Goal: Task Accomplishment & Management: Manage account settings

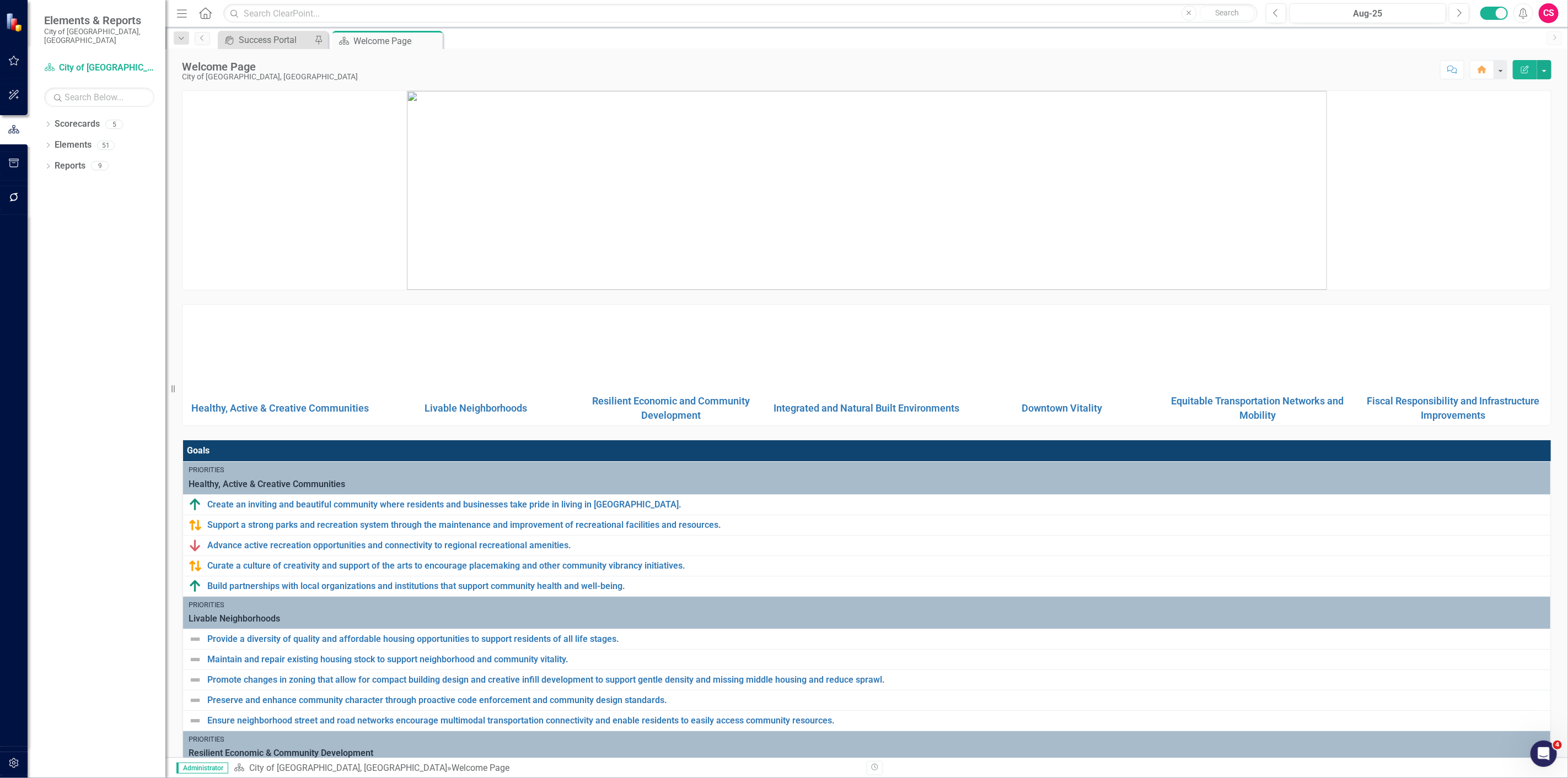
click at [6, 205] on button "button" at bounding box center [14, 198] width 25 height 23
click at [81, 82] on link "Reporting Workflows" at bounding box center [100, 88] width 110 height 12
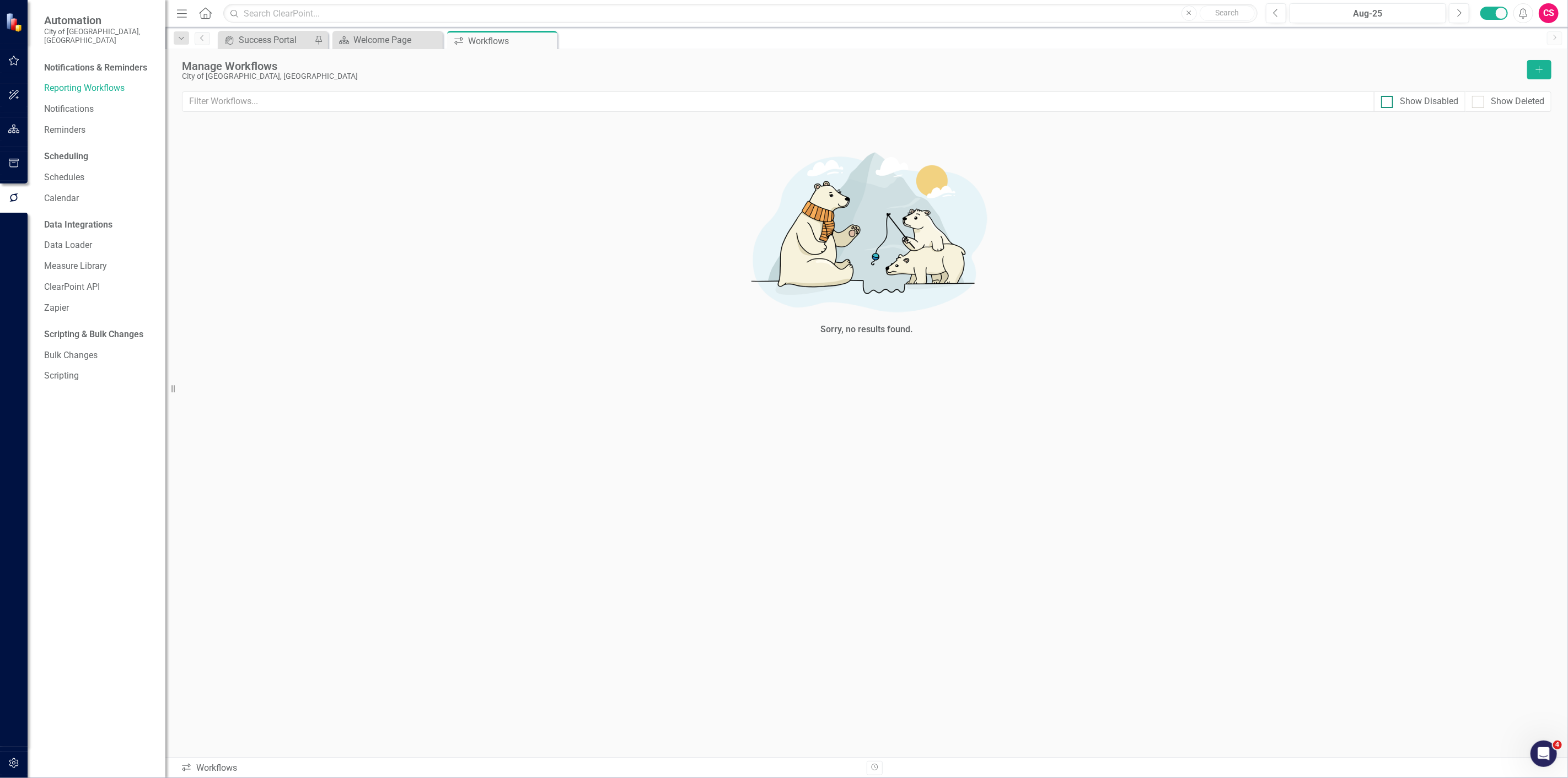
click at [1404, 102] on div "Show Disabled" at bounding box center [1429, 101] width 59 height 12
click at [1388, 102] on input "Show Disabled" at bounding box center [1385, 100] width 7 height 7
checkbox input "true"
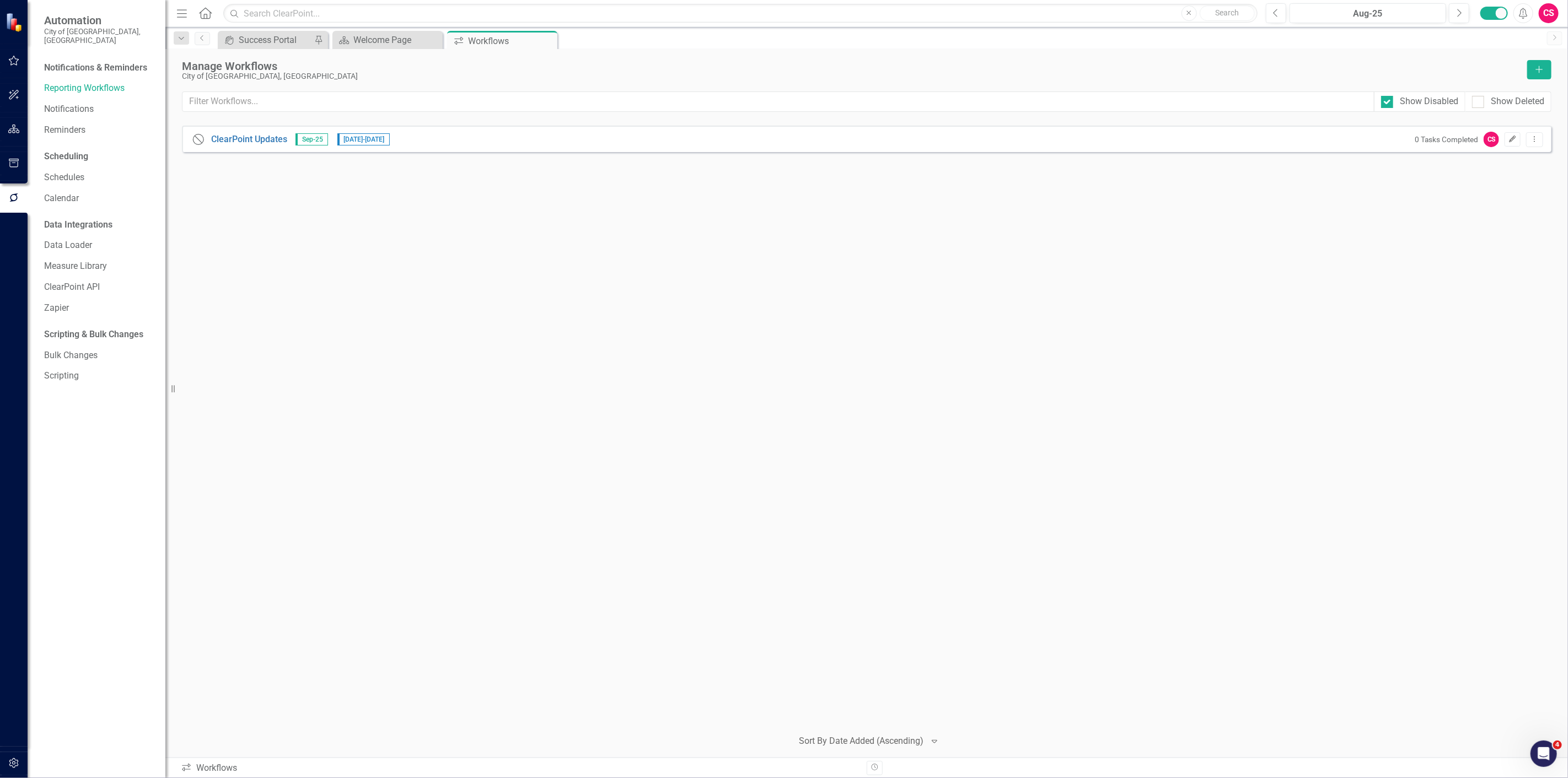
click at [1513, 141] on icon "Edit" at bounding box center [1512, 139] width 8 height 6
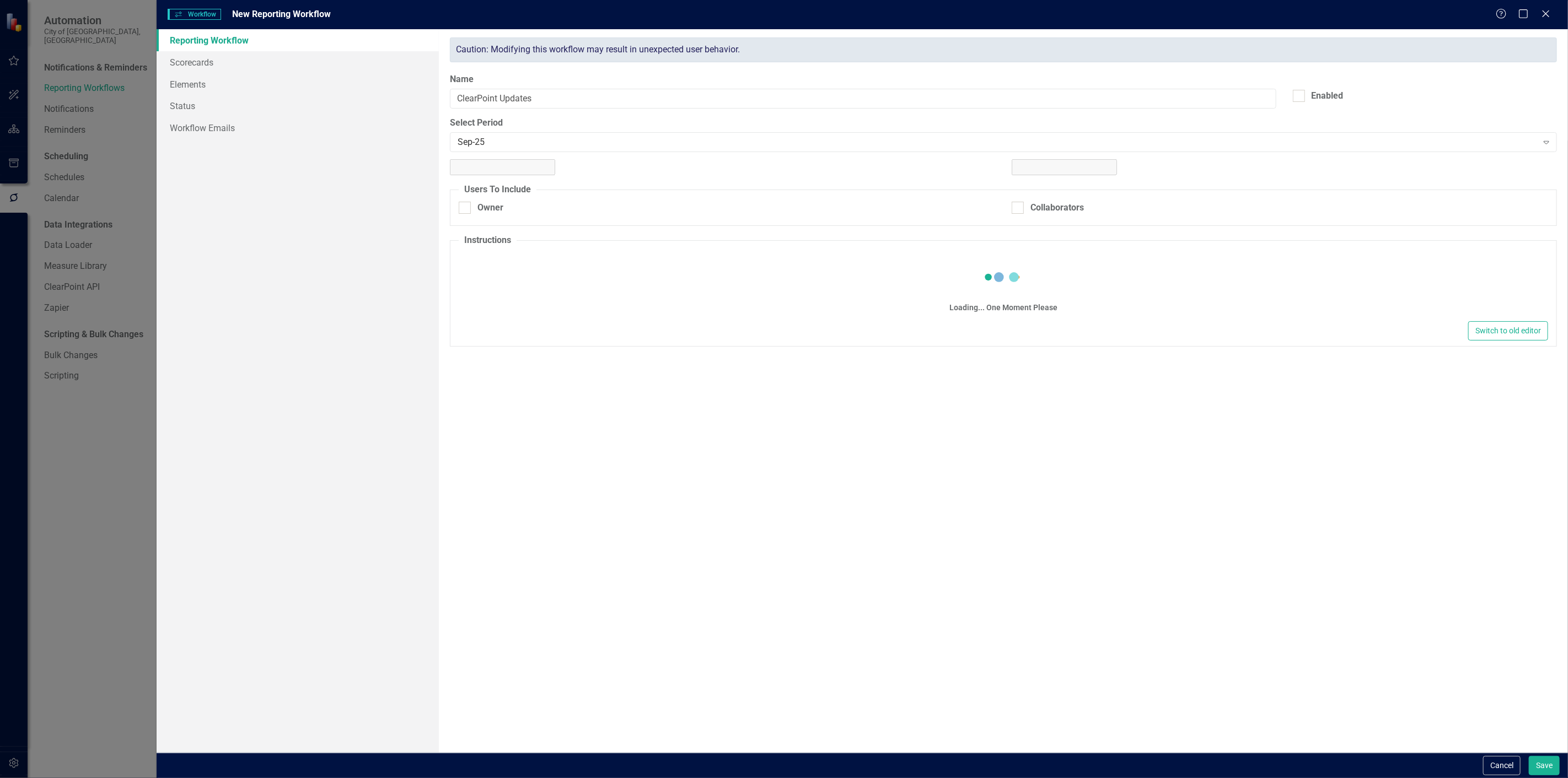
checkbox input "true"
click at [223, 134] on link "Workflow Emails" at bounding box center [297, 127] width 282 height 22
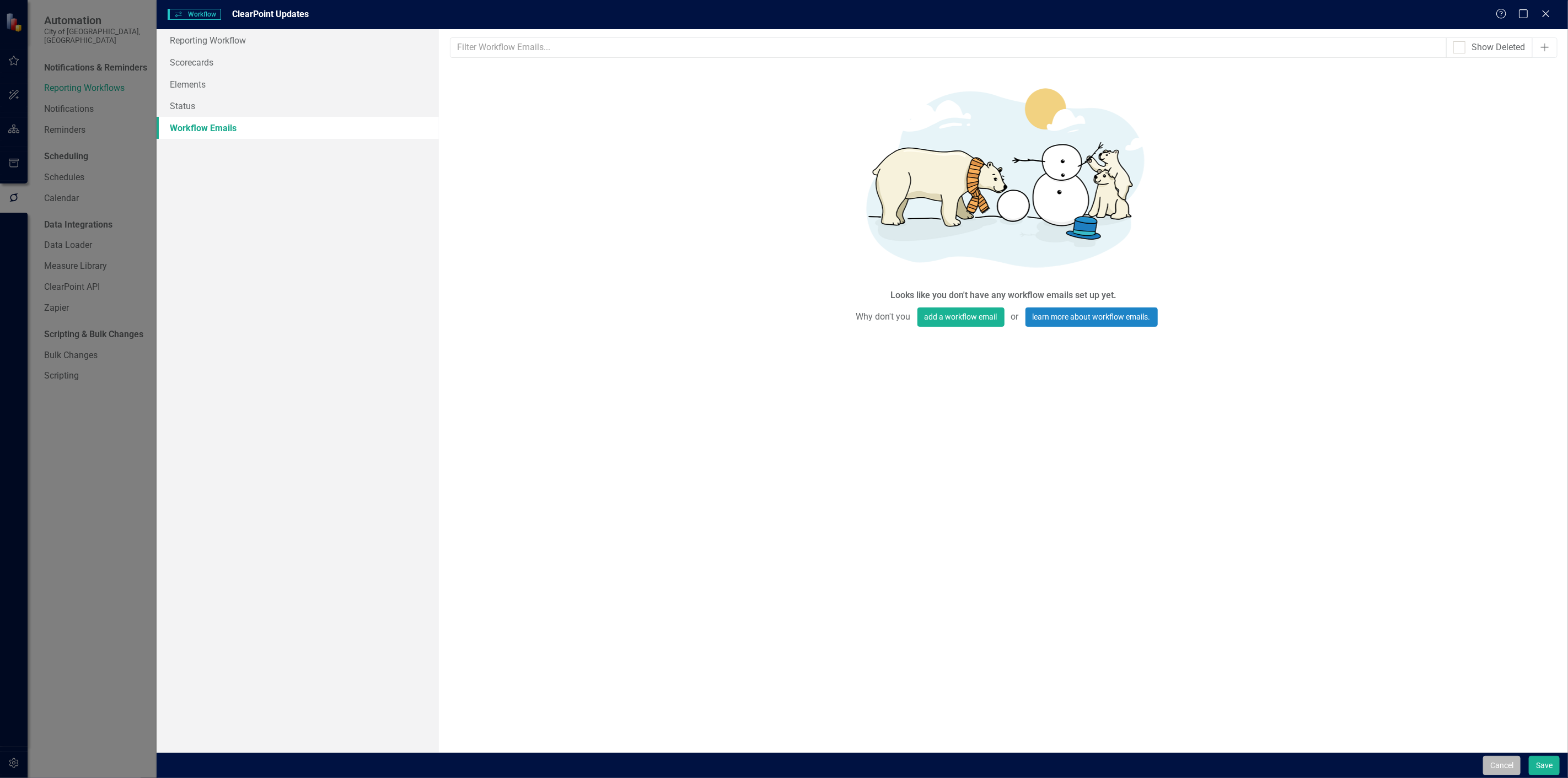
click at [1503, 774] on button "Cancel" at bounding box center [1501, 766] width 37 height 20
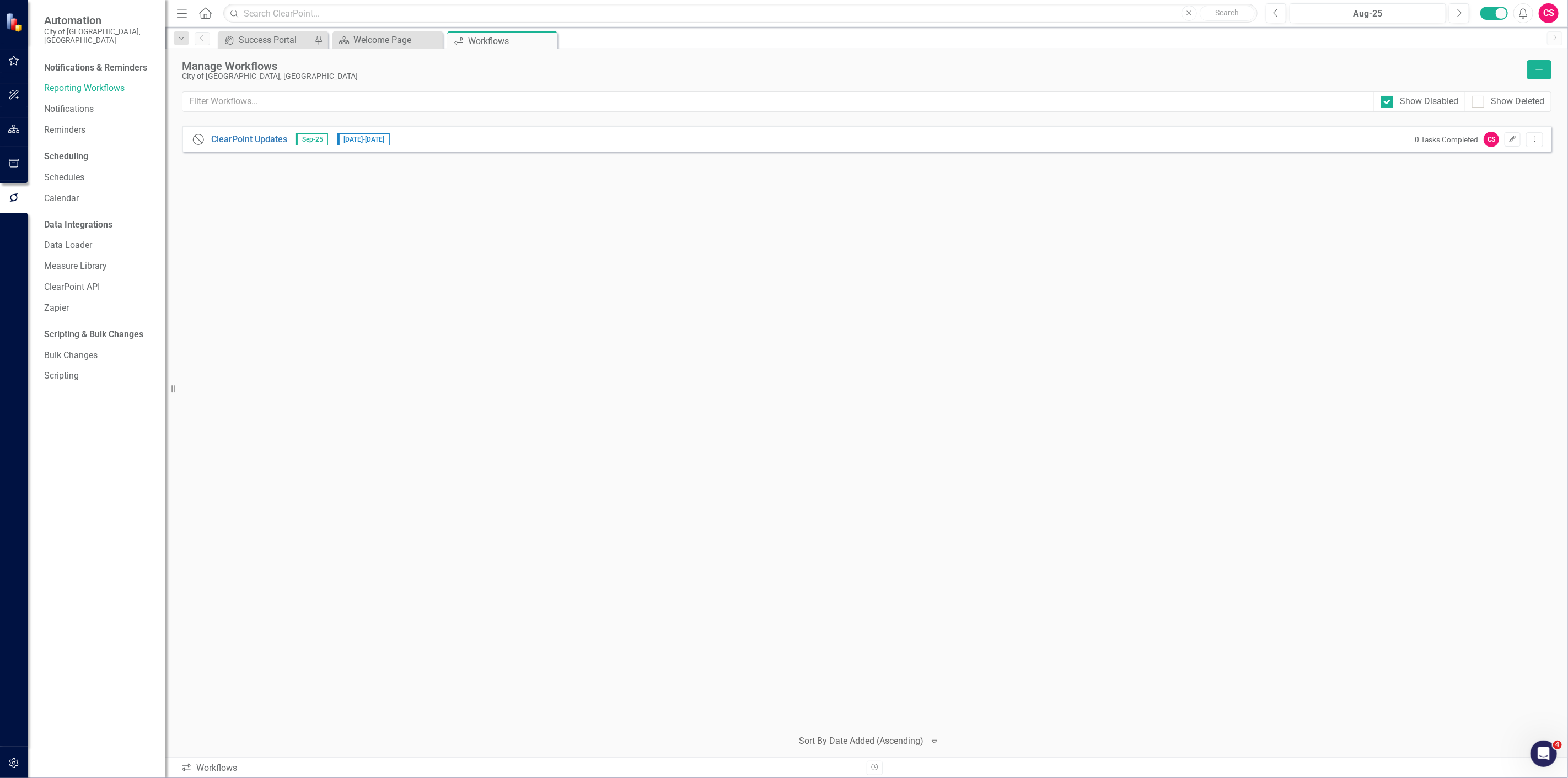
click at [786, 480] on div "Close Help ClearPoint Updates Sep-25 [DATE] - [DATE] 0 Tasks Completed CS Edit …" at bounding box center [866, 422] width 1369 height 594
click at [708, 502] on div "Close Help ClearPoint Updates Sep-25 [DATE] - [DATE] 0 Tasks Completed CS Edit …" at bounding box center [866, 422] width 1369 height 594
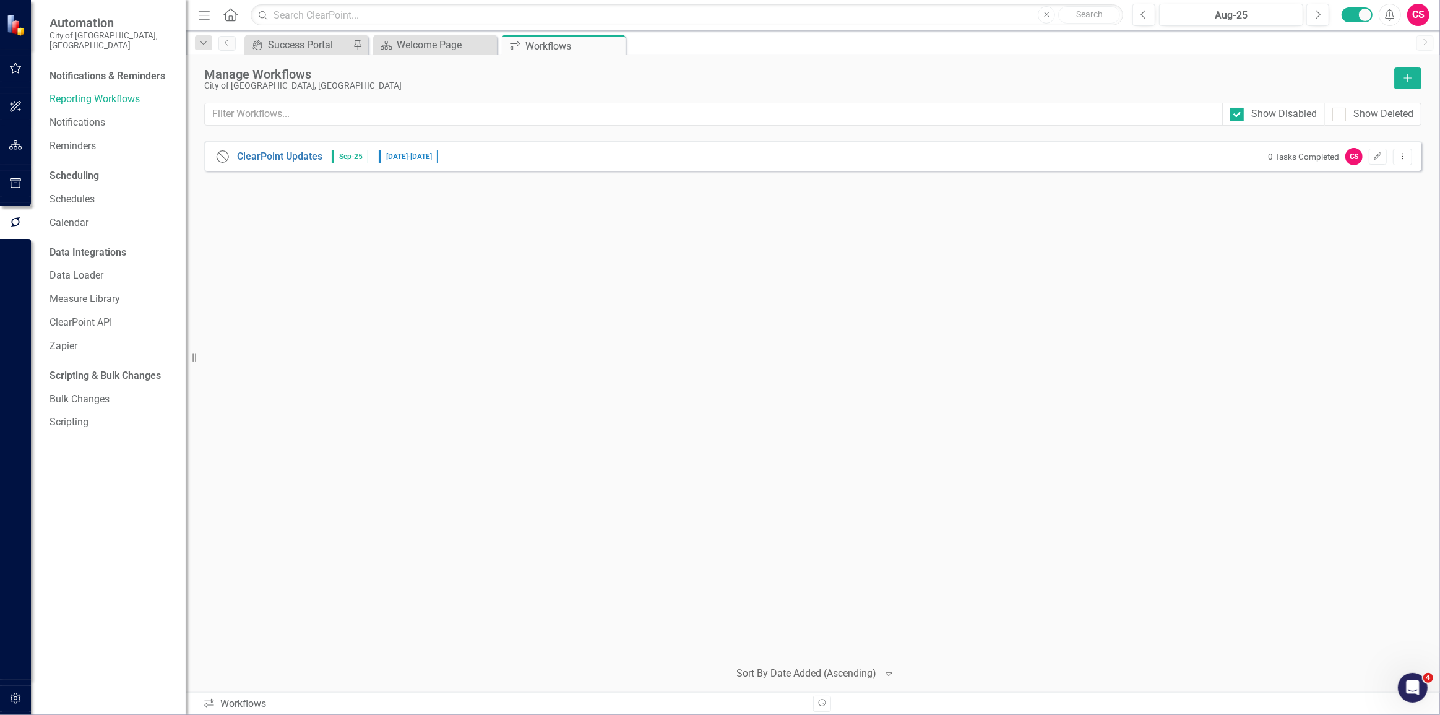
click at [531, 431] on div "Close Help ClearPoint Updates Sep-25 [DATE] - [DATE] 0 Tasks Completed CS Edit …" at bounding box center [813, 395] width 1218 height 508
click at [1238, 118] on div at bounding box center [1238, 115] width 14 height 14
click at [1238, 116] on input "Show Disabled" at bounding box center [1235, 112] width 8 height 8
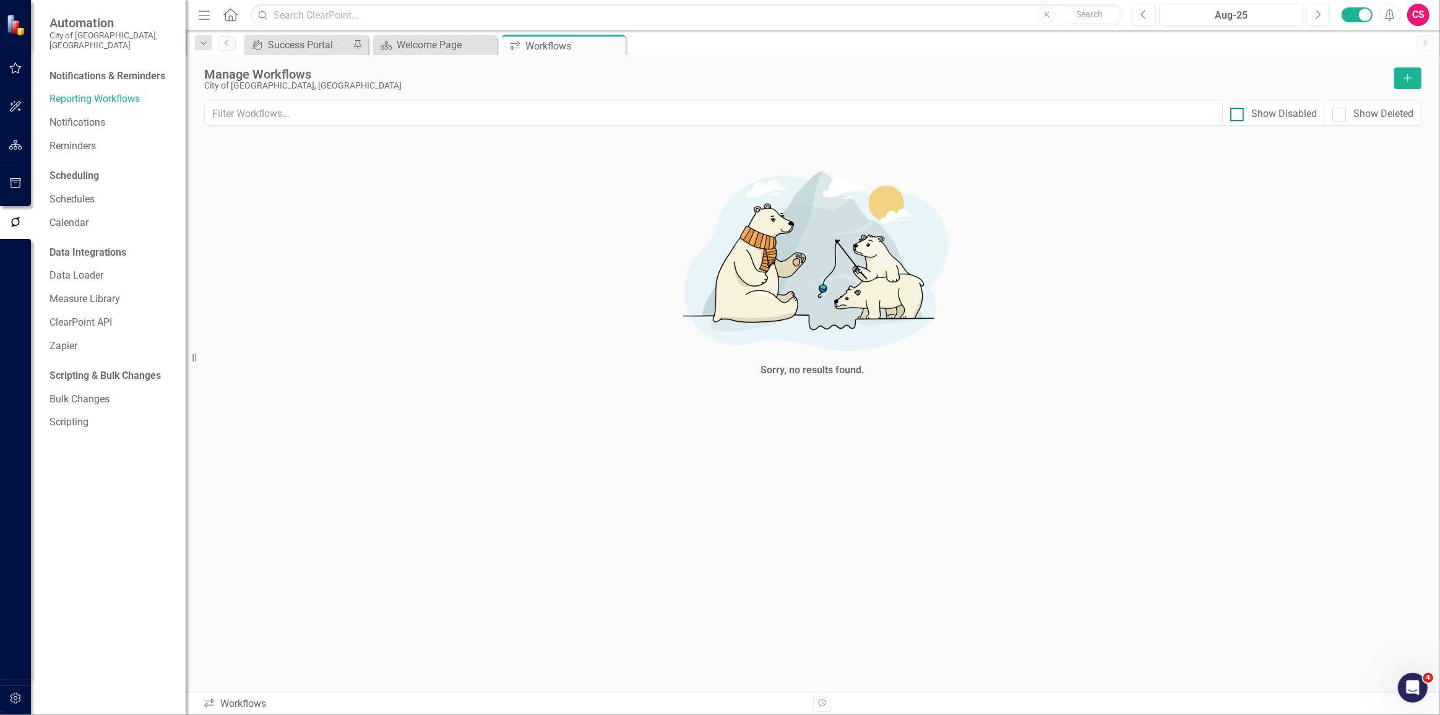
click at [1244, 116] on div at bounding box center [1238, 115] width 14 height 14
click at [1239, 116] on input "Show Disabled" at bounding box center [1235, 112] width 8 height 8
checkbox input "true"
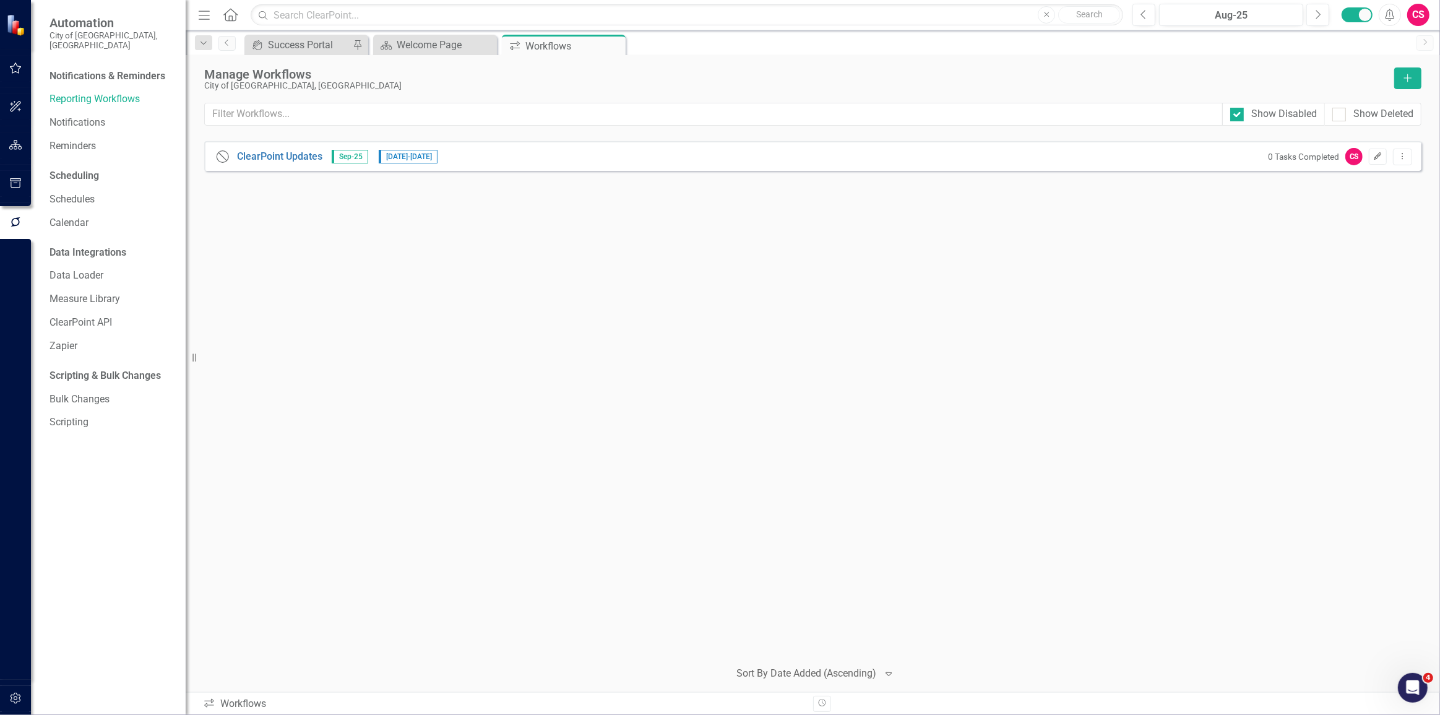
click at [1377, 155] on icon "Edit" at bounding box center [1378, 156] width 9 height 7
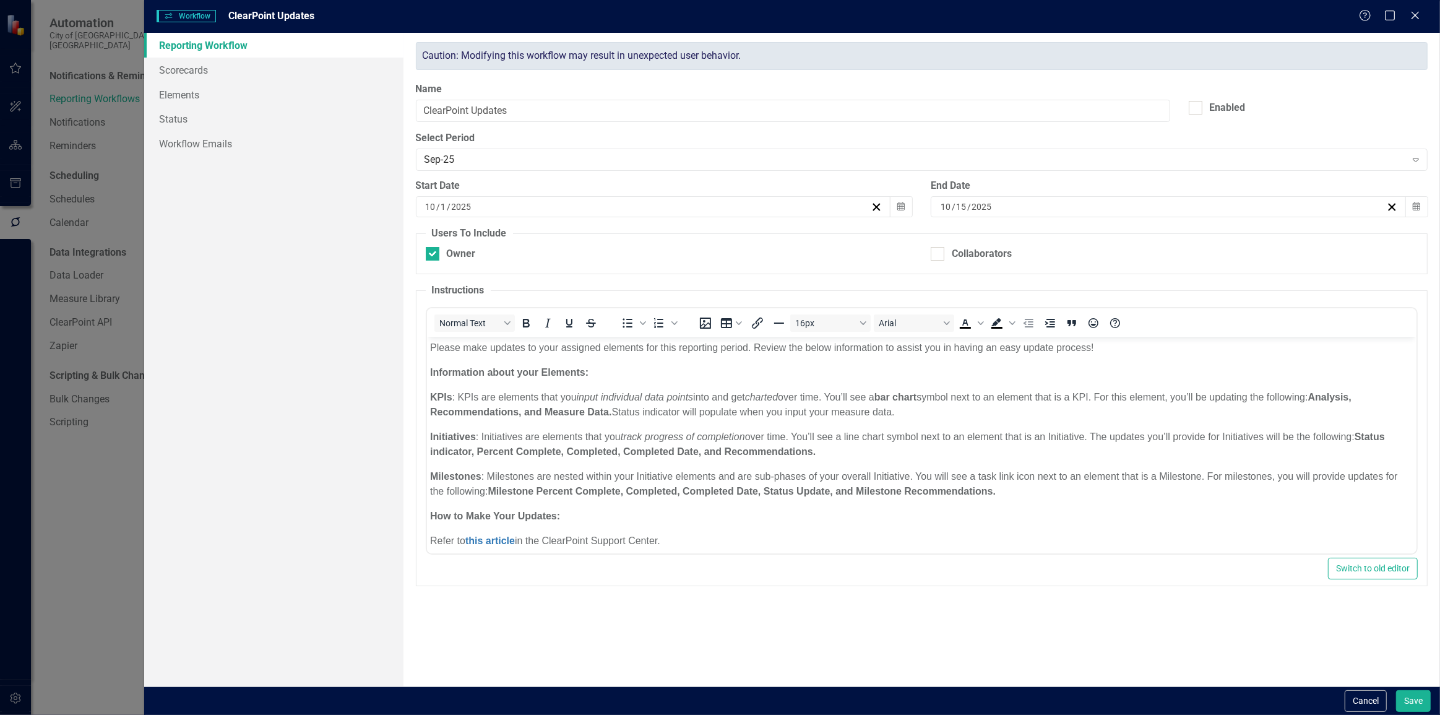
click at [438, 204] on span "/" at bounding box center [439, 206] width 4 height 11
click at [367, 235] on div "Reporting Workflow Scorecards Elements Status Workflow Emails" at bounding box center [273, 360] width 259 height 654
click at [945, 250] on div "Collaborators" at bounding box center [971, 254] width 81 height 14
click at [939, 250] on input "Collaborators" at bounding box center [935, 251] width 8 height 8
click at [945, 250] on div "Collaborators" at bounding box center [971, 254] width 81 height 14
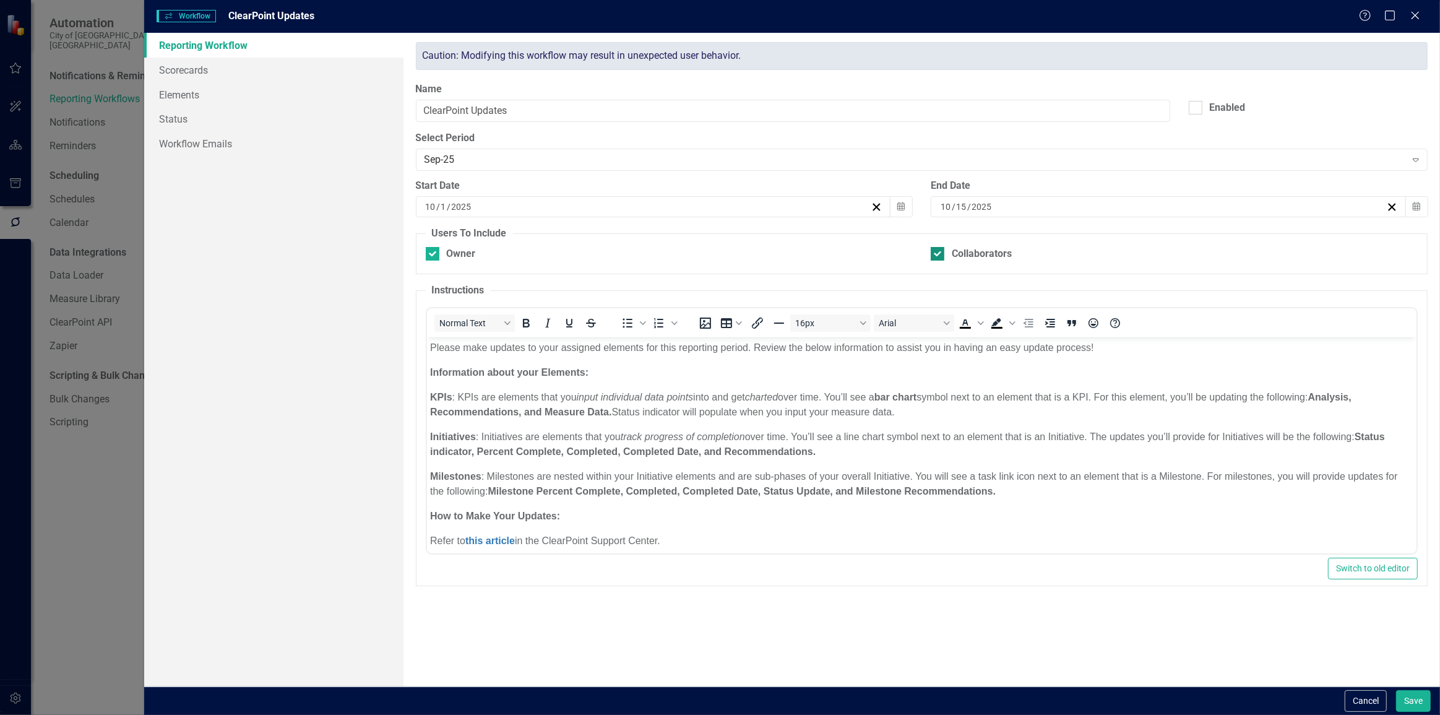
click at [939, 250] on input "Collaborators" at bounding box center [935, 251] width 8 height 8
checkbox input "false"
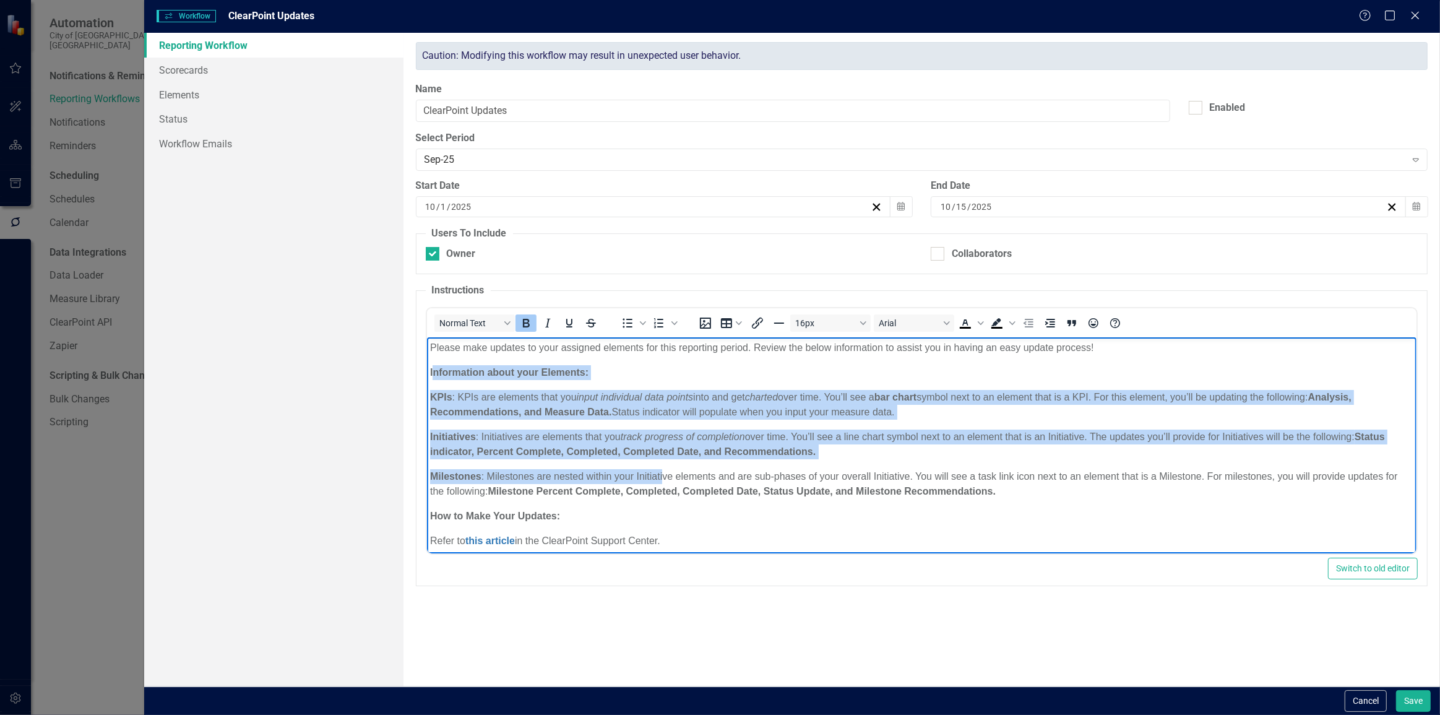
drag, startPoint x: 435, startPoint y: 355, endPoint x: 661, endPoint y: 466, distance: 252.5
click at [661, 466] on body "Please make updates to your assigned elements for this reporting period. Review…" at bounding box center [922, 506] width 990 height 338
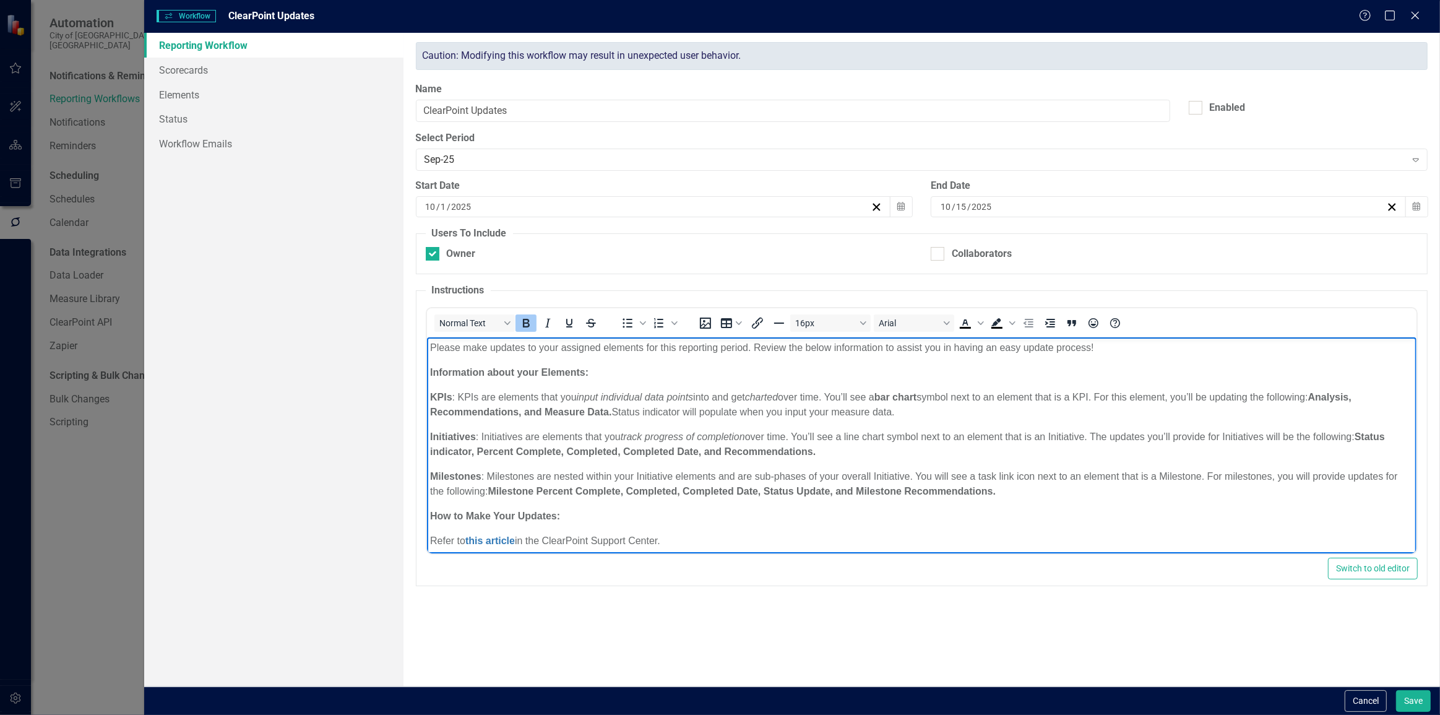
click at [576, 357] on body "Please make updates to your assigned elements for this reporting period. Review…" at bounding box center [922, 506] width 990 height 338
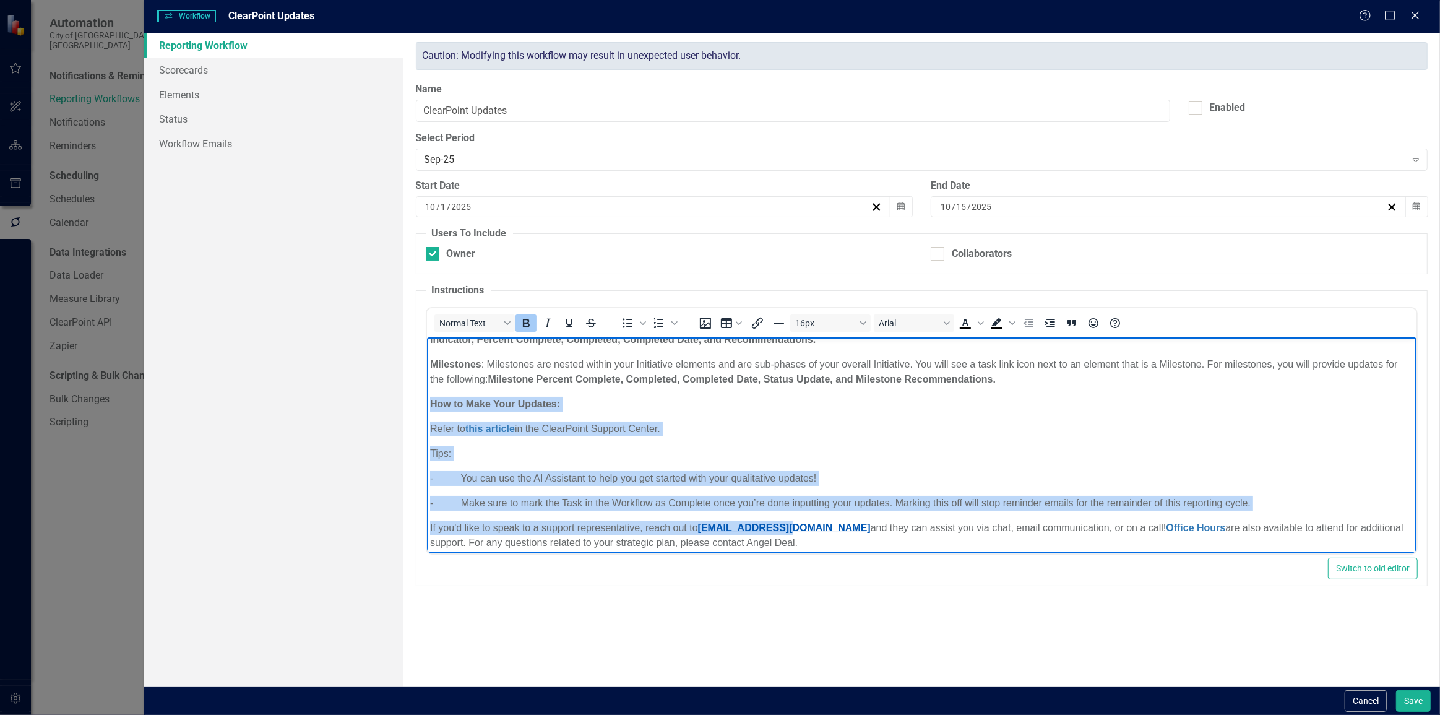
drag, startPoint x: 431, startPoint y: 404, endPoint x: 784, endPoint y: 524, distance: 372.1
click at [784, 524] on body "Please make updates to your assigned elements for this reporting period. Review…" at bounding box center [922, 394] width 990 height 338
click at [600, 460] on body "Please make updates to your assigned elements for this reporting period. Review…" at bounding box center [922, 394] width 990 height 338
click at [495, 409] on p "How to Make Your Updates:" at bounding box center [922, 403] width 984 height 15
click at [474, 431] on link "this article" at bounding box center [490, 428] width 50 height 11
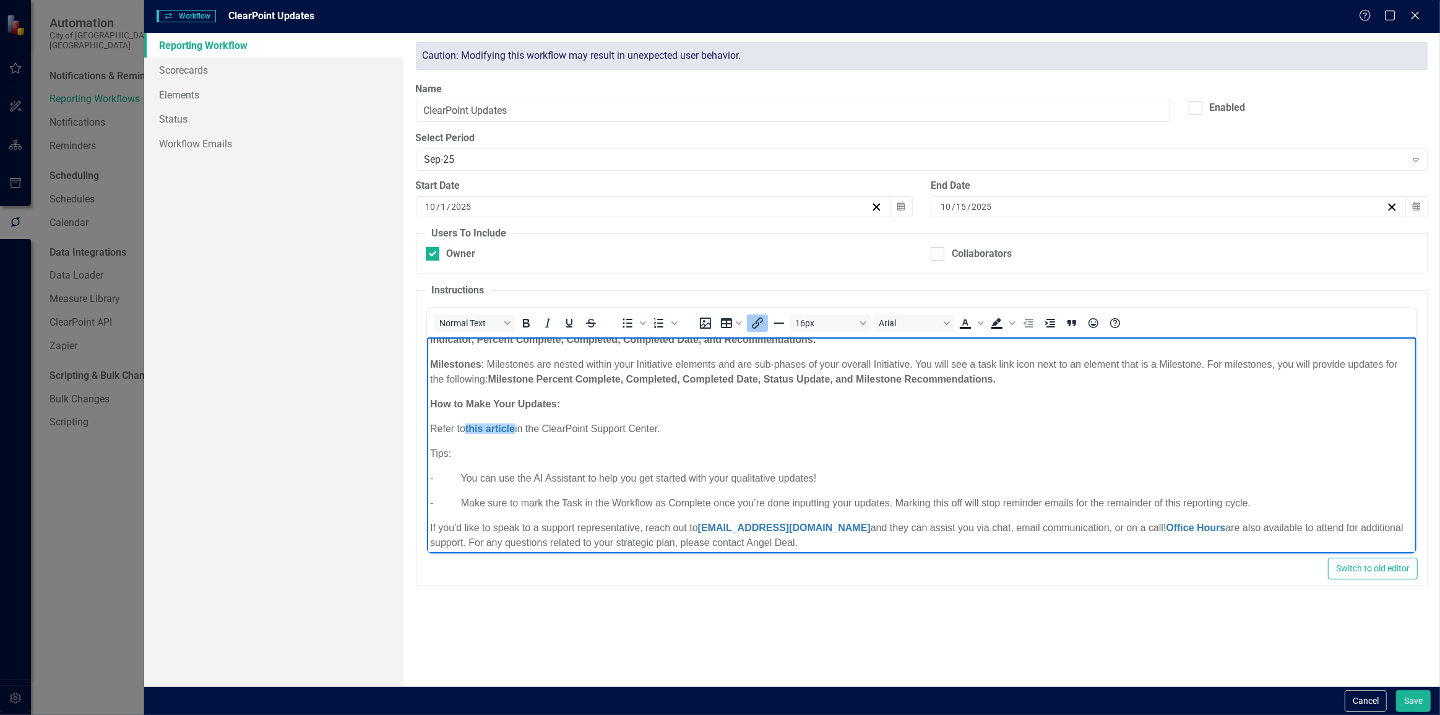
scroll to position [121, 0]
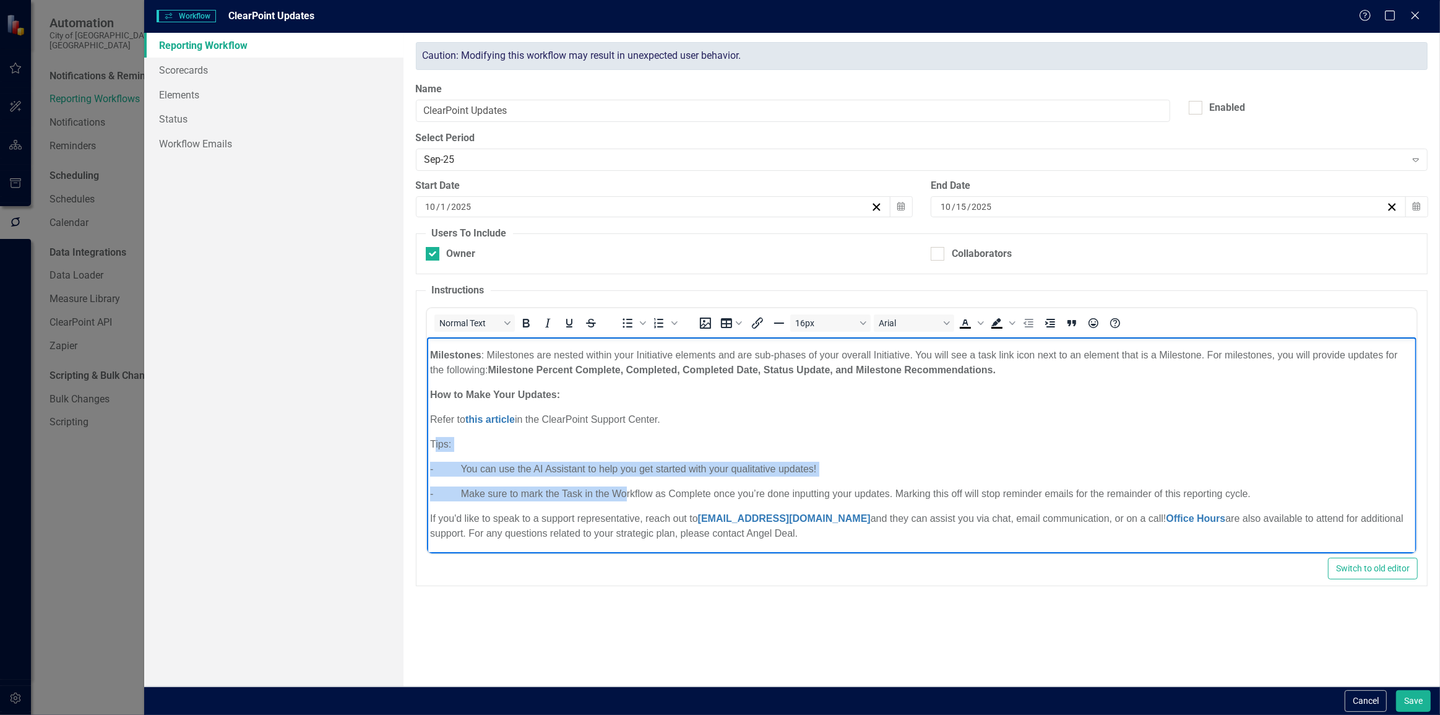
drag, startPoint x: 454, startPoint y: 453, endPoint x: 628, endPoint y: 496, distance: 178.5
click at [623, 493] on body "Please make updates to your assigned elements for this reporting period. Review…" at bounding box center [922, 384] width 990 height 338
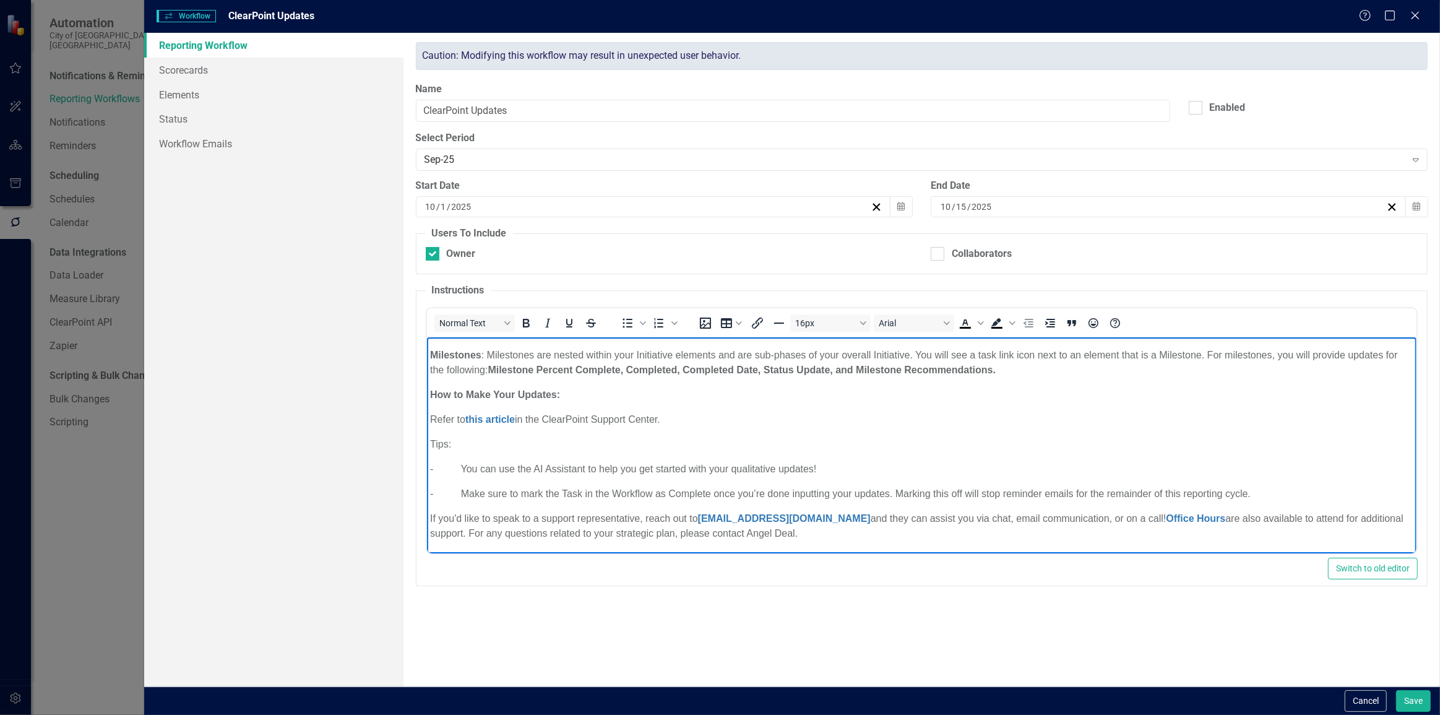
click at [651, 506] on body "Please make updates to your assigned elements for this reporting period. Review…" at bounding box center [922, 384] width 990 height 338
click at [732, 520] on link "[EMAIL_ADDRESS][DOMAIN_NAME]" at bounding box center [784, 518] width 173 height 11
click at [1176, 518] on link "Office Hours" at bounding box center [1195, 518] width 59 height 11
drag, startPoint x: 807, startPoint y: 534, endPoint x: 473, endPoint y: 539, distance: 333.7
click at [473, 539] on p "If you'd like to speak to a support representative, reach out to [EMAIL_ADDRESS…" at bounding box center [922, 526] width 984 height 30
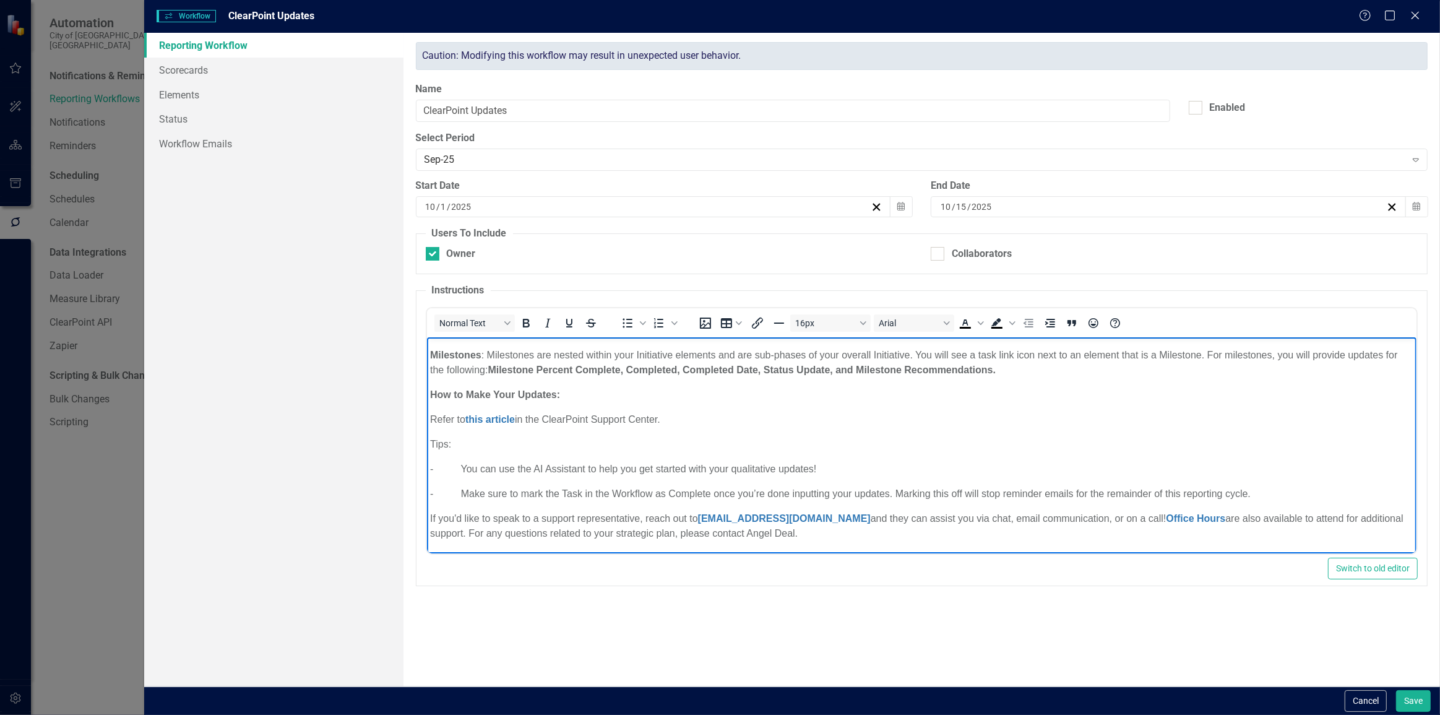
click at [591, 532] on p "If you'd like to speak to a support representative, reach out to [EMAIL_ADDRESS…" at bounding box center [922, 526] width 984 height 30
drag, startPoint x: 809, startPoint y: 541, endPoint x: 746, endPoint y: 536, distance: 63.3
click at [746, 536] on body "Please make updates to your assigned elements for this reporting period. Review…" at bounding box center [922, 384] width 990 height 338
click at [746, 537] on p "If you'd like to speak to a support representative, reach out to [EMAIL_ADDRESS…" at bounding box center [922, 526] width 984 height 30
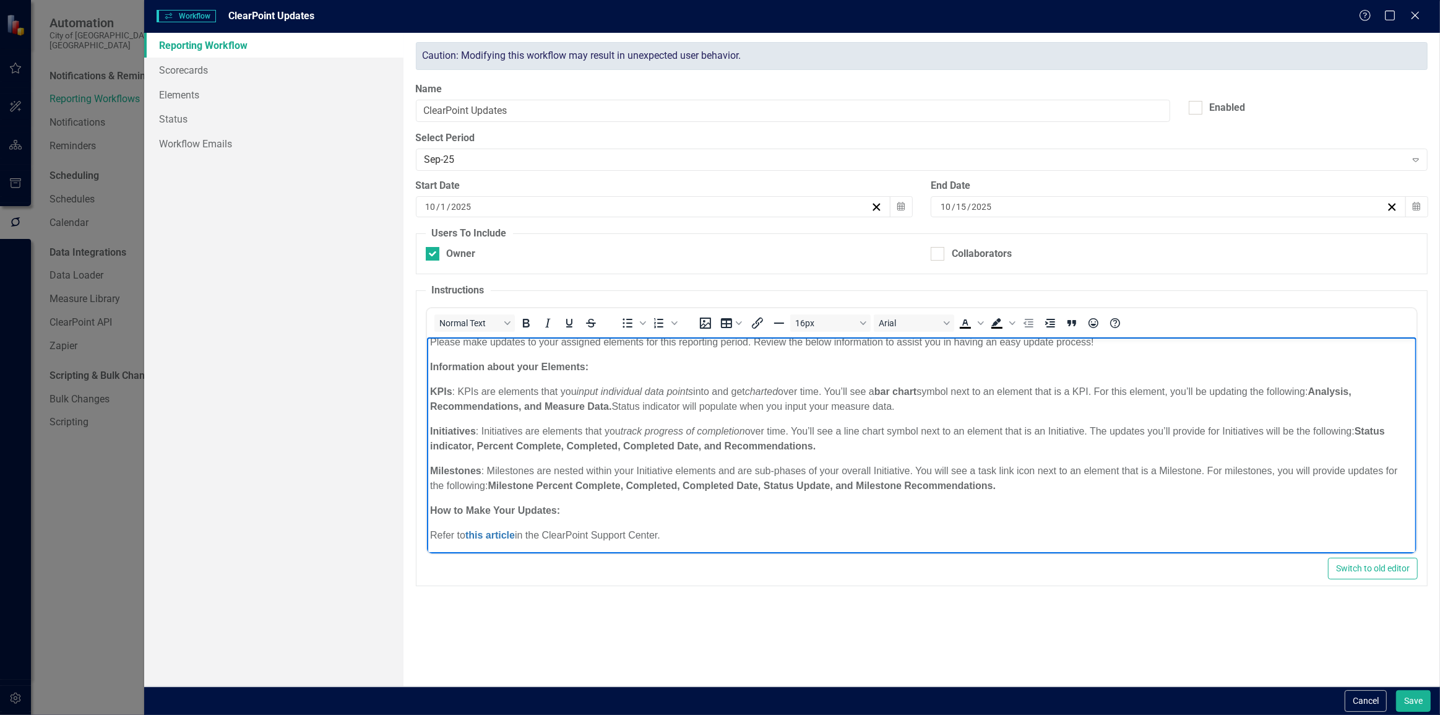
scroll to position [0, 0]
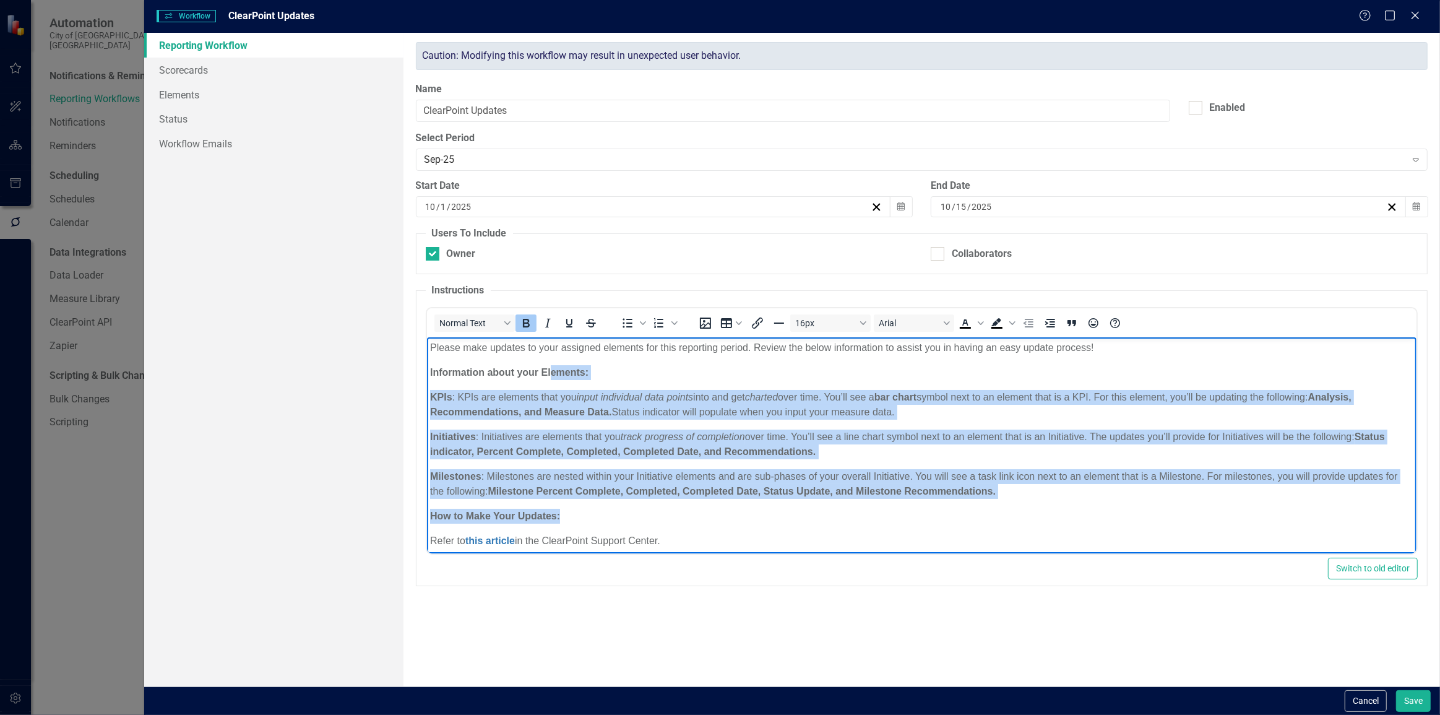
drag, startPoint x: 552, startPoint y: 360, endPoint x: 617, endPoint y: 502, distance: 156.3
click at [617, 502] on body "Please make updates to your assigned elements for this reporting period. Review…" at bounding box center [922, 506] width 990 height 338
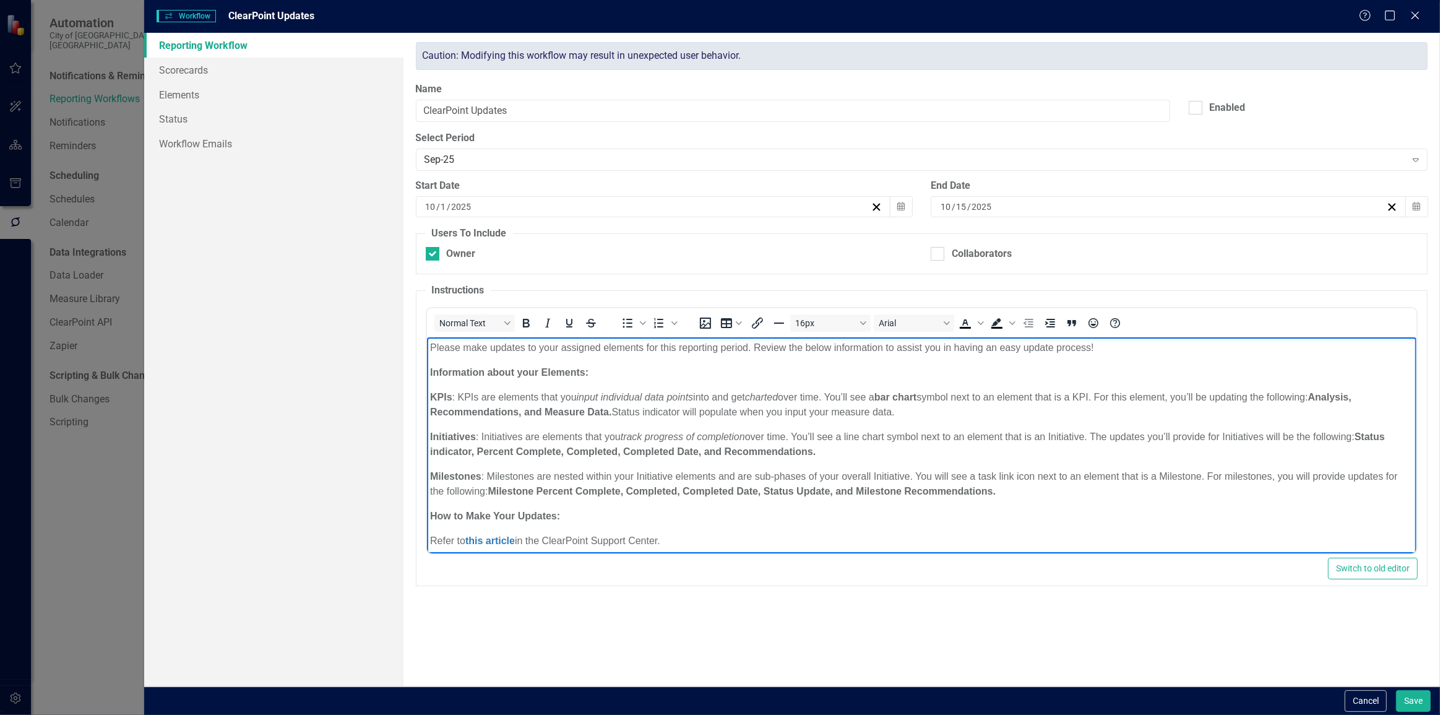
click at [659, 467] on body "Please make updates to your assigned elements for this reporting period. Review…" at bounding box center [922, 506] width 990 height 338
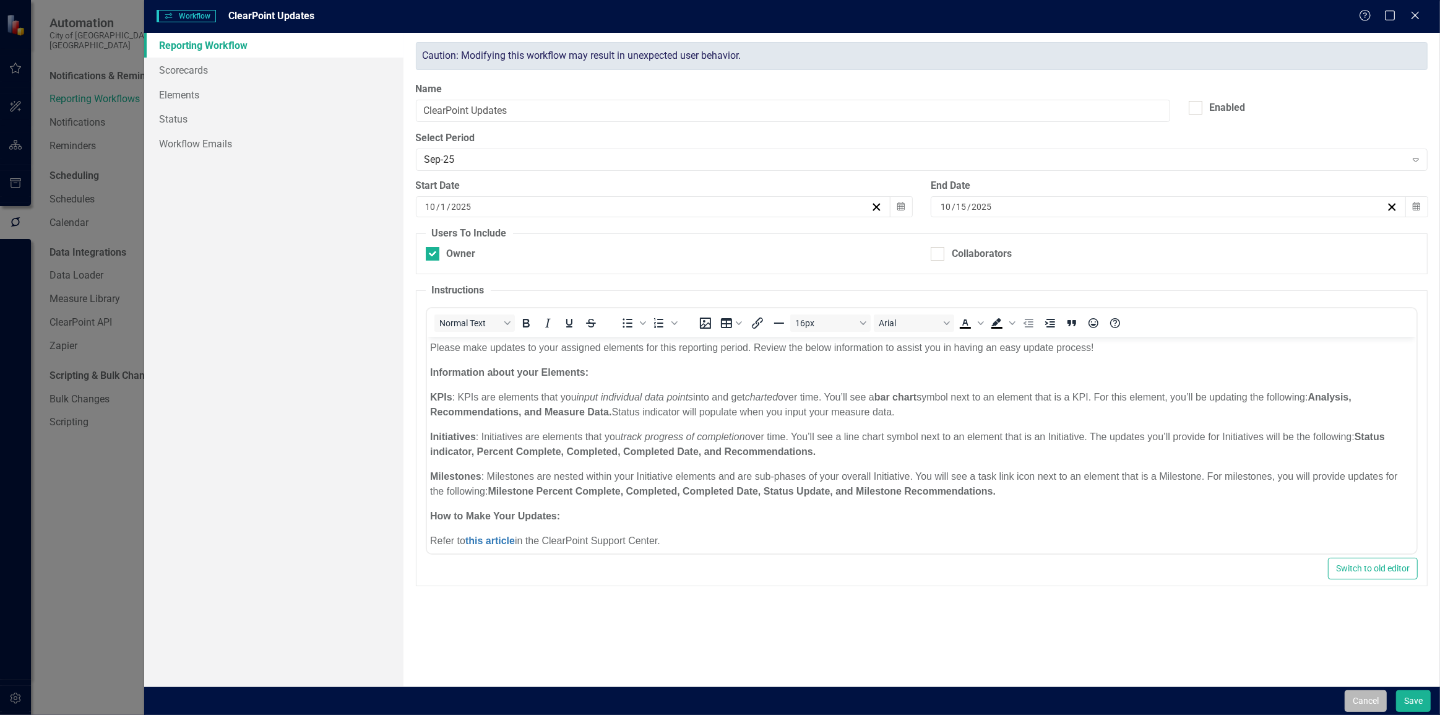
click at [1362, 705] on button "Cancel" at bounding box center [1366, 701] width 42 height 22
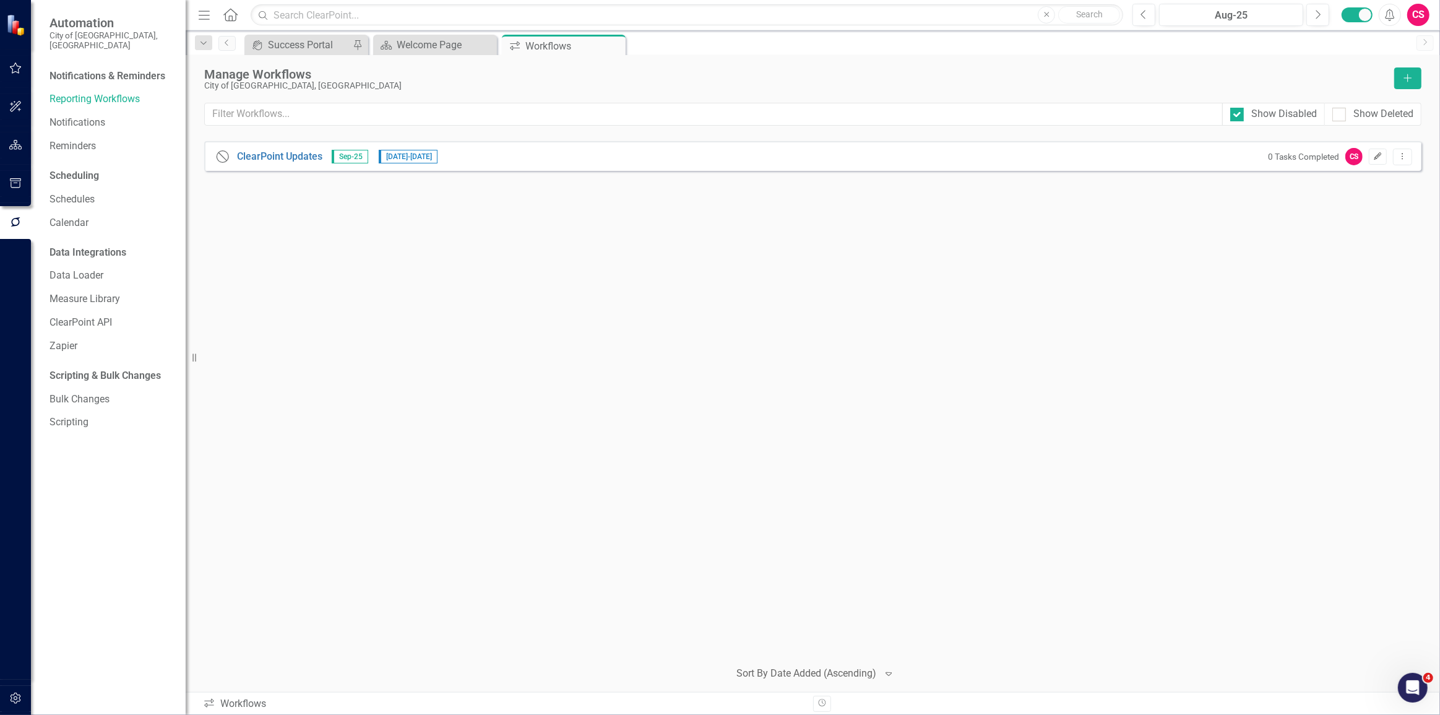
click at [1375, 150] on button "Edit" at bounding box center [1378, 157] width 18 height 16
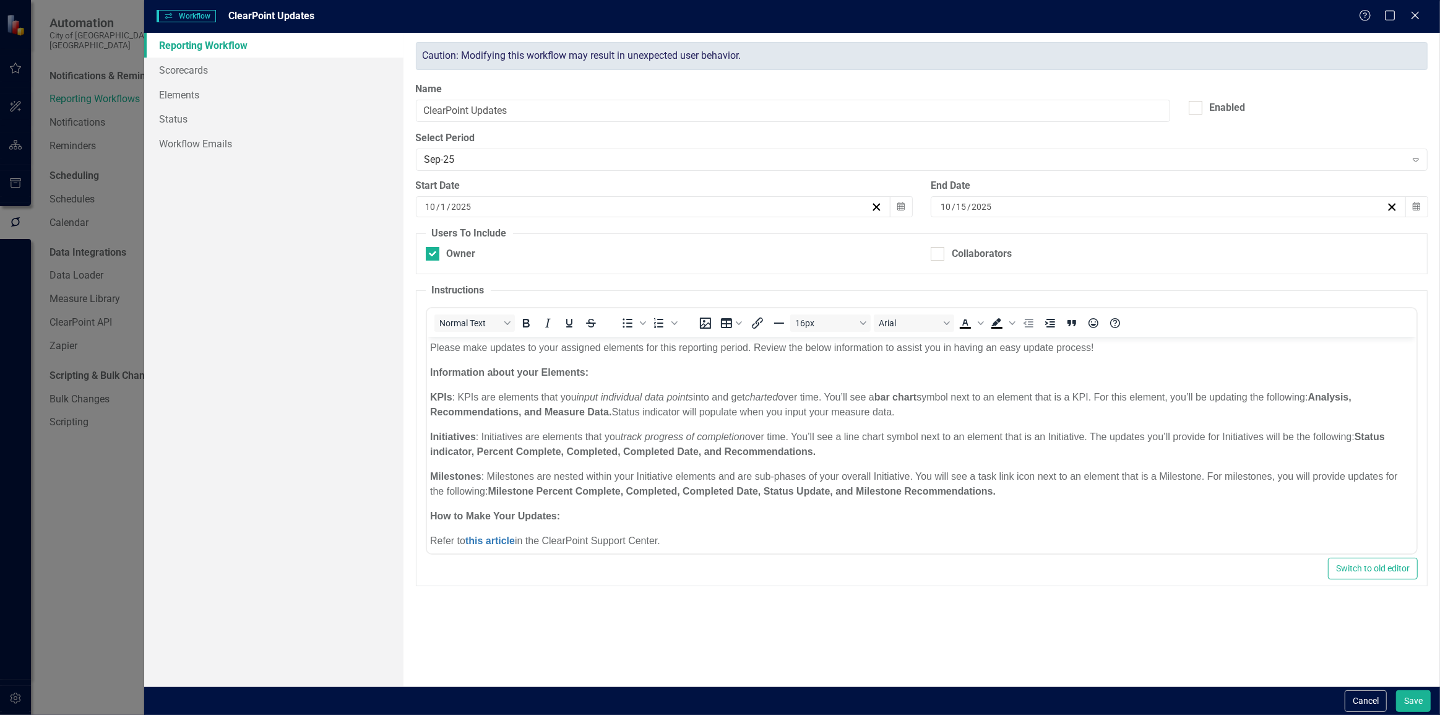
drag, startPoint x: 1364, startPoint y: 696, endPoint x: 1171, endPoint y: 576, distance: 226.6
click at [1362, 695] on button "Cancel" at bounding box center [1366, 701] width 42 height 22
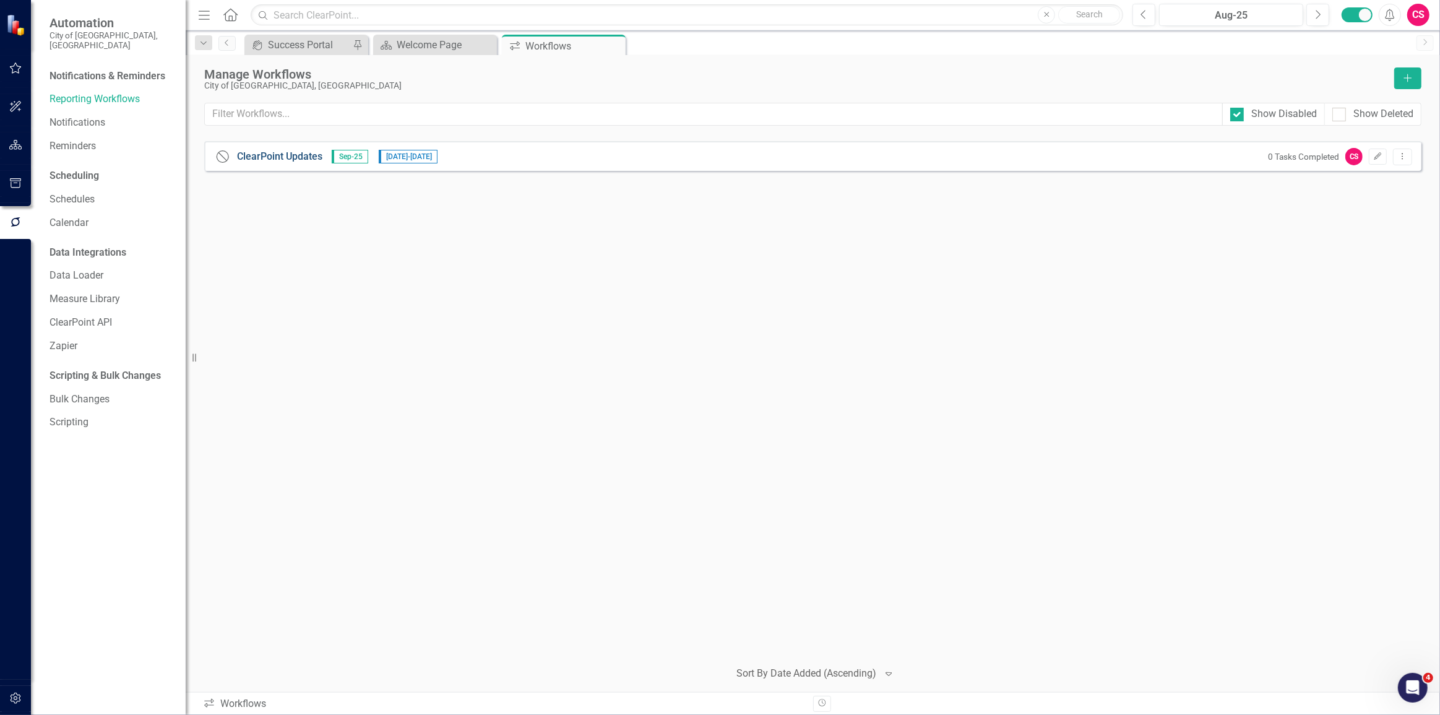
click at [294, 152] on link "ClearPoint Updates" at bounding box center [279, 157] width 85 height 14
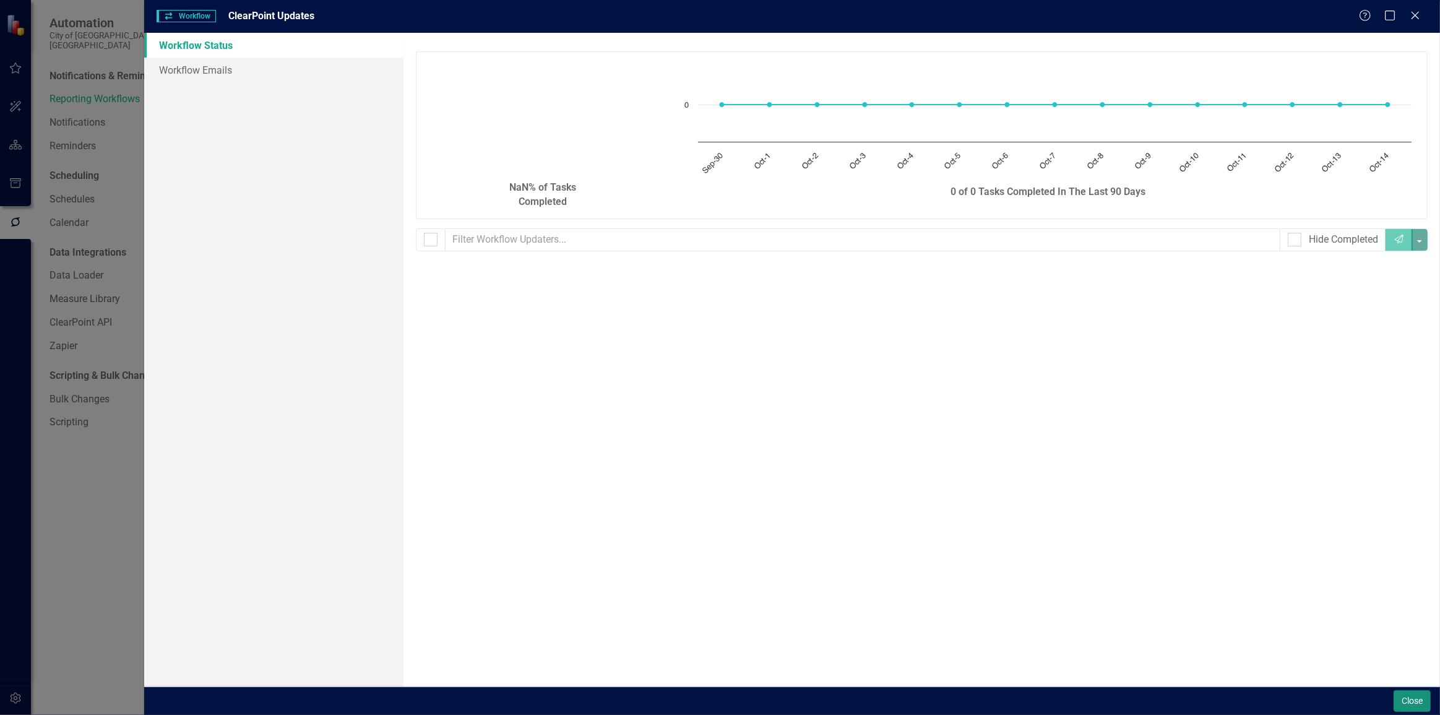
click at [1412, 700] on button "Close" at bounding box center [1412, 701] width 37 height 22
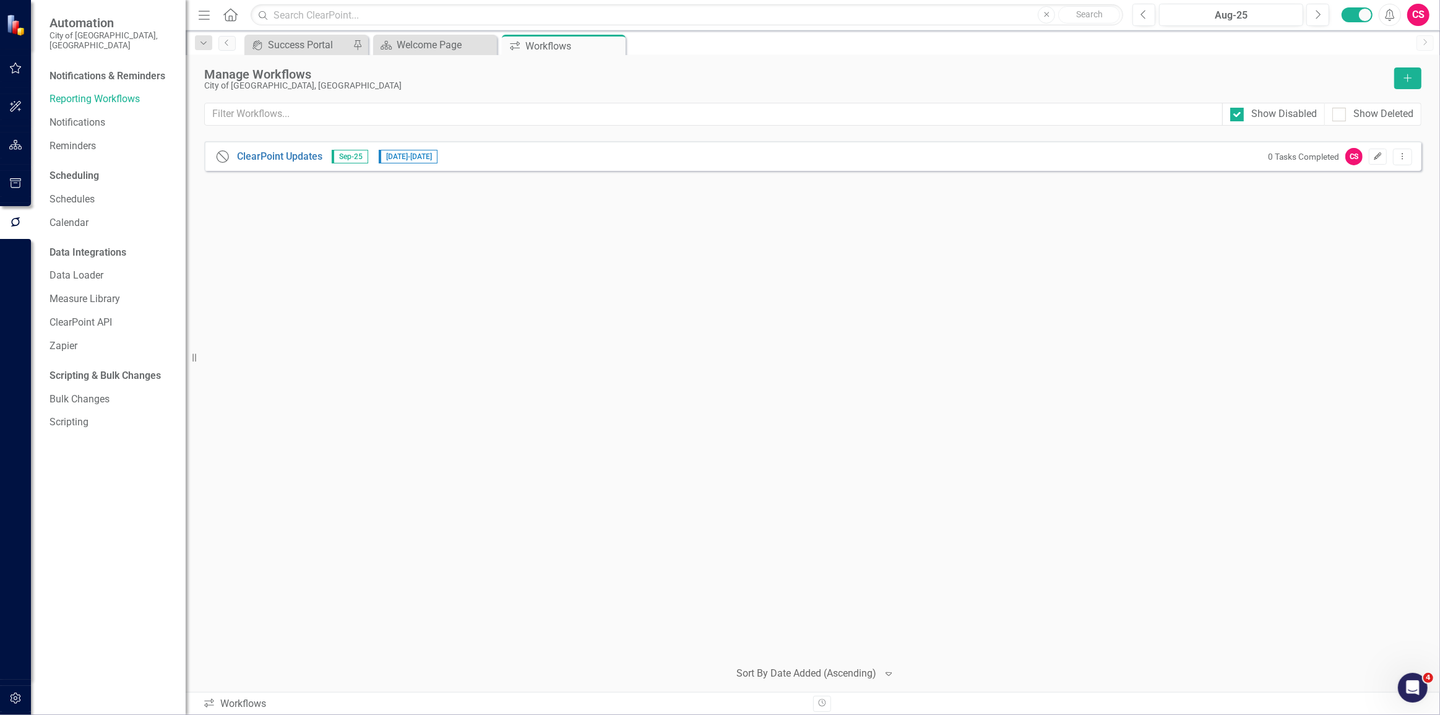
click at [1382, 161] on button "Edit" at bounding box center [1378, 157] width 18 height 16
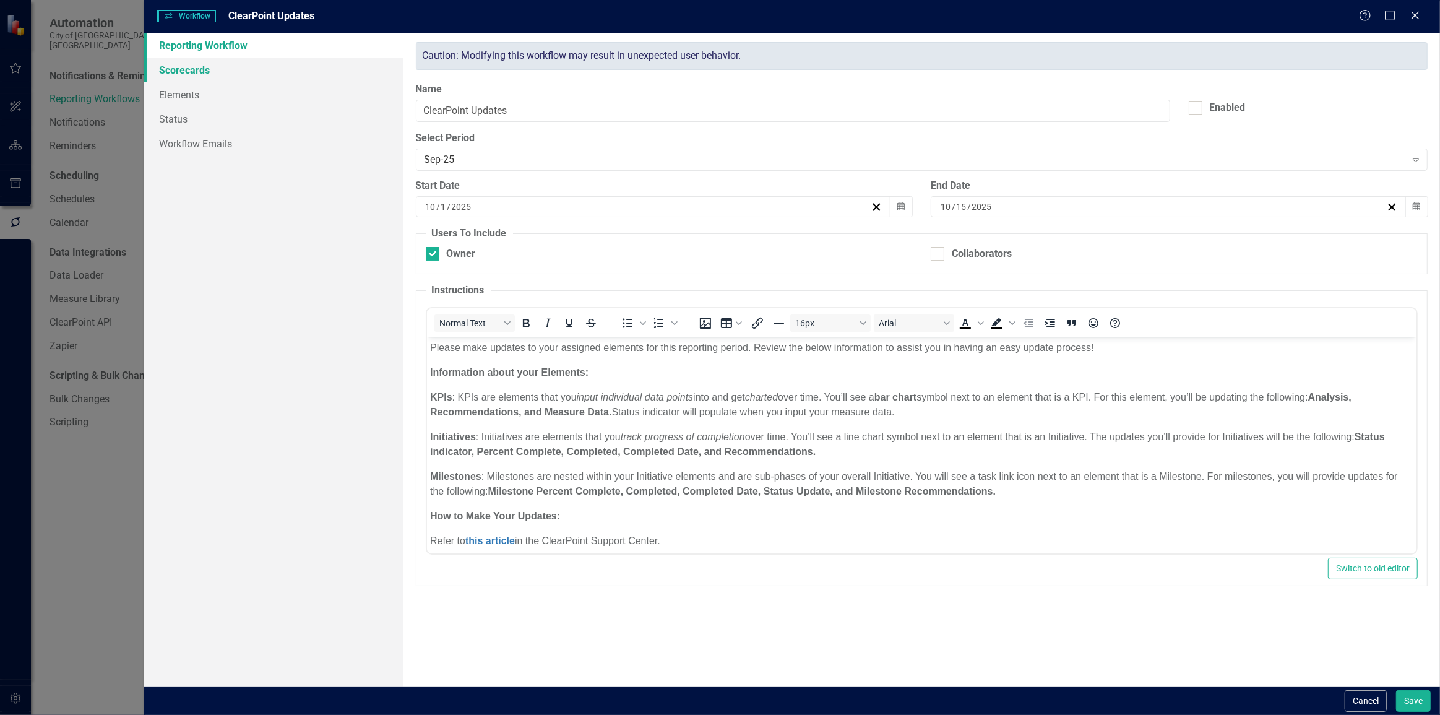
click at [175, 64] on link "Scorecards" at bounding box center [273, 70] width 259 height 25
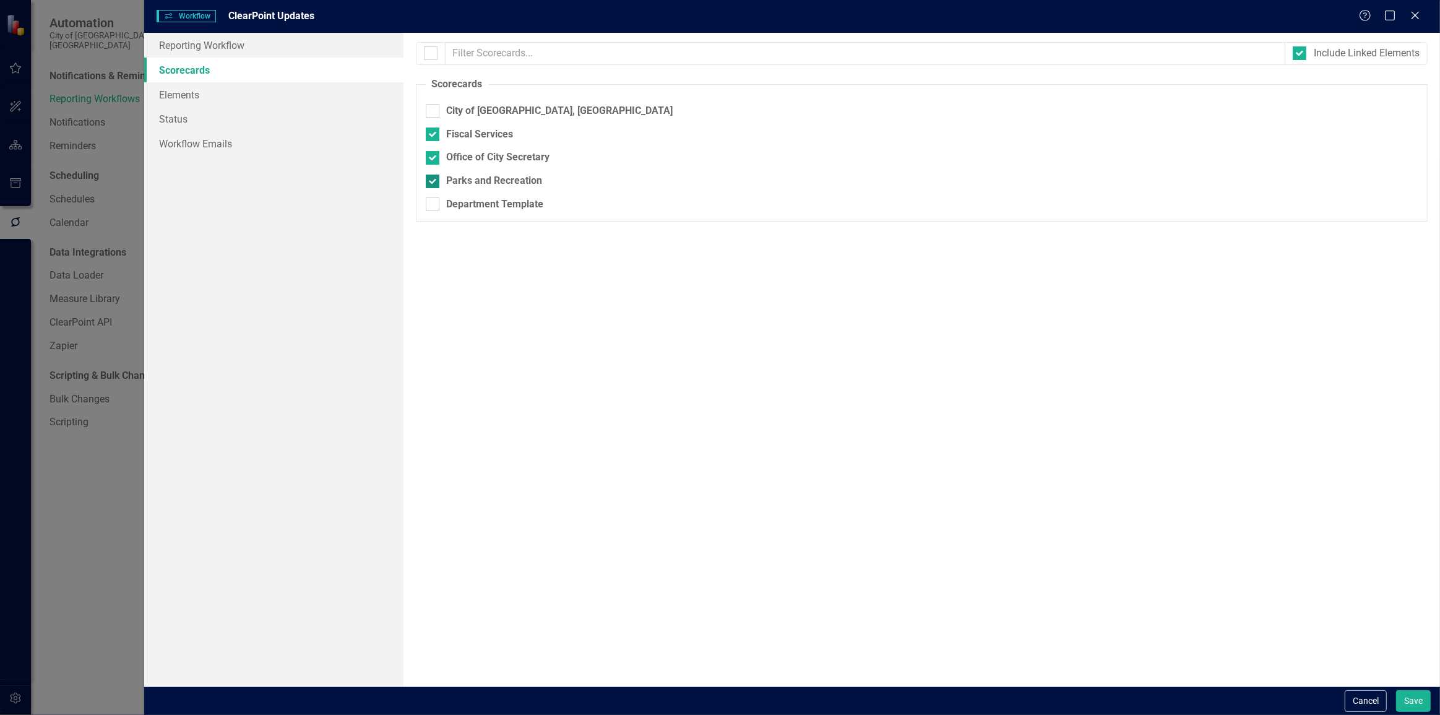
click at [457, 184] on div "Parks and Recreation" at bounding box center [495, 181] width 96 height 14
click at [434, 183] on input "Parks and Recreation" at bounding box center [430, 179] width 8 height 8
click at [457, 184] on div "Parks and Recreation" at bounding box center [495, 181] width 96 height 14
click at [434, 183] on input "Parks and Recreation" at bounding box center [430, 179] width 8 height 8
checkbox input "true"
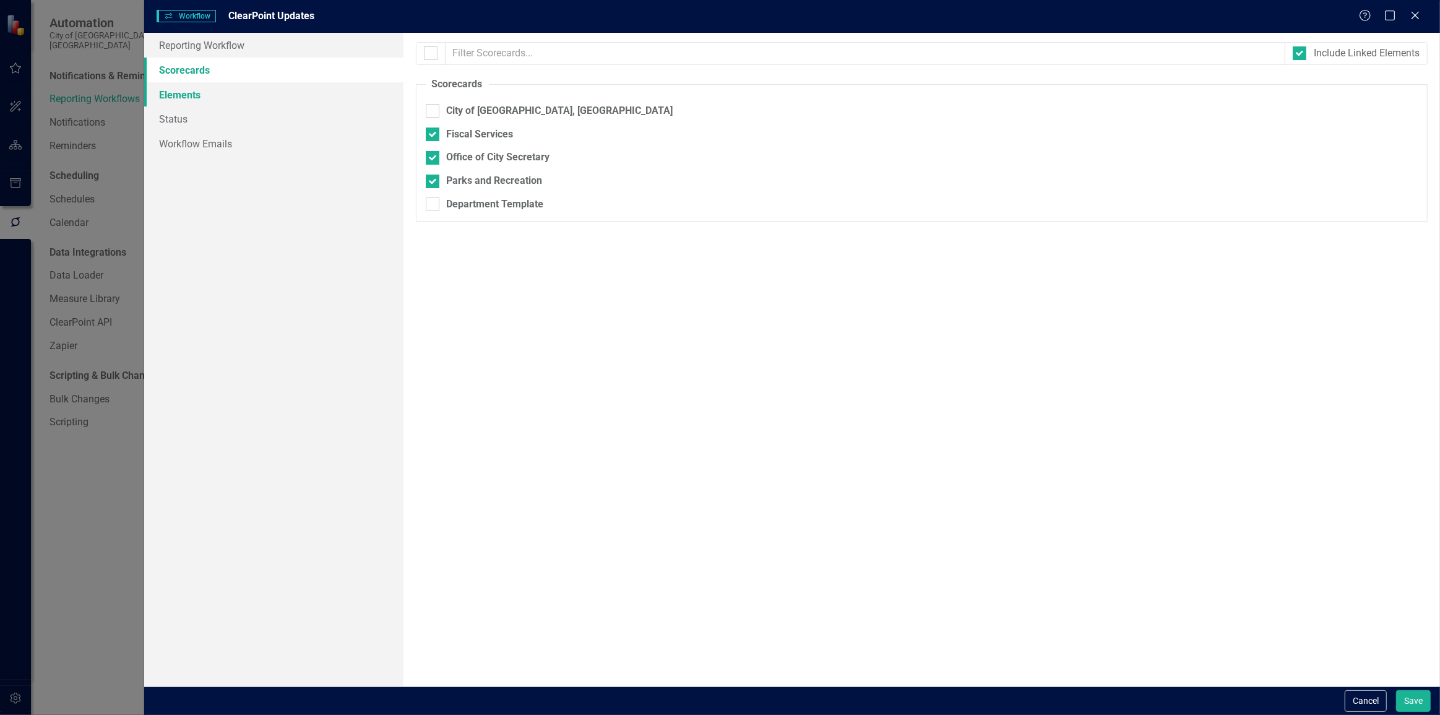
click at [218, 95] on link "Elements" at bounding box center [273, 94] width 259 height 25
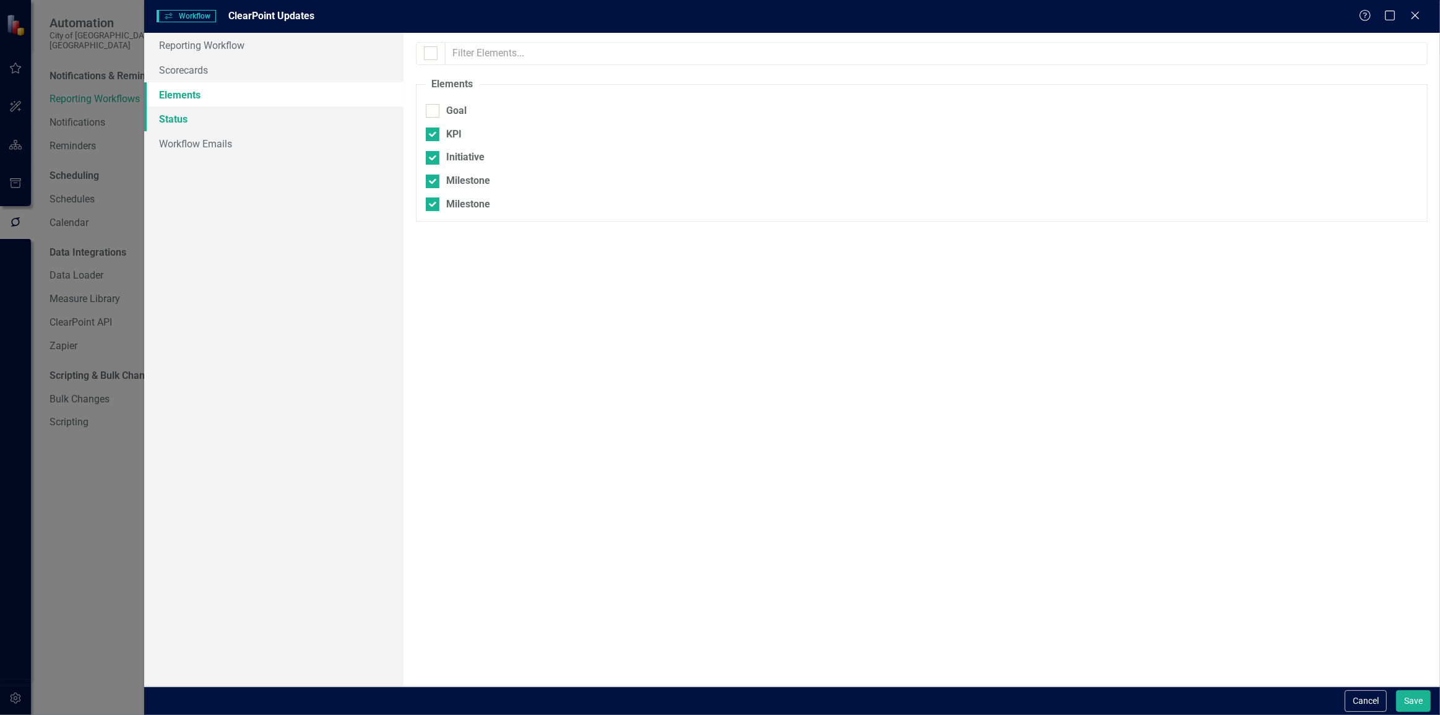
click at [220, 118] on link "Status" at bounding box center [273, 118] width 259 height 25
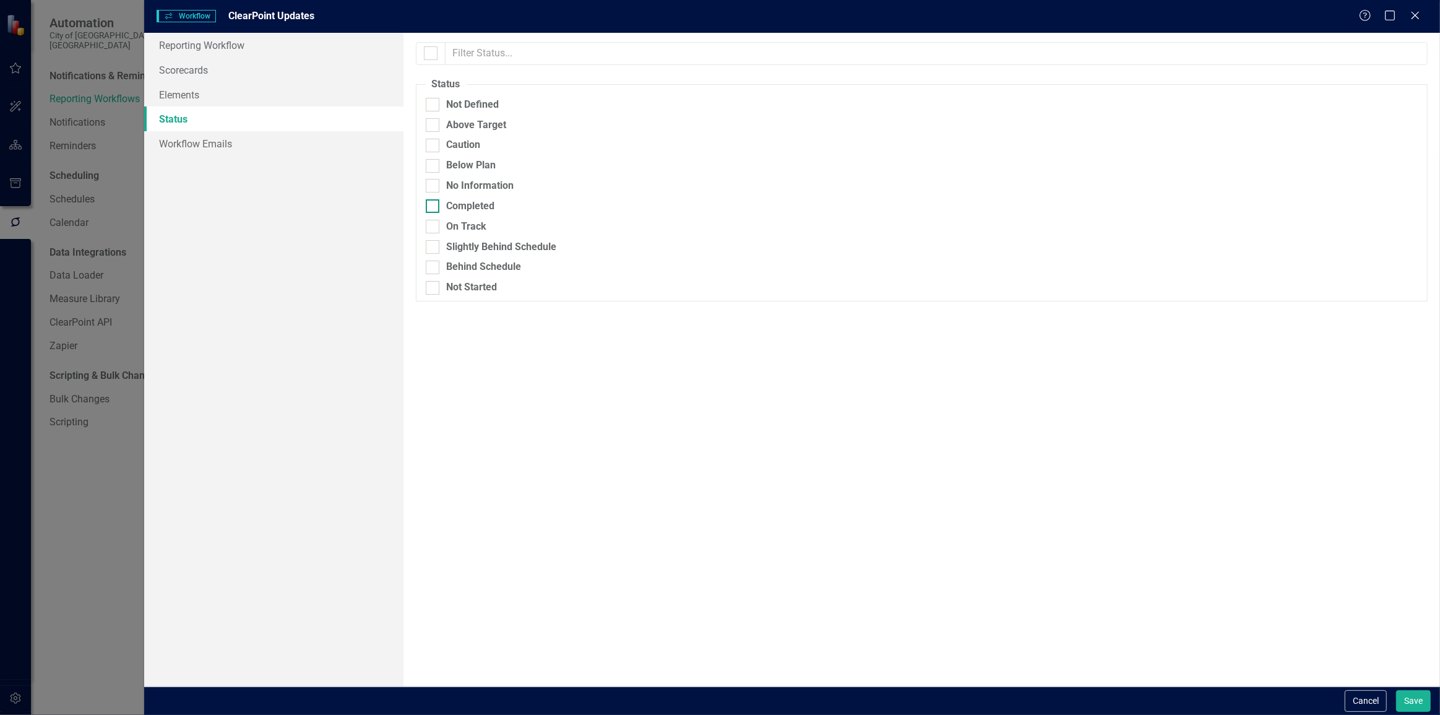
click at [452, 211] on div "Completed" at bounding box center [471, 206] width 48 height 14
click at [434, 207] on input "Completed" at bounding box center [430, 203] width 8 height 8
checkbox input "true"
click at [447, 287] on div "Not Started" at bounding box center [472, 287] width 51 height 14
click at [434, 287] on input "Not Started" at bounding box center [430, 285] width 8 height 8
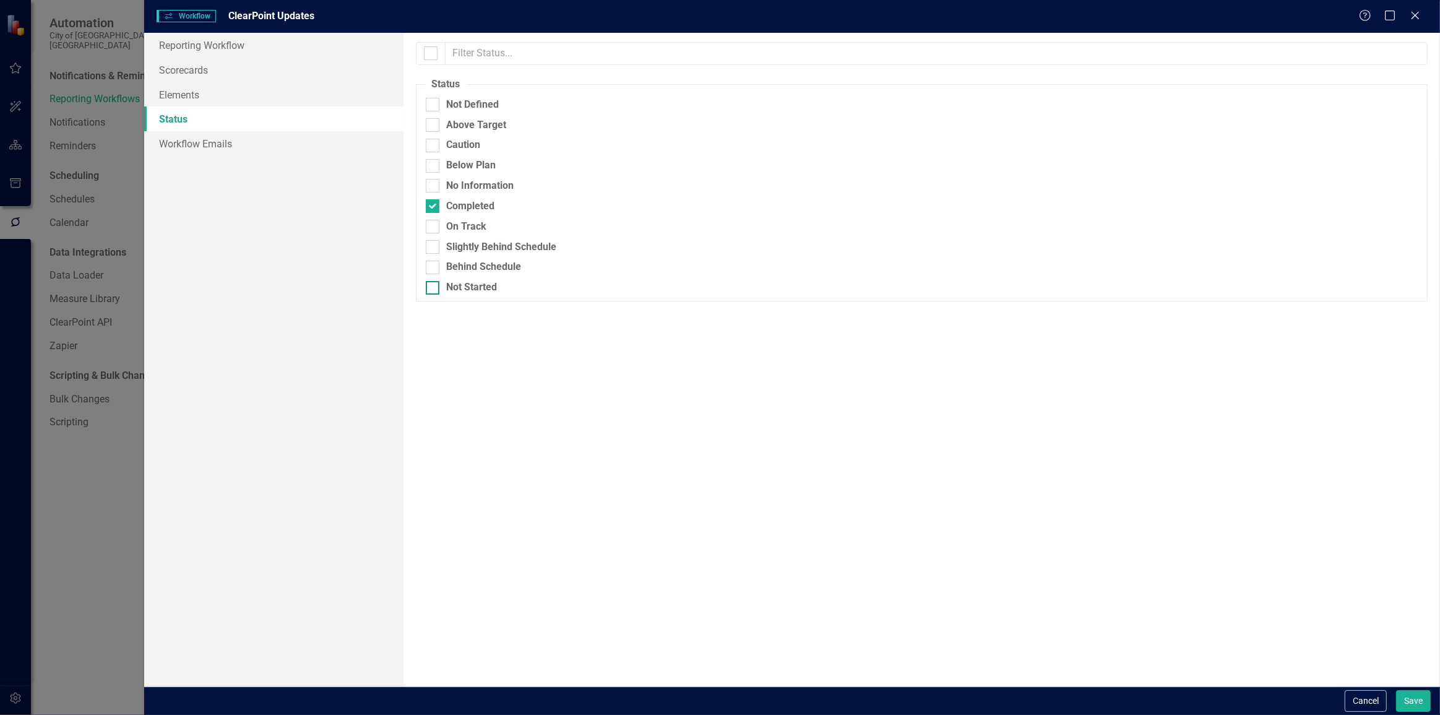
checkbox input "true"
click at [440, 204] on div "Completed" at bounding box center [922, 206] width 992 height 14
click at [434, 204] on input "Completed" at bounding box center [430, 203] width 8 height 8
checkbox input "false"
click at [432, 286] on input "Not Started" at bounding box center [430, 285] width 8 height 8
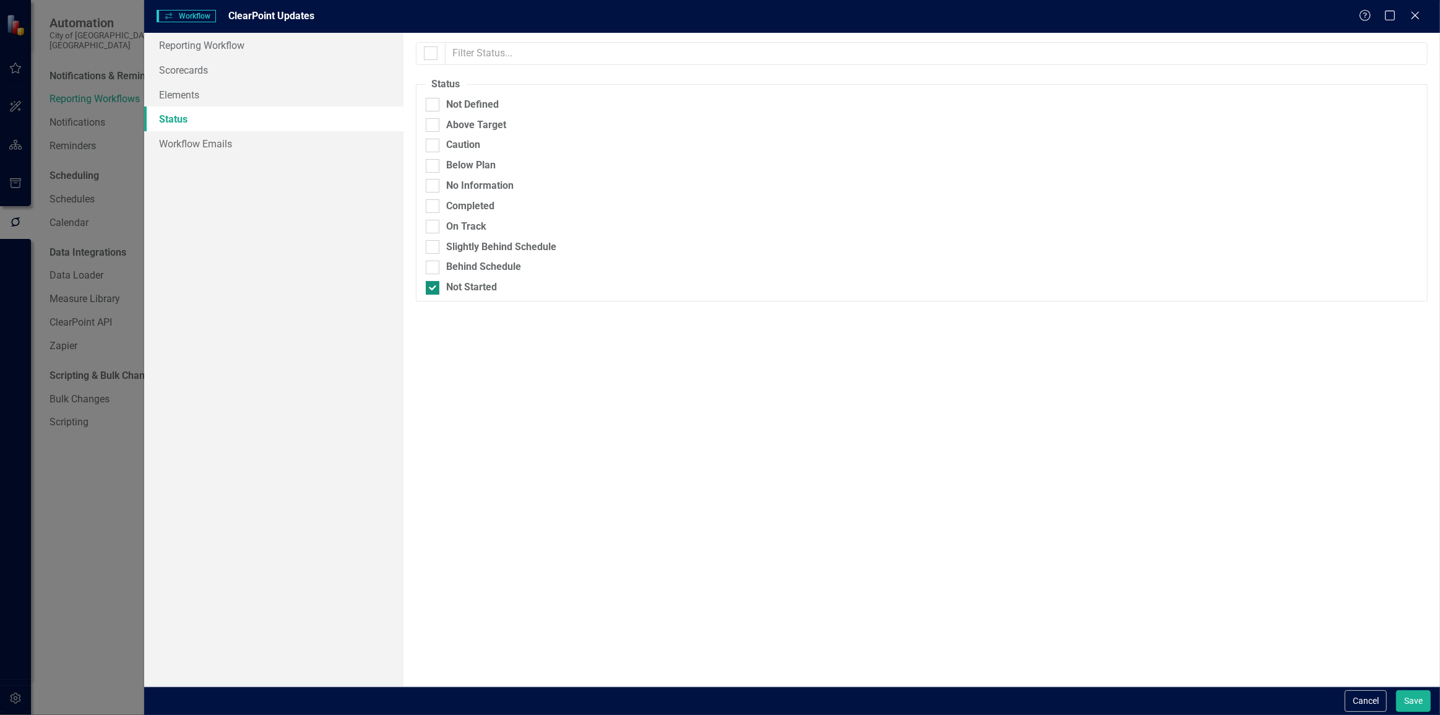
checkbox input "false"
click at [312, 145] on link "Workflow Emails" at bounding box center [273, 143] width 259 height 25
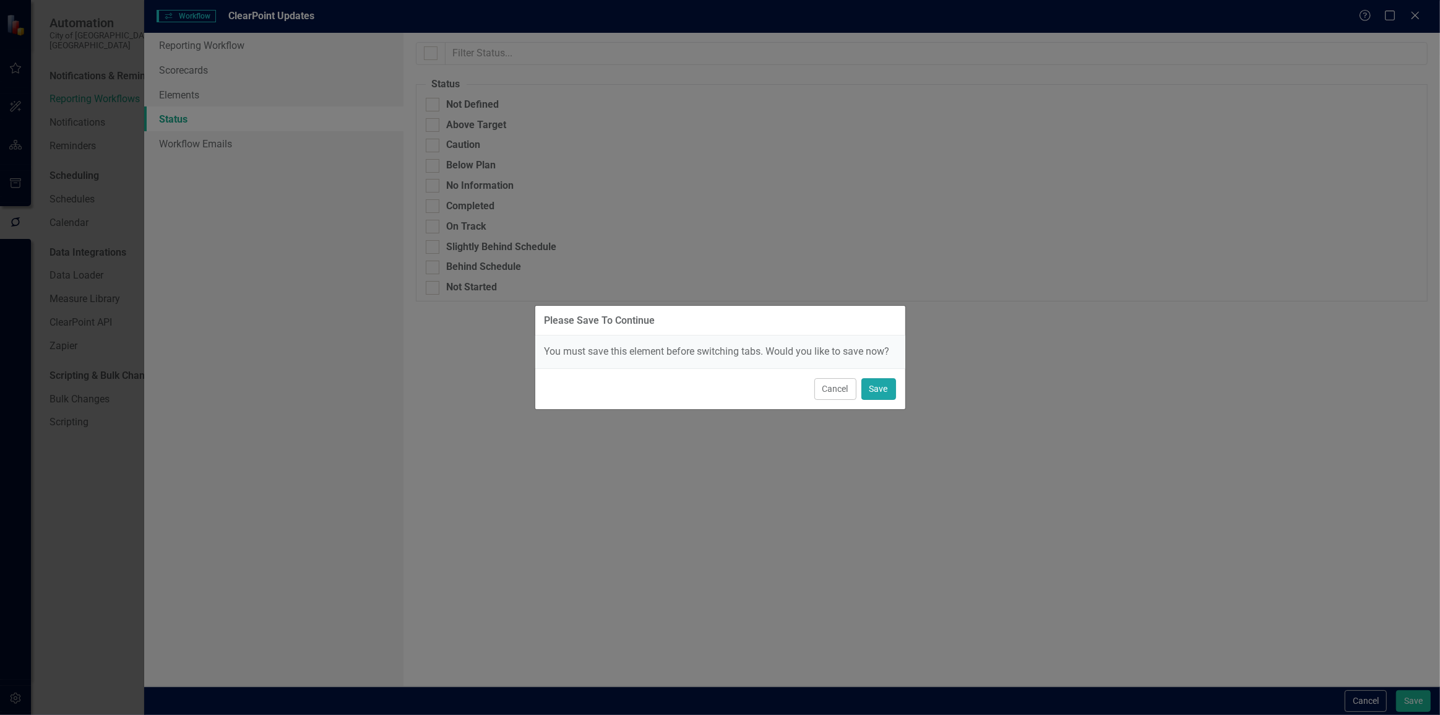
click at [875, 389] on button "Save" at bounding box center [879, 389] width 35 height 22
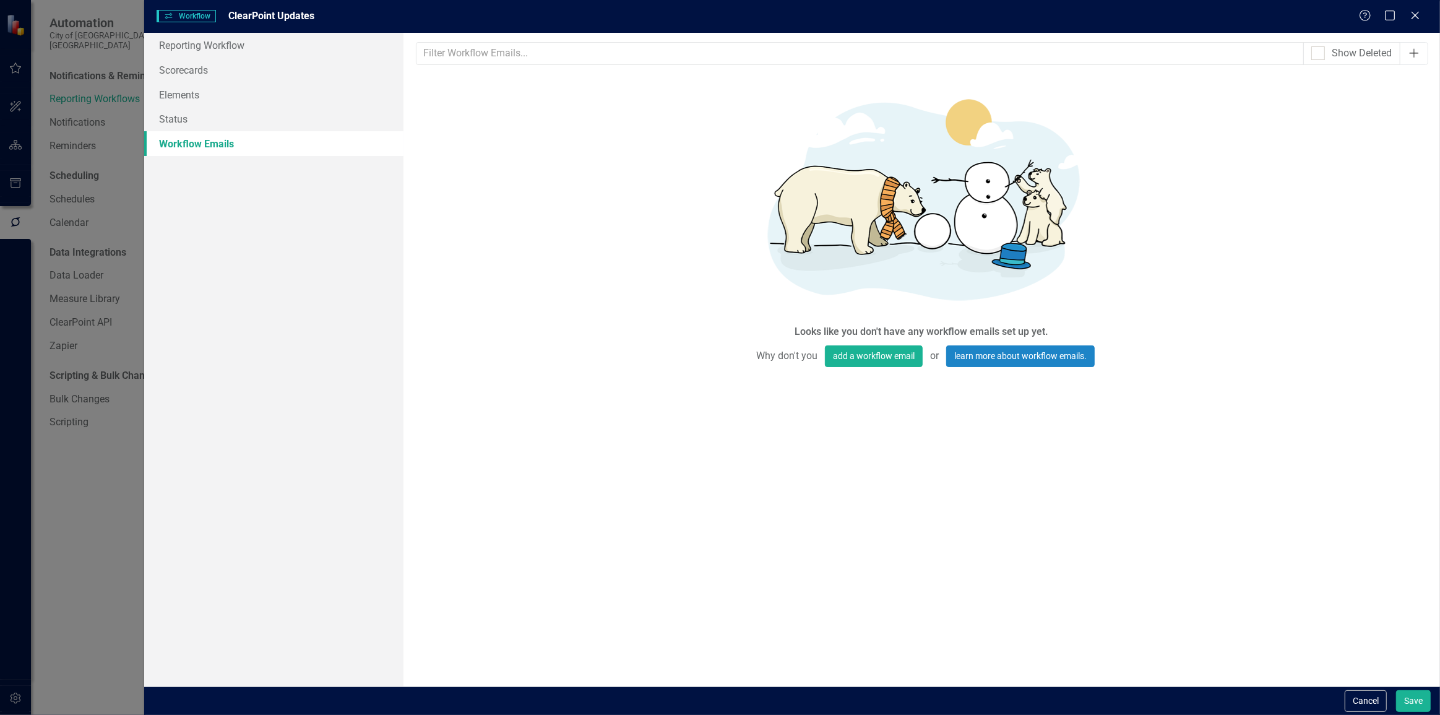
click at [1413, 47] on button "Add" at bounding box center [1414, 53] width 28 height 23
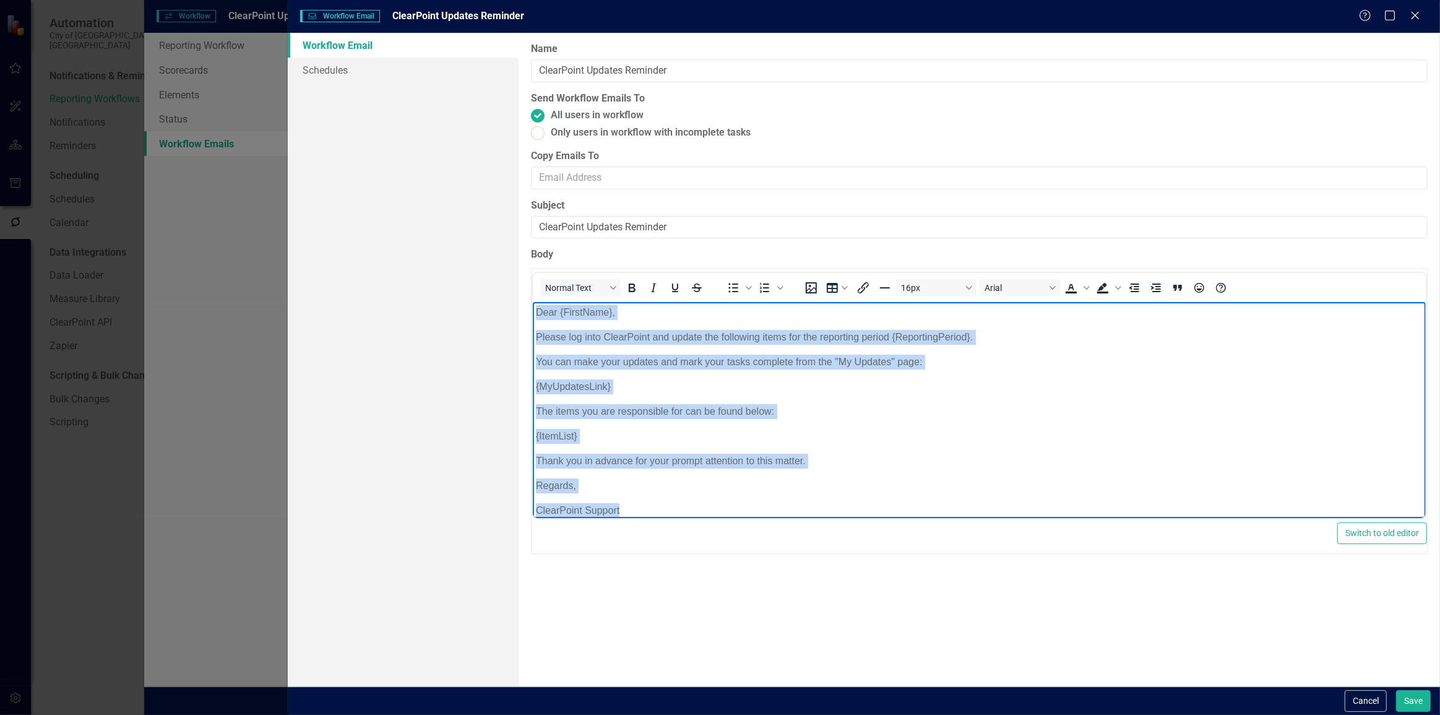
drag, startPoint x: 732, startPoint y: 506, endPoint x: 535, endPoint y: 297, distance: 287.7
click at [535, 302] on html "Dear {FirstName}, Please log into ClearPoint and update the following items for…" at bounding box center [978, 416] width 893 height 229
click at [735, 433] on p "{ItemList}" at bounding box center [978, 436] width 887 height 15
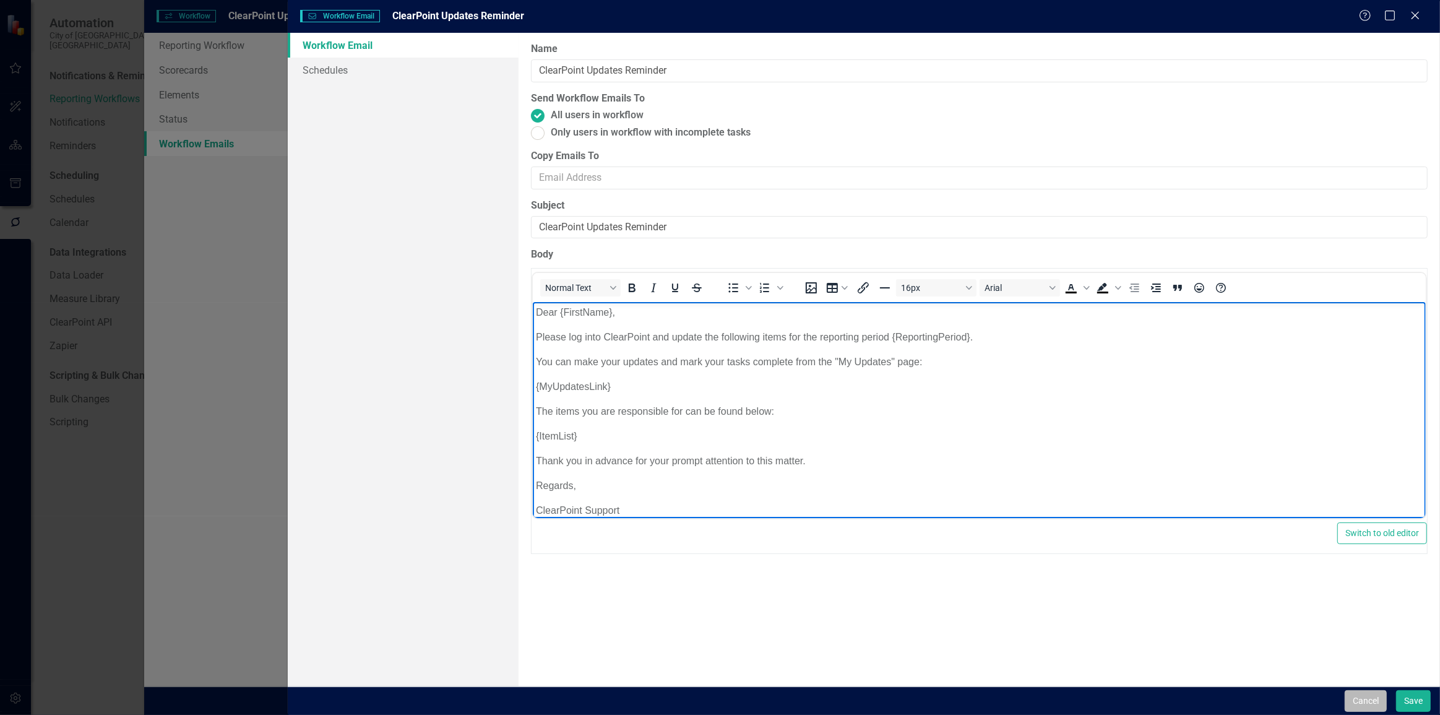
click at [1371, 695] on button "Cancel" at bounding box center [1366, 701] width 42 height 22
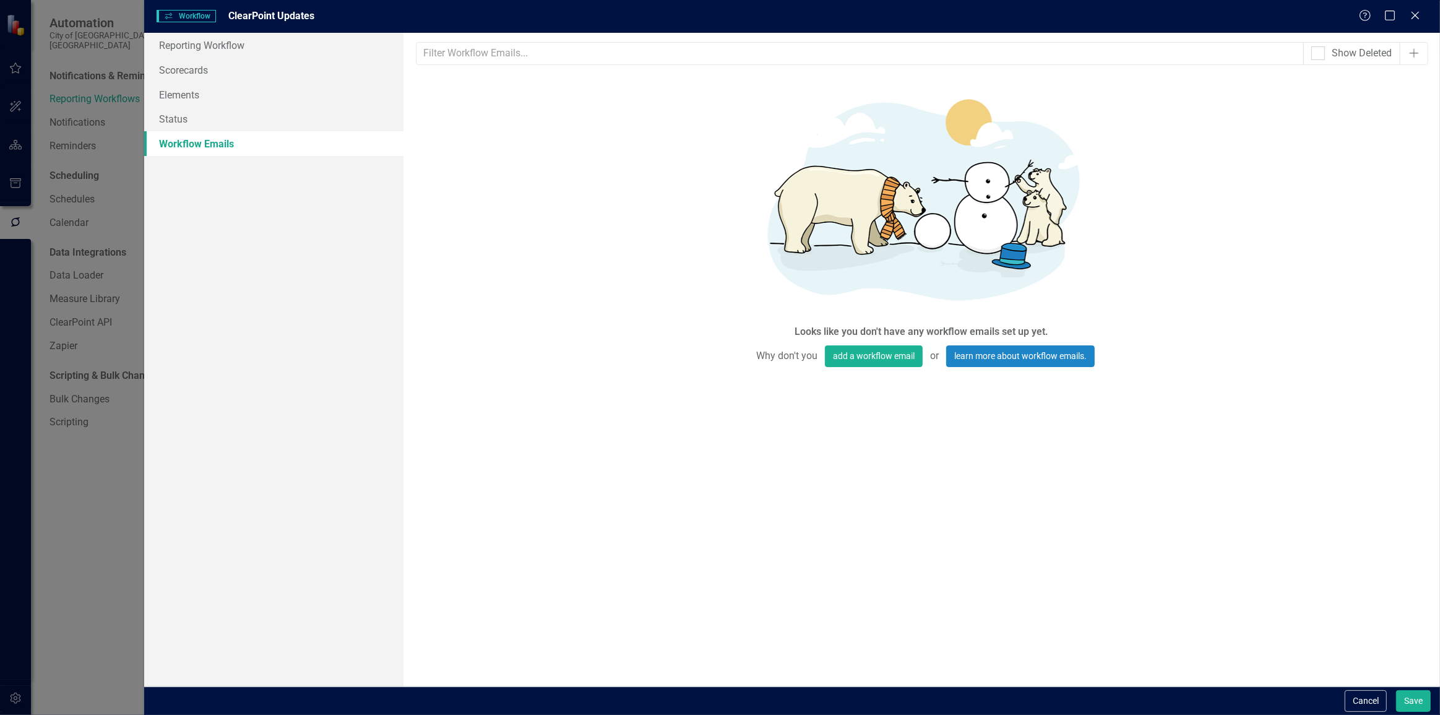
click at [1371, 695] on button "Cancel" at bounding box center [1366, 701] width 42 height 22
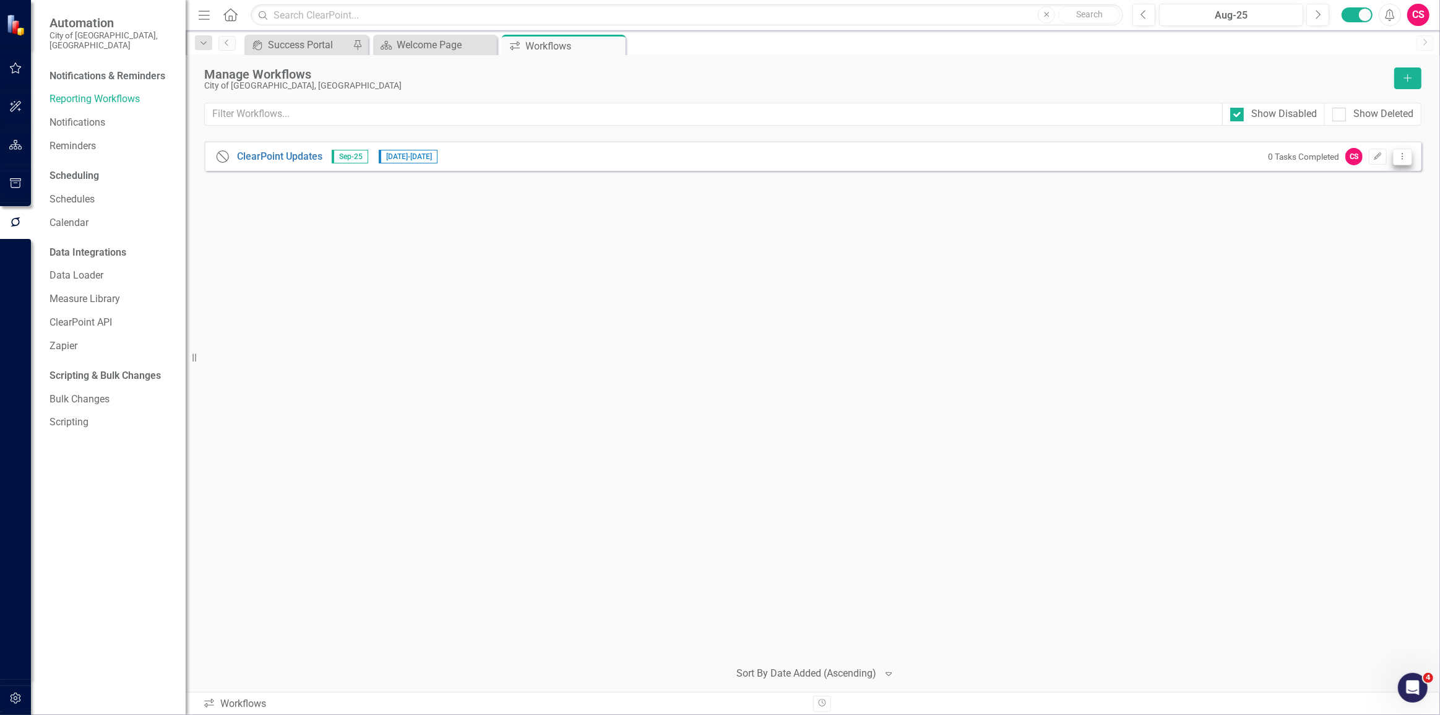
click at [1400, 154] on icon "Dropdown Menu" at bounding box center [1403, 156] width 11 height 8
click at [1333, 223] on link "Copy Duplicate Workflow" at bounding box center [1354, 222] width 115 height 23
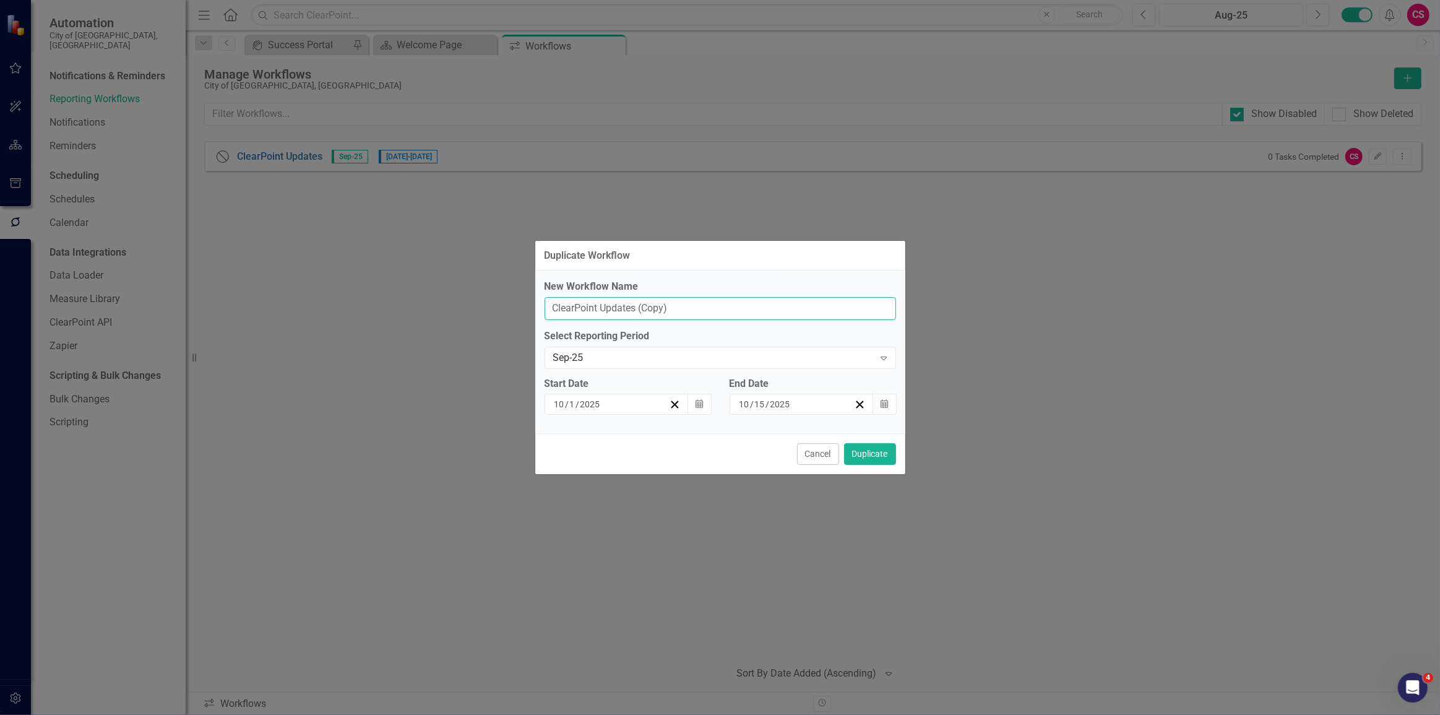
click at [704, 308] on input "ClearPoint Updates (Copy)" at bounding box center [721, 308] width 352 height 23
type input "ClearPoint Updates"
click at [693, 280] on label "New Workflow Name" at bounding box center [721, 287] width 352 height 14
click at [693, 297] on input "ClearPoint Updates" at bounding box center [721, 308] width 352 height 23
drag, startPoint x: 664, startPoint y: 308, endPoint x: 539, endPoint y: 309, distance: 125.7
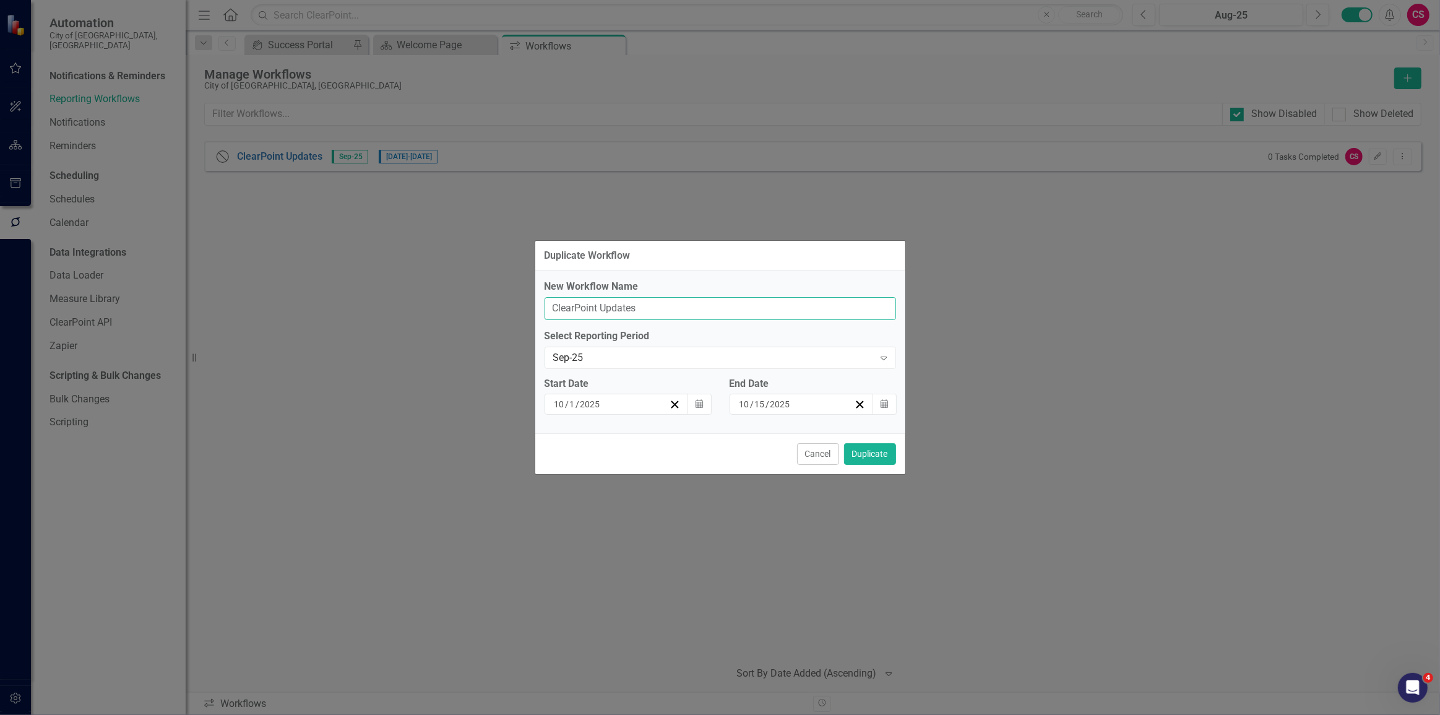
click at [539, 309] on div "New Workflow Name ClearPoint Updates Select Reporting Period Sep-25 Expand Star…" at bounding box center [720, 352] width 370 height 163
click at [741, 268] on div "Duplicate Workflow" at bounding box center [720, 256] width 370 height 30
click at [865, 448] on button "Duplicate" at bounding box center [870, 454] width 52 height 22
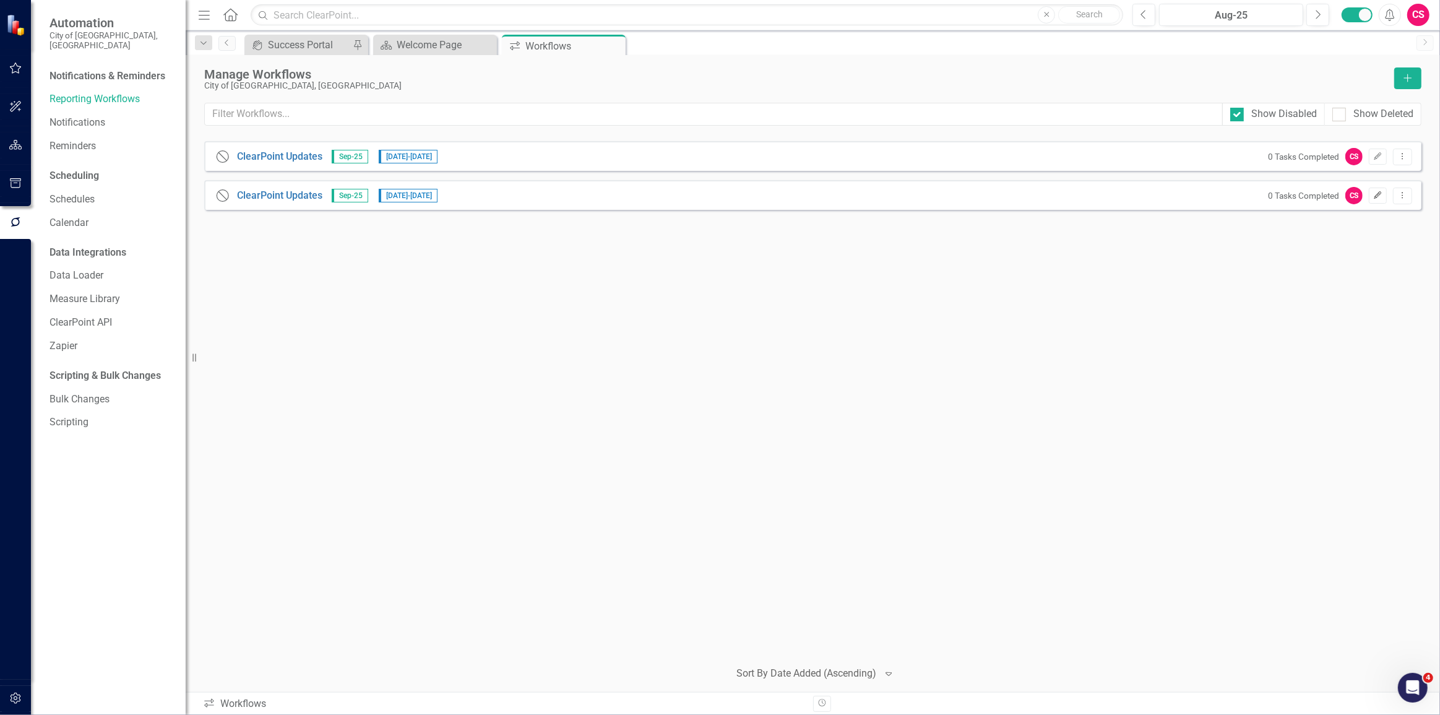
click at [1376, 193] on icon "Edit" at bounding box center [1378, 195] width 9 height 7
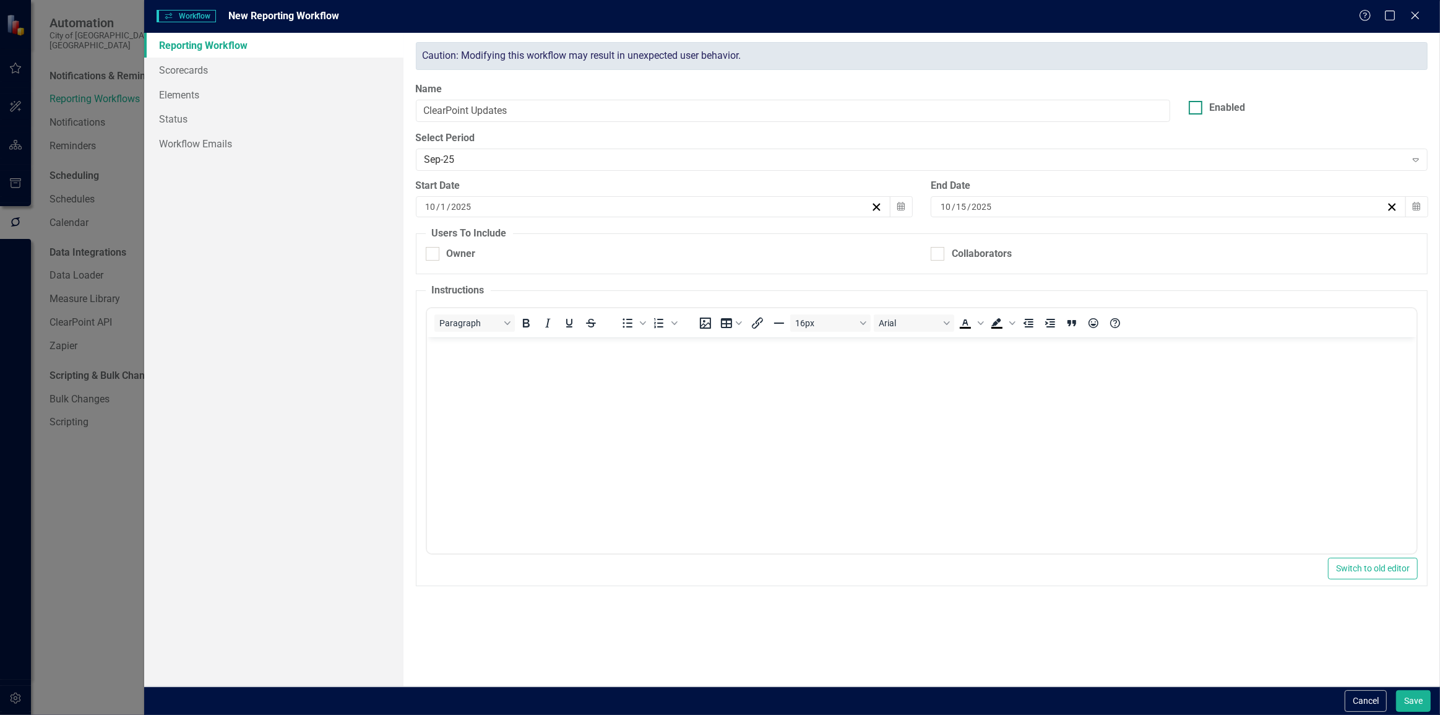
checkbox input "true"
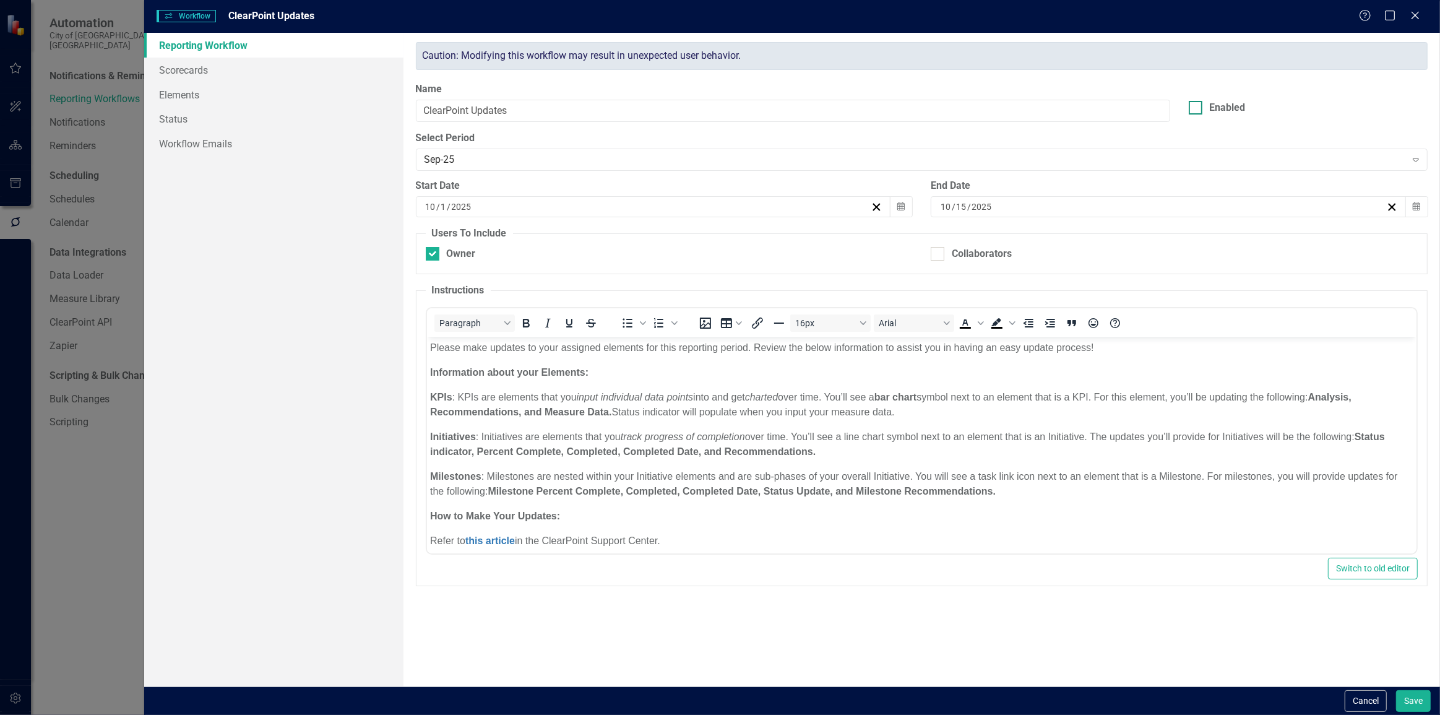
click at [1203, 108] on div "Enabled" at bounding box center [1308, 108] width 239 height 14
click at [1197, 108] on input "Enabled" at bounding box center [1193, 105] width 8 height 8
checkbox input "true"
click at [1416, 695] on button "Save" at bounding box center [1414, 701] width 35 height 22
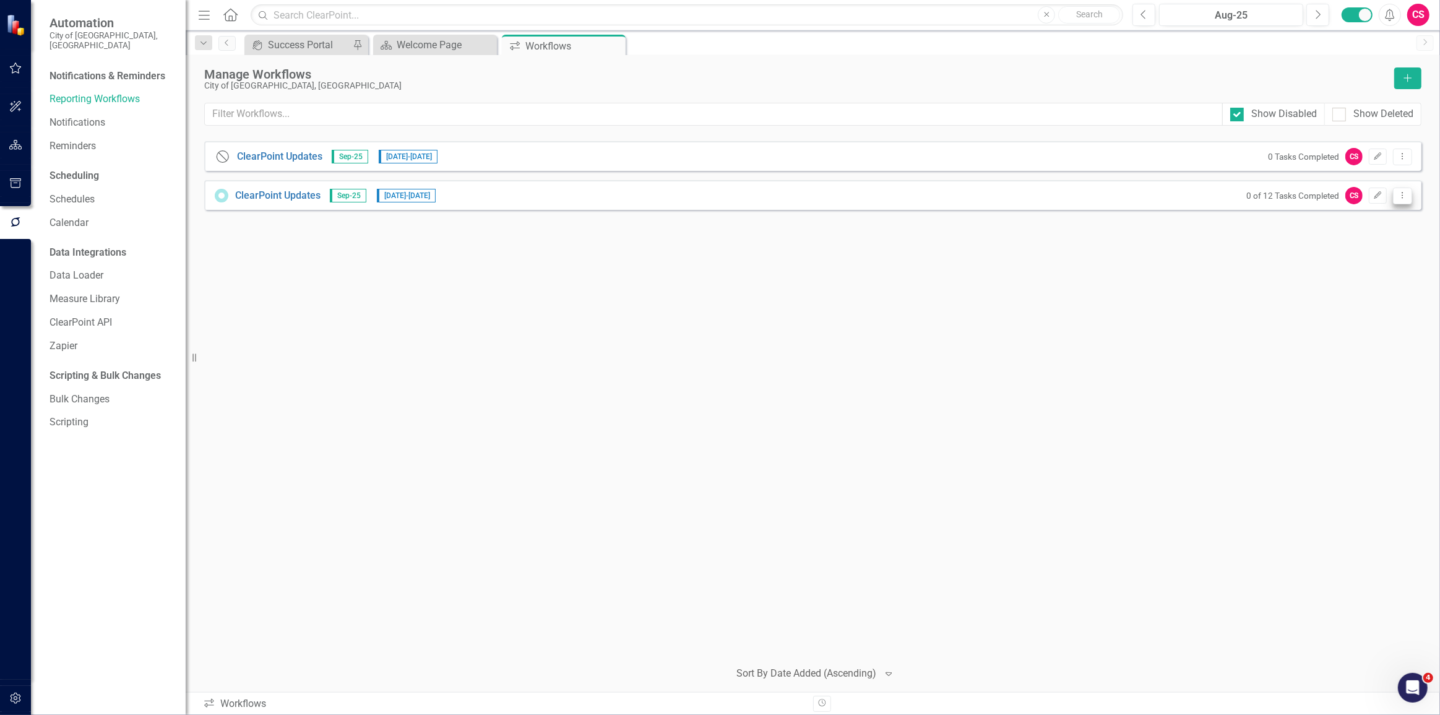
click at [1397, 198] on button "Dropdown Menu" at bounding box center [1402, 196] width 19 height 17
click at [1379, 217] on link "Preview Preview Workflow" at bounding box center [1354, 215] width 115 height 23
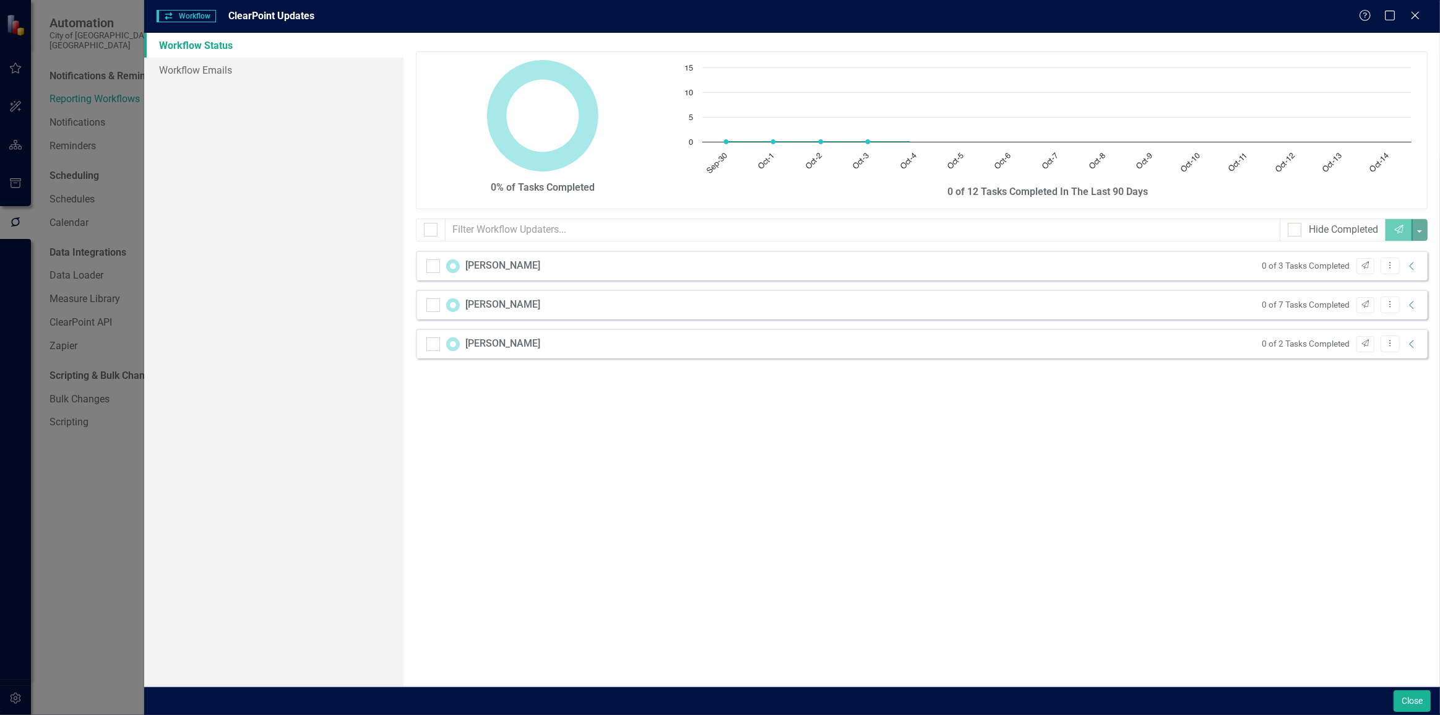
checkbox input "false"
click at [1411, 262] on icon "Collapse" at bounding box center [1412, 266] width 12 height 10
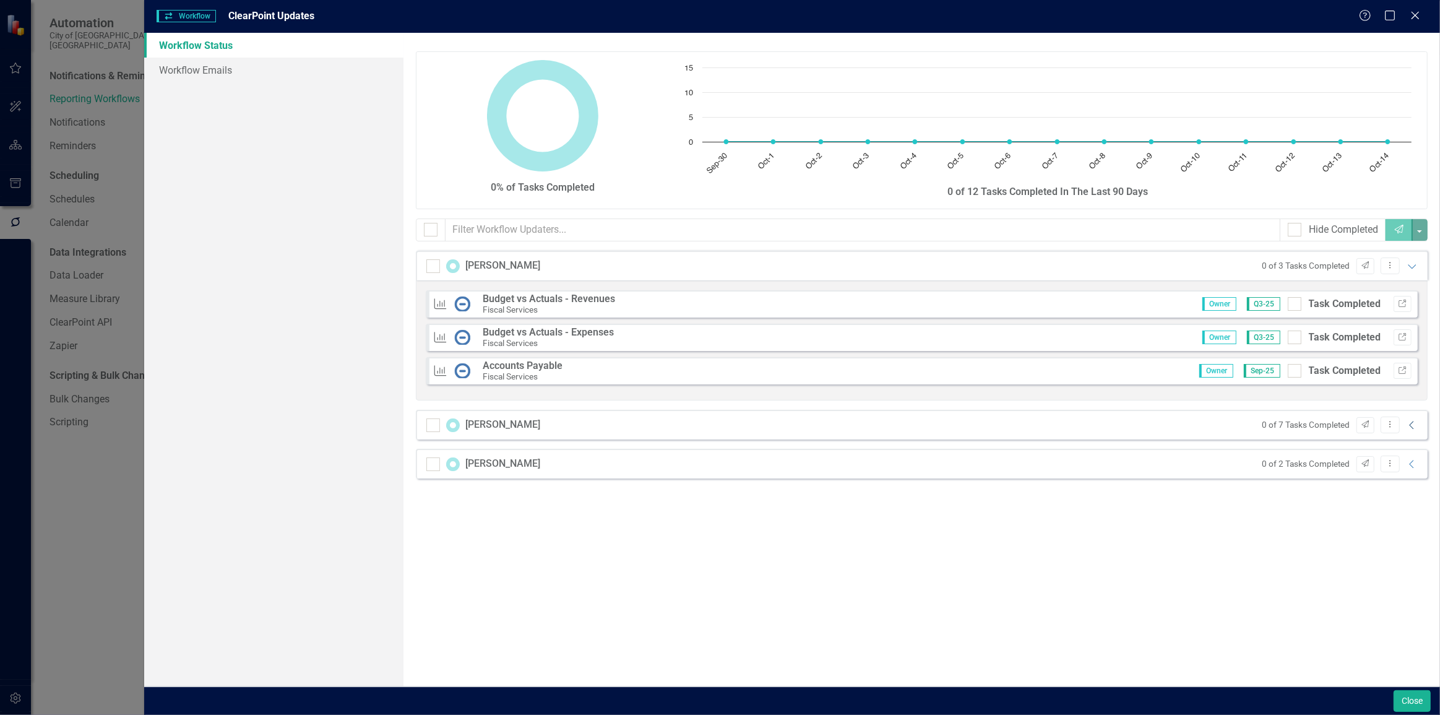
click at [1413, 425] on icon "Collapse" at bounding box center [1412, 425] width 12 height 10
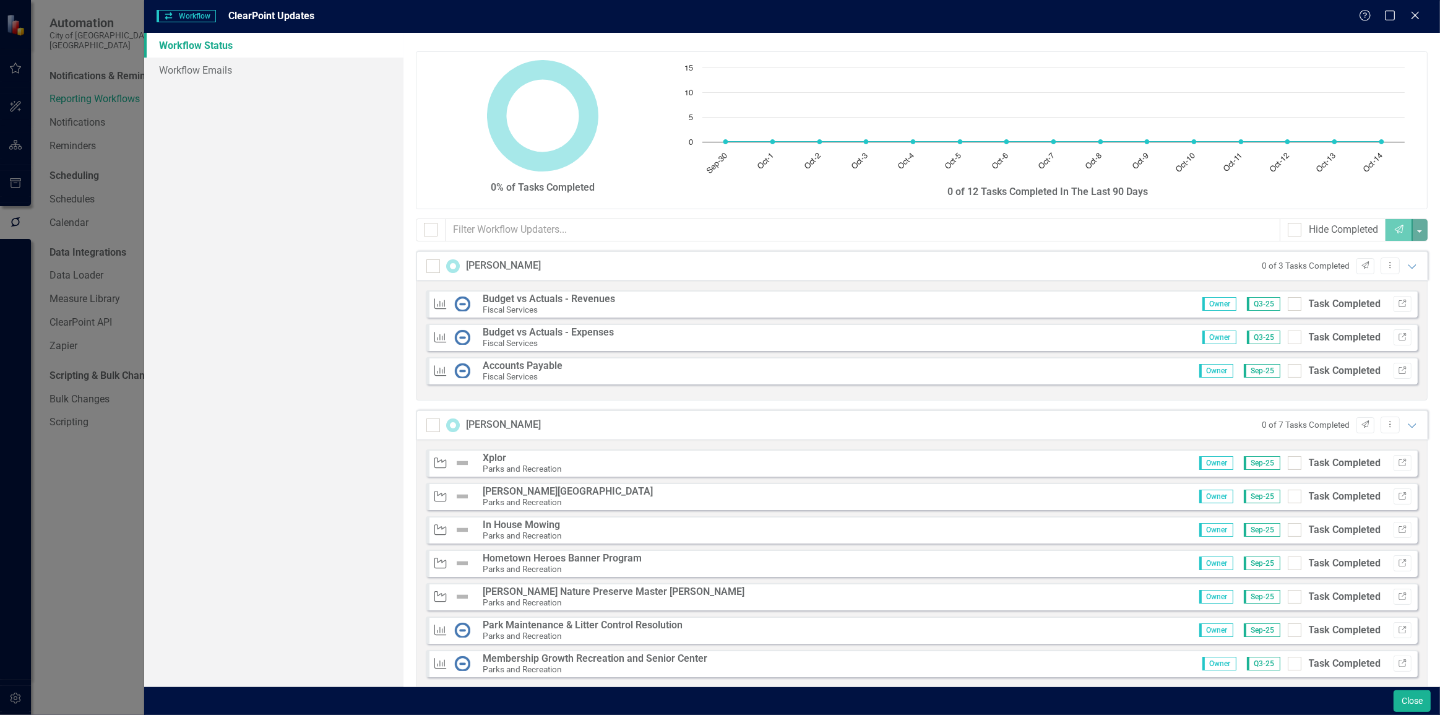
scroll to position [63, 0]
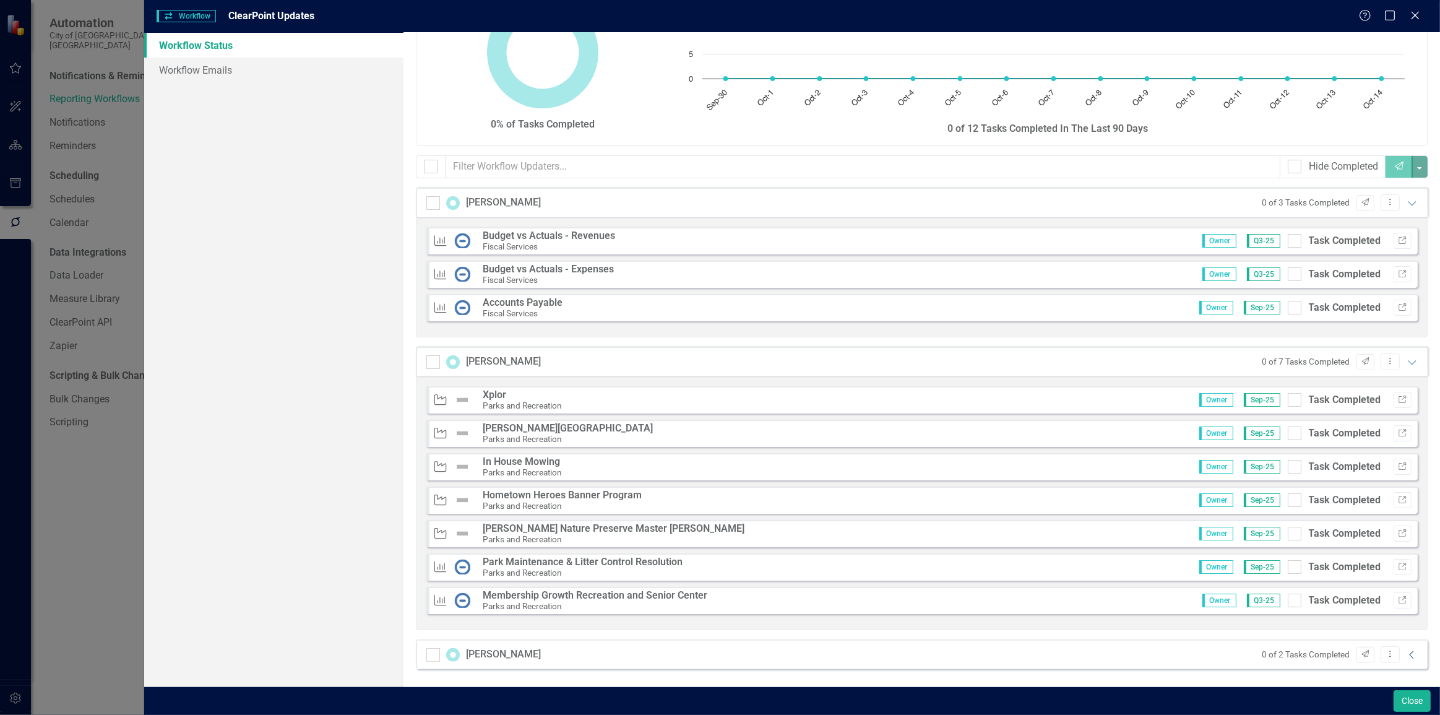
click at [1409, 656] on icon "Collapse" at bounding box center [1412, 655] width 12 height 10
click at [1418, 701] on button "Close" at bounding box center [1412, 701] width 37 height 22
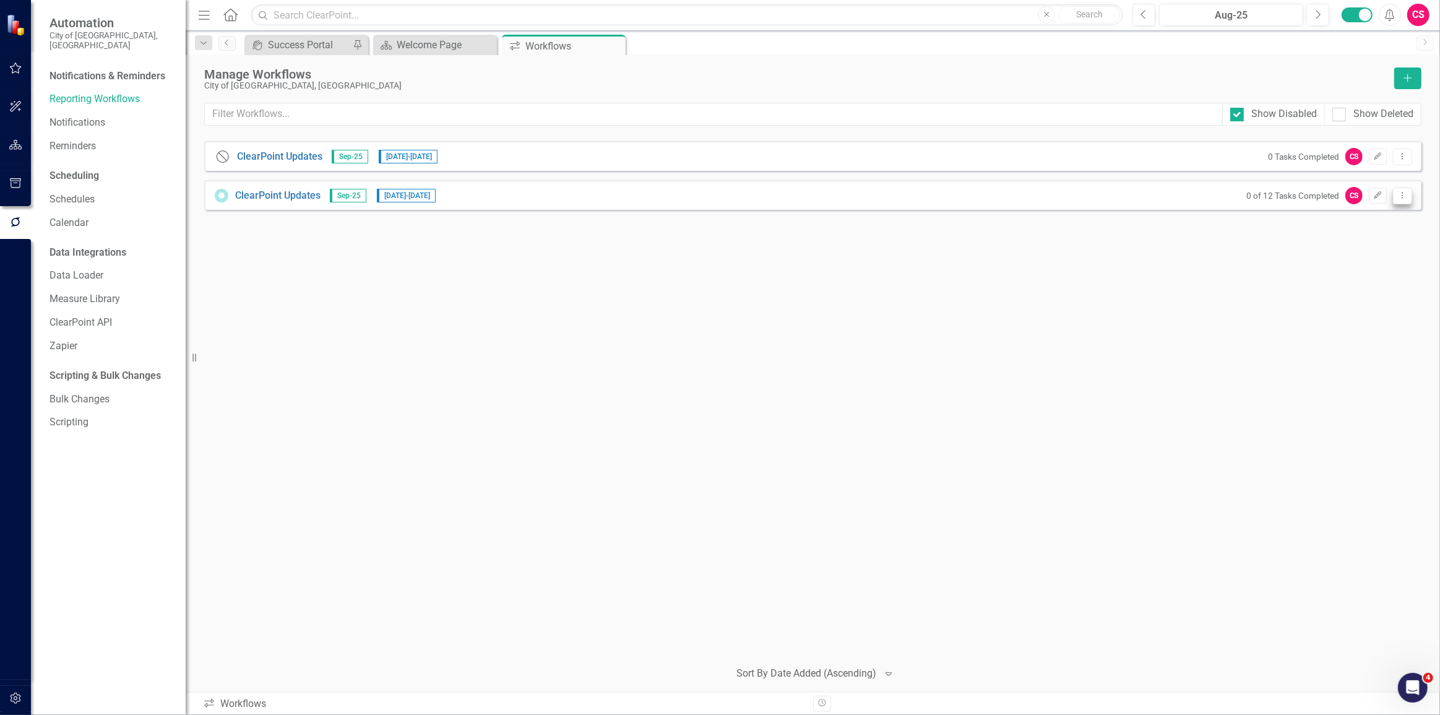
click at [1405, 193] on icon "Dropdown Menu" at bounding box center [1403, 195] width 11 height 8
click at [1325, 286] on link "Trash Delete Workflow" at bounding box center [1354, 284] width 115 height 23
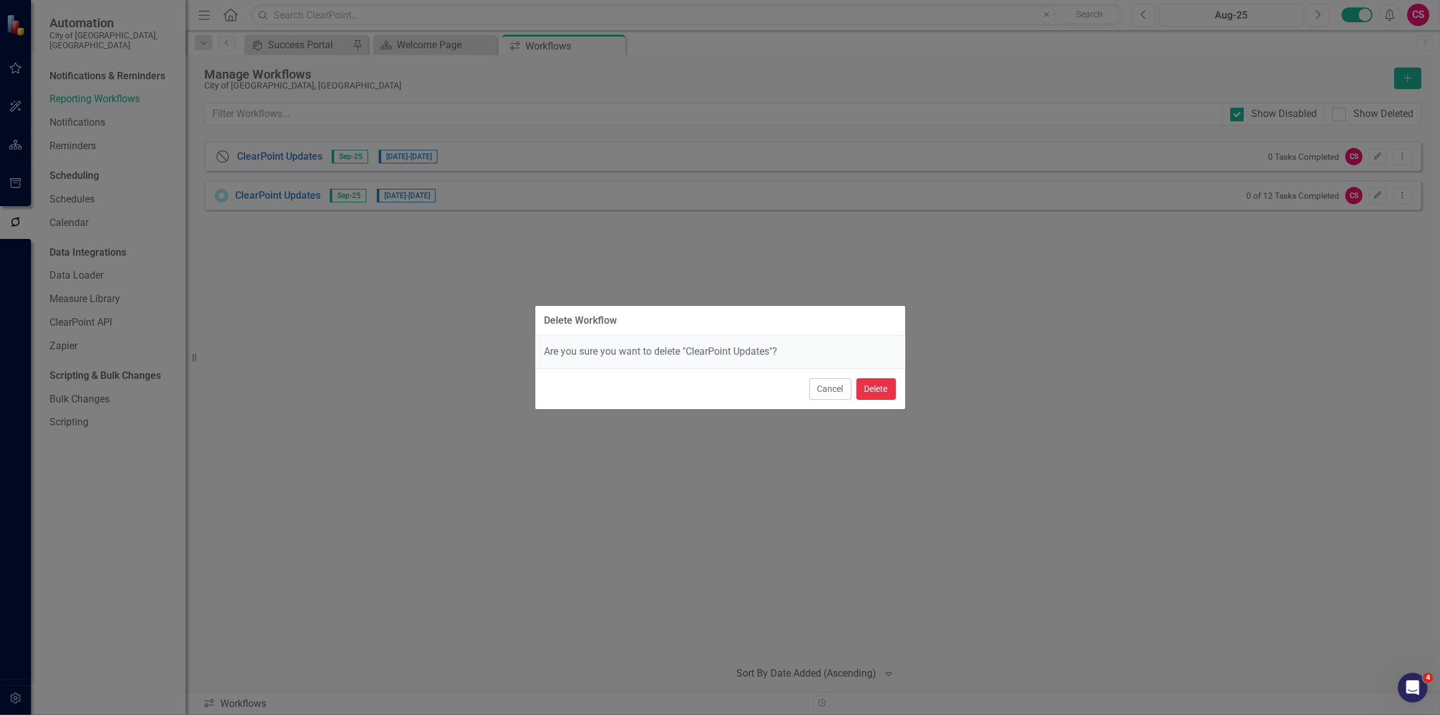
click at [872, 389] on button "Delete" at bounding box center [877, 389] width 40 height 22
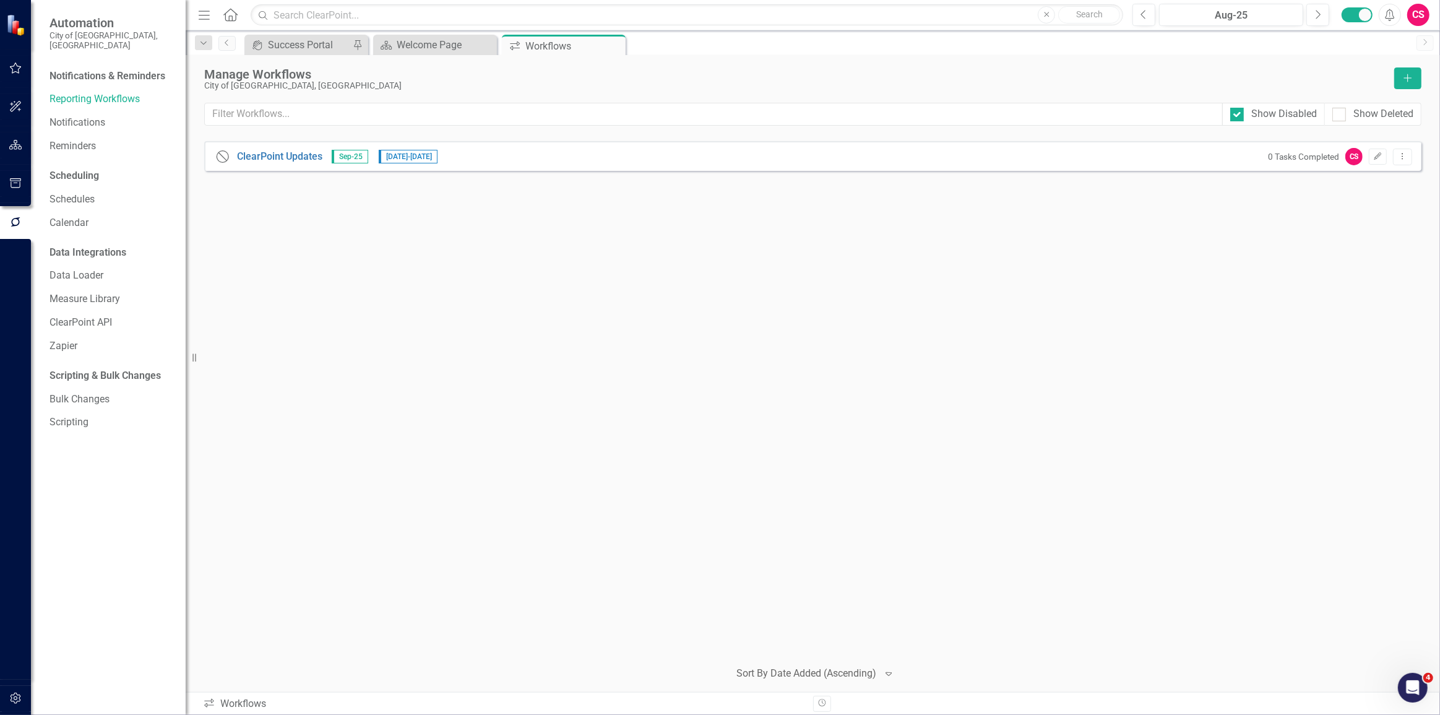
click at [16, 705] on button "button" at bounding box center [16, 699] width 28 height 26
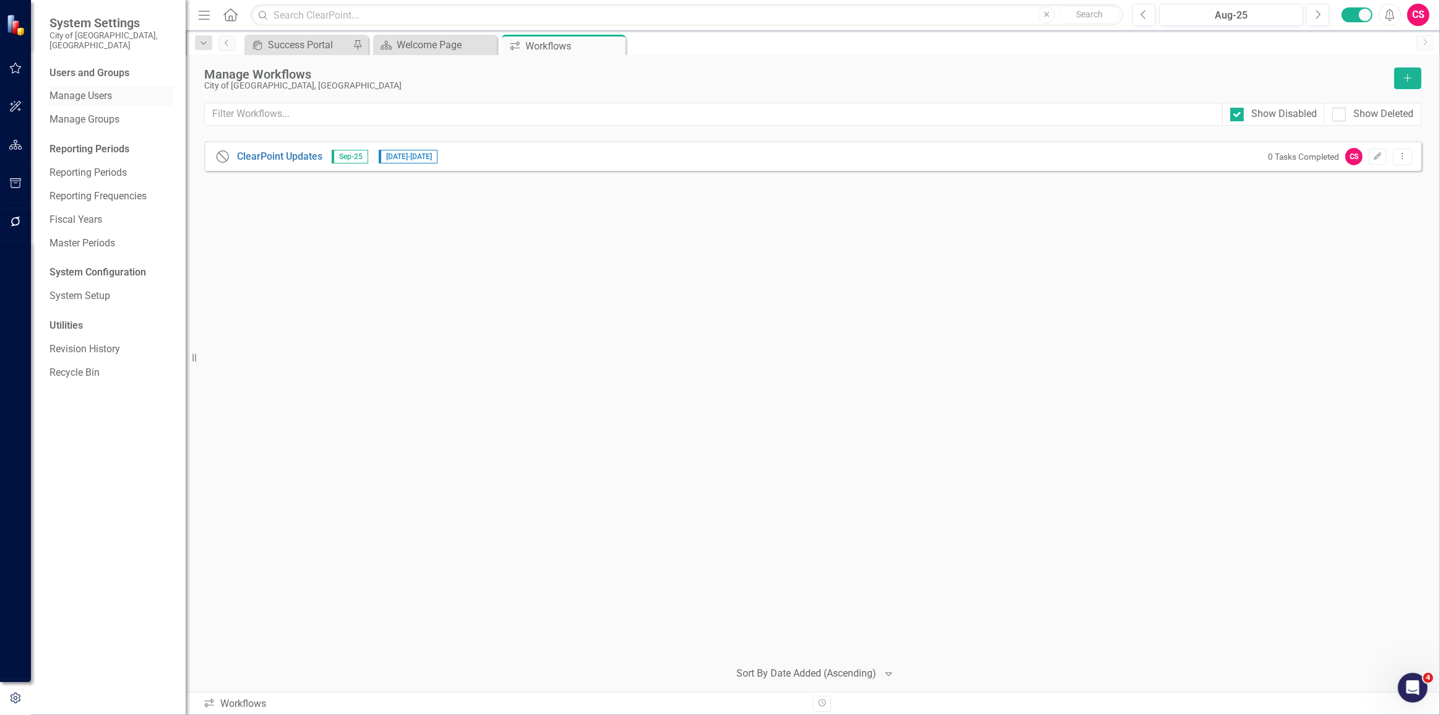
click at [99, 91] on link "Manage Users" at bounding box center [112, 96] width 124 height 14
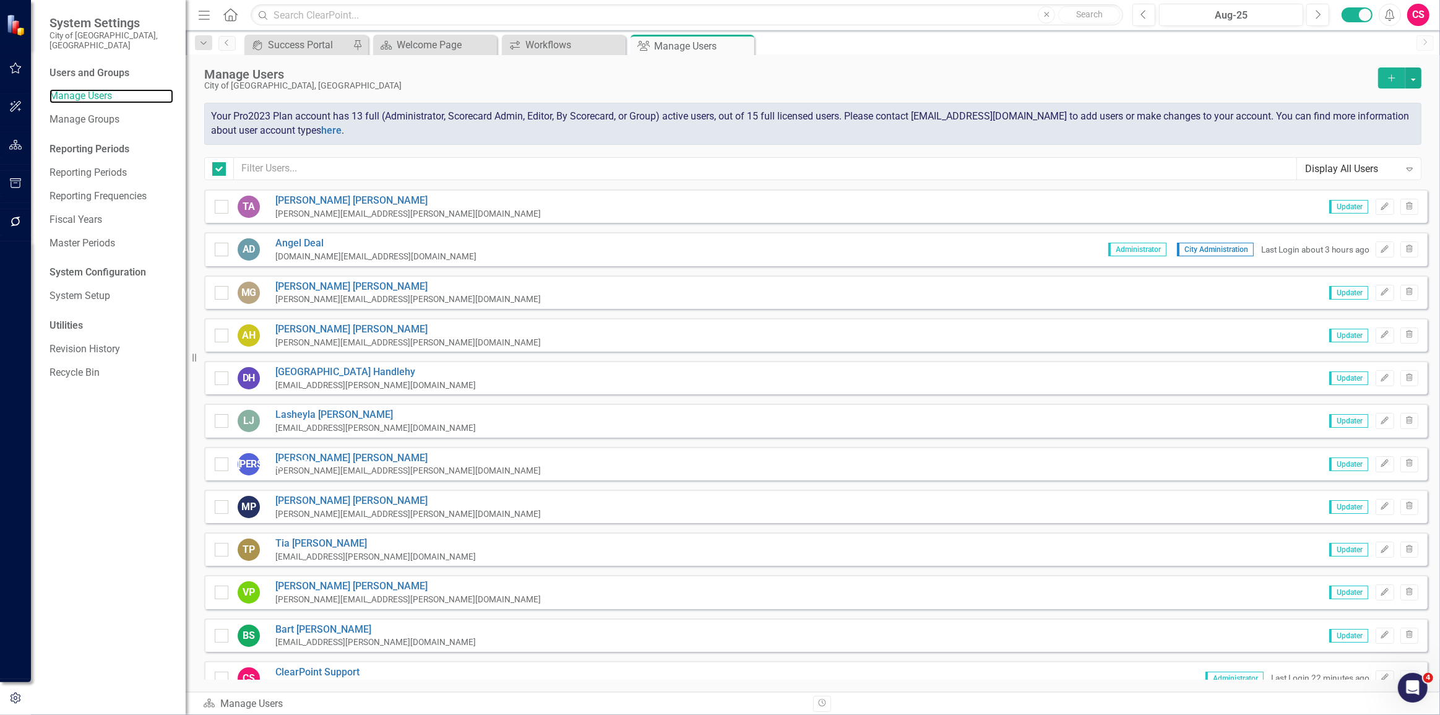
checkbox input "false"
click at [1419, 72] on button "button" at bounding box center [1414, 77] width 16 height 21
click at [1384, 130] on link "Add Multiple Add Multiple Users" at bounding box center [1364, 123] width 115 height 23
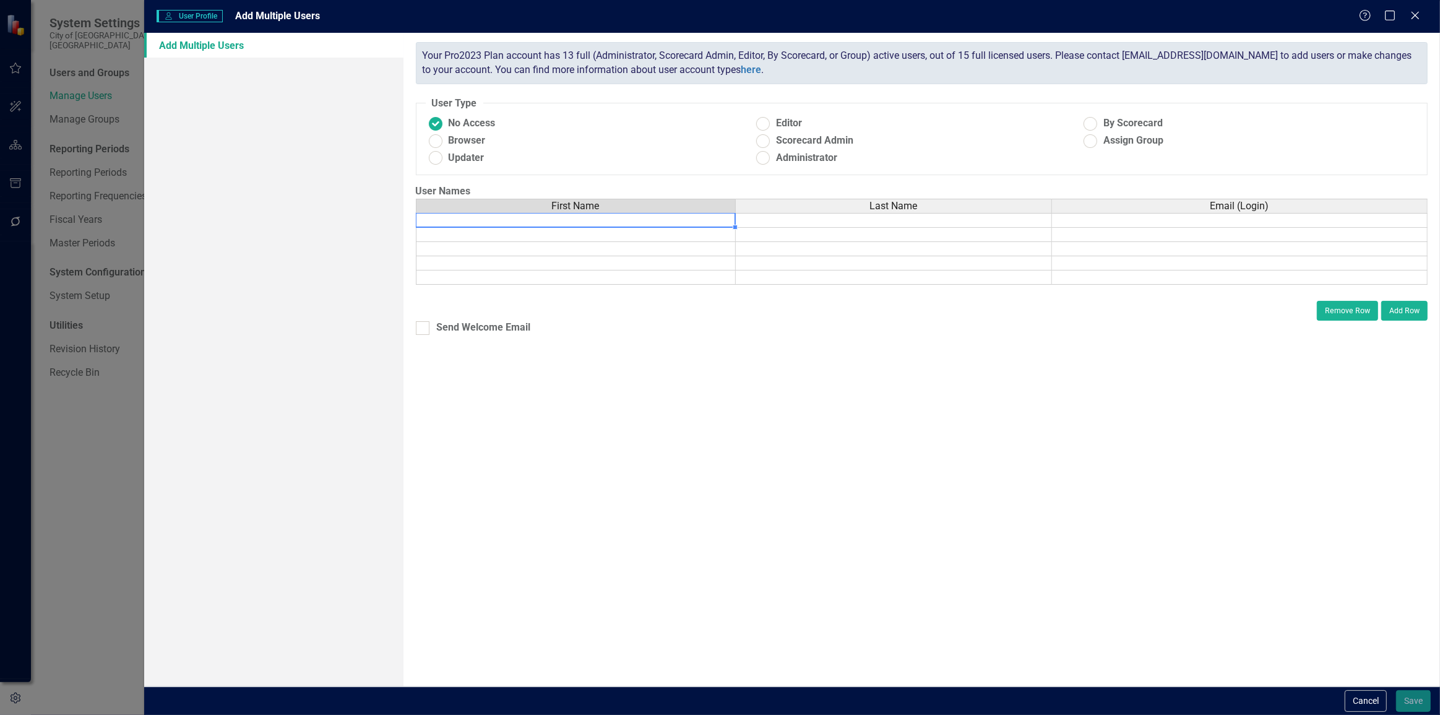
click at [605, 225] on td at bounding box center [576, 220] width 320 height 15
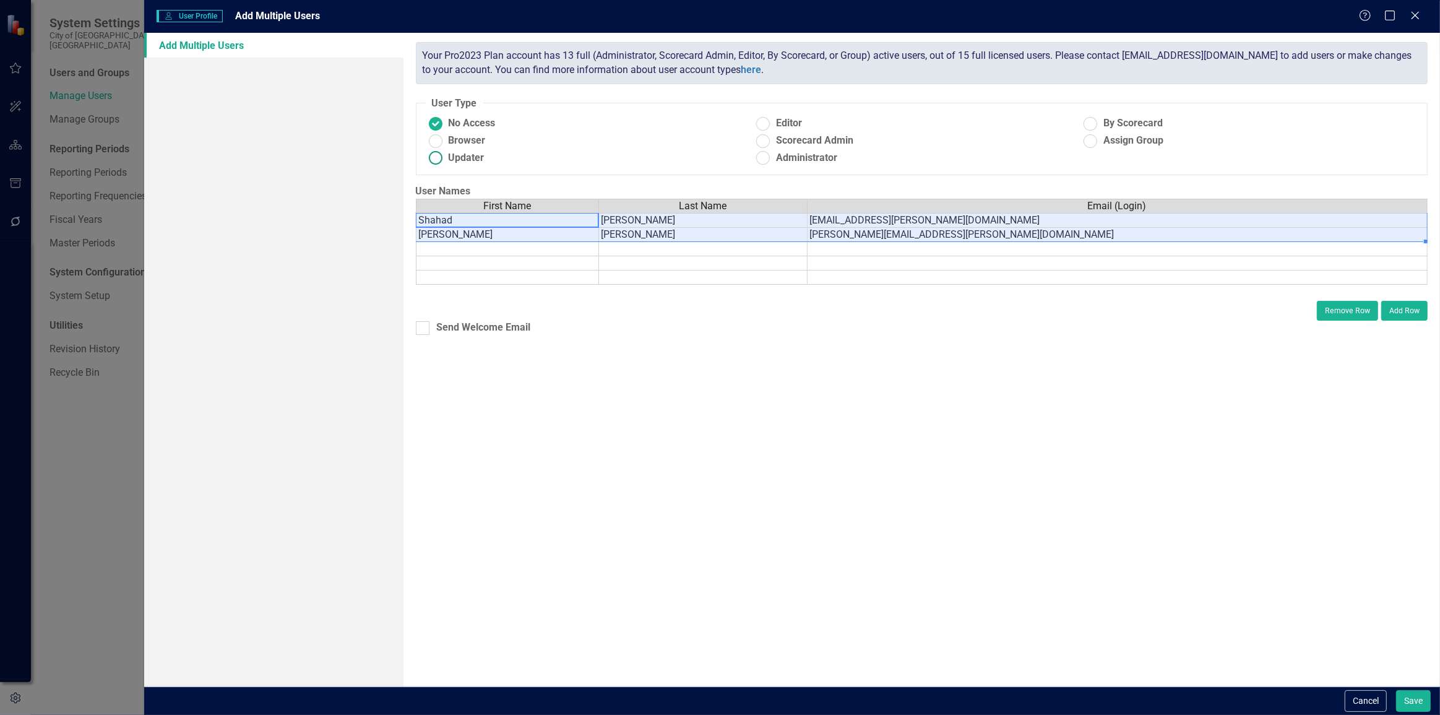
click at [485, 156] on label "Updater" at bounding box center [589, 158] width 327 height 14
click at [445, 156] on input "Updater" at bounding box center [435, 158] width 19 height 19
radio input "true"
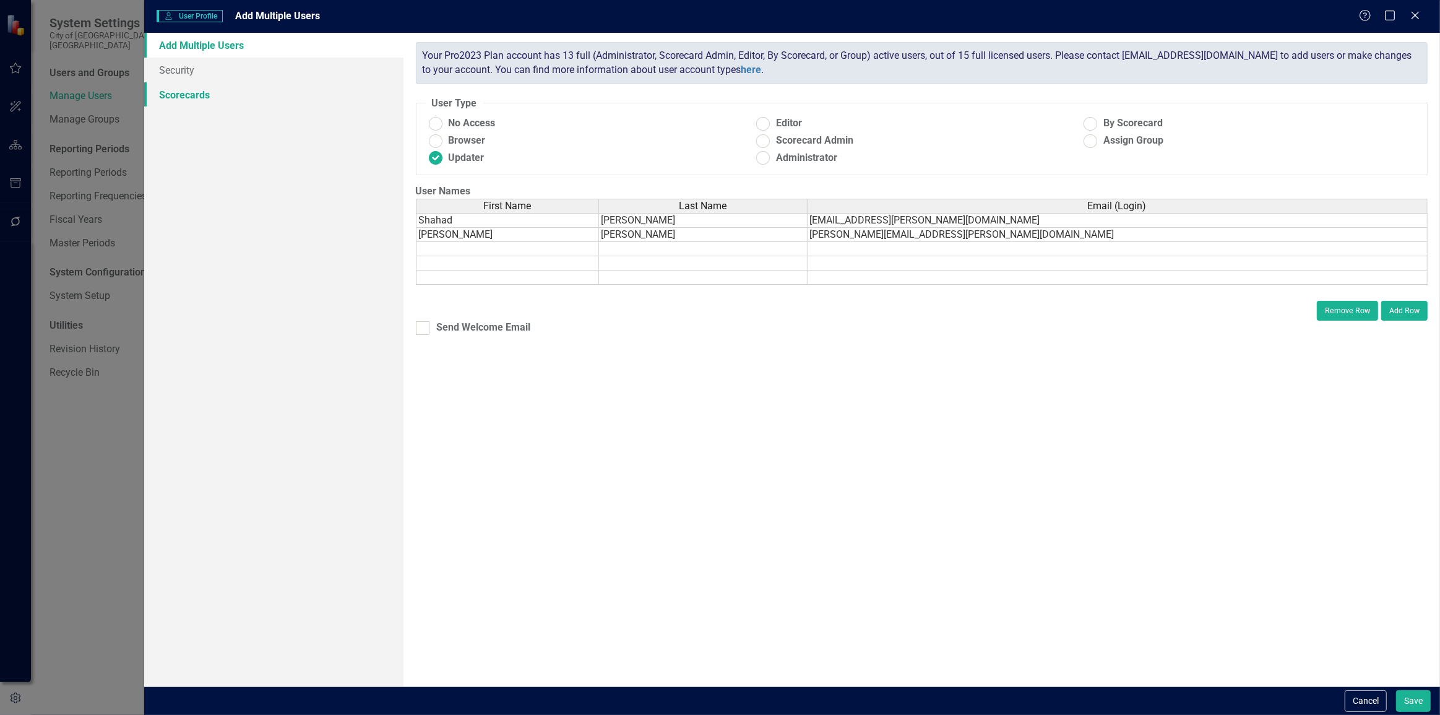
click at [263, 96] on link "Scorecards" at bounding box center [273, 94] width 259 height 25
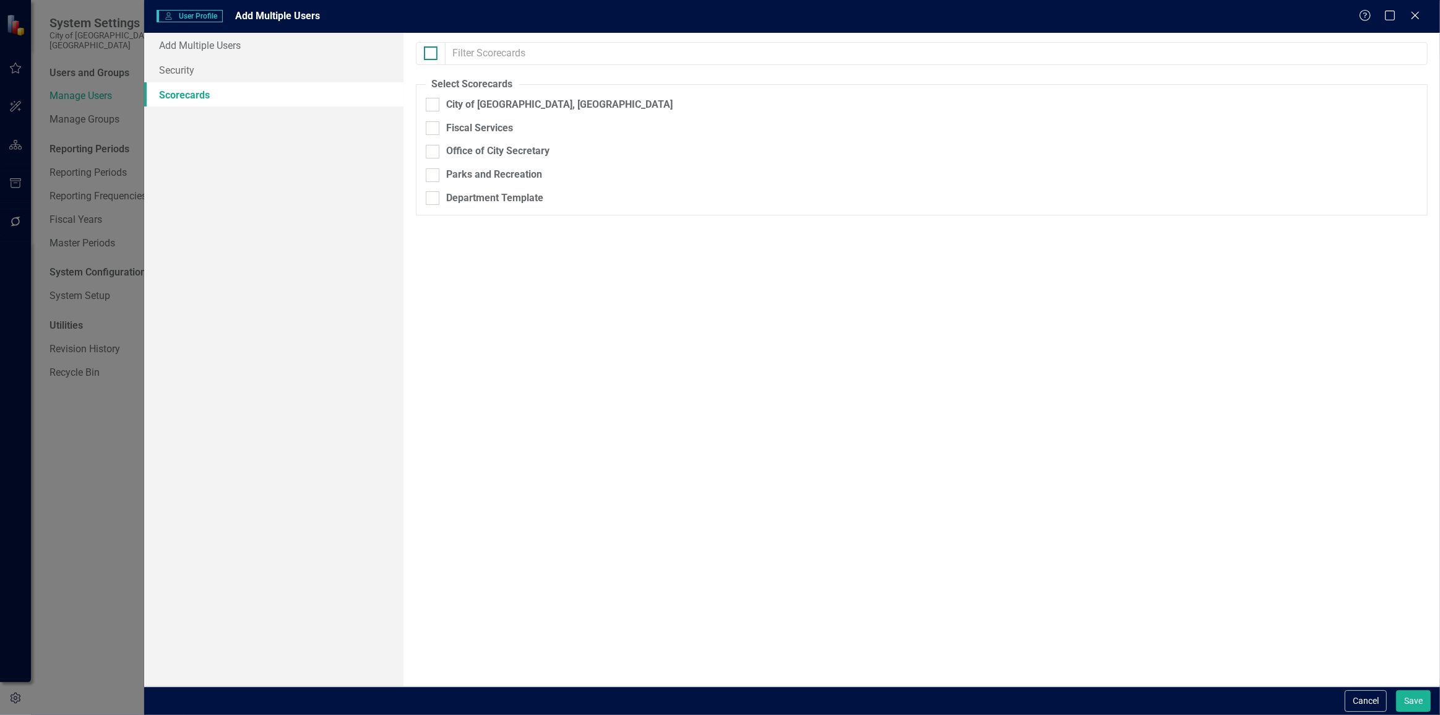
click at [430, 53] on input "checkbox" at bounding box center [428, 50] width 8 height 8
checkbox input "true"
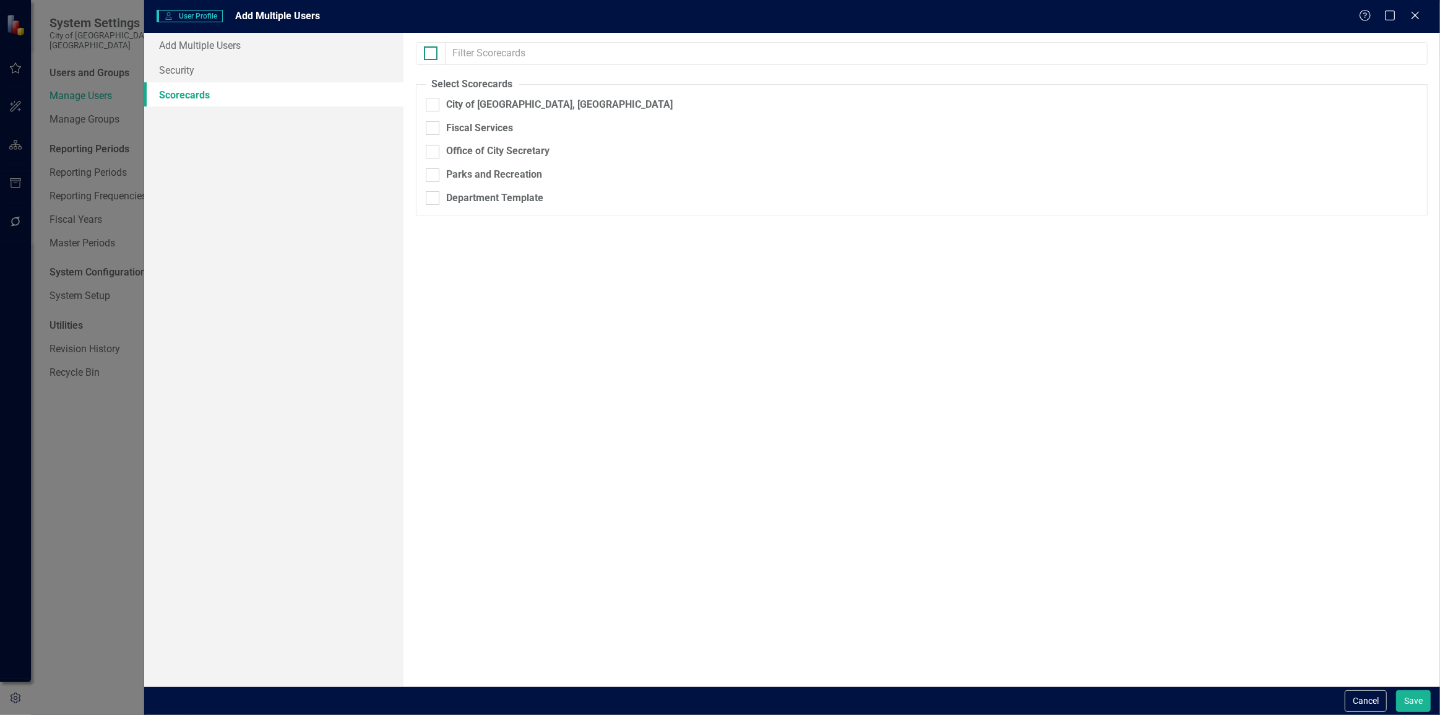
checkbox input "true"
click at [448, 193] on div "Department Template" at bounding box center [495, 198] width 97 height 14
click at [434, 193] on input "Department Template" at bounding box center [430, 195] width 8 height 8
checkbox input "false"
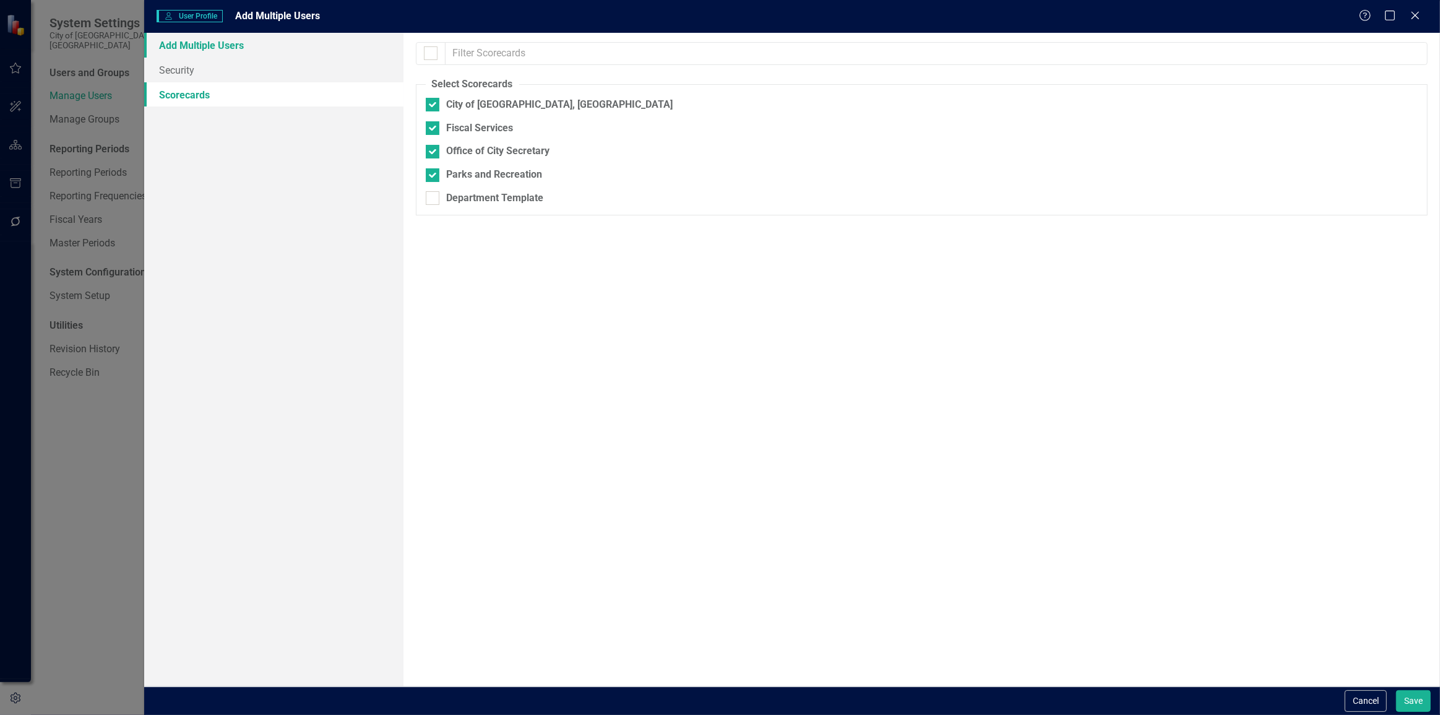
click at [272, 41] on link "Add Multiple Users" at bounding box center [273, 45] width 259 height 25
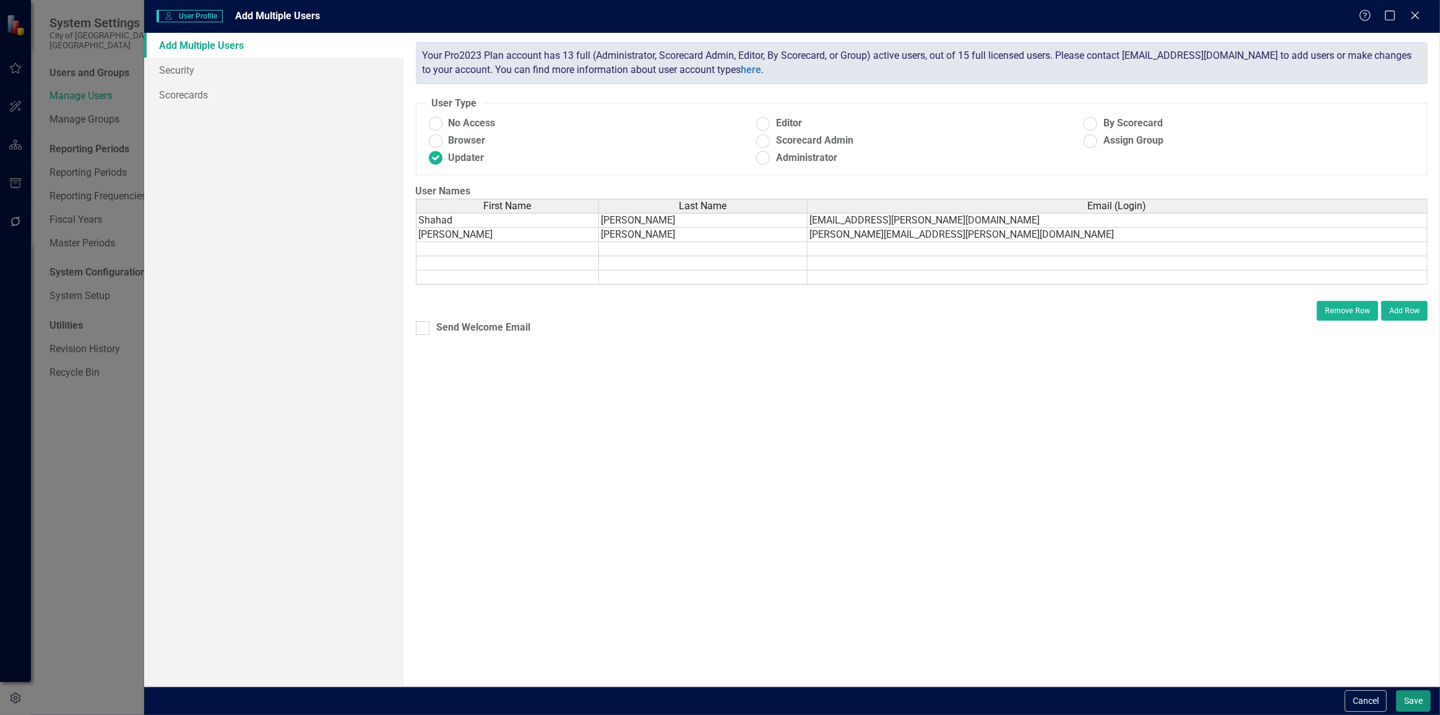
click at [1410, 698] on button "Save" at bounding box center [1414, 701] width 35 height 22
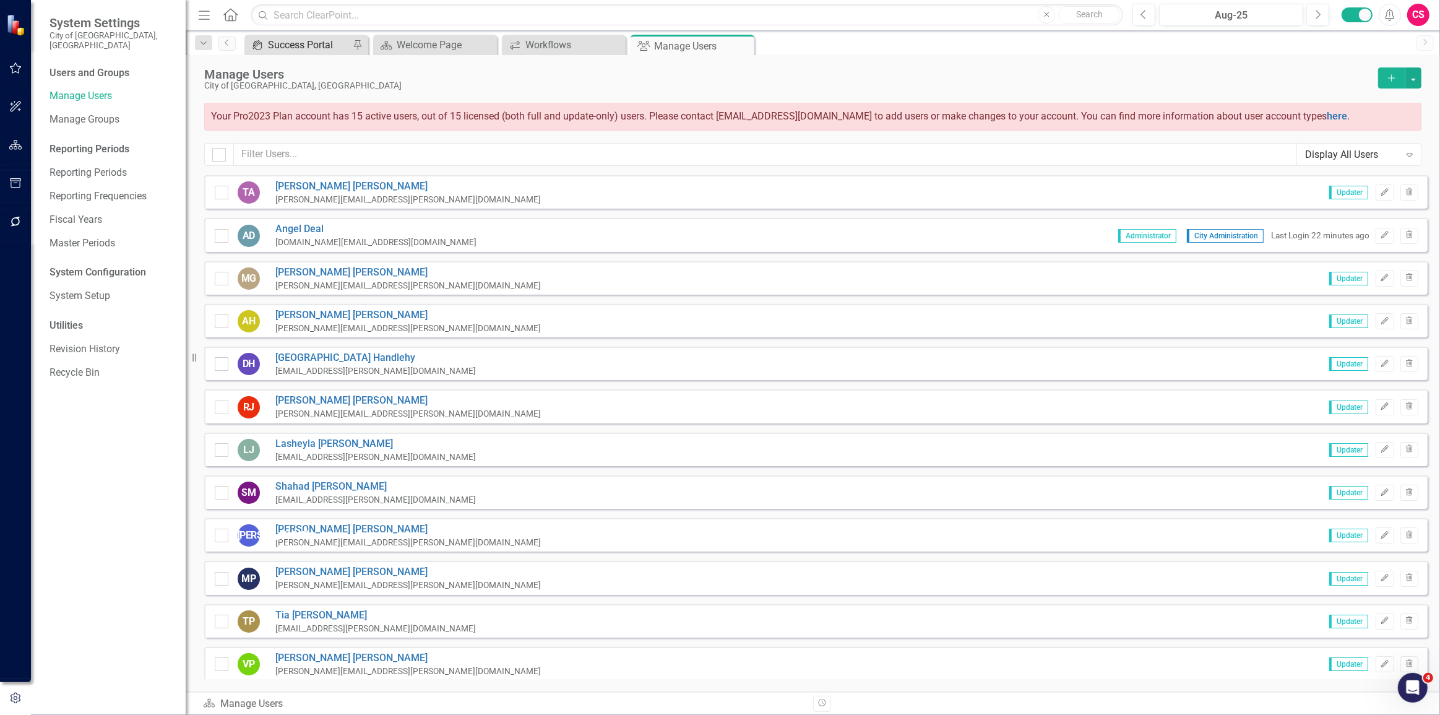
click at [310, 40] on div "Success Portal" at bounding box center [309, 44] width 82 height 15
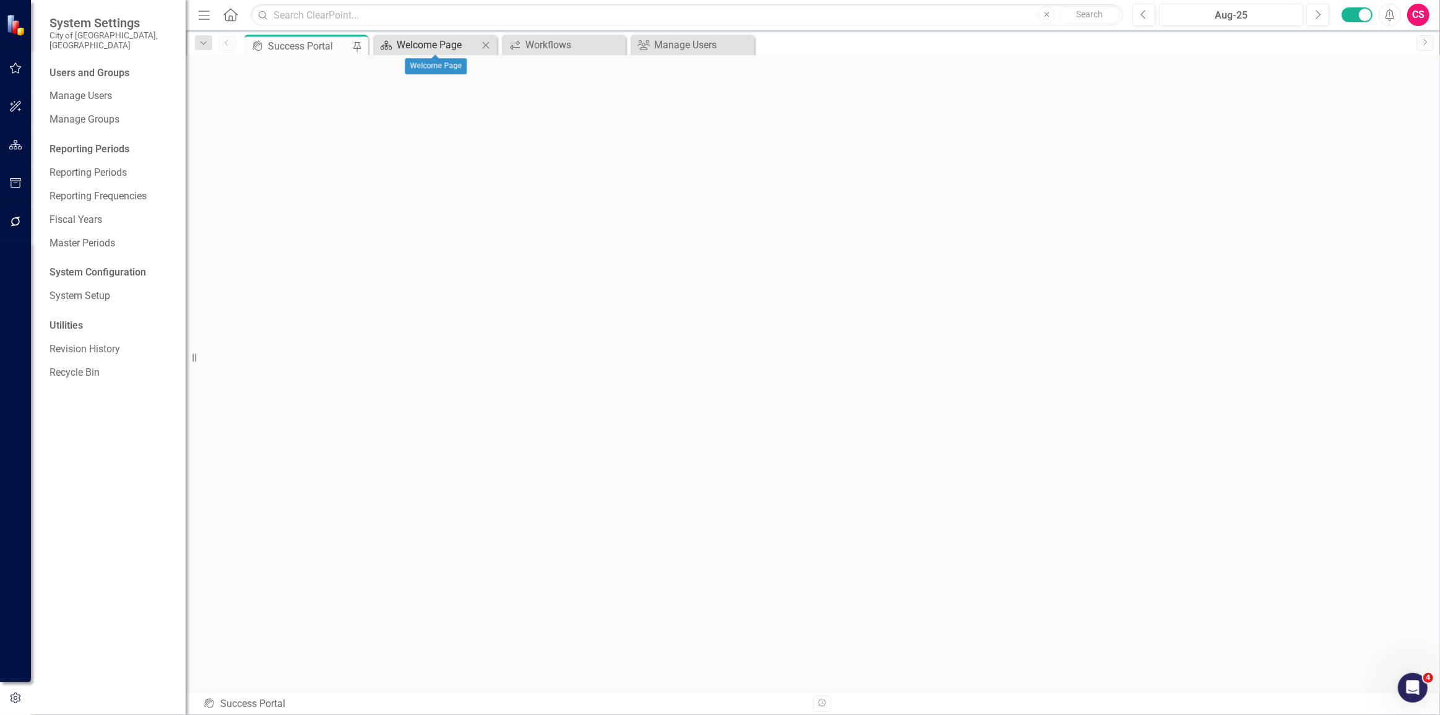
click at [399, 45] on div "Welcome Page" at bounding box center [438, 44] width 82 height 15
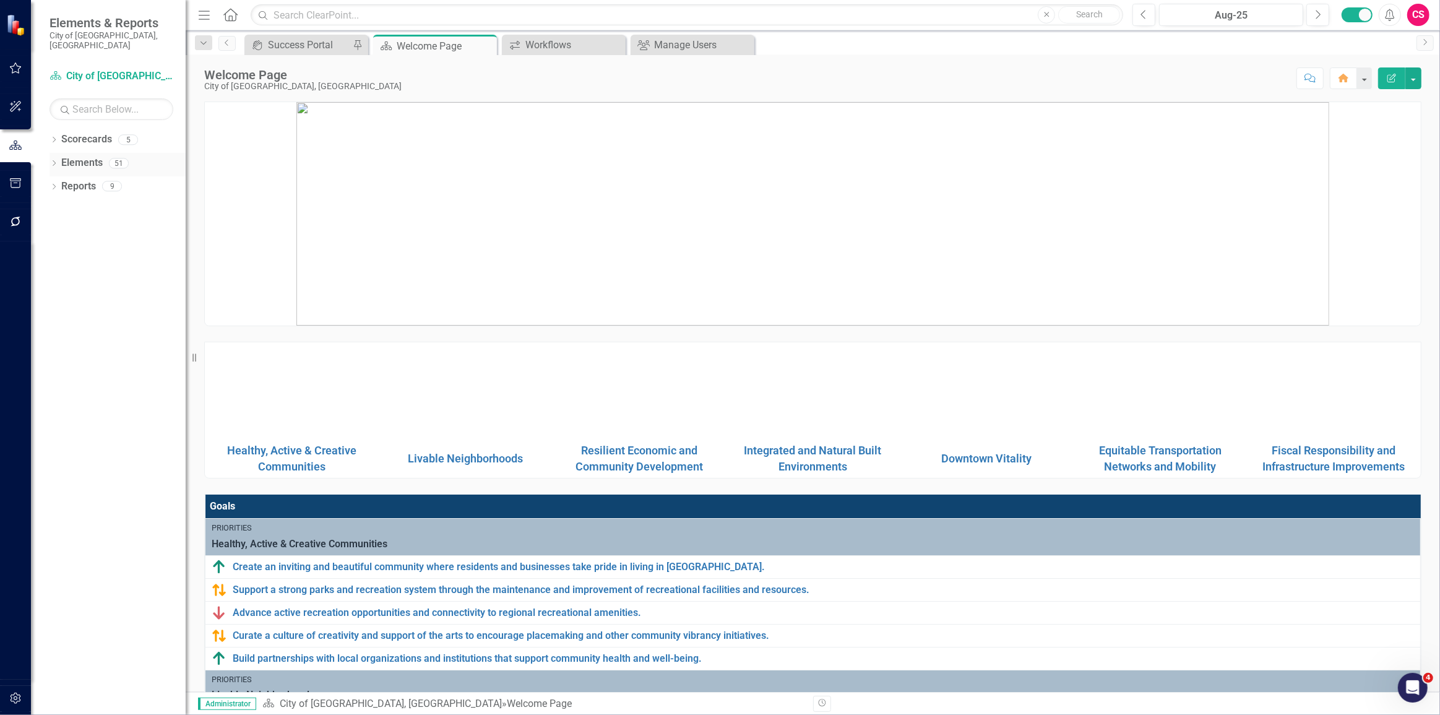
click at [90, 156] on link "Elements" at bounding box center [81, 163] width 41 height 14
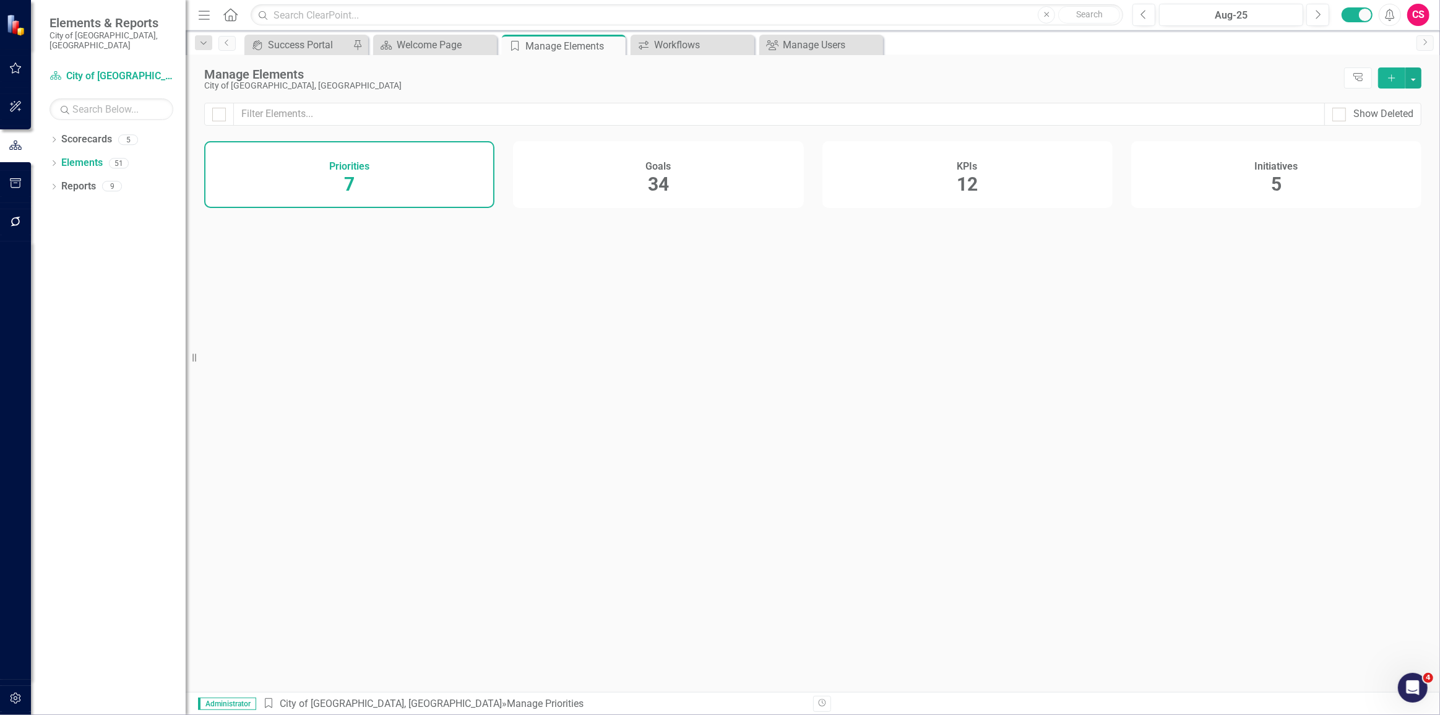
click at [674, 197] on div "Goals 34" at bounding box center [658, 174] width 290 height 67
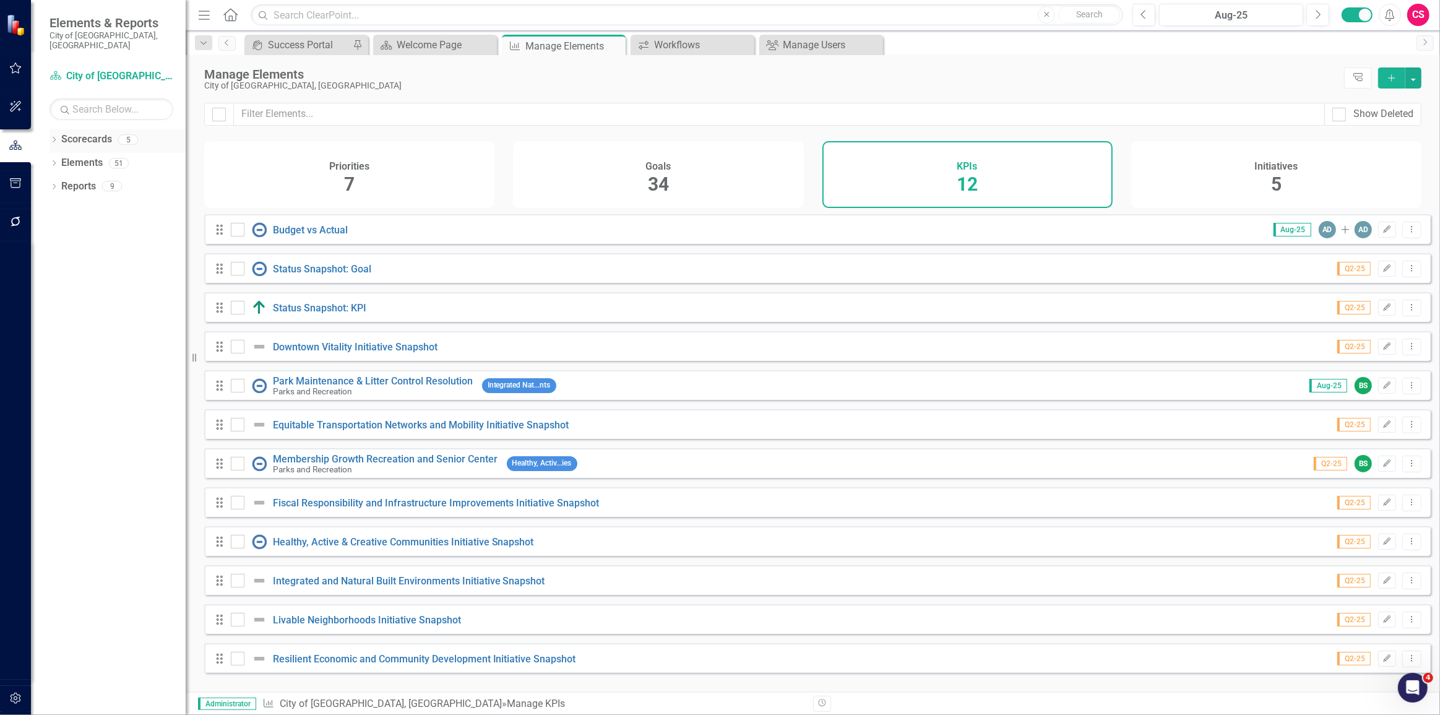
click at [54, 137] on icon "Dropdown" at bounding box center [54, 140] width 9 height 7
click at [56, 159] on icon "Dropdown" at bounding box center [60, 162] width 9 height 7
click at [97, 180] on link "Fiscal Services" at bounding box center [132, 187] width 105 height 14
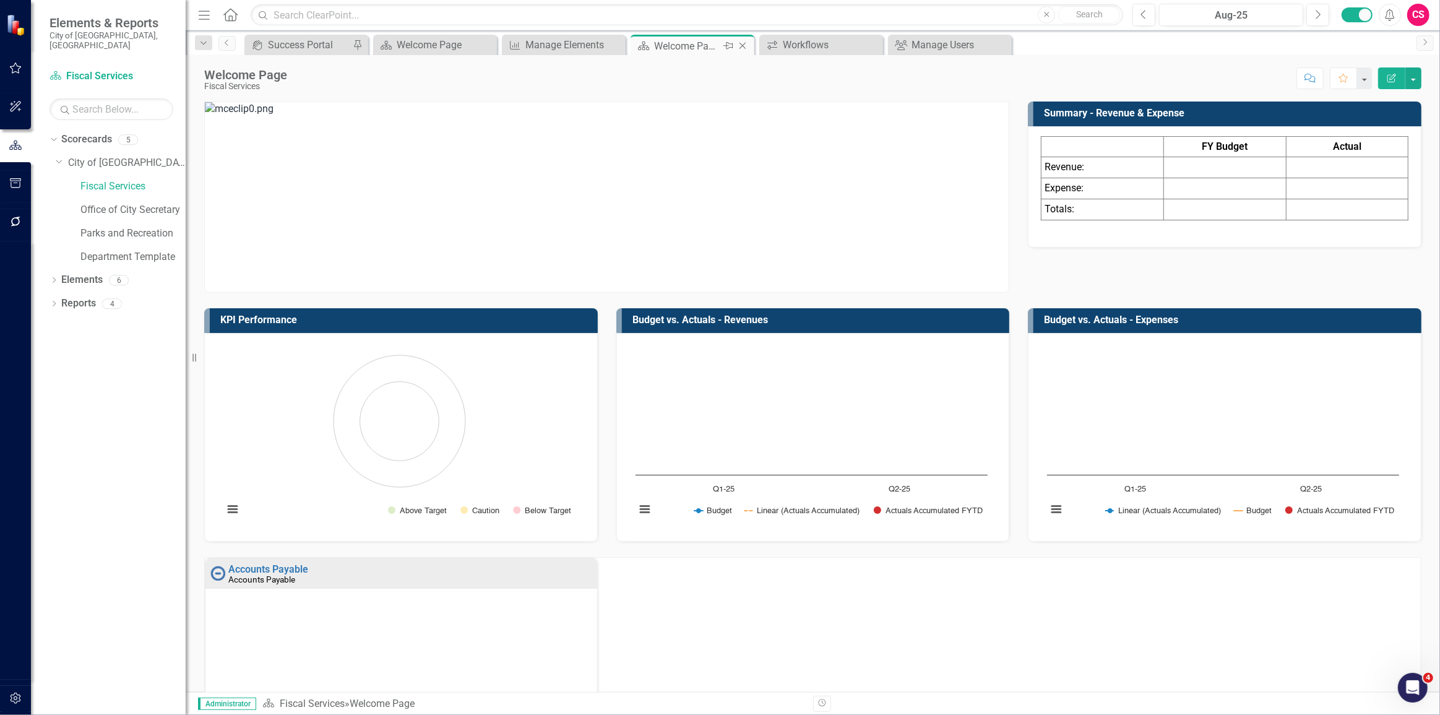
click at [741, 43] on icon "Close" at bounding box center [743, 46] width 12 height 10
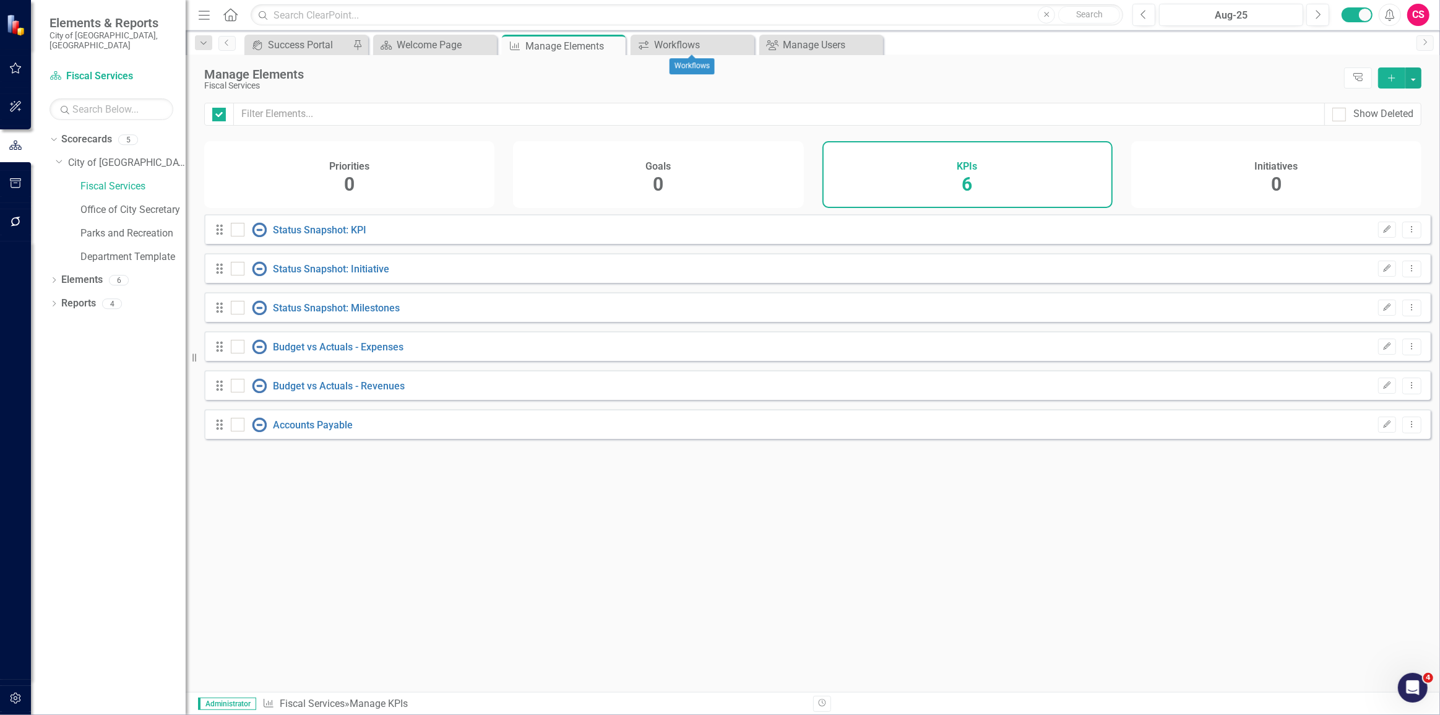
checkbox input "false"
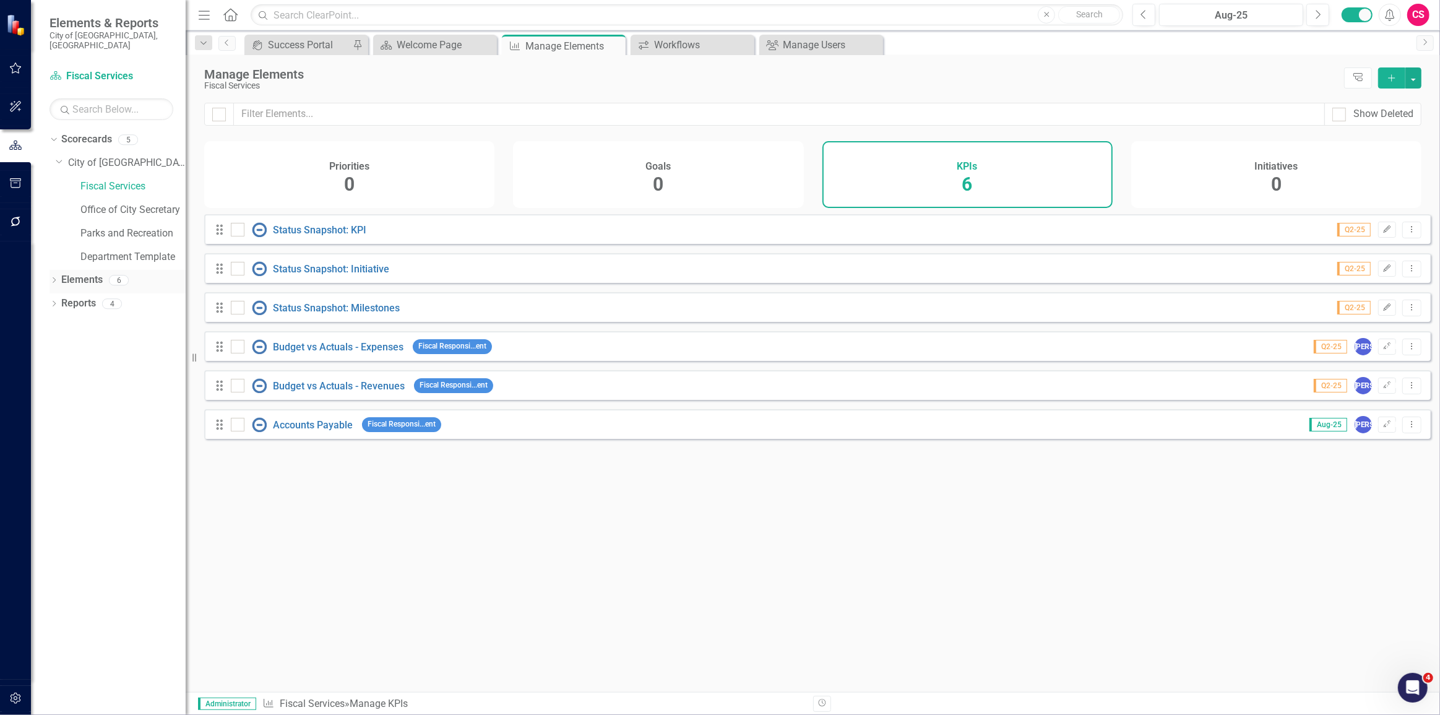
click at [75, 273] on link "Elements" at bounding box center [81, 280] width 41 height 14
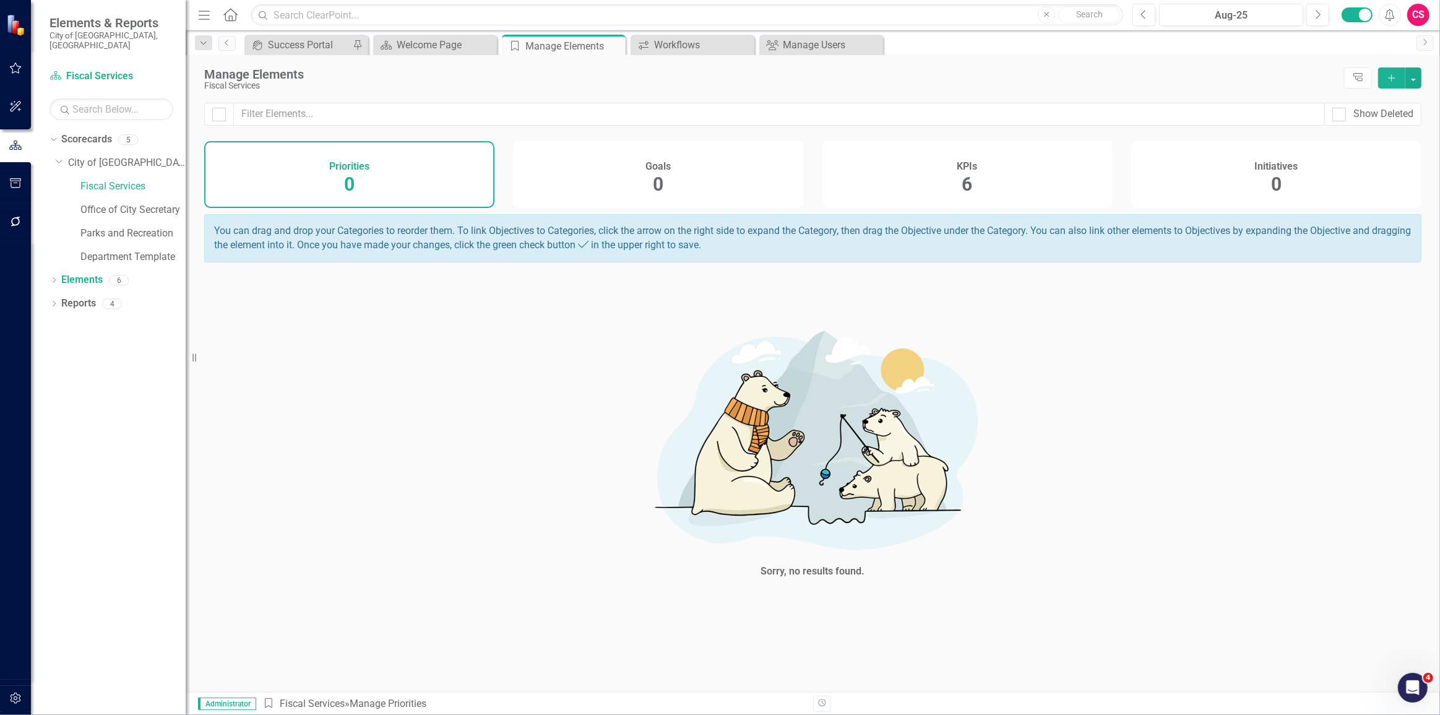
click at [951, 165] on div "KPIs 6" at bounding box center [968, 174] width 290 height 67
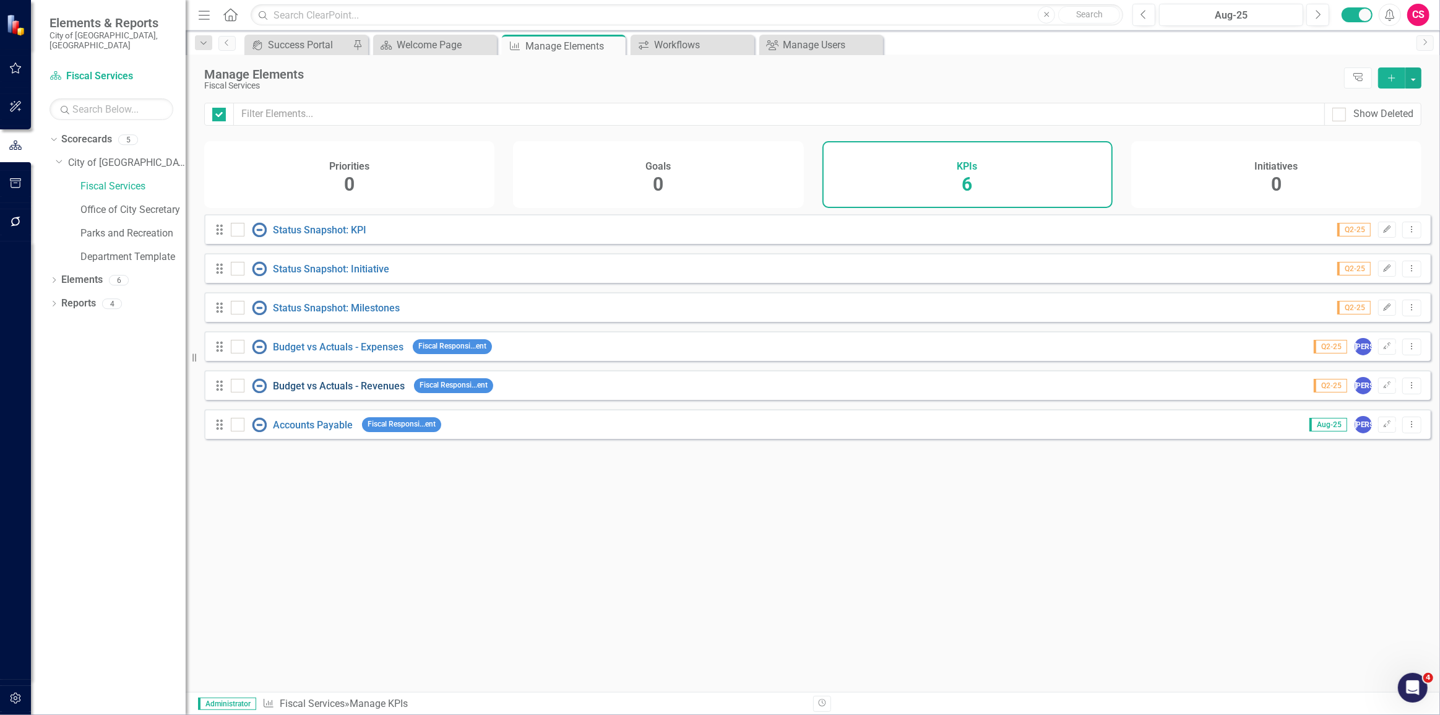
checkbox input "false"
click at [427, 552] on div "Looks like you don't have any KPIs set up yet. Why don't you add a KPI or learn…" at bounding box center [817, 437] width 1227 height 447
click at [519, 421] on div "Drag Accounts Payable Fiscal Responsi...ent Aug-25 JO Edit Dropdown Menu" at bounding box center [817, 424] width 1227 height 30
click at [880, 519] on div "Looks like you don't have any KPIs set up yet. Why don't you add a KPI or learn…" at bounding box center [817, 437] width 1227 height 447
click at [1383, 428] on icon "Edit" at bounding box center [1387, 424] width 9 height 7
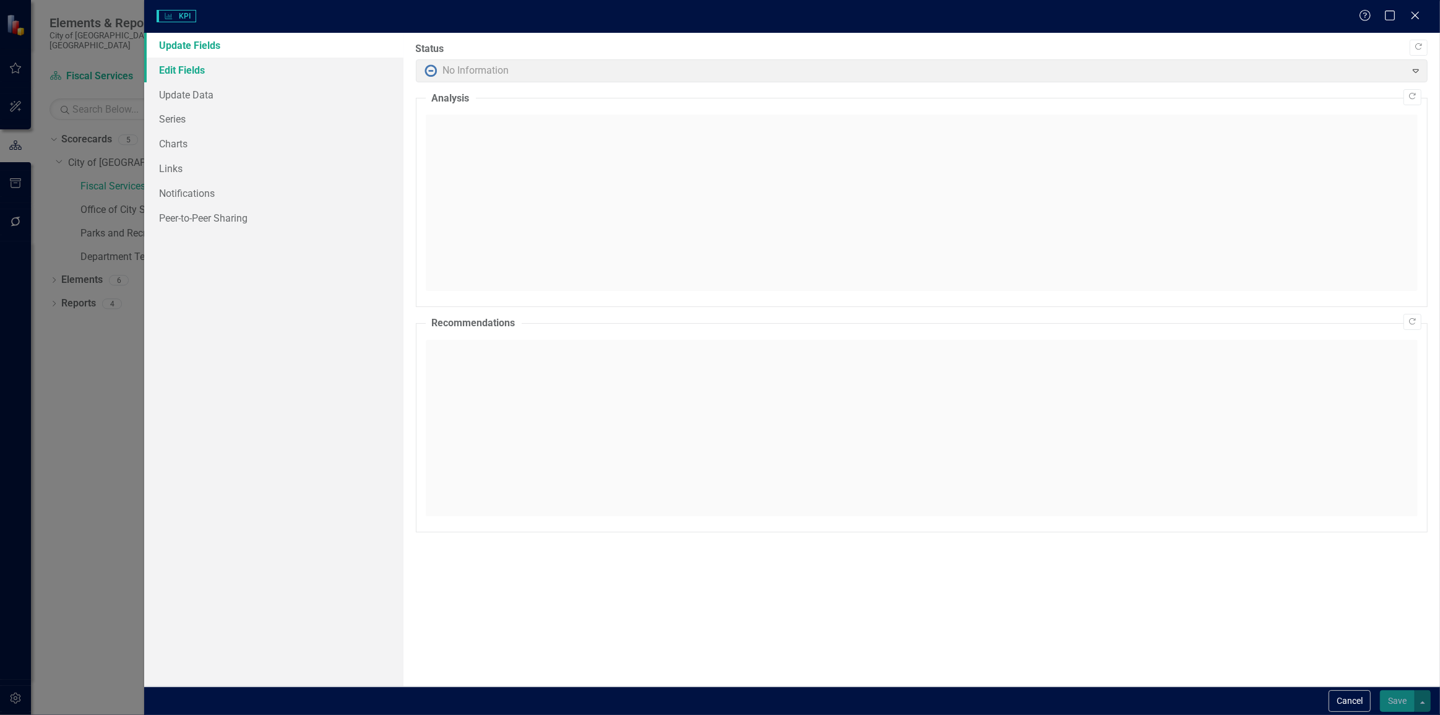
click at [193, 75] on link "Edit Fields" at bounding box center [273, 70] width 259 height 25
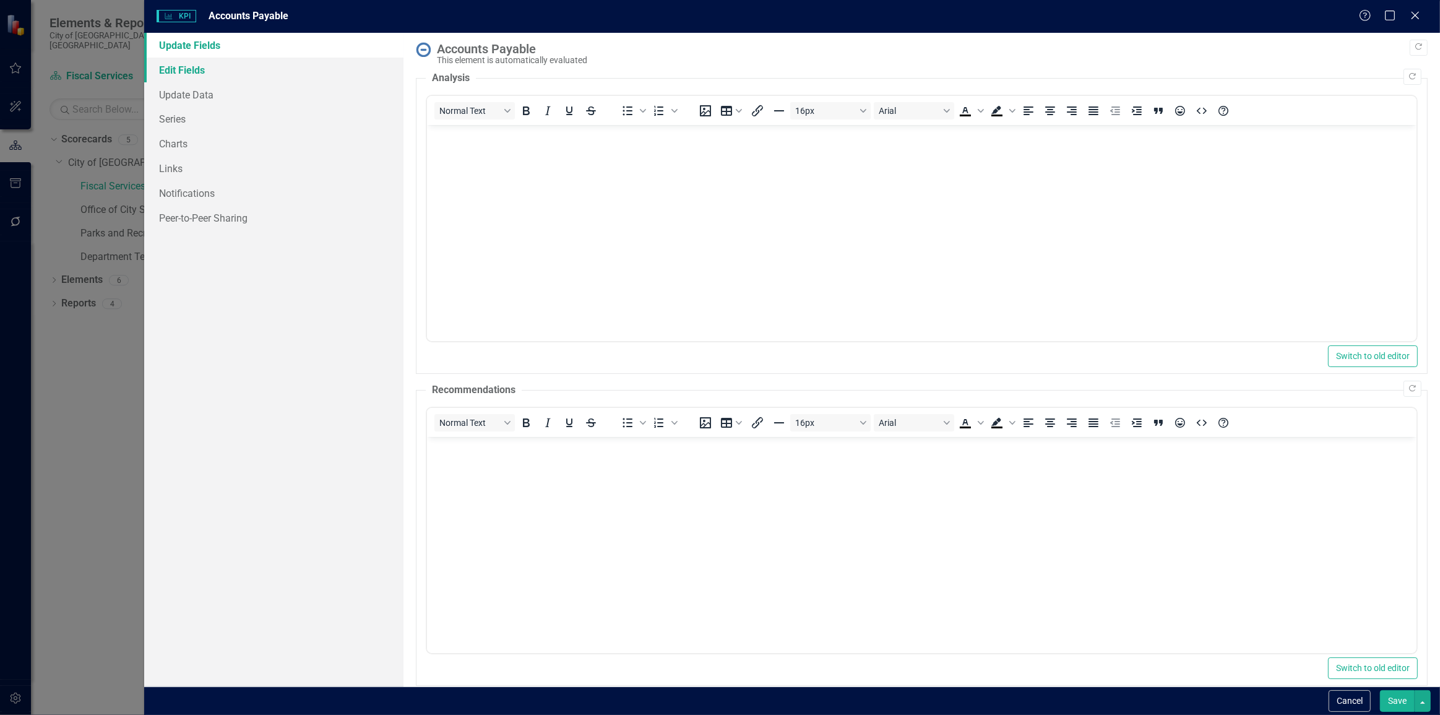
click at [192, 74] on link "Edit Fields" at bounding box center [273, 70] width 259 height 25
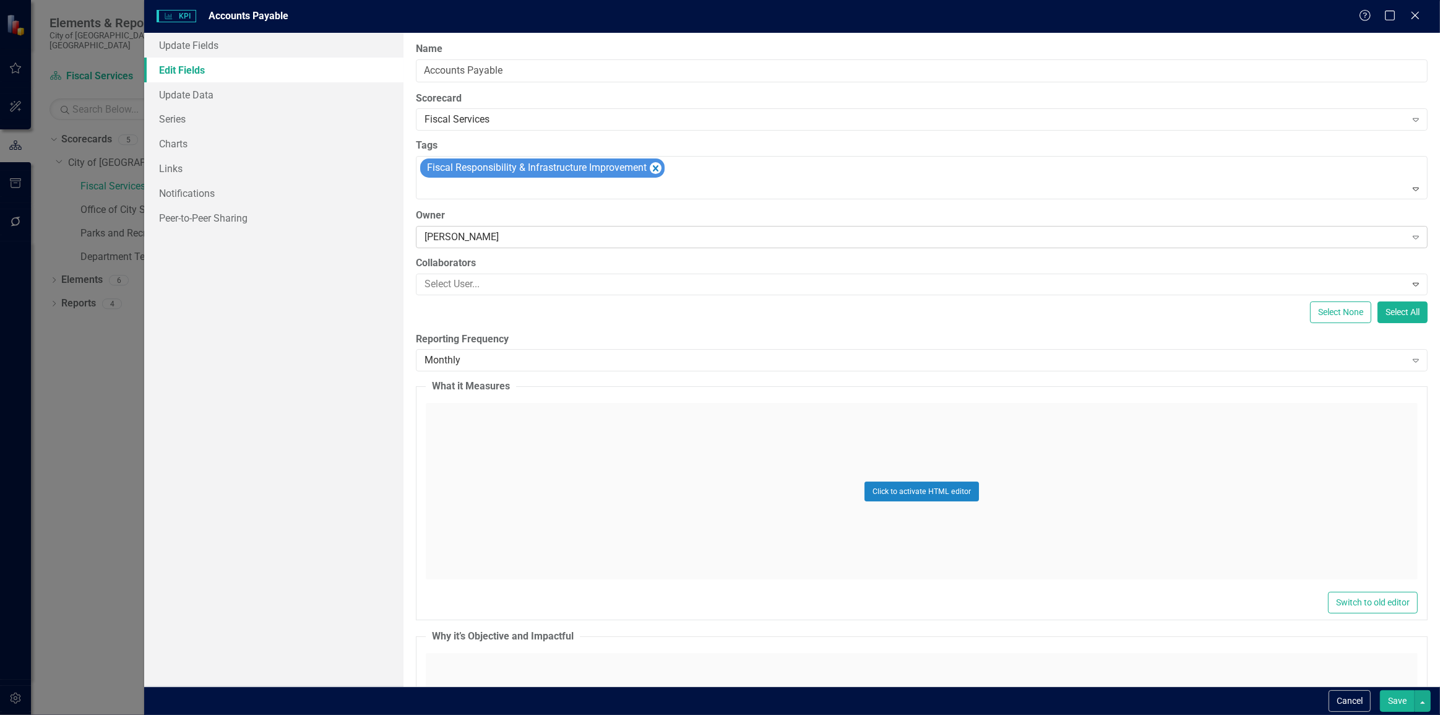
click at [486, 238] on div "[PERSON_NAME]" at bounding box center [916, 237] width 982 height 14
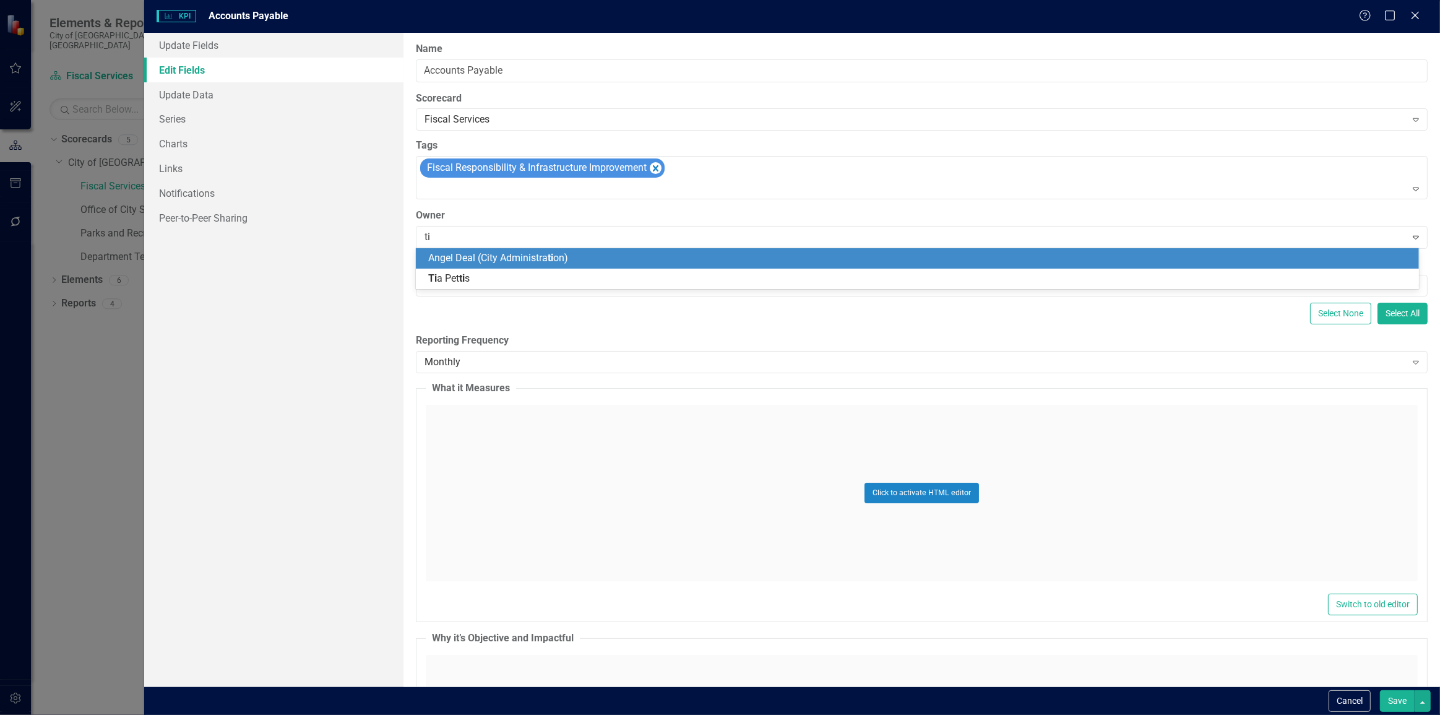
type input "tia"
click at [465, 260] on span "[PERSON_NAME]" at bounding box center [472, 258] width 89 height 12
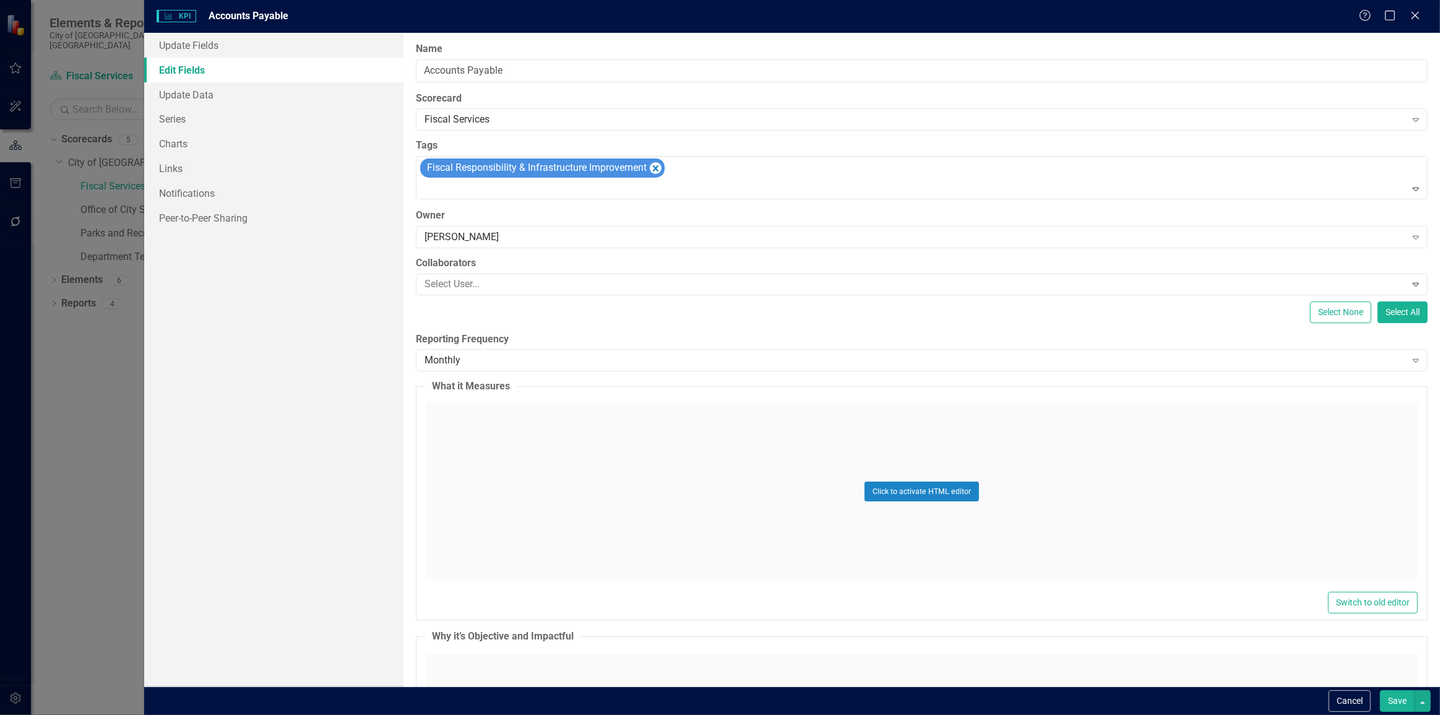
click at [1400, 709] on button "Save" at bounding box center [1397, 701] width 35 height 22
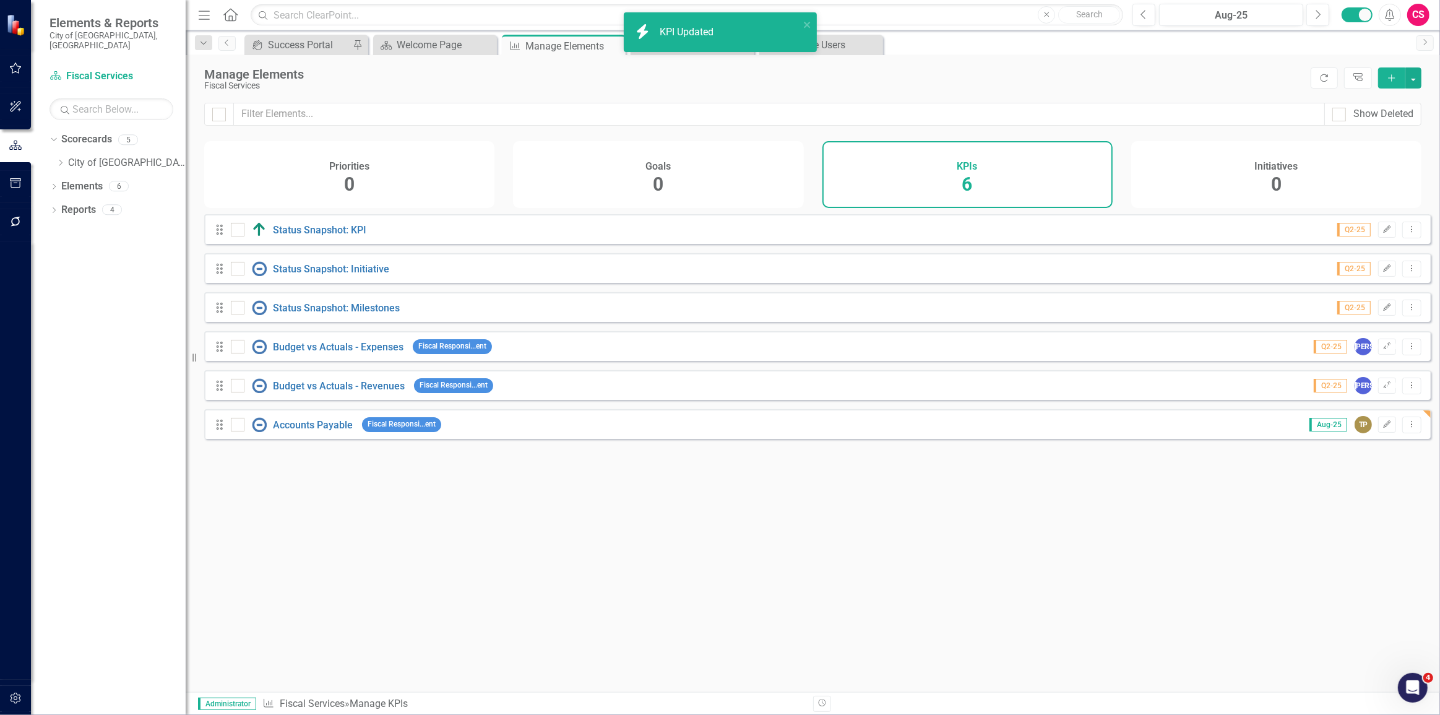
click at [497, 471] on div "Looks like you don't have any KPIs set up yet. Why don't you add a KPI or learn…" at bounding box center [817, 437] width 1227 height 447
click at [61, 158] on div "Dropdown" at bounding box center [60, 163] width 9 height 11
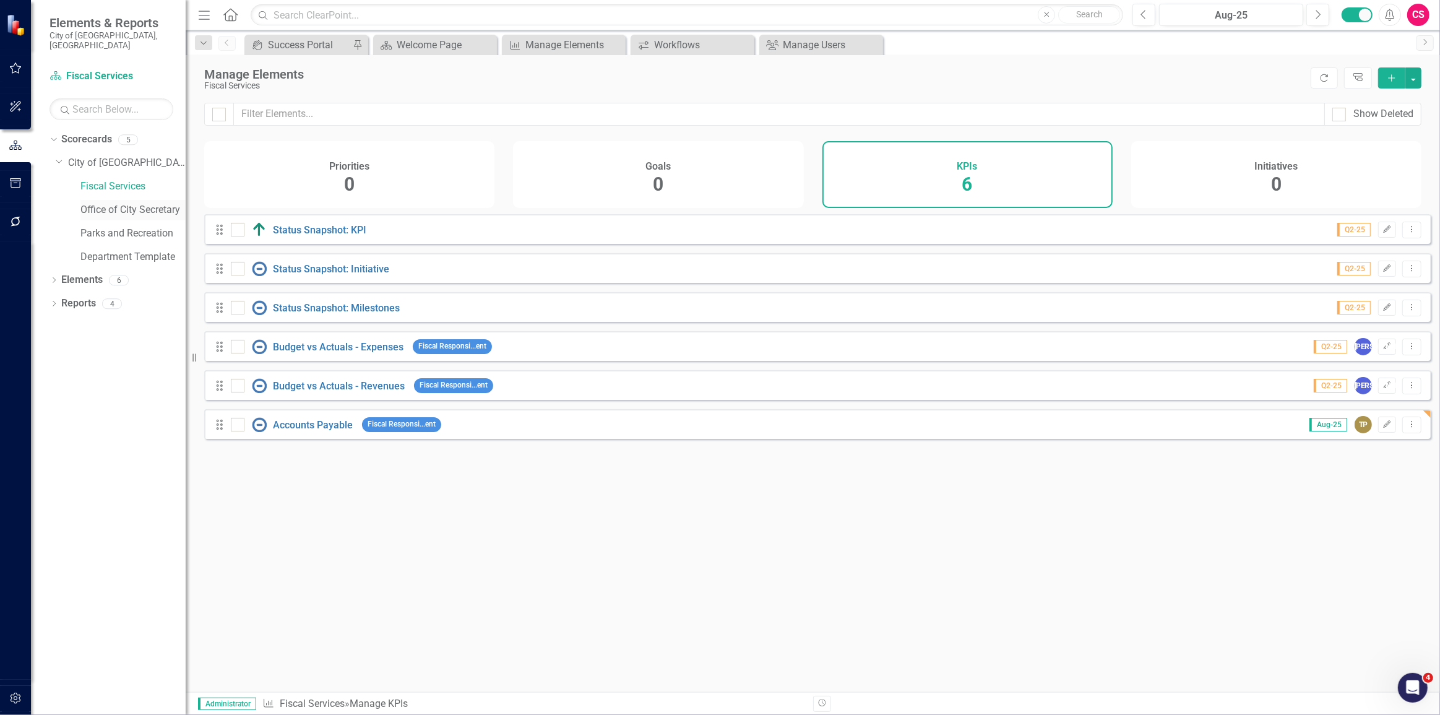
click at [113, 203] on link "Office of City Secretary" at bounding box center [132, 210] width 105 height 14
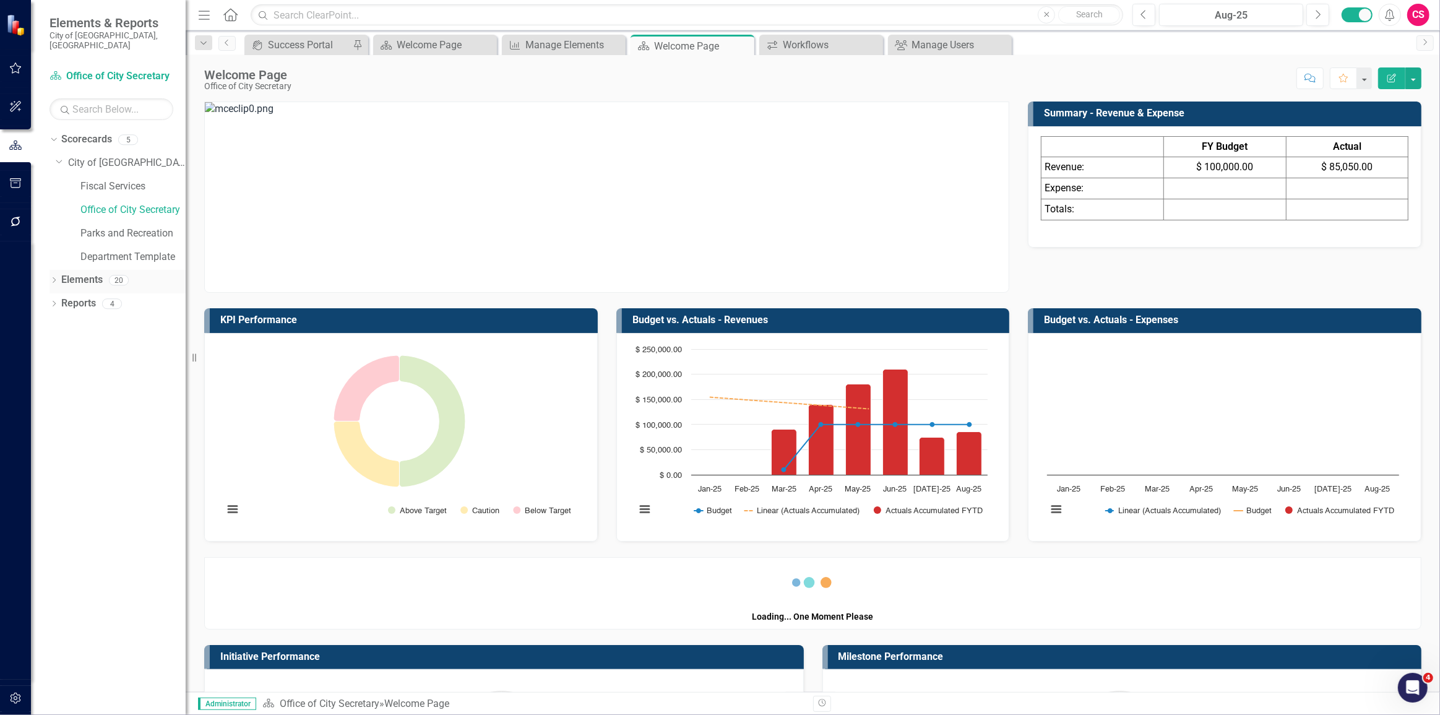
click at [86, 273] on link "Elements" at bounding box center [81, 280] width 41 height 14
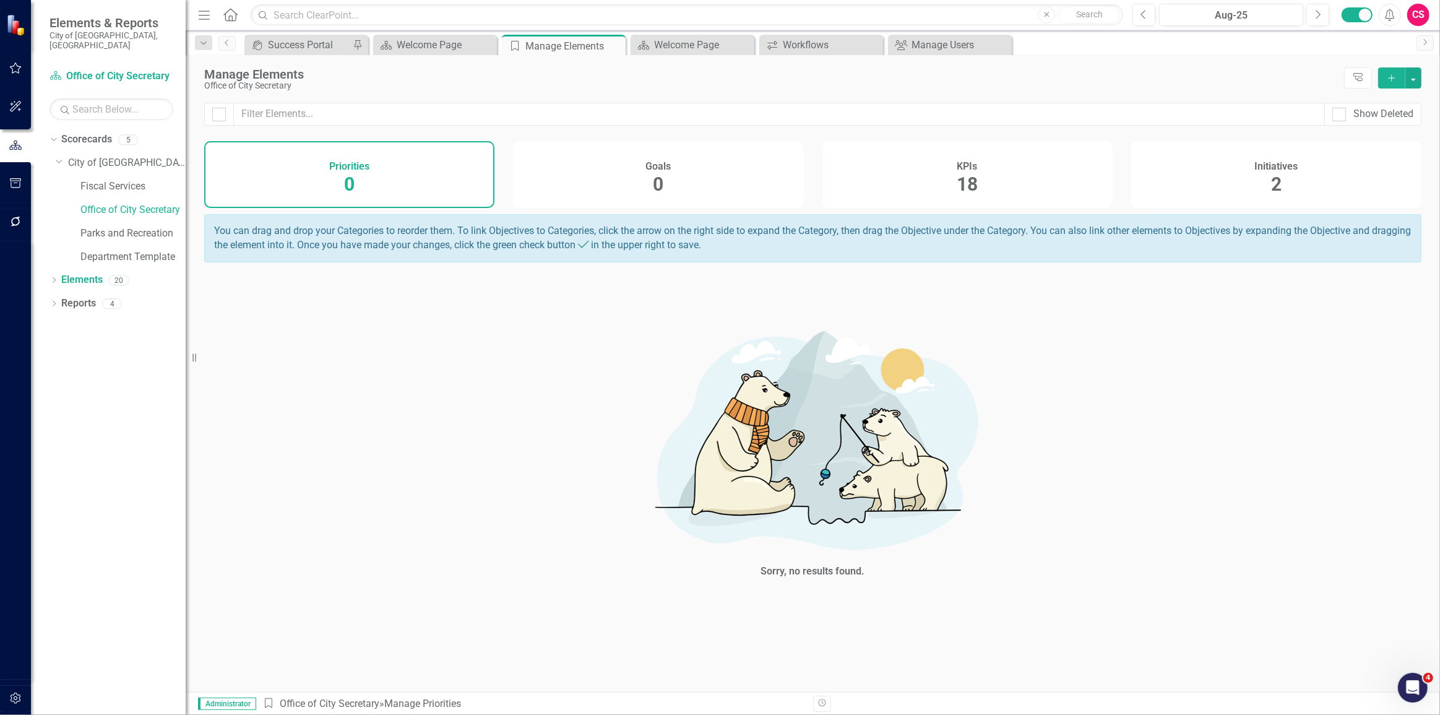
click at [949, 177] on div "KPIs 18" at bounding box center [968, 174] width 290 height 67
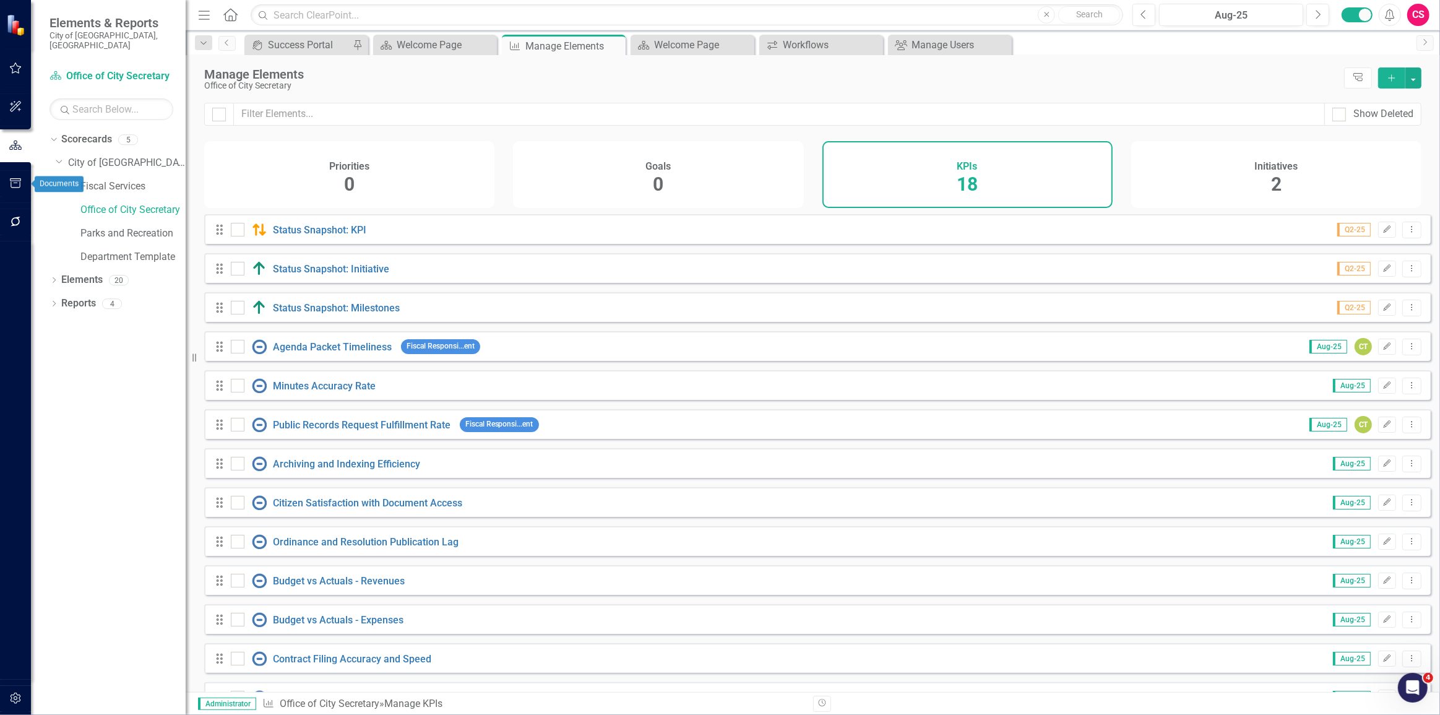
click at [11, 178] on icon "button" at bounding box center [15, 183] width 13 height 10
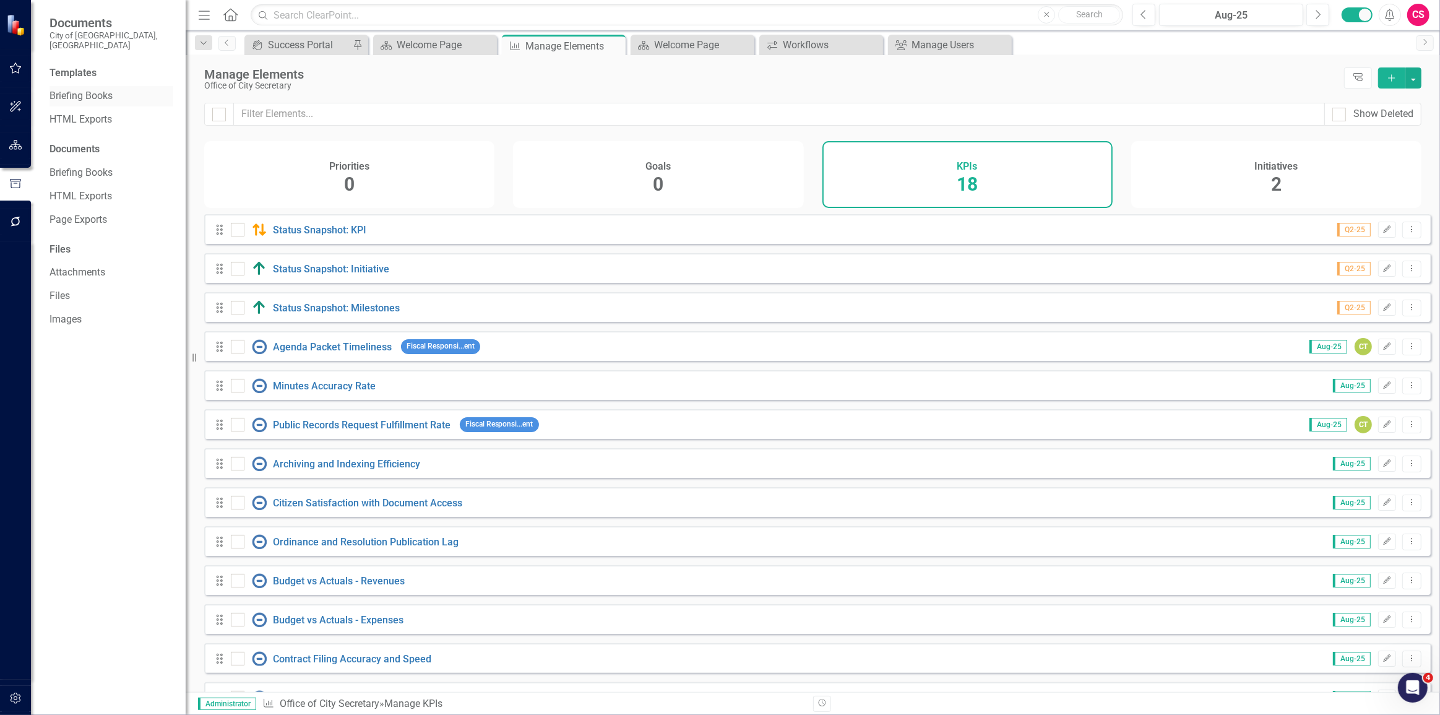
click at [95, 89] on link "Briefing Books" at bounding box center [112, 96] width 124 height 14
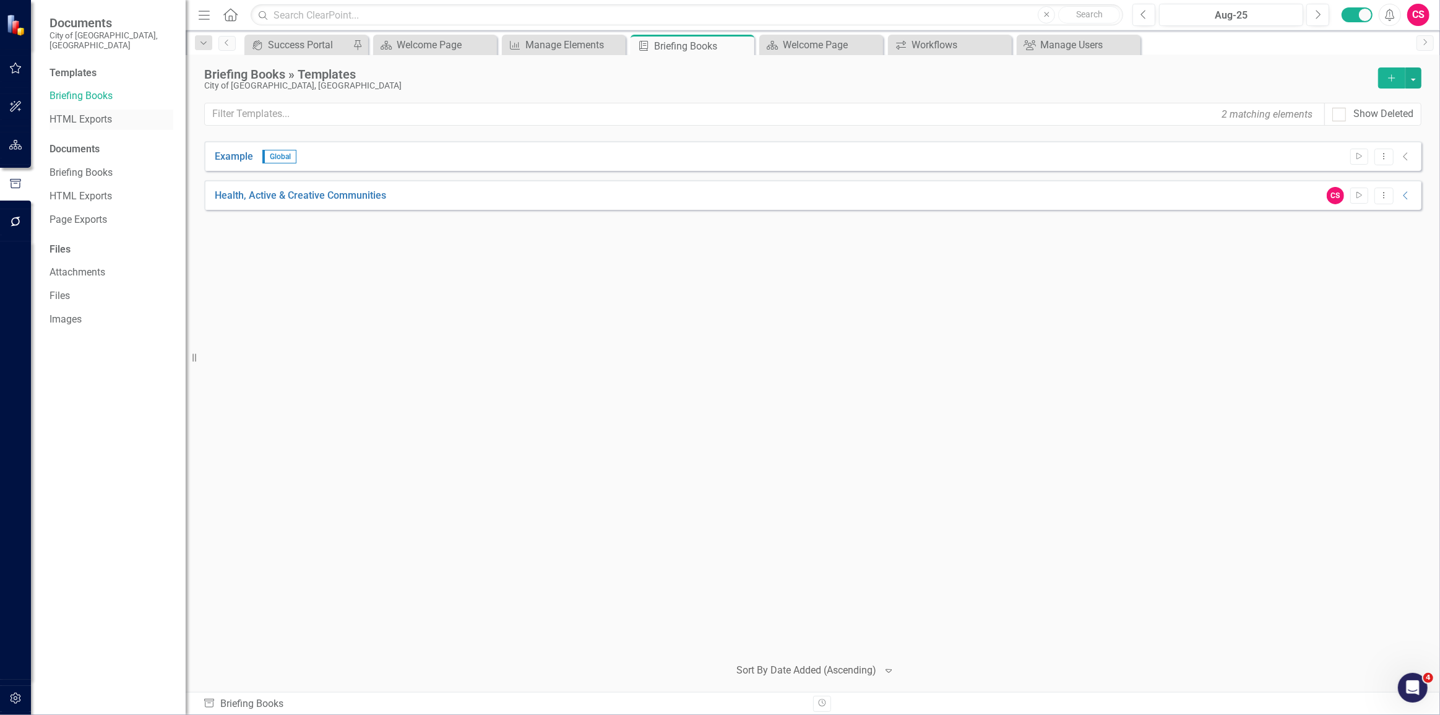
click at [86, 117] on div "HTML Exports" at bounding box center [112, 120] width 124 height 20
click at [79, 113] on link "HTML Exports" at bounding box center [112, 120] width 124 height 14
click at [572, 48] on div "Manage Elements" at bounding box center [567, 44] width 82 height 15
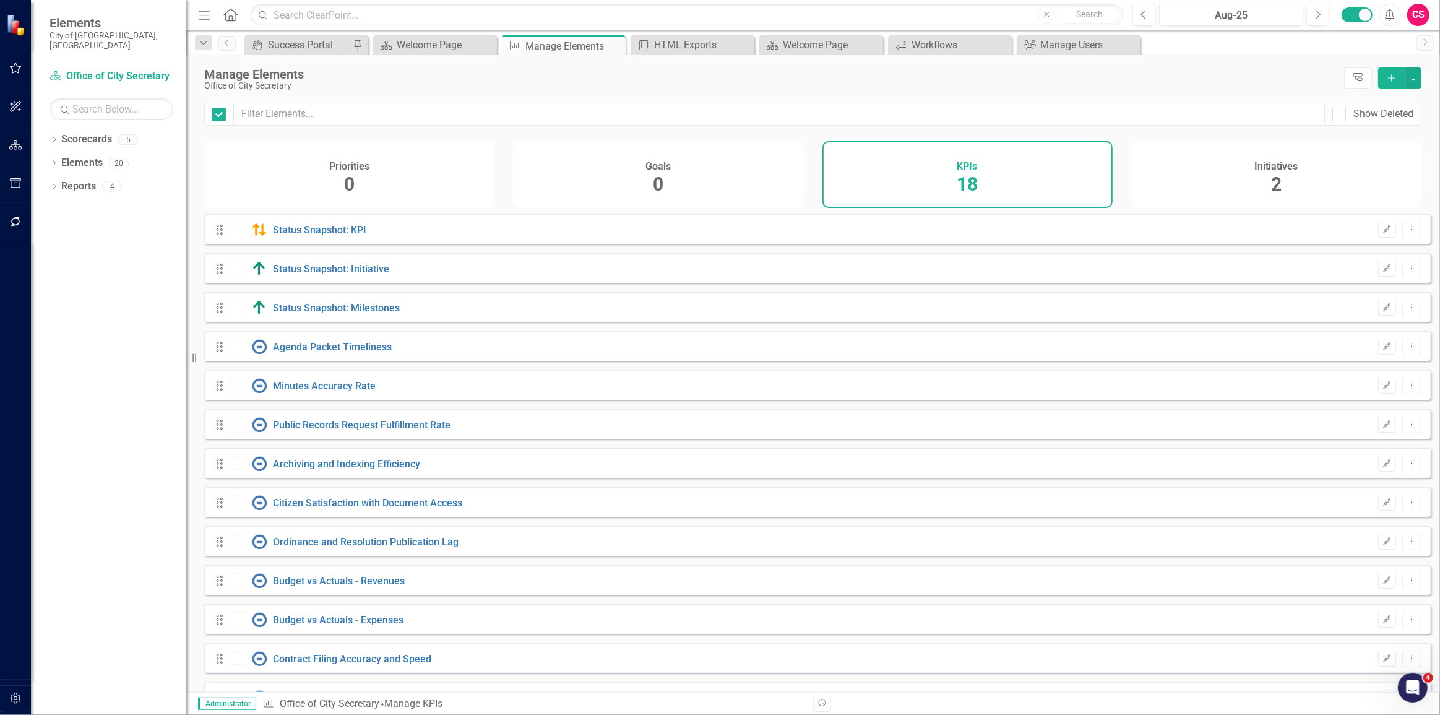
checkbox input "false"
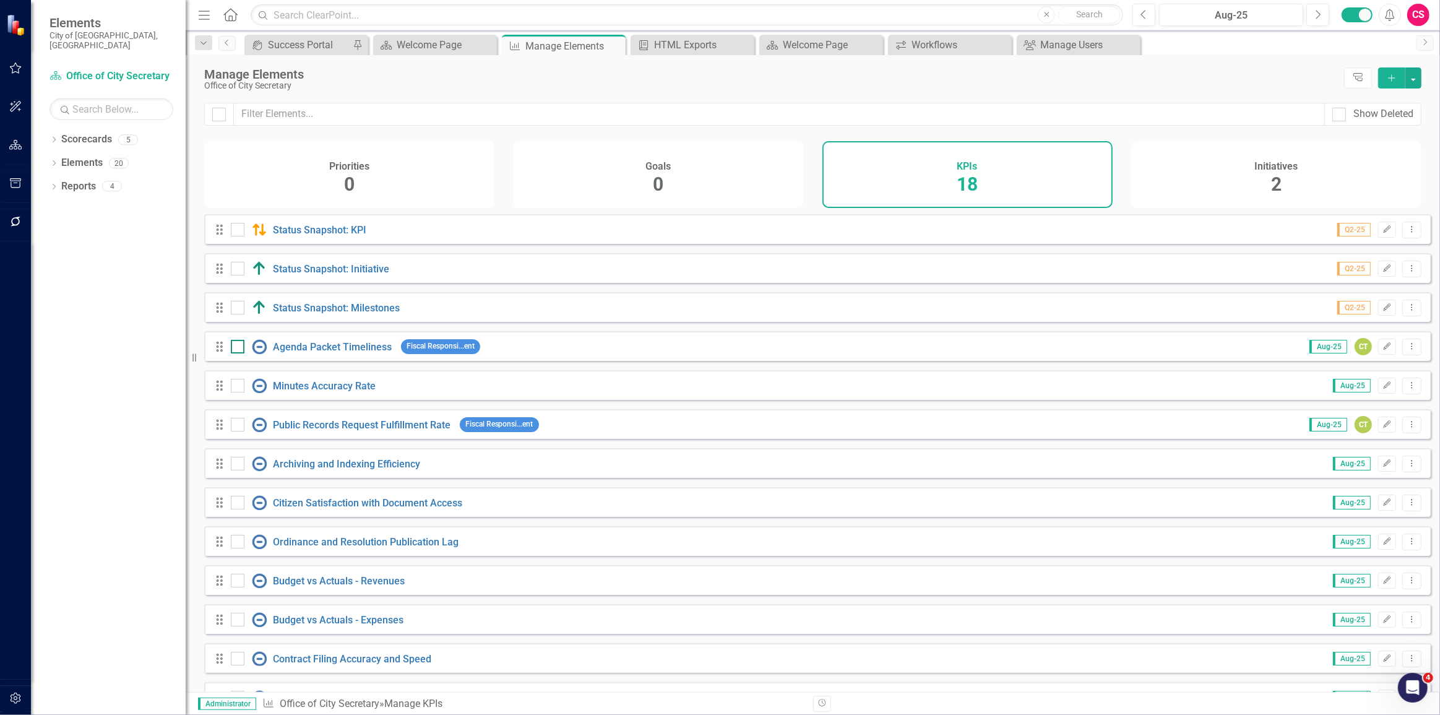
click at [233, 348] on input "checkbox" at bounding box center [235, 344] width 8 height 8
checkbox input "true"
click at [241, 431] on div at bounding box center [238, 425] width 14 height 14
click at [239, 426] on input "checkbox" at bounding box center [235, 422] width 8 height 8
checkbox input "true"
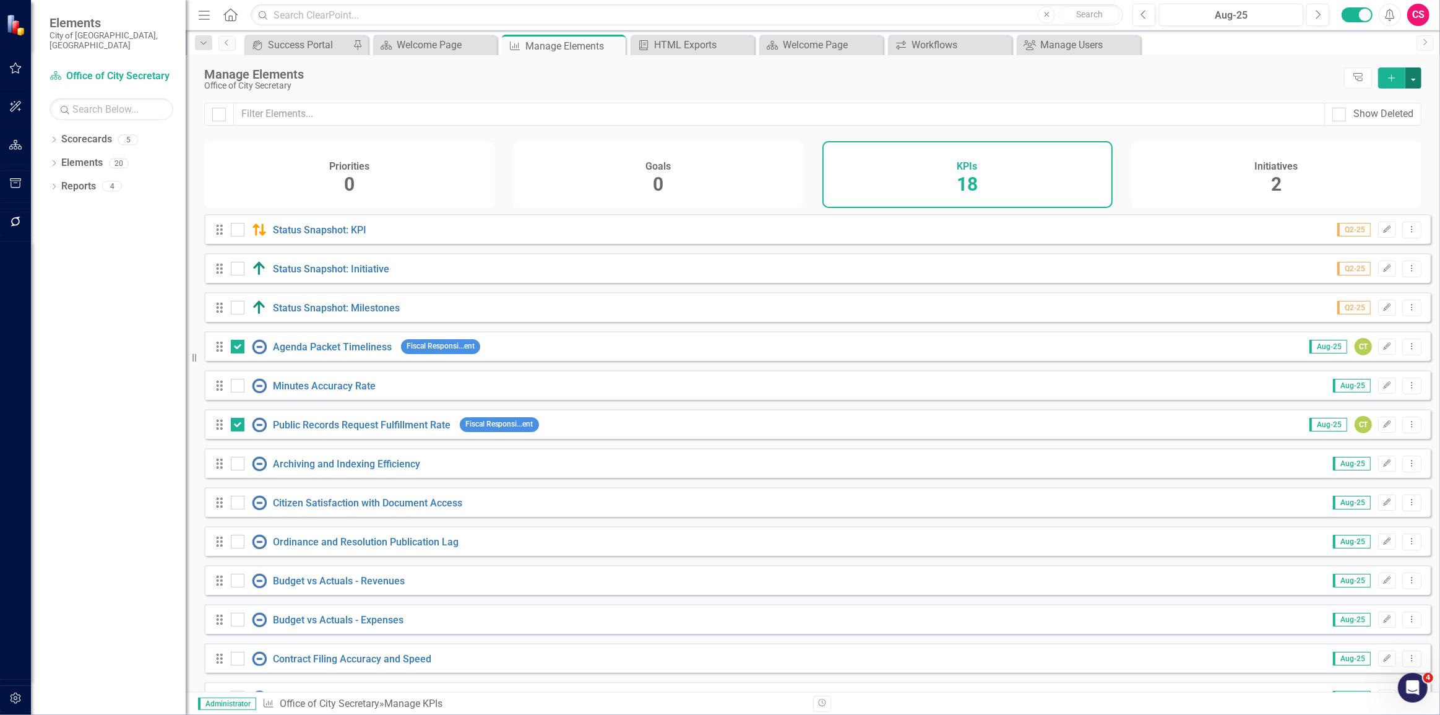
click at [1414, 82] on button "button" at bounding box center [1414, 77] width 16 height 21
click at [1368, 139] on link "Edit Multiple Edit Multiple" at bounding box center [1372, 146] width 98 height 23
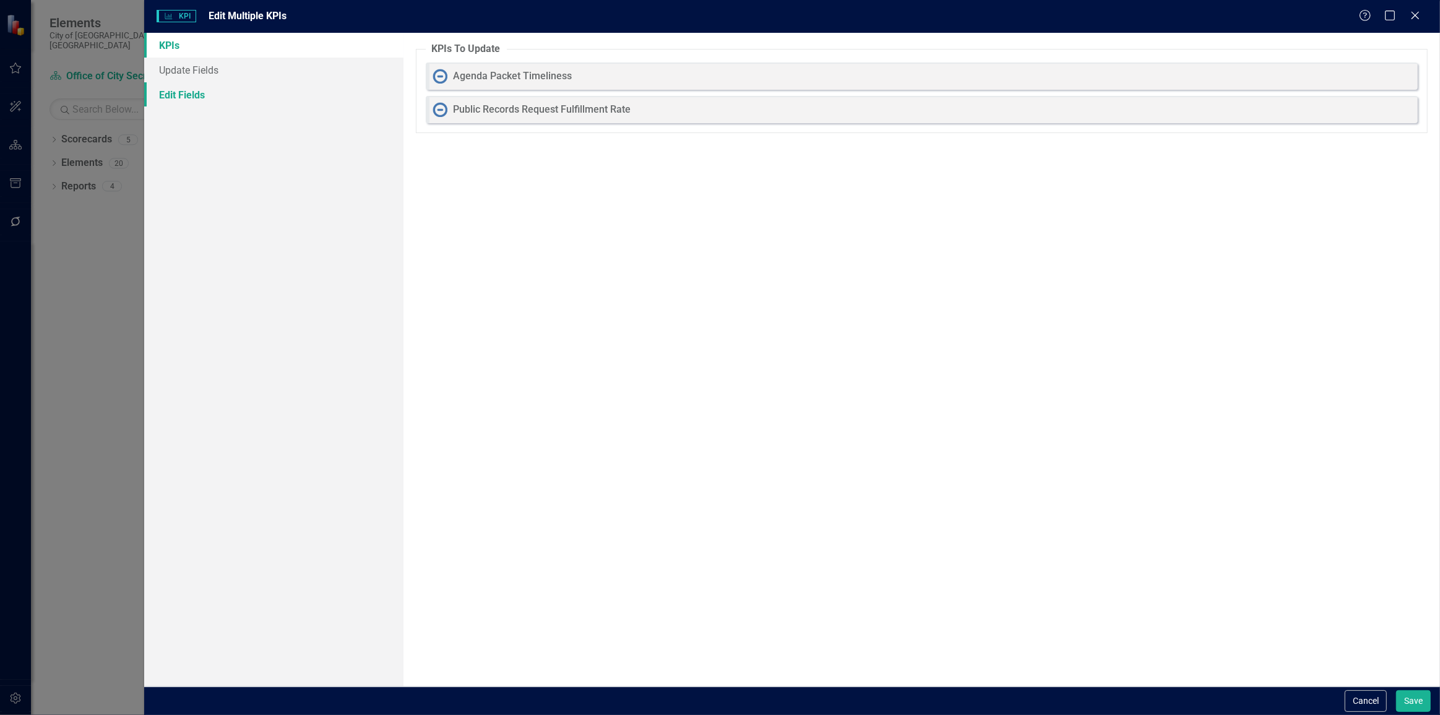
drag, startPoint x: 307, startPoint y: 90, endPoint x: 368, endPoint y: 89, distance: 61.3
click at [308, 90] on link "Edit Fields" at bounding box center [273, 94] width 259 height 25
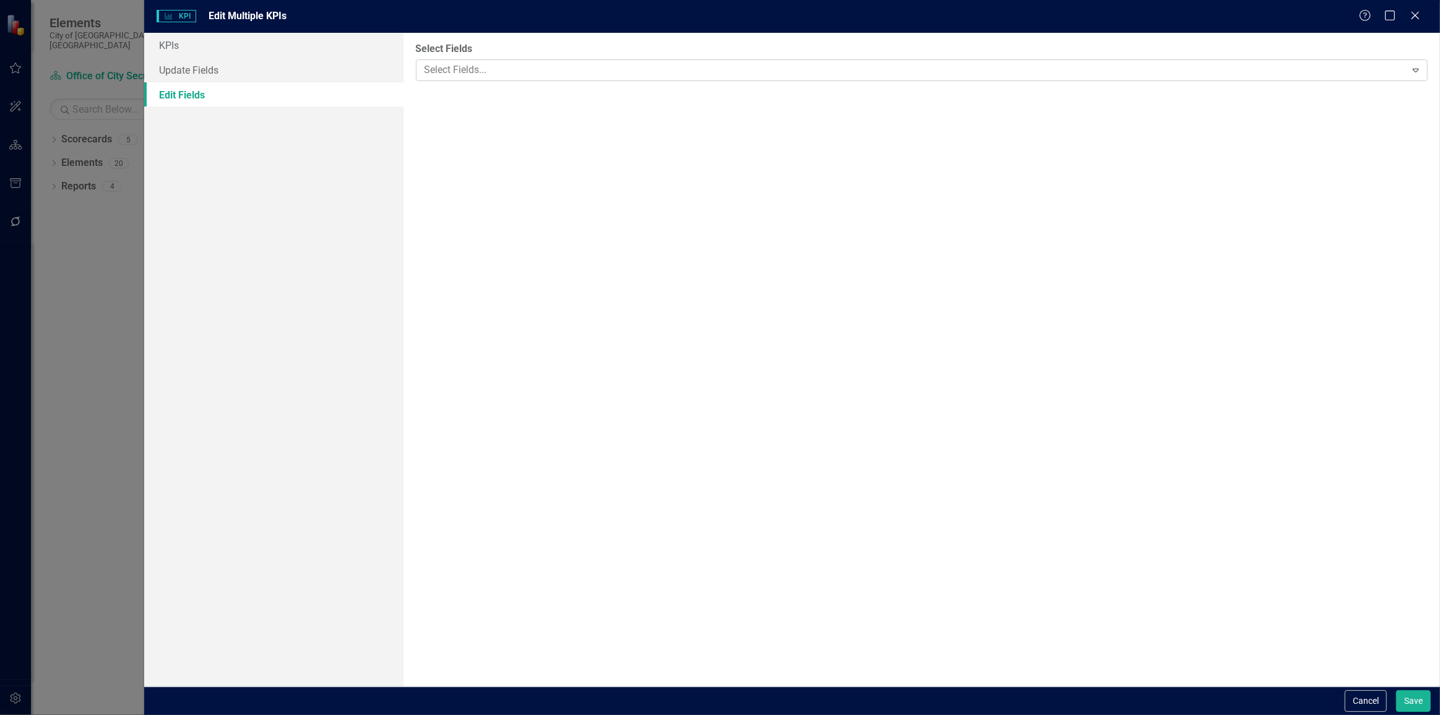
click at [482, 73] on div at bounding box center [913, 70] width 987 height 17
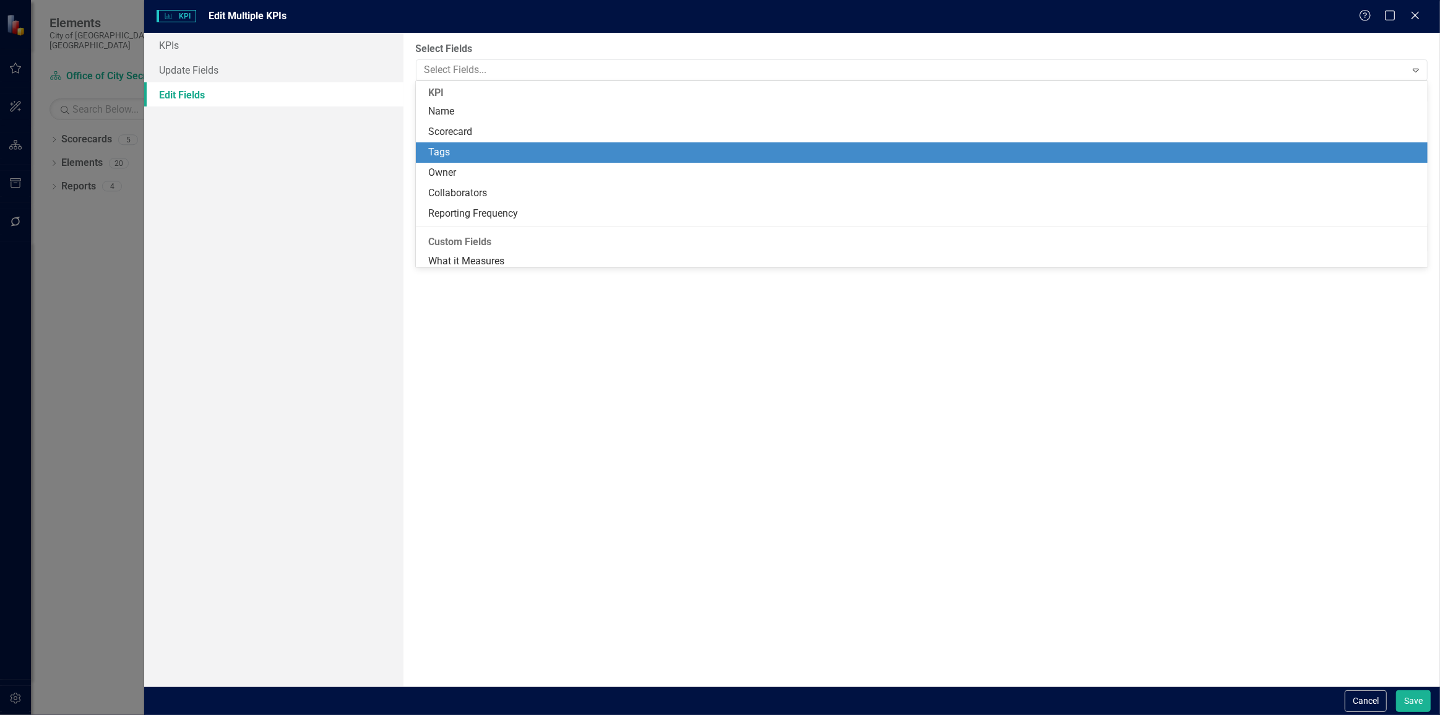
click at [453, 150] on div "Tags" at bounding box center [924, 152] width 993 height 14
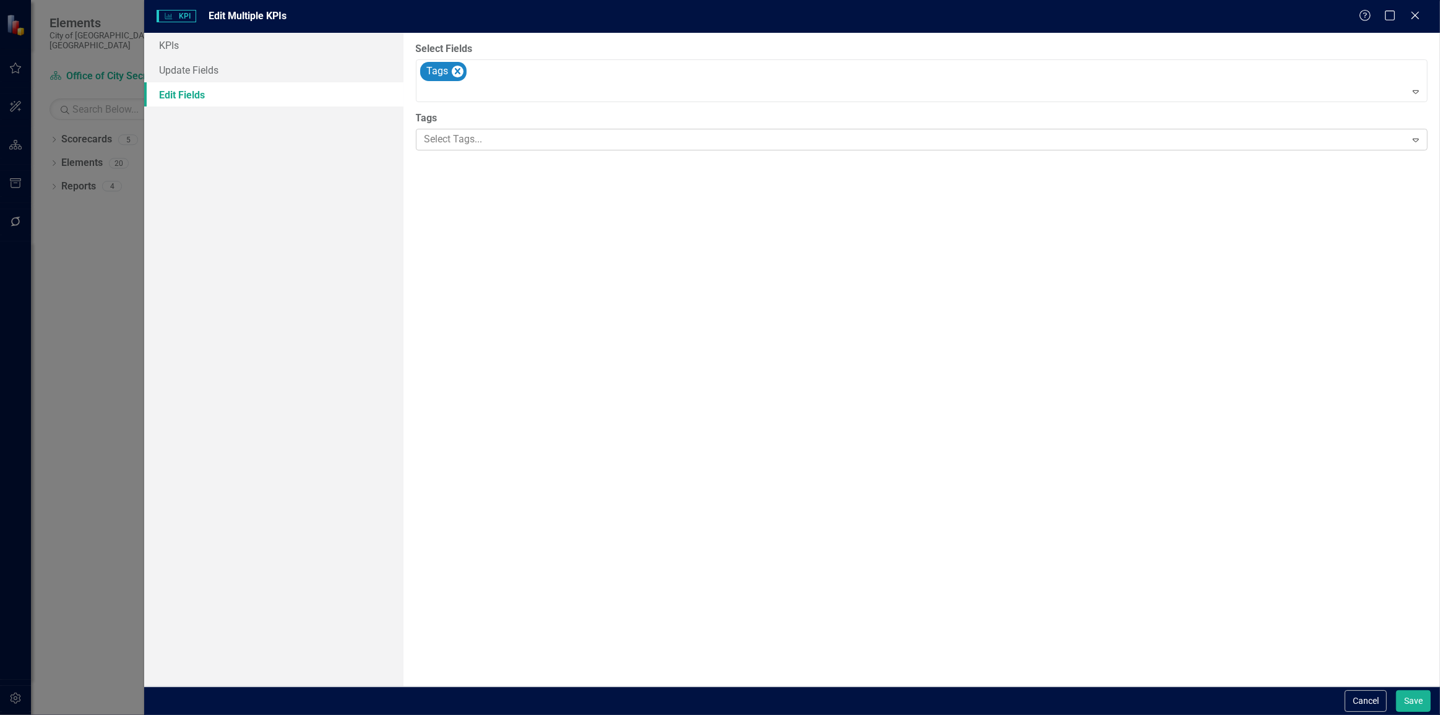
click at [455, 137] on div at bounding box center [913, 139] width 987 height 17
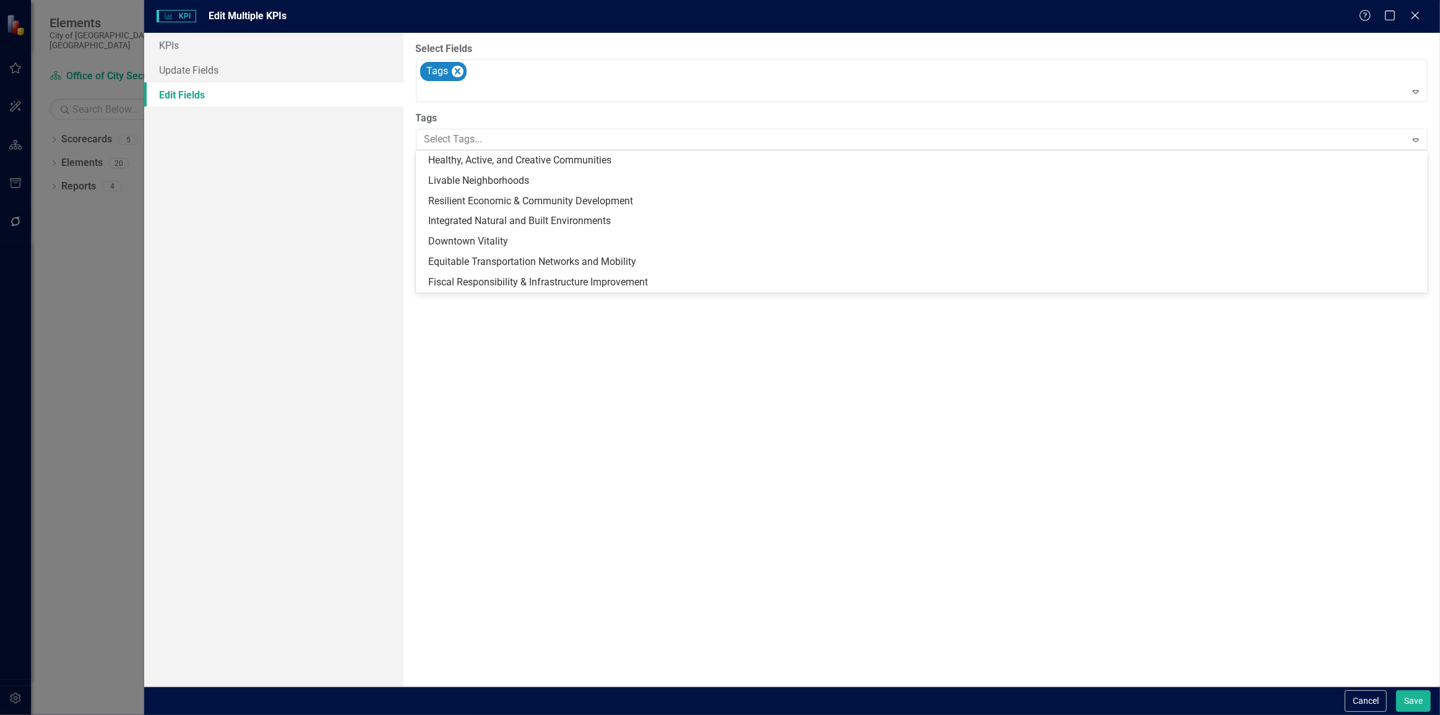
click at [560, 417] on div "Select Fields Tags Expand Tags 7 results available. Use Up and Down to choose o…" at bounding box center [922, 360] width 1037 height 654
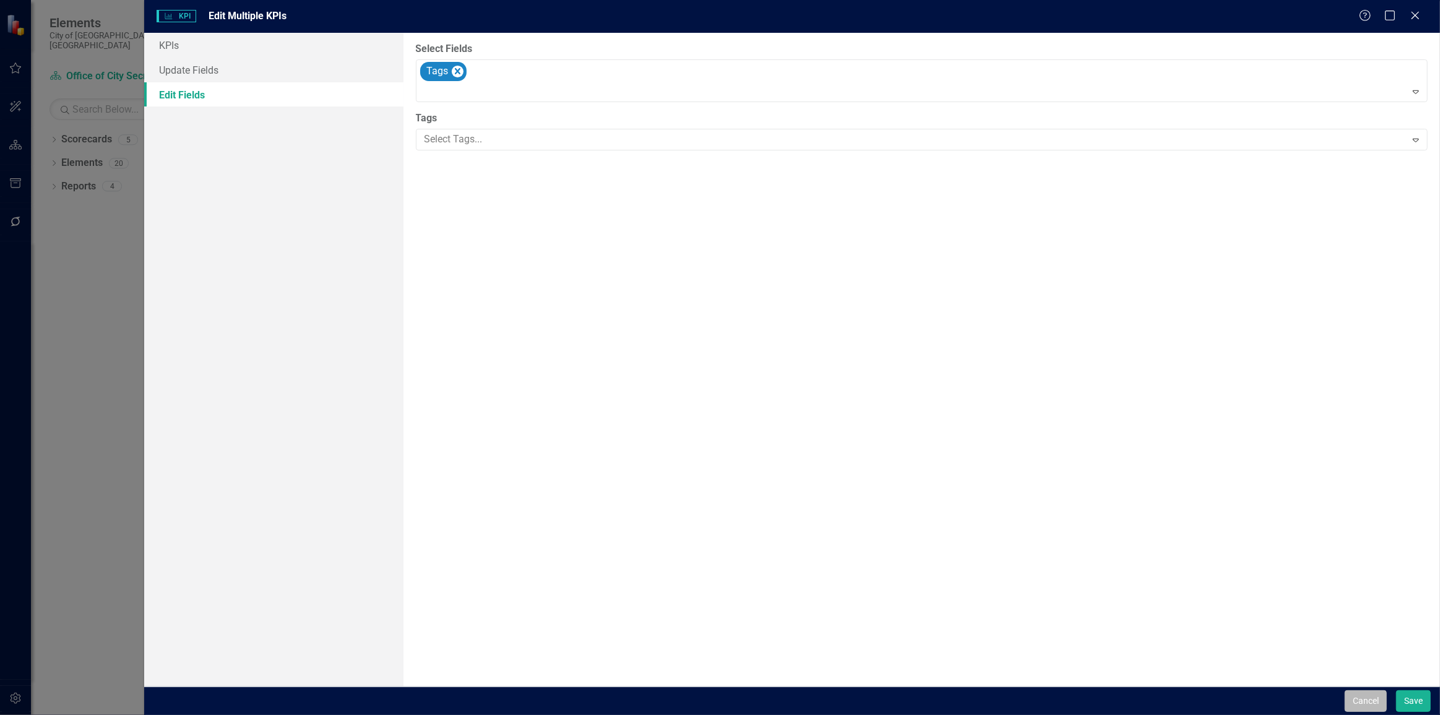
click at [1367, 710] on button "Cancel" at bounding box center [1366, 701] width 42 height 22
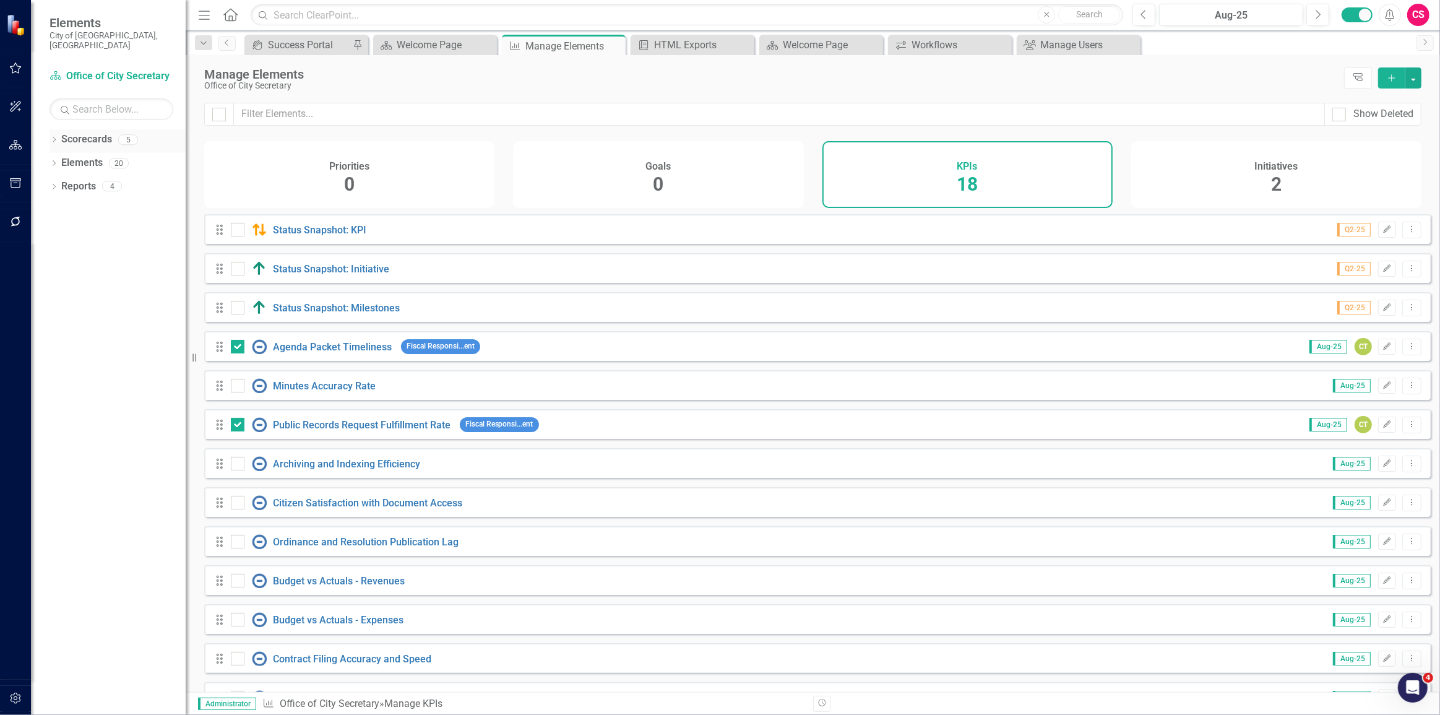
click at [53, 137] on icon "Dropdown" at bounding box center [54, 140] width 9 height 7
click at [59, 159] on icon "Dropdown" at bounding box center [60, 162] width 9 height 7
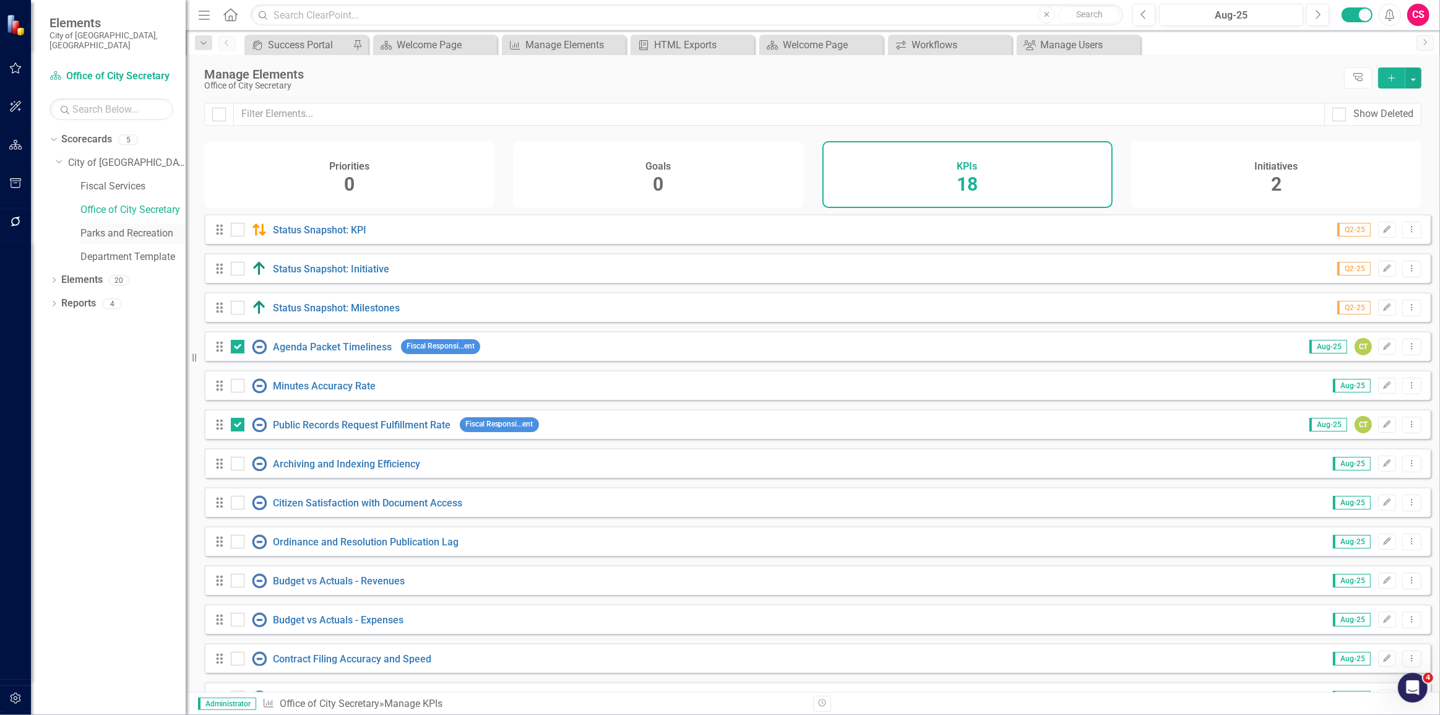
click at [106, 227] on link "Parks and Recreation" at bounding box center [132, 234] width 105 height 14
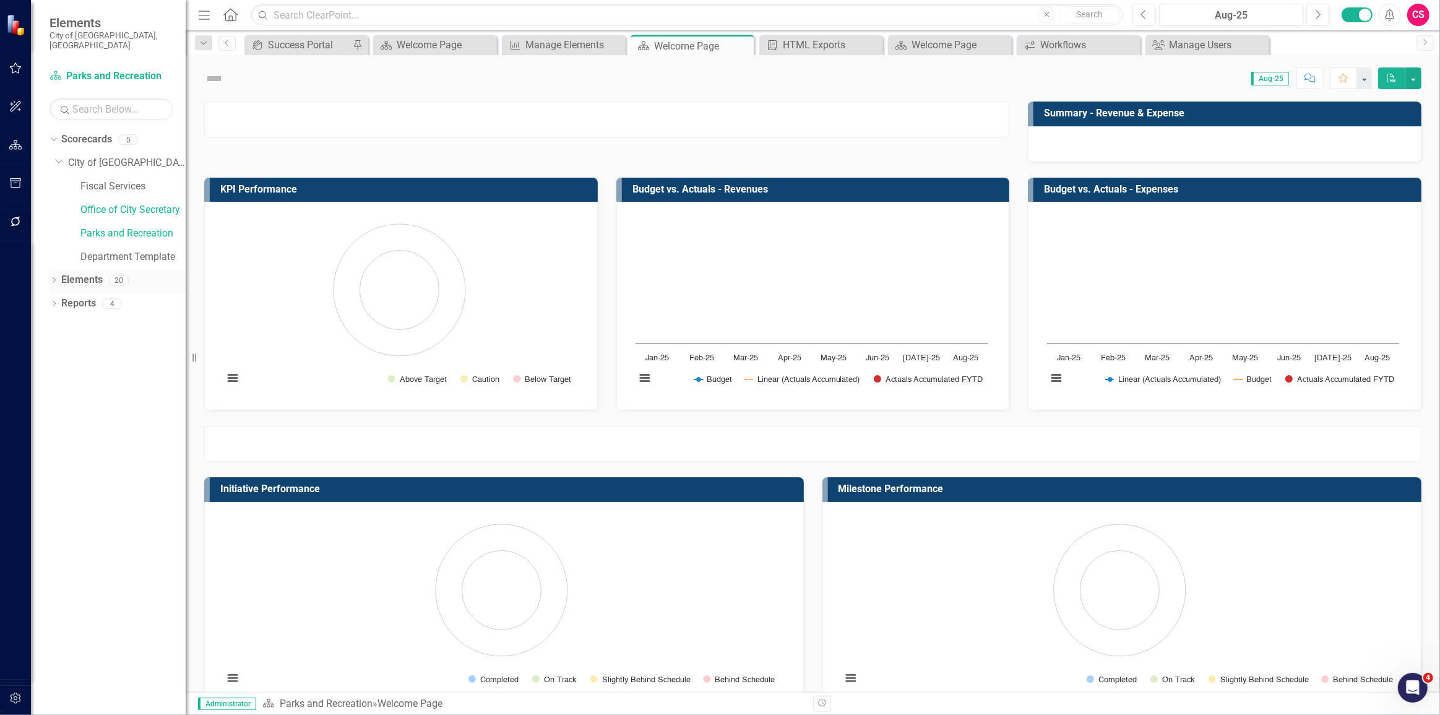
click at [85, 273] on link "Elements" at bounding box center [81, 280] width 41 height 14
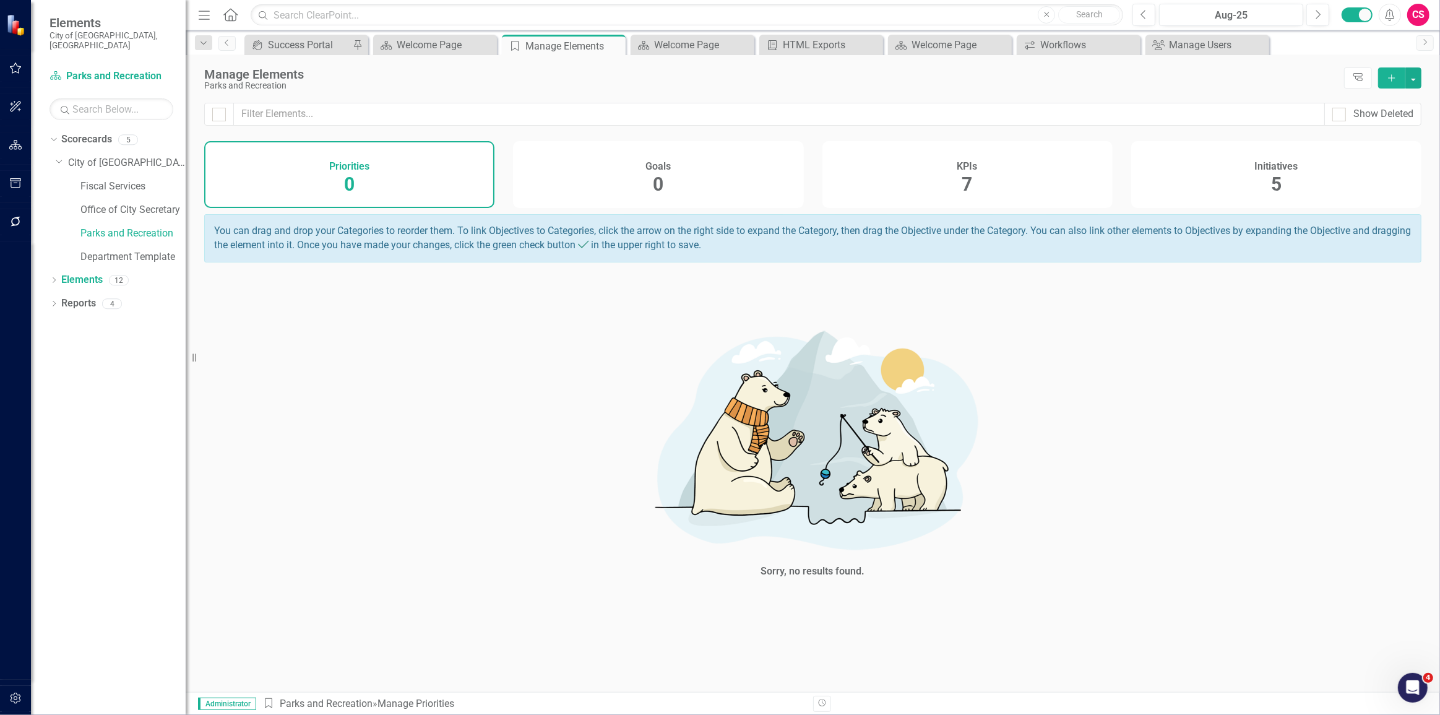
click at [918, 184] on div "KPIs 7" at bounding box center [968, 174] width 290 height 67
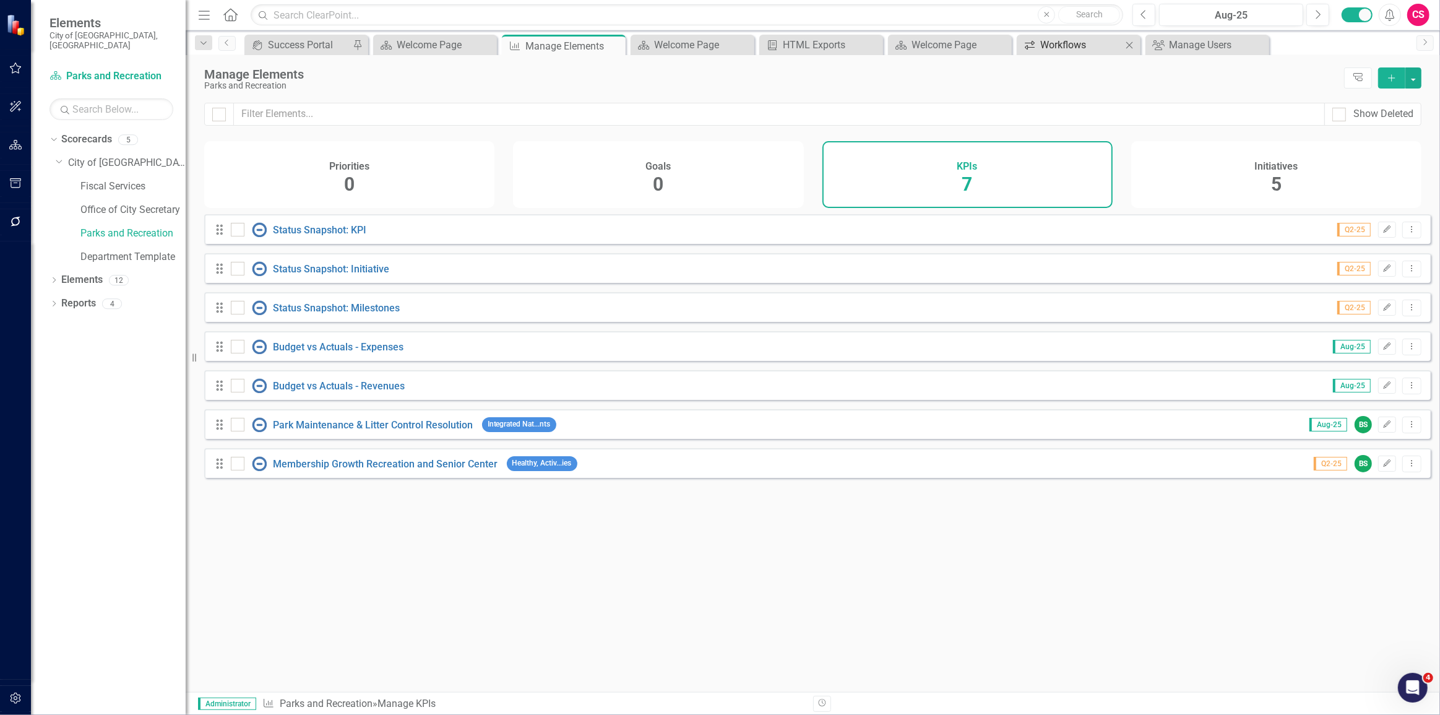
click at [1094, 50] on div "Workflows" at bounding box center [1082, 44] width 82 height 15
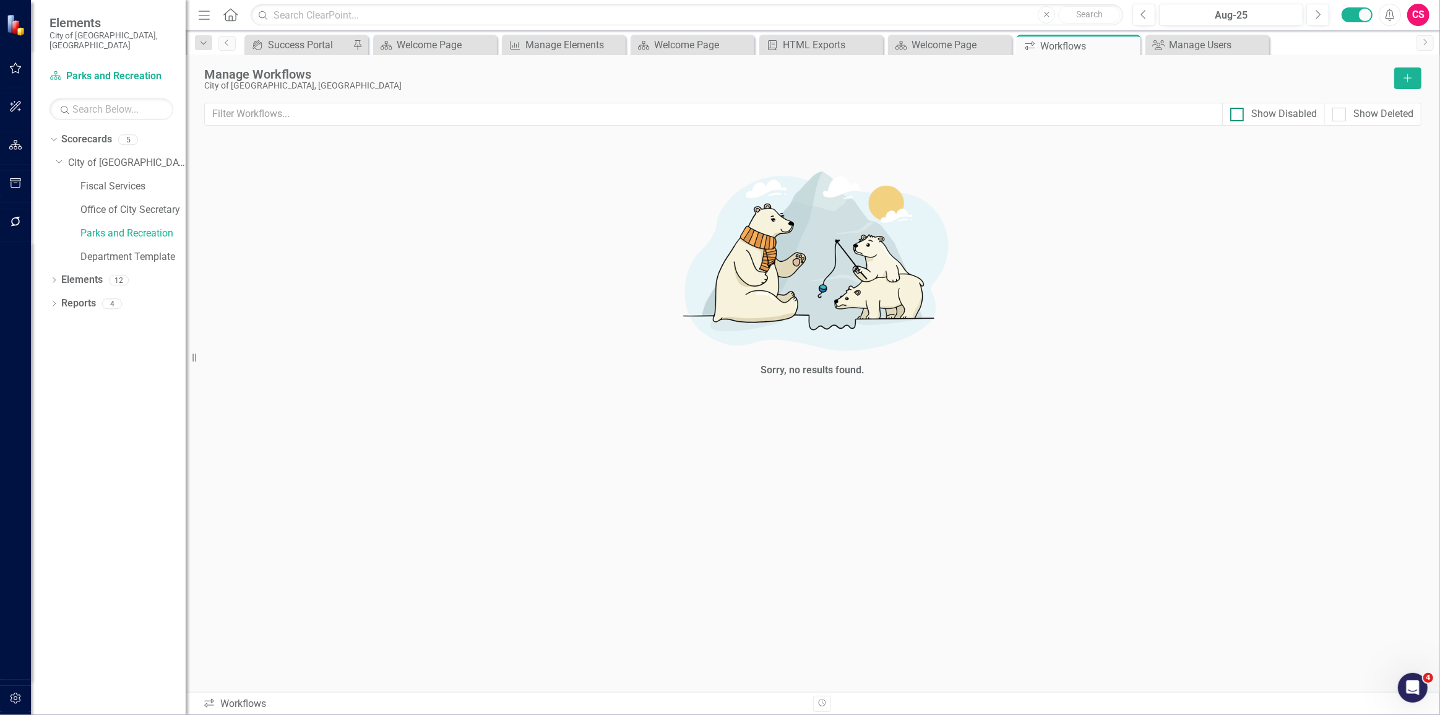
click at [1288, 118] on div "Show Disabled" at bounding box center [1285, 114] width 66 height 14
click at [1239, 116] on input "Show Disabled" at bounding box center [1235, 112] width 8 height 8
checkbox input "true"
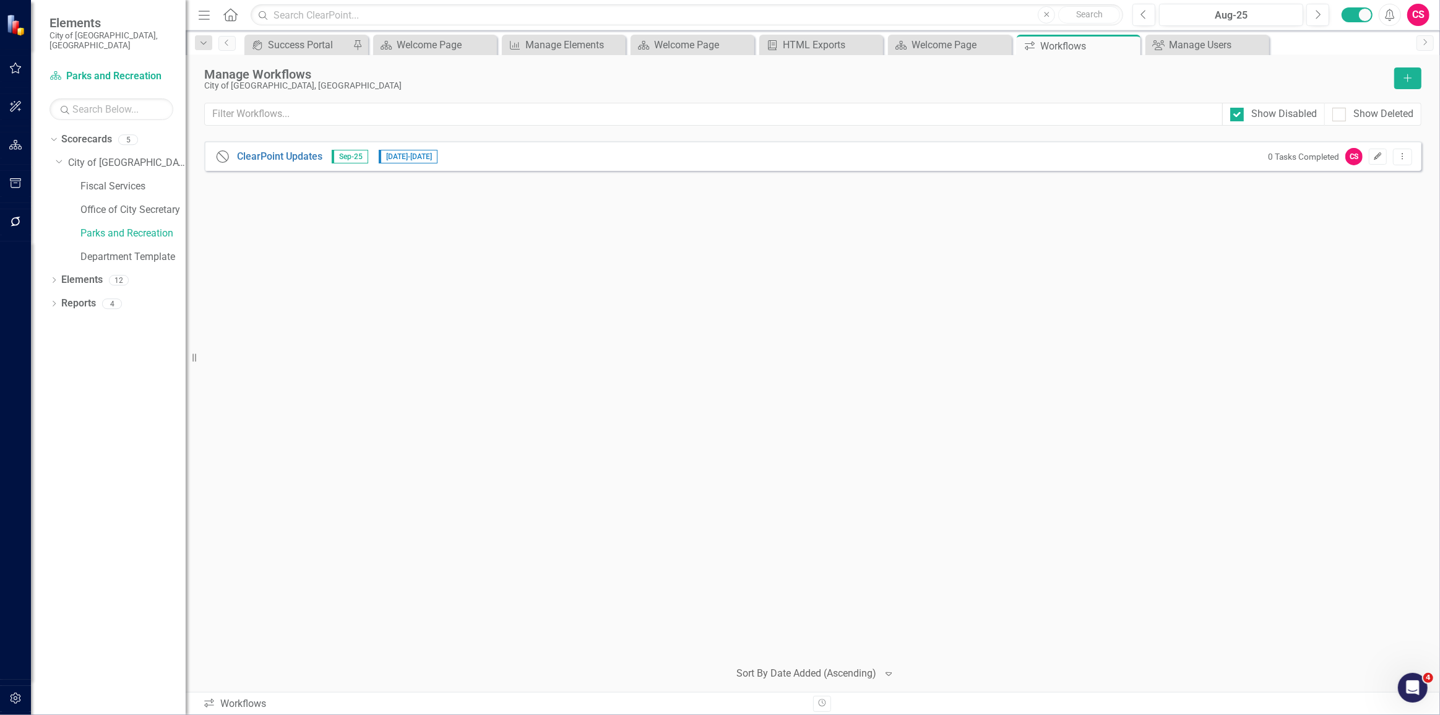
click at [1377, 153] on icon "Edit" at bounding box center [1378, 156] width 9 height 7
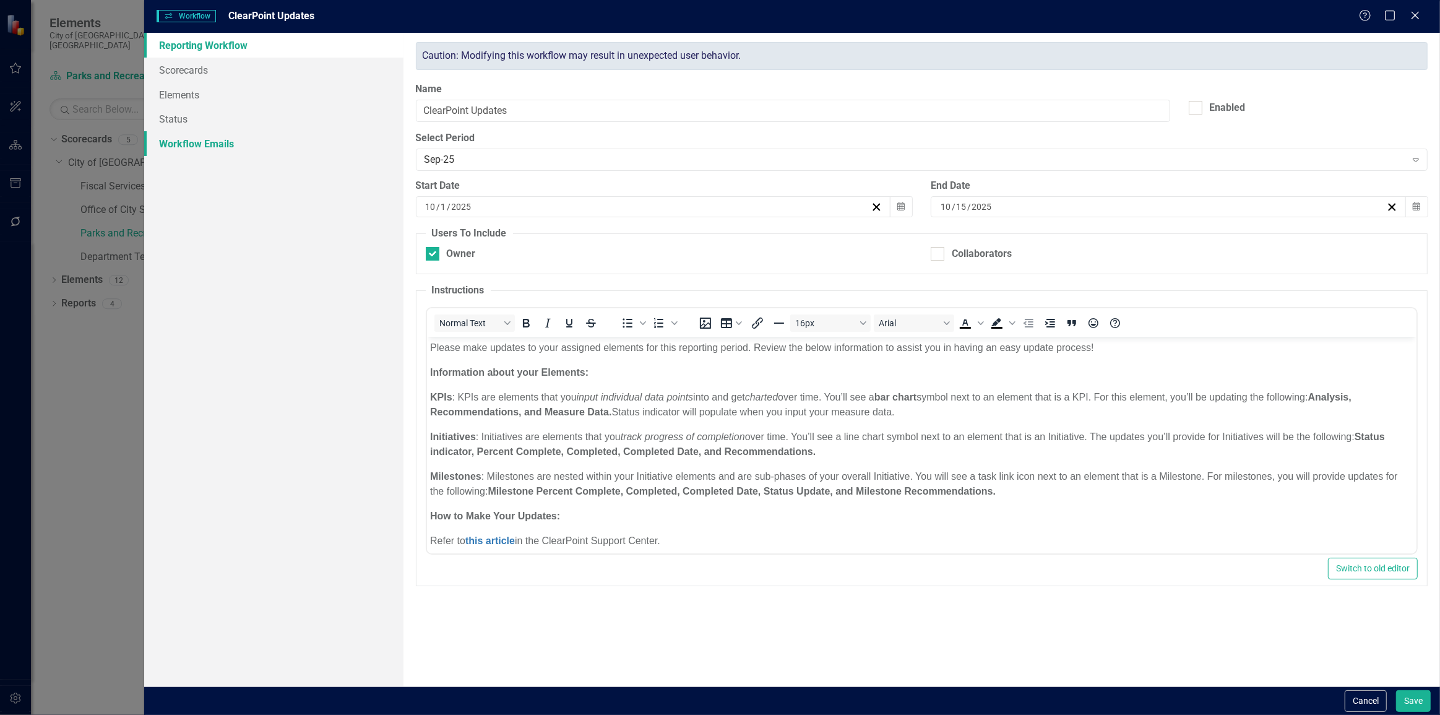
click at [204, 150] on link "Workflow Emails" at bounding box center [273, 143] width 259 height 25
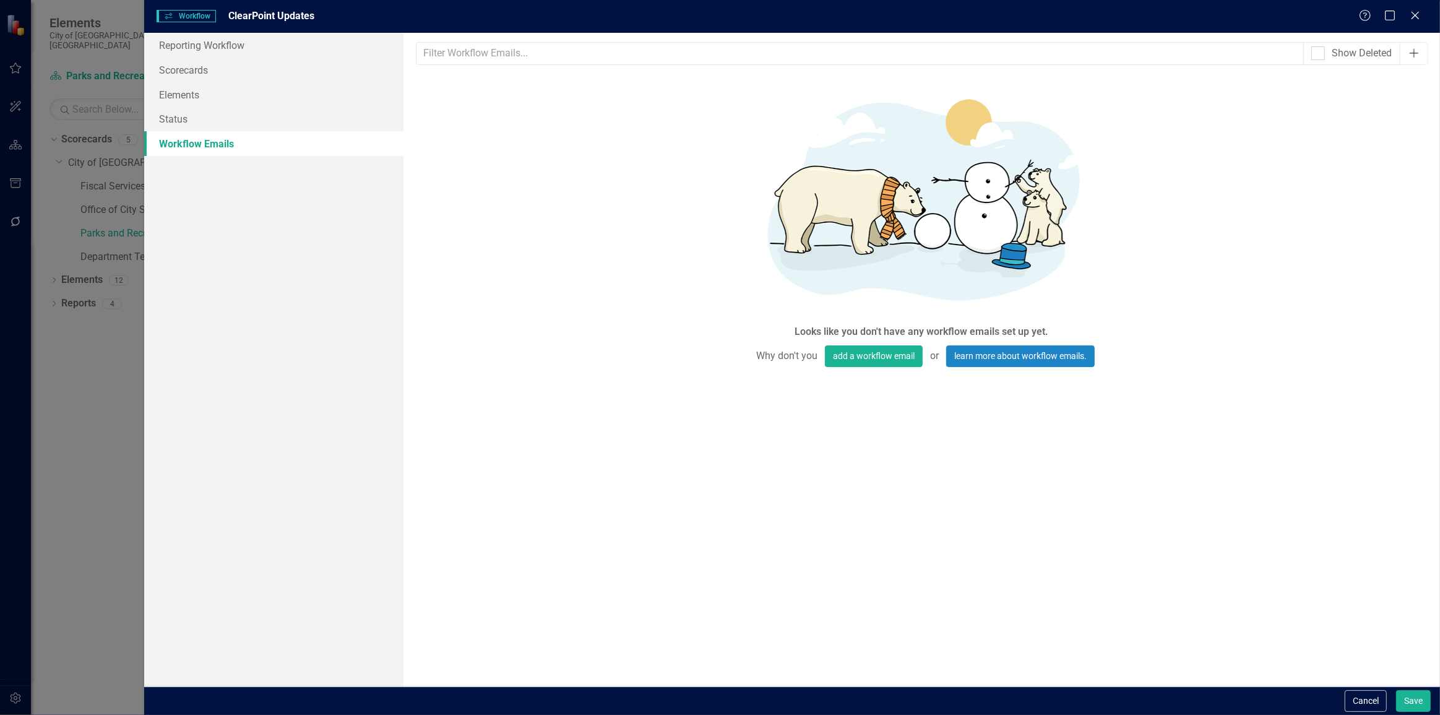
click at [1411, 43] on button "Add" at bounding box center [1414, 53] width 28 height 23
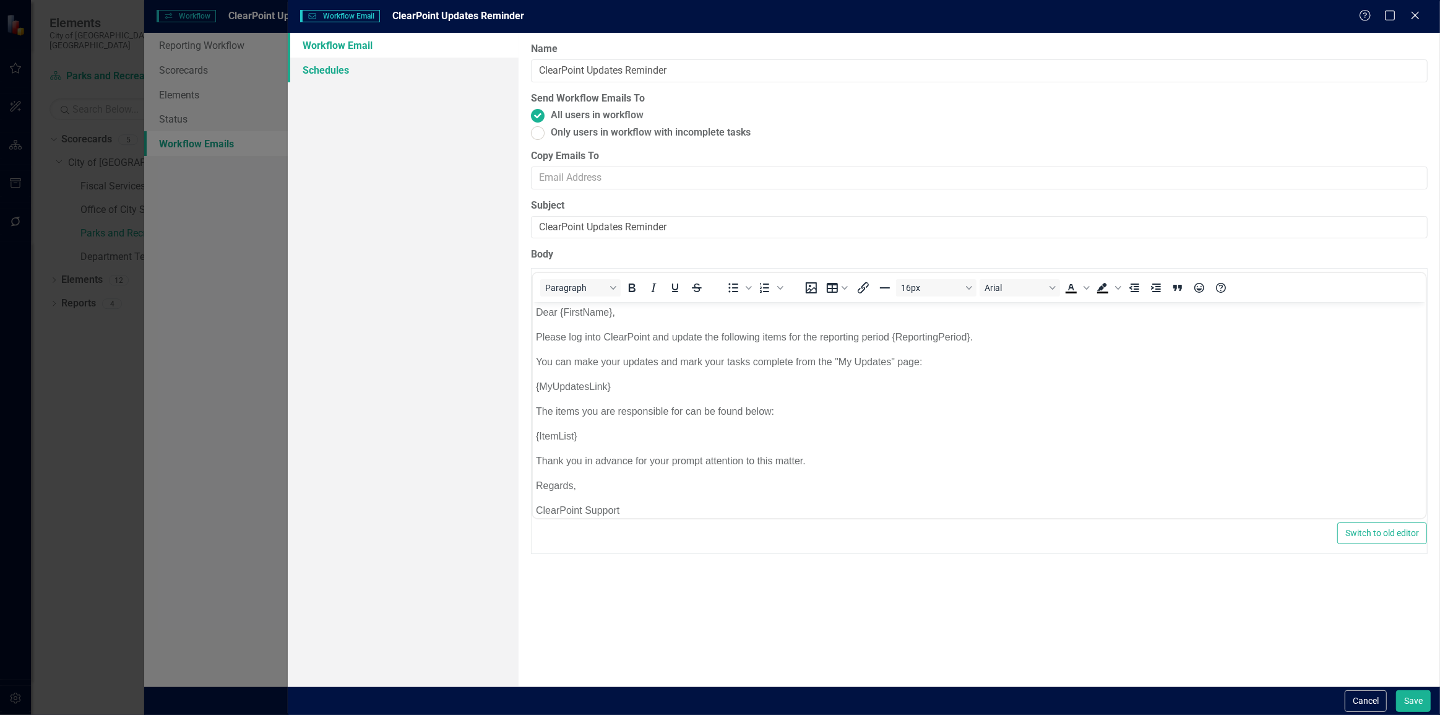
click at [451, 76] on link "Schedules" at bounding box center [403, 70] width 230 height 25
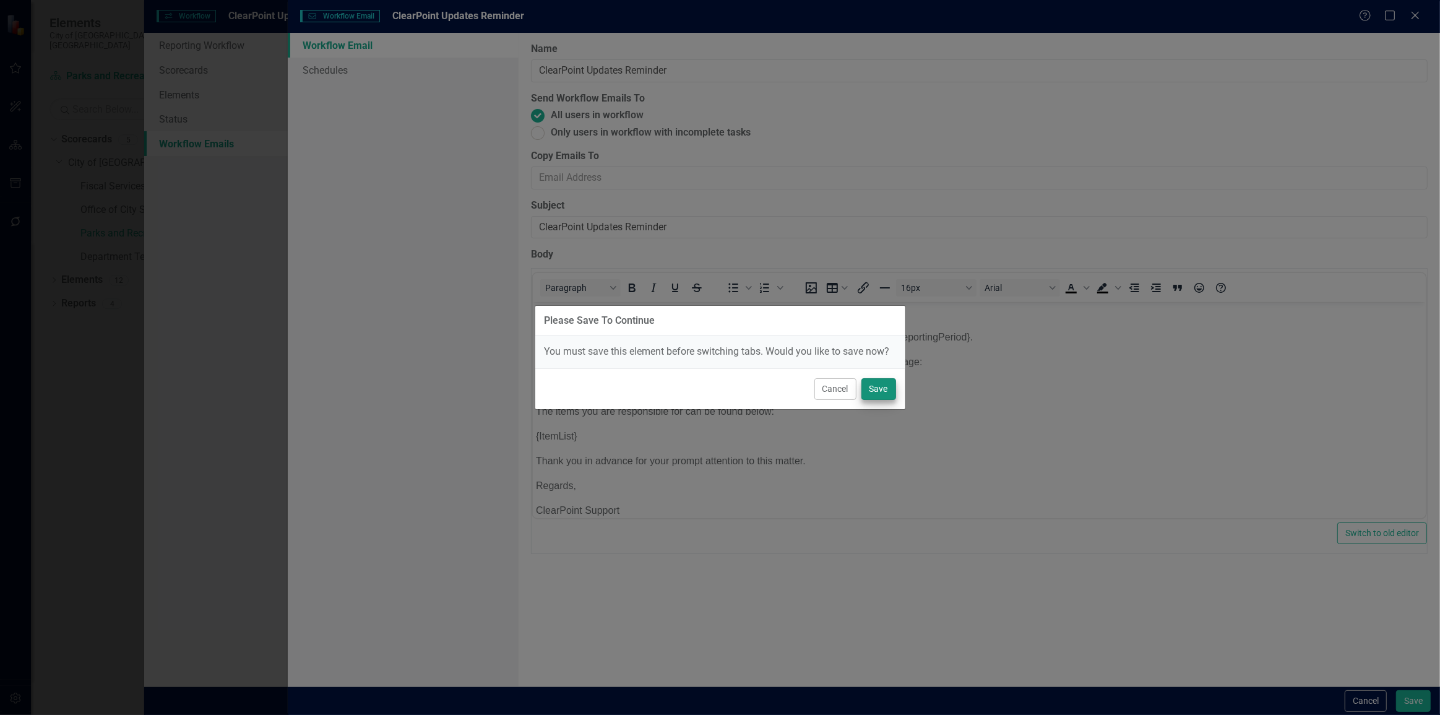
click at [883, 376] on div "Cancel Save" at bounding box center [720, 388] width 370 height 41
click at [877, 388] on button "Save" at bounding box center [879, 389] width 35 height 22
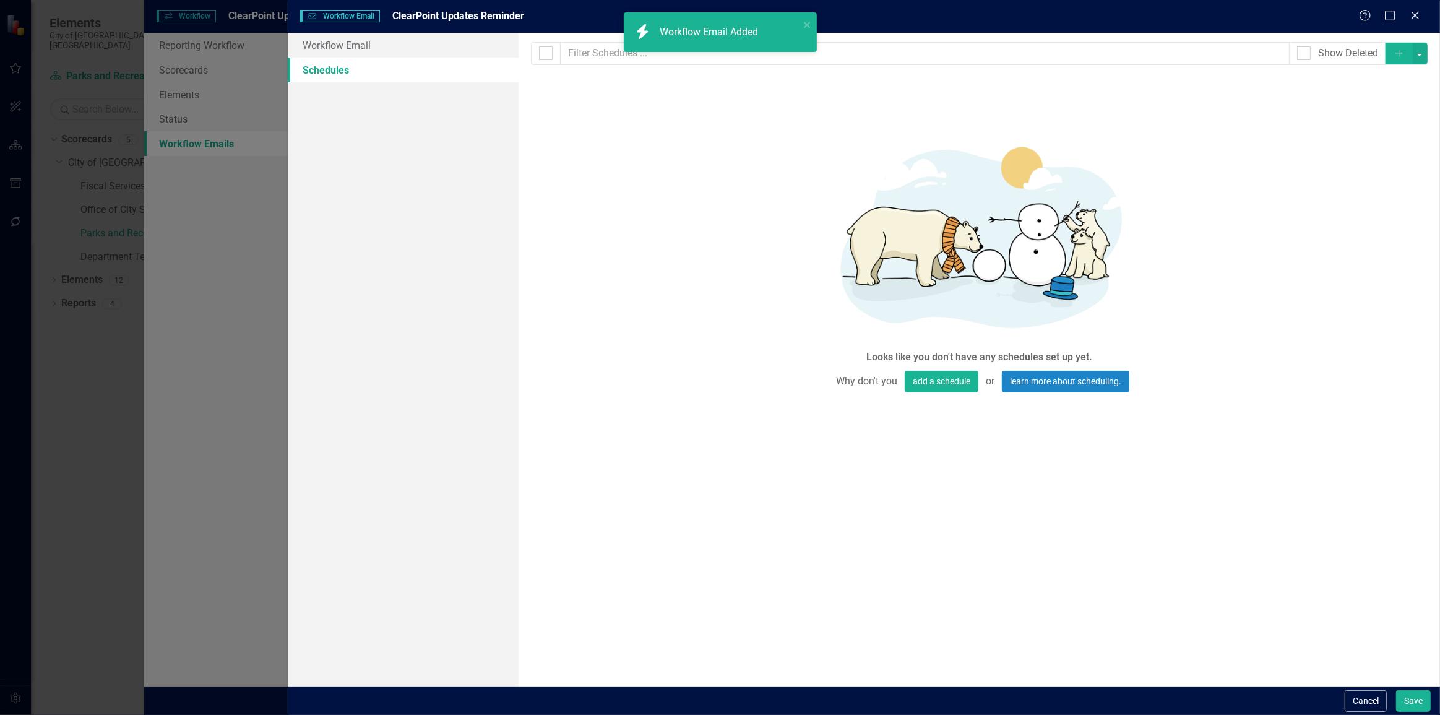
click at [1398, 53] on icon "Add" at bounding box center [1399, 53] width 11 height 9
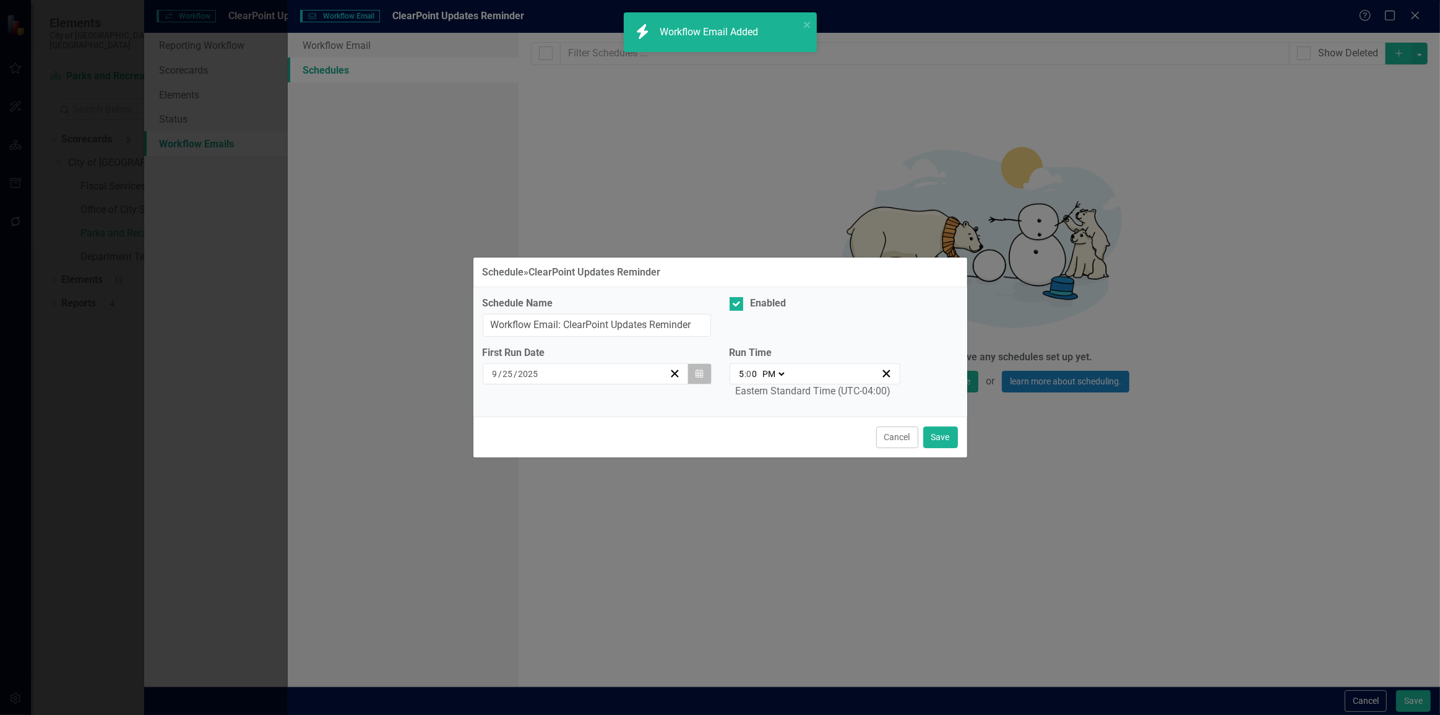
click at [706, 371] on button "Calendar" at bounding box center [700, 373] width 24 height 21
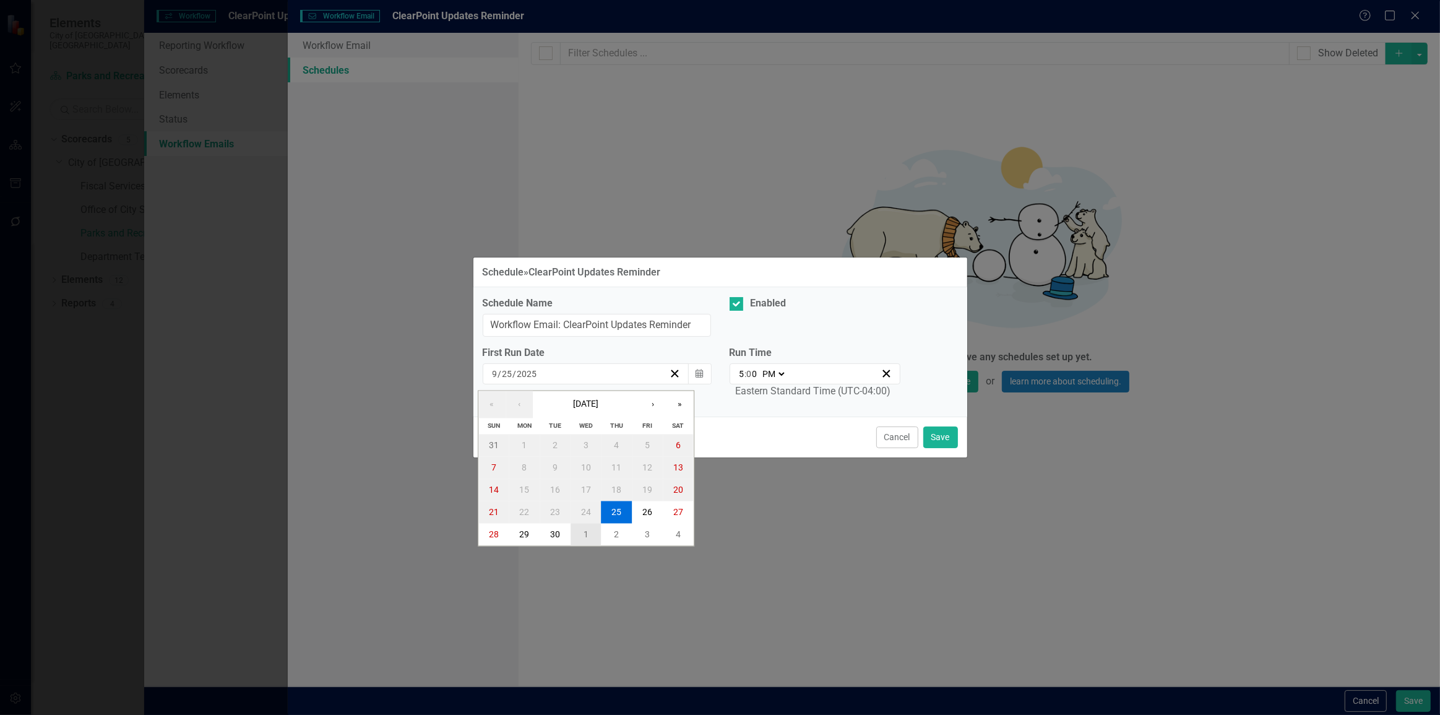
click at [586, 537] on abbr "1" at bounding box center [586, 534] width 5 height 10
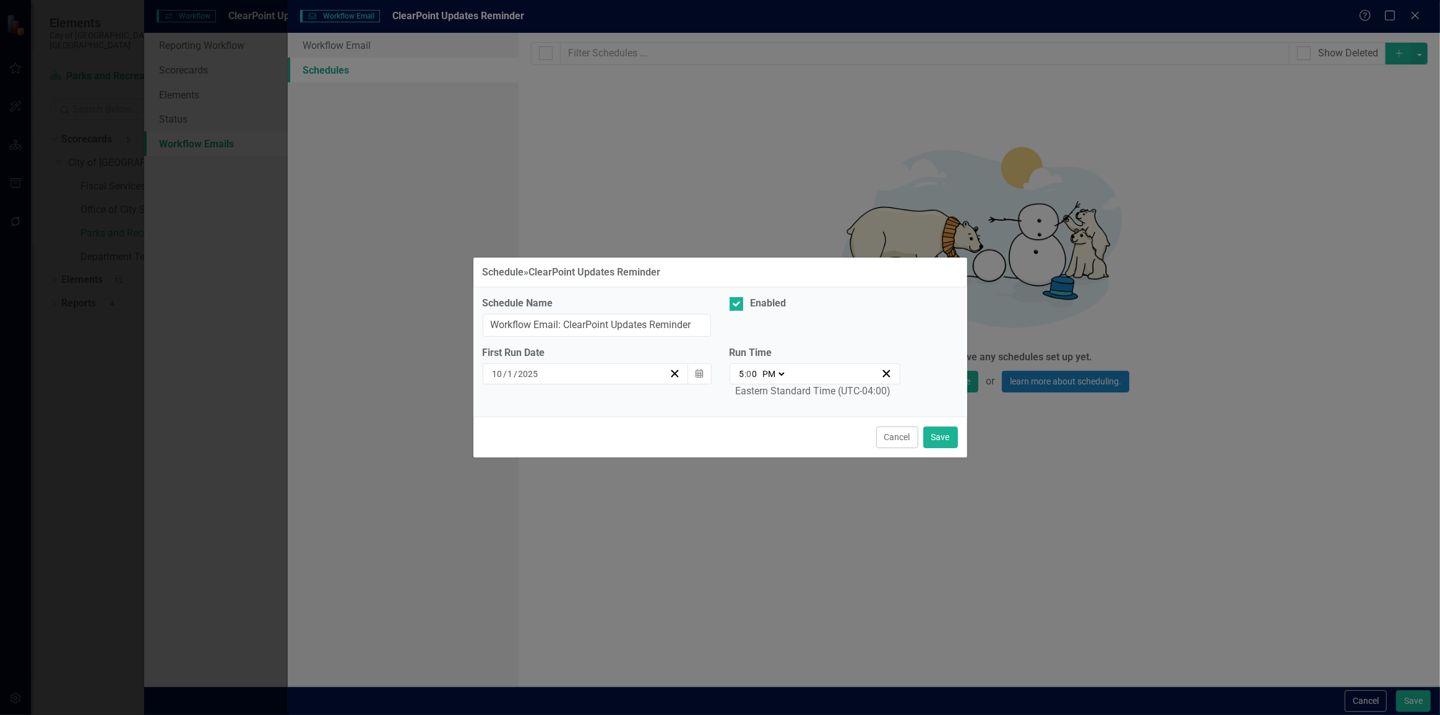
click at [767, 375] on select "AM PM" at bounding box center [773, 374] width 27 height 12
select select "am"
click at [760, 368] on select "AM PM" at bounding box center [773, 374] width 27 height 12
click at [739, 378] on input "5" at bounding box center [742, 374] width 6 height 12
type input "01:00"
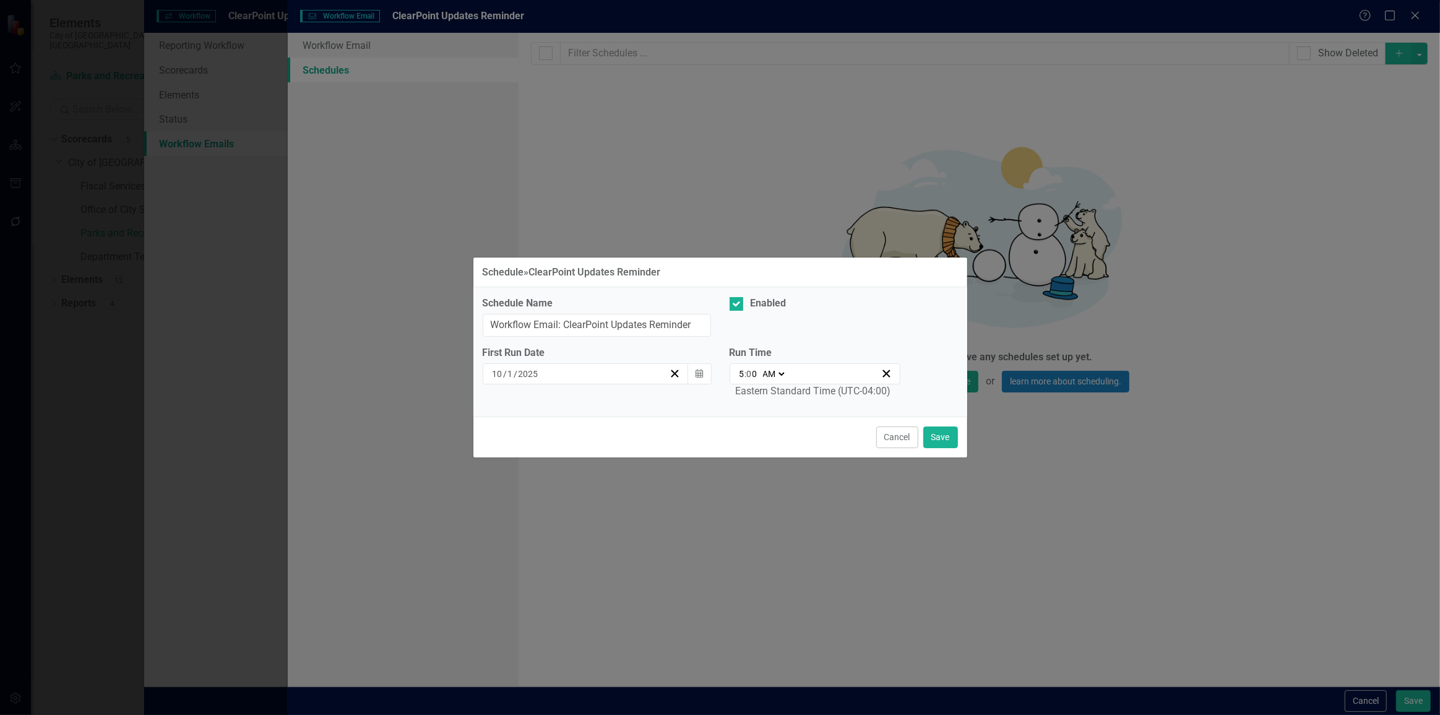
type input "1"
type input "10:00"
type input "10"
click at [940, 439] on button "Save" at bounding box center [941, 438] width 35 height 22
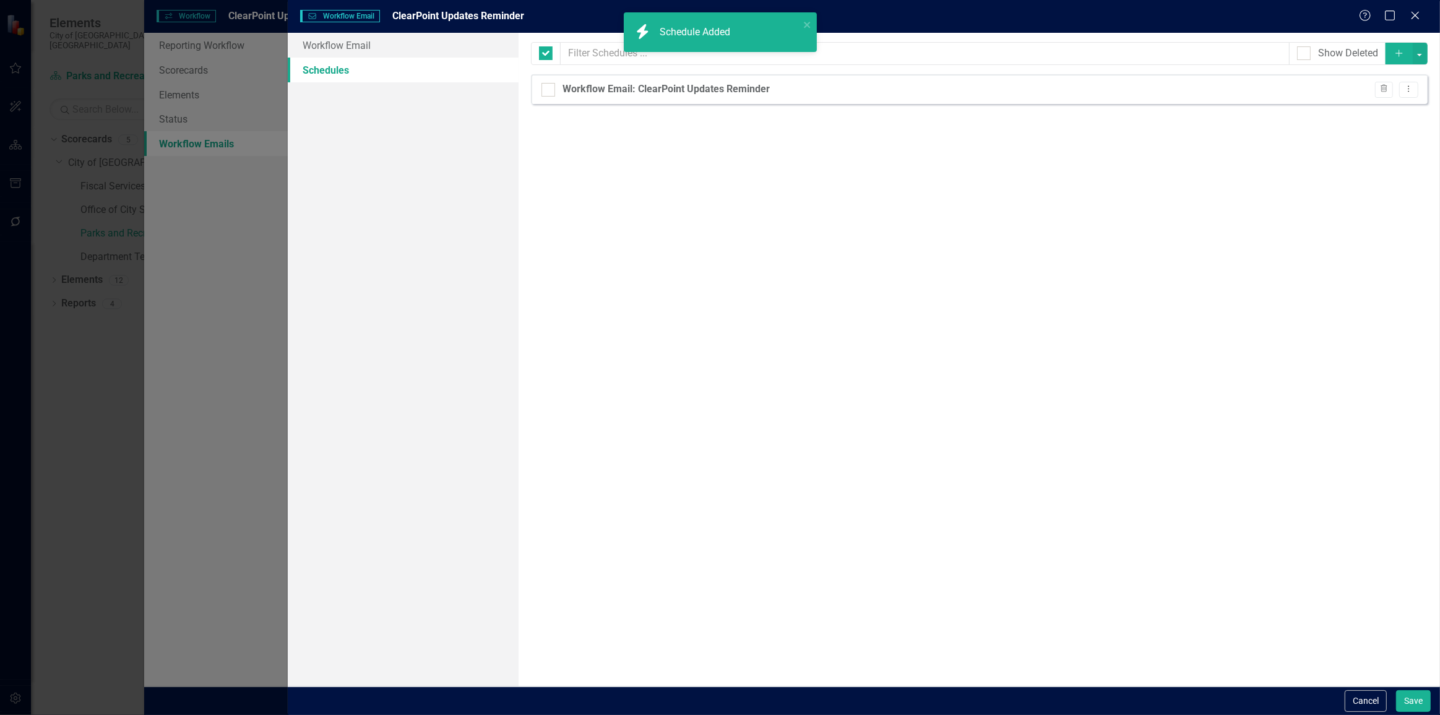
checkbox input "false"
click at [1406, 697] on button "Save" at bounding box center [1414, 701] width 35 height 22
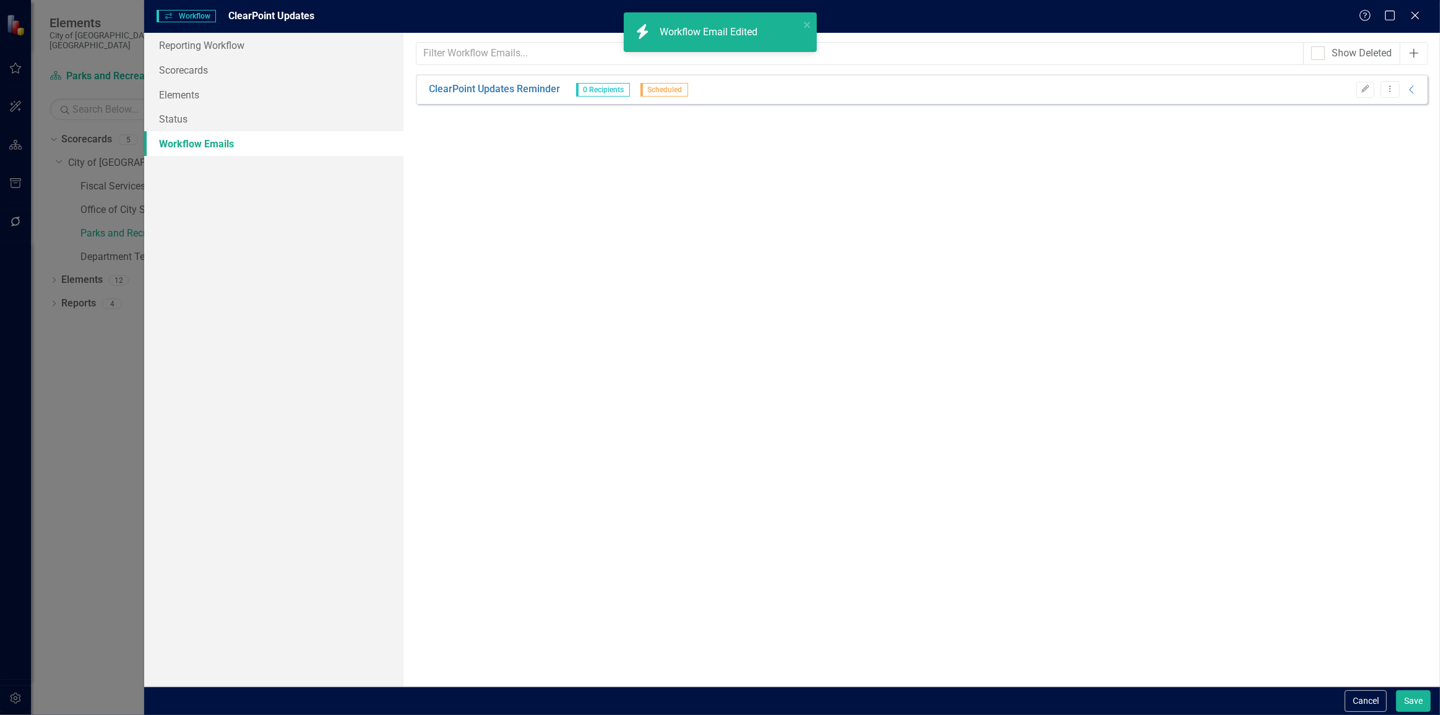
click at [1410, 55] on icon "Add" at bounding box center [1414, 53] width 12 height 10
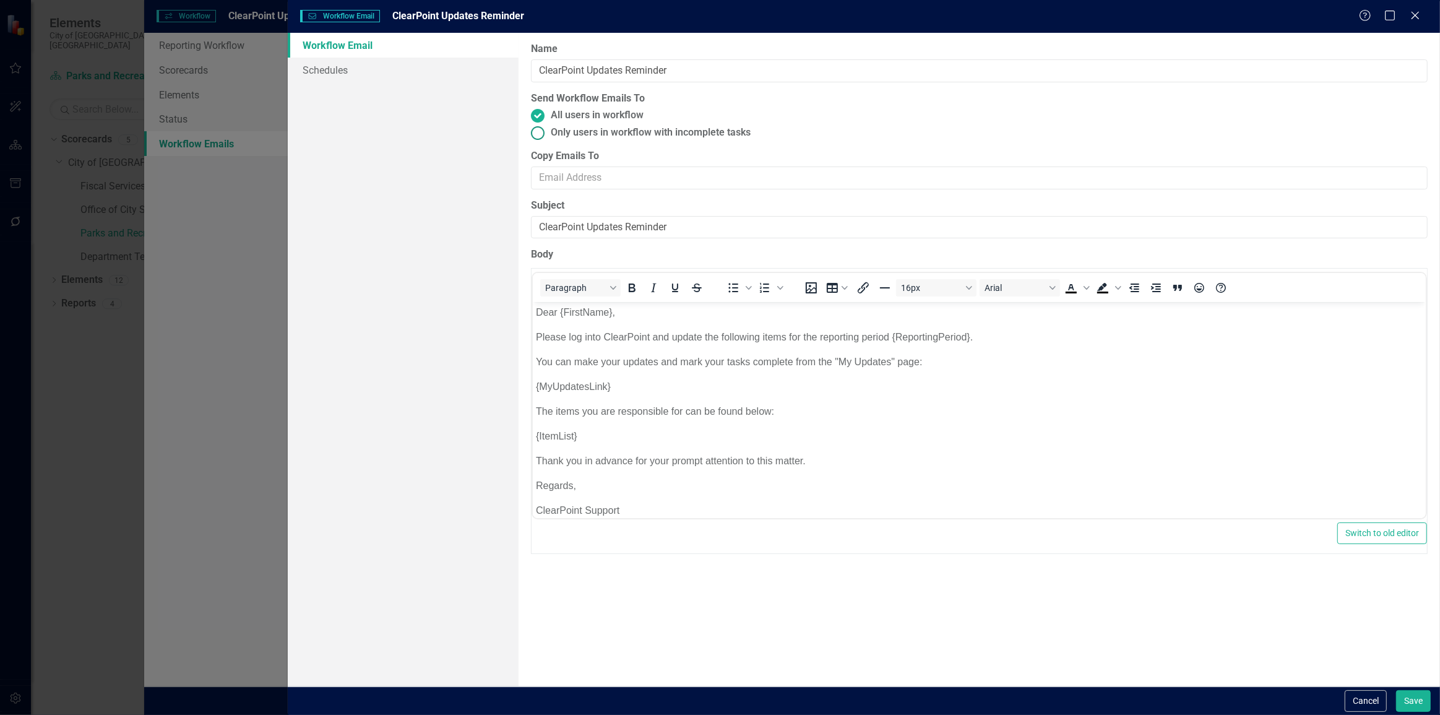
click at [619, 132] on span "Only users in workflow with incomplete tasks" at bounding box center [651, 133] width 200 height 14
click at [547, 132] on input "Only users in workflow with incomplete tasks" at bounding box center [537, 132] width 19 height 19
radio input "true"
click at [404, 66] on link "Schedules" at bounding box center [403, 70] width 230 height 25
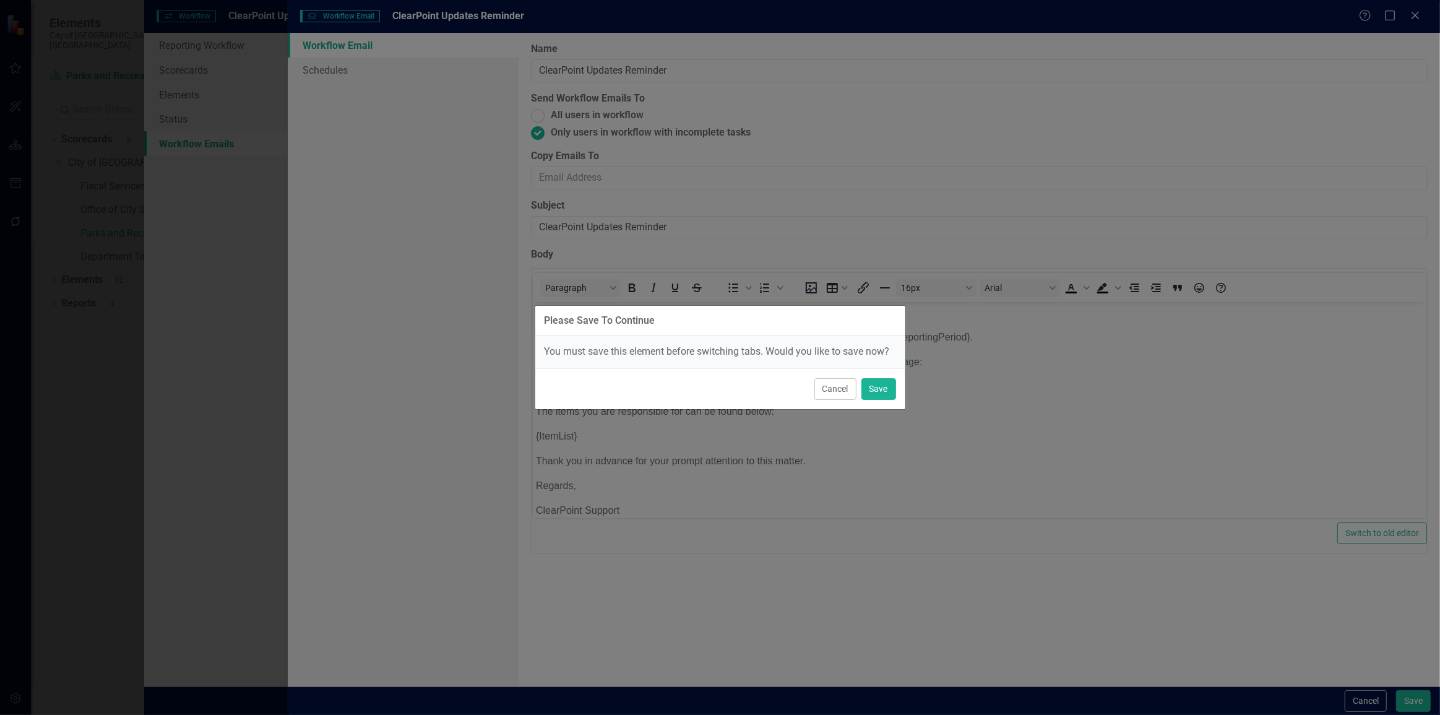
click at [874, 401] on div "Cancel Save" at bounding box center [720, 388] width 370 height 41
click at [874, 397] on button "Save" at bounding box center [879, 389] width 35 height 22
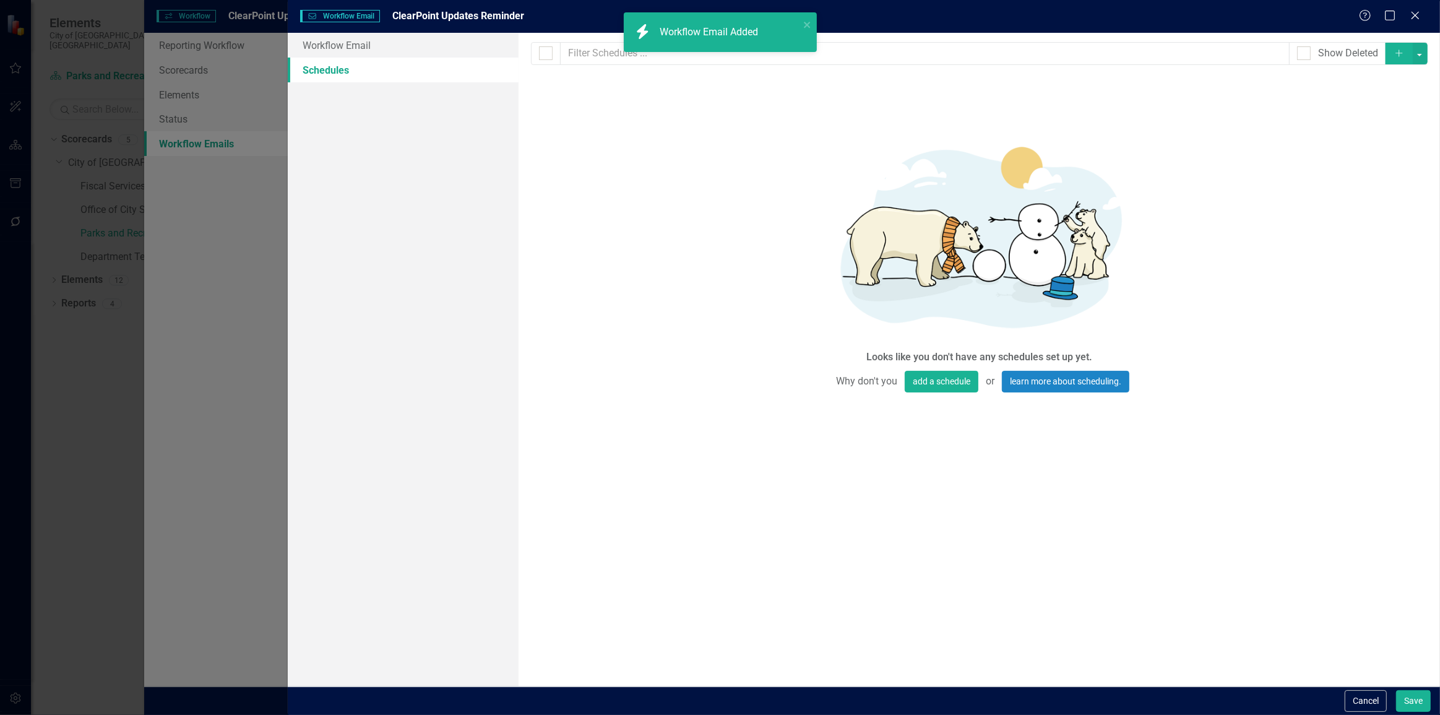
click at [1399, 43] on button "Add" at bounding box center [1399, 54] width 27 height 22
select select "pm"
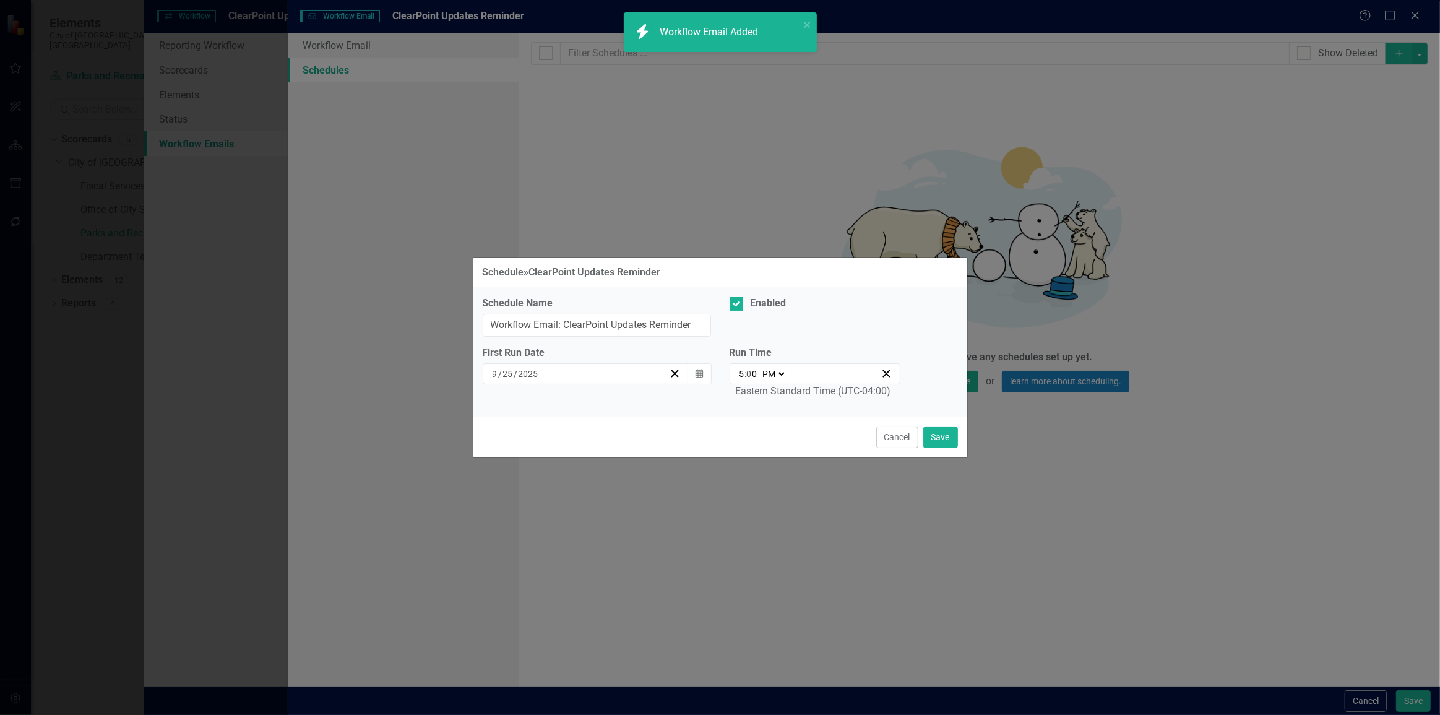
click at [700, 379] on button "Calendar" at bounding box center [700, 373] width 24 height 21
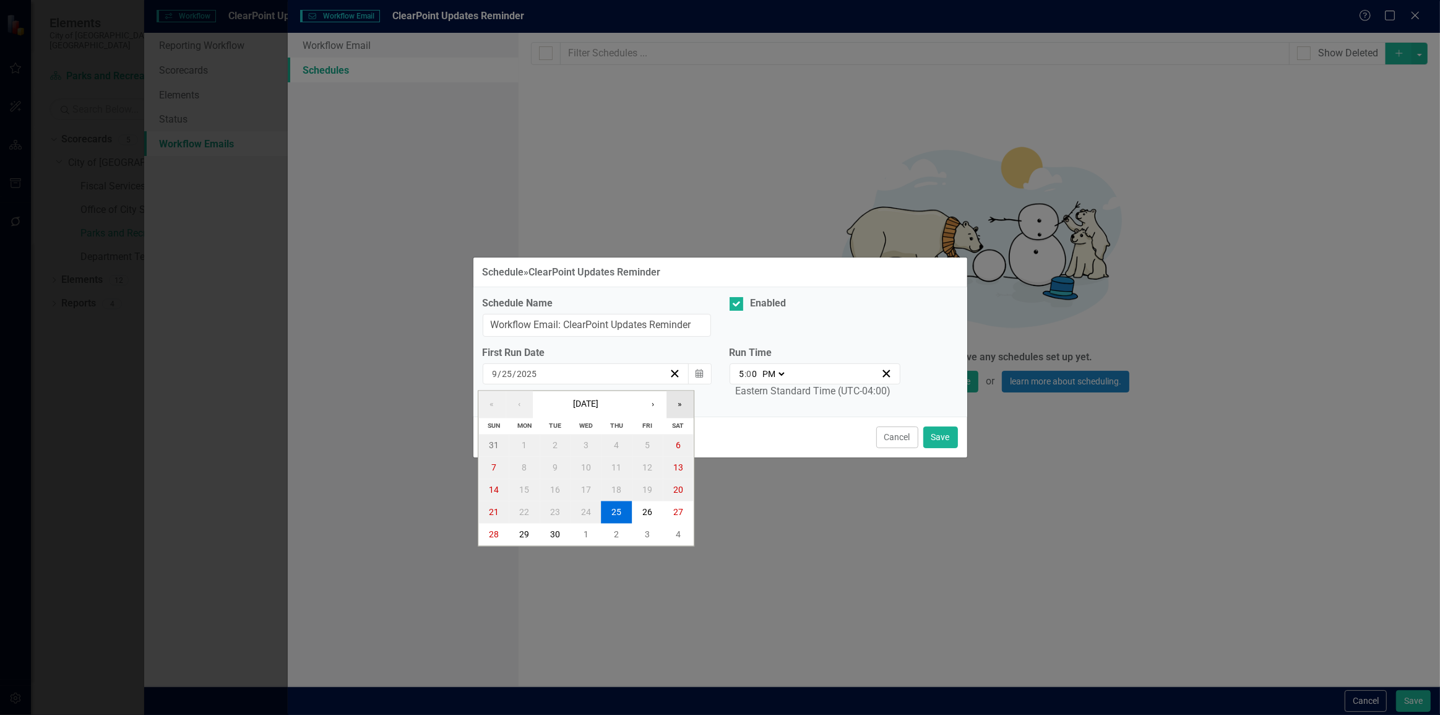
click at [677, 405] on button "»" at bounding box center [680, 404] width 27 height 27
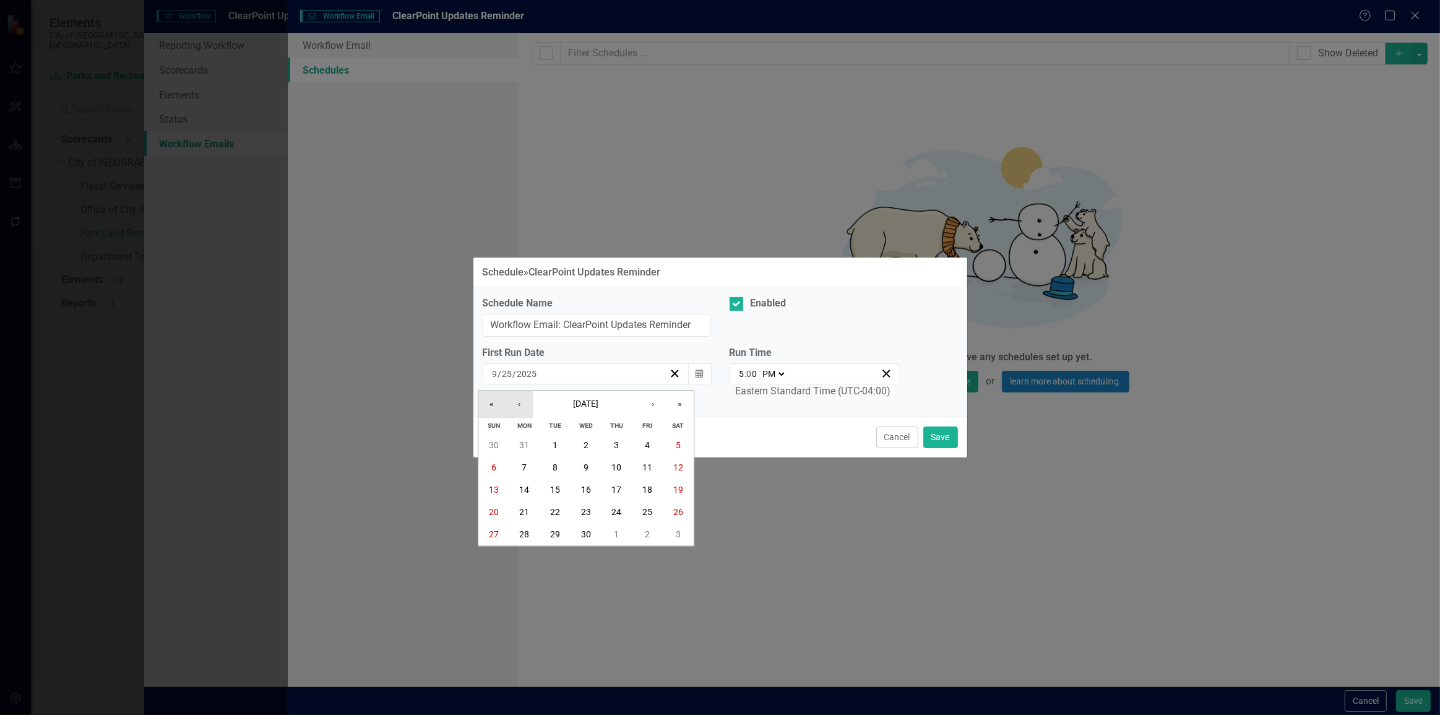
drag, startPoint x: 495, startPoint y: 405, endPoint x: 524, endPoint y: 402, distance: 28.7
click at [500, 404] on button "«" at bounding box center [492, 404] width 27 height 27
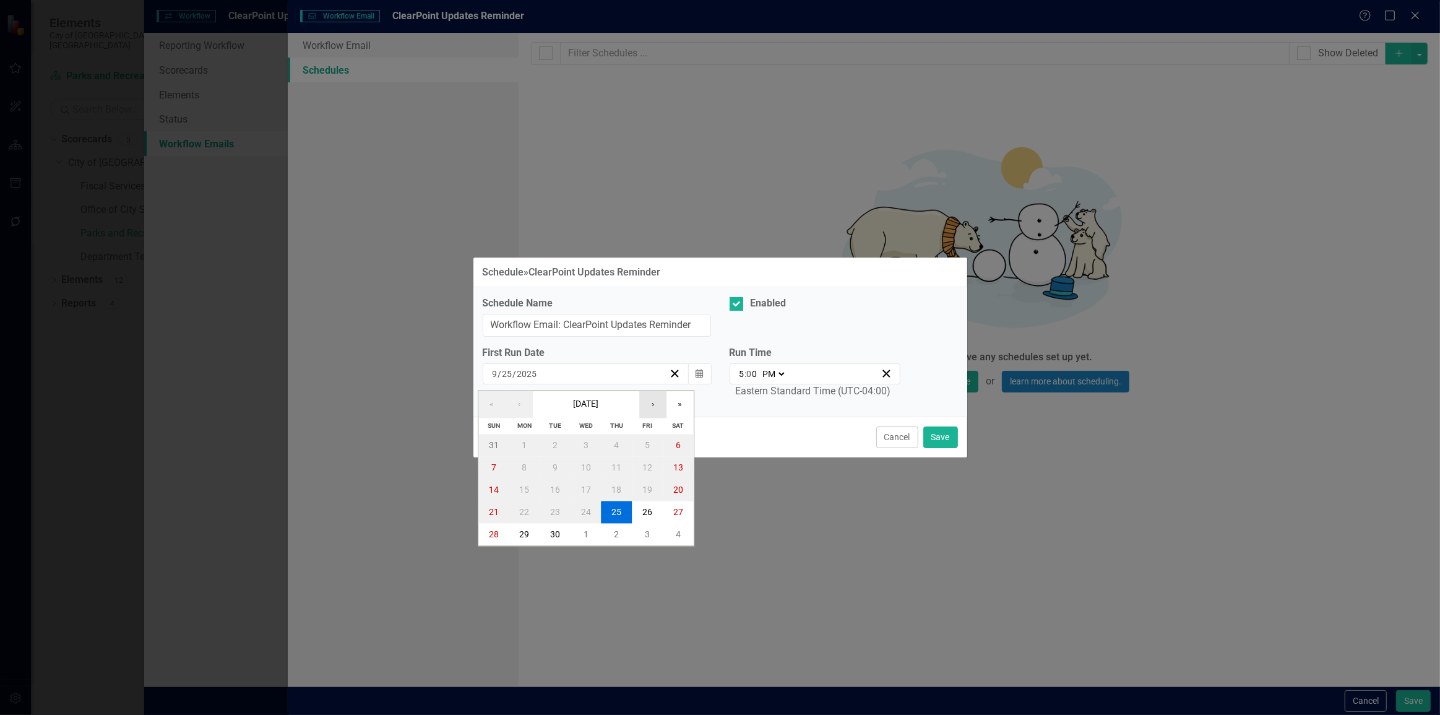
click at [643, 413] on button "›" at bounding box center [652, 404] width 27 height 27
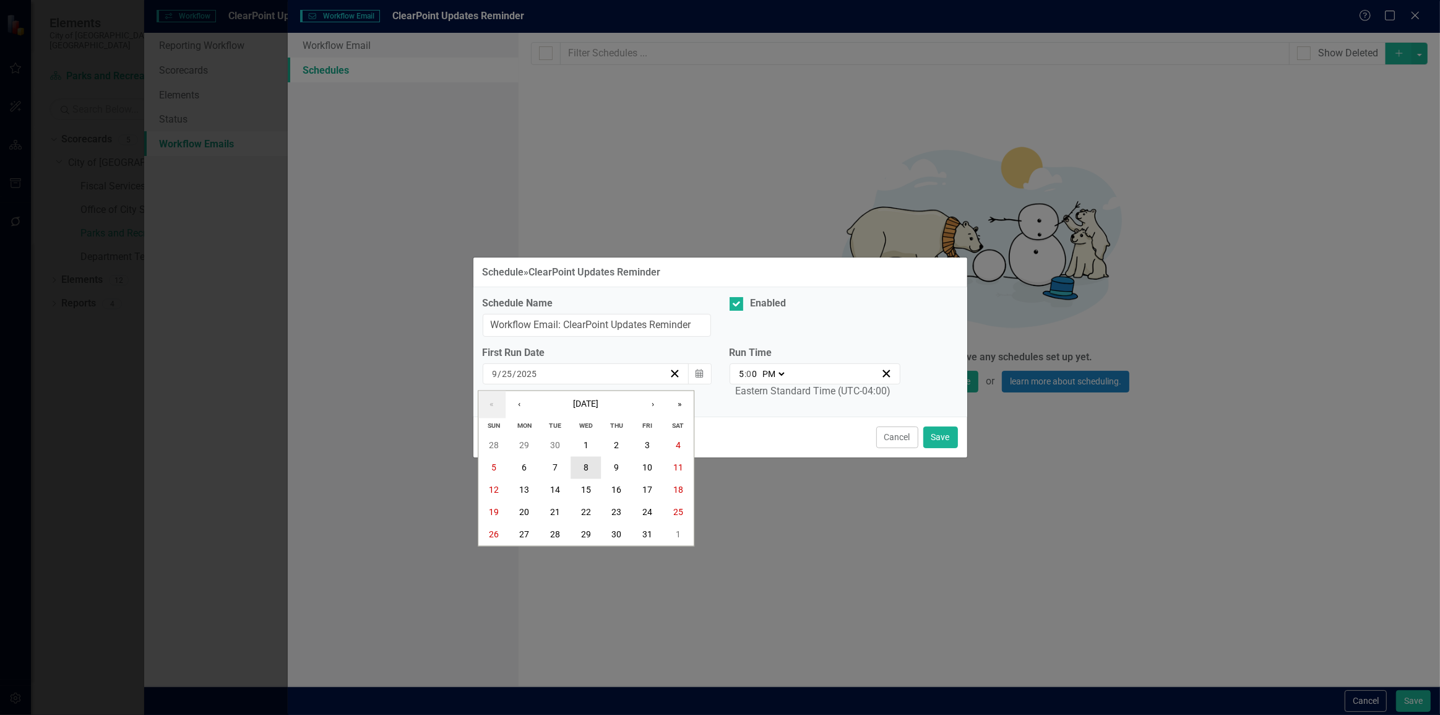
click at [576, 468] on button "8" at bounding box center [586, 467] width 31 height 22
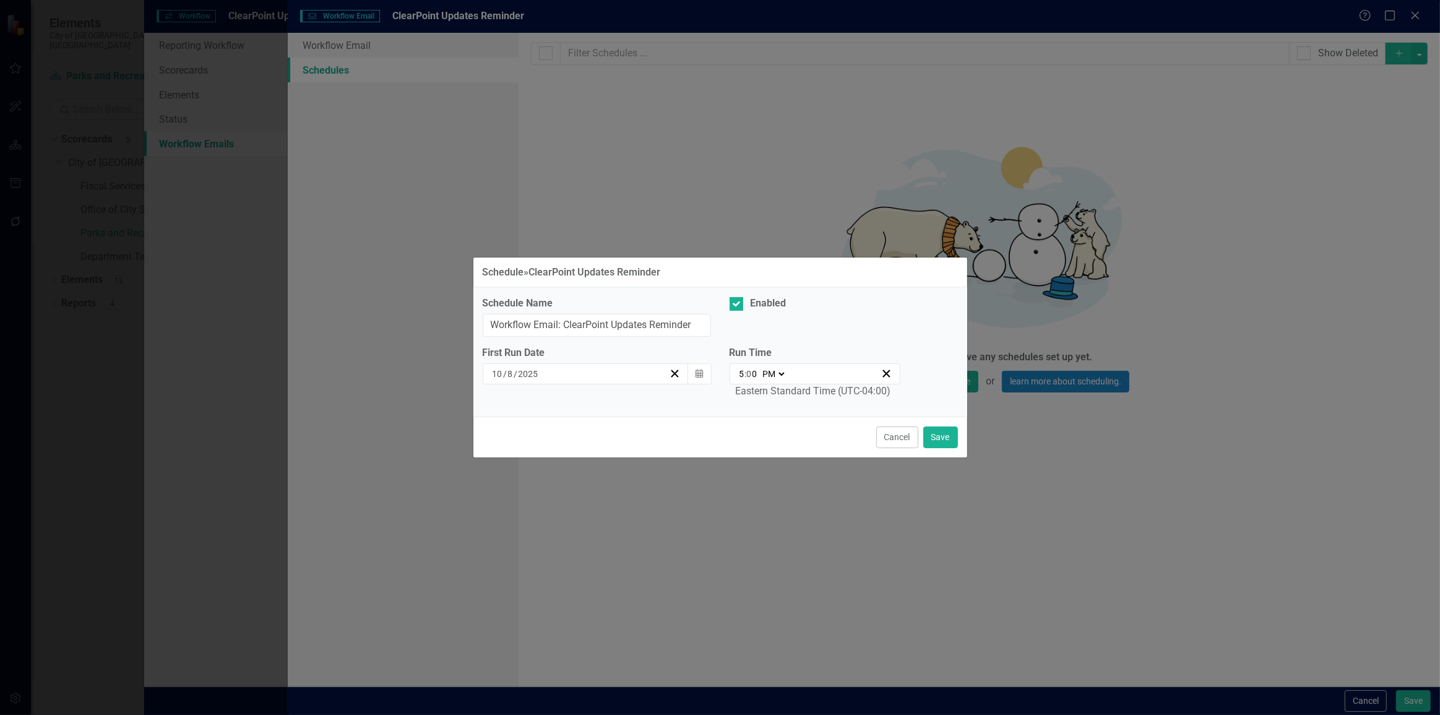
click at [743, 378] on input "5" at bounding box center [742, 374] width 6 height 12
type input "13:00"
type input "1"
type input "22:00"
type input "10"
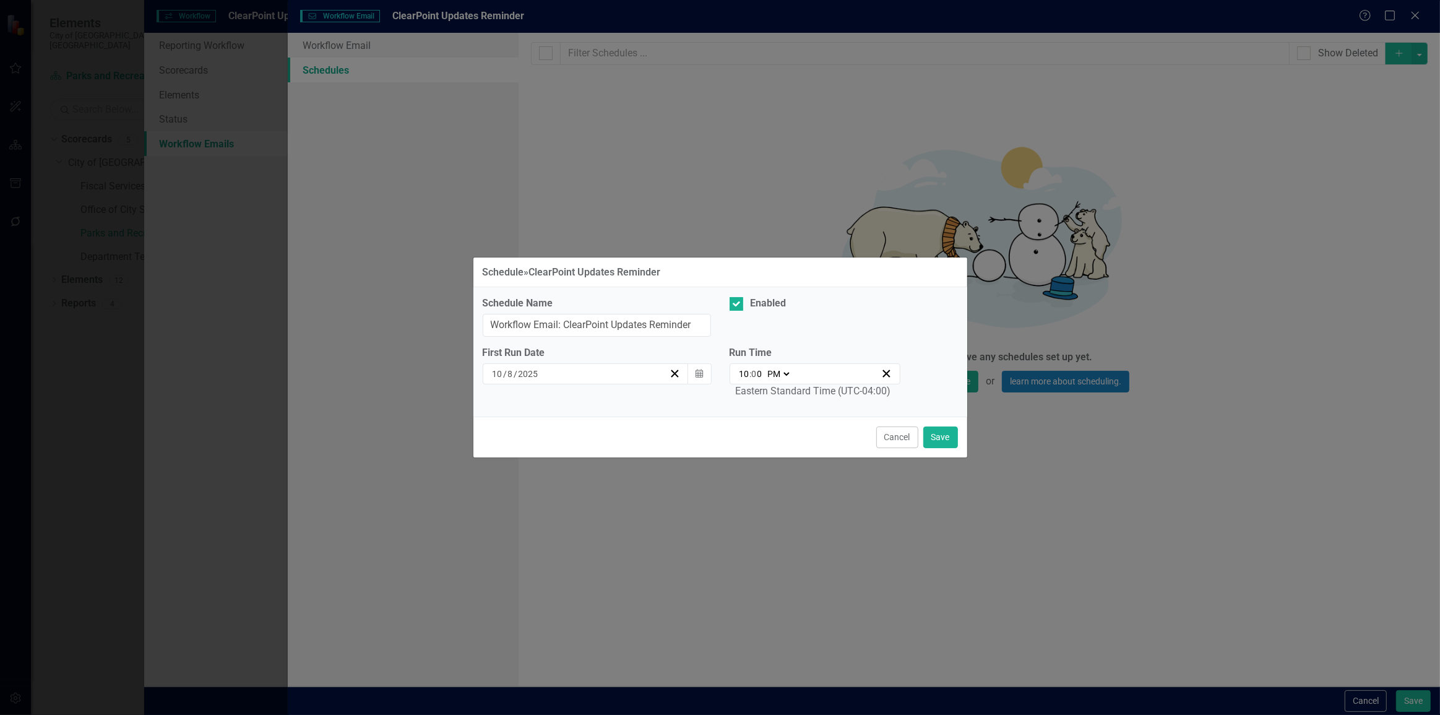
click at [776, 368] on select "AM PM" at bounding box center [778, 374] width 27 height 12
select select "am"
click at [765, 368] on select "AM PM" at bounding box center [778, 374] width 27 height 12
type input "10:00"
click at [925, 428] on button "Save" at bounding box center [941, 438] width 35 height 22
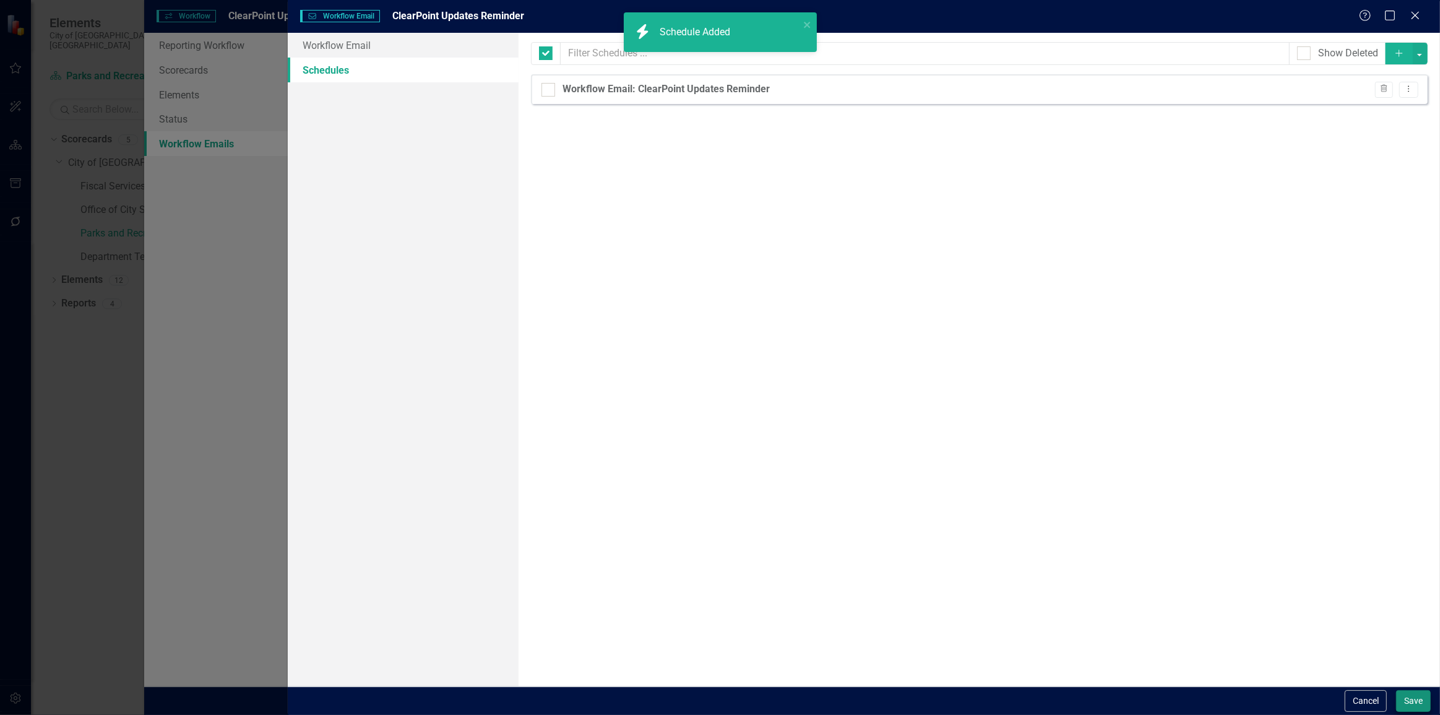
checkbox input "false"
click at [1412, 695] on button "Save" at bounding box center [1414, 701] width 35 height 22
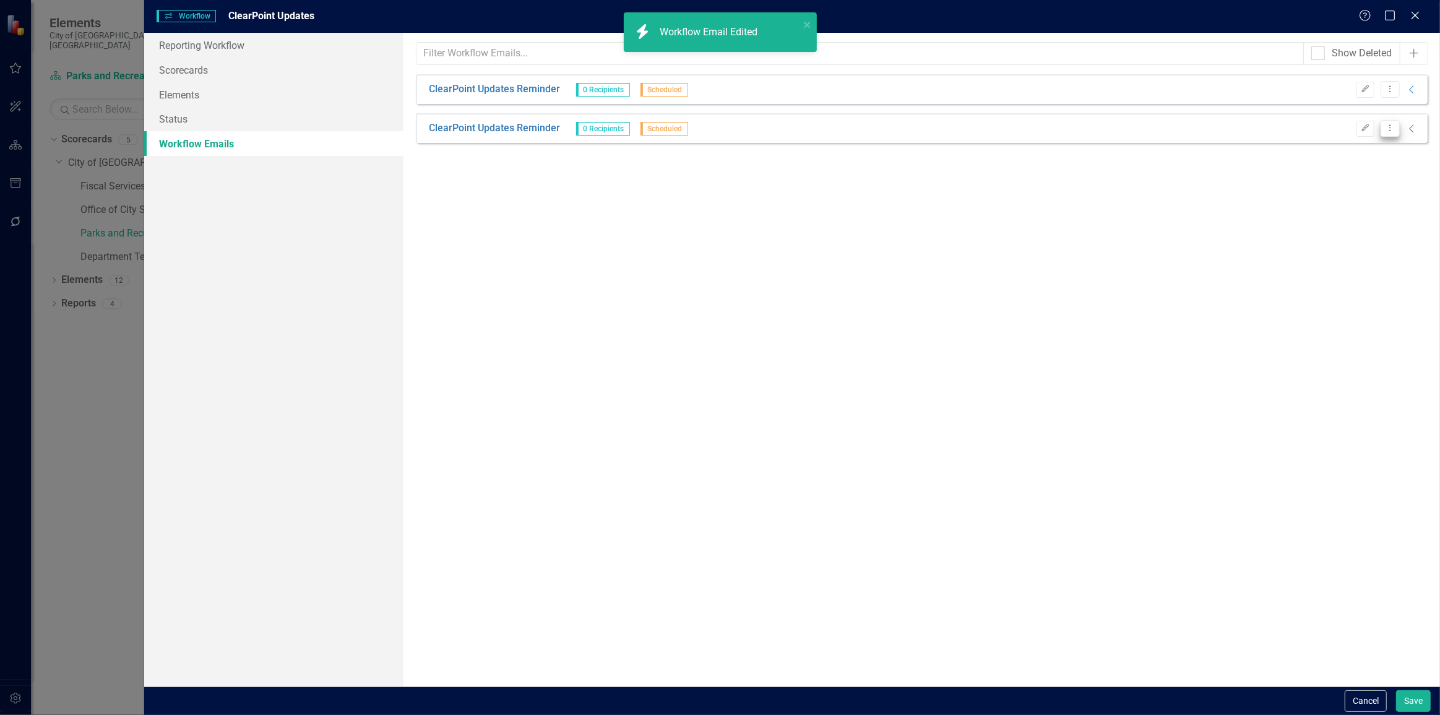
click at [1394, 125] on icon "Dropdown Menu" at bounding box center [1390, 128] width 11 height 8
click at [1346, 192] on link "Copy Duplicate Workflow Email" at bounding box center [1329, 194] width 142 height 23
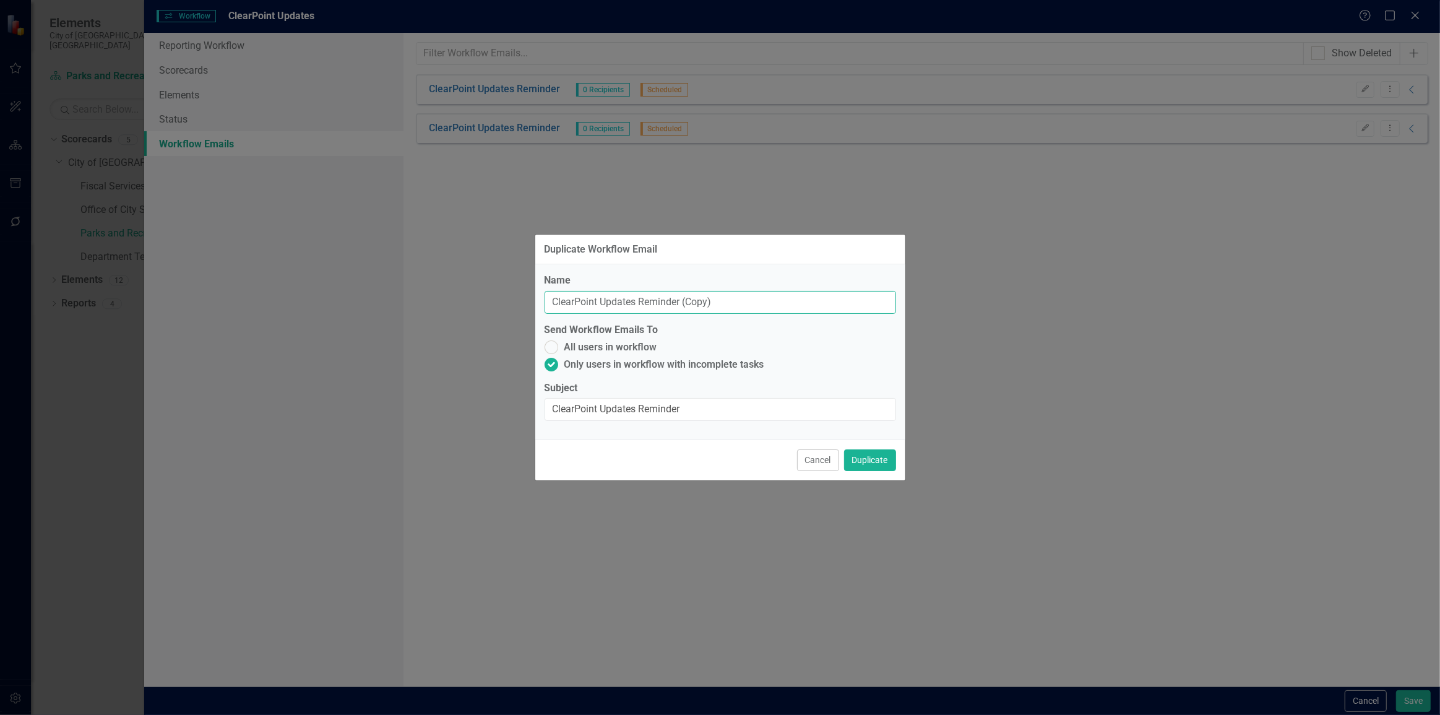
drag, startPoint x: 716, startPoint y: 300, endPoint x: 682, endPoint y: 303, distance: 34.2
click at [682, 303] on input "ClearPoint Updates Reminder (Copy)" at bounding box center [721, 302] width 352 height 23
type input "ClearPoint Updates Reminder"
click at [873, 459] on button "Duplicate" at bounding box center [870, 460] width 52 height 22
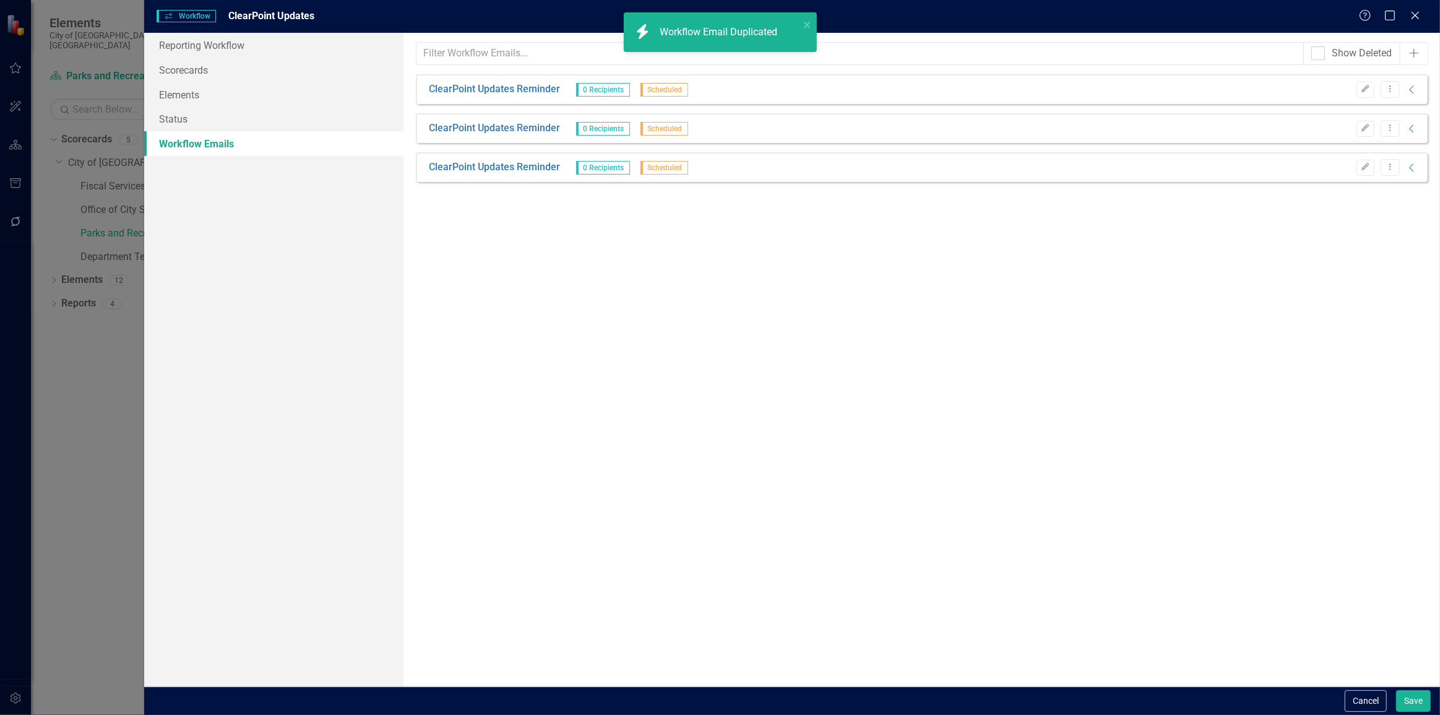
click at [1364, 176] on div "ClearPoint Updates Reminder 0 Recipients Scheduled Edit Dropdown Menu Collapse" at bounding box center [922, 167] width 1012 height 30
click at [1367, 174] on button "Edit" at bounding box center [1366, 168] width 18 height 16
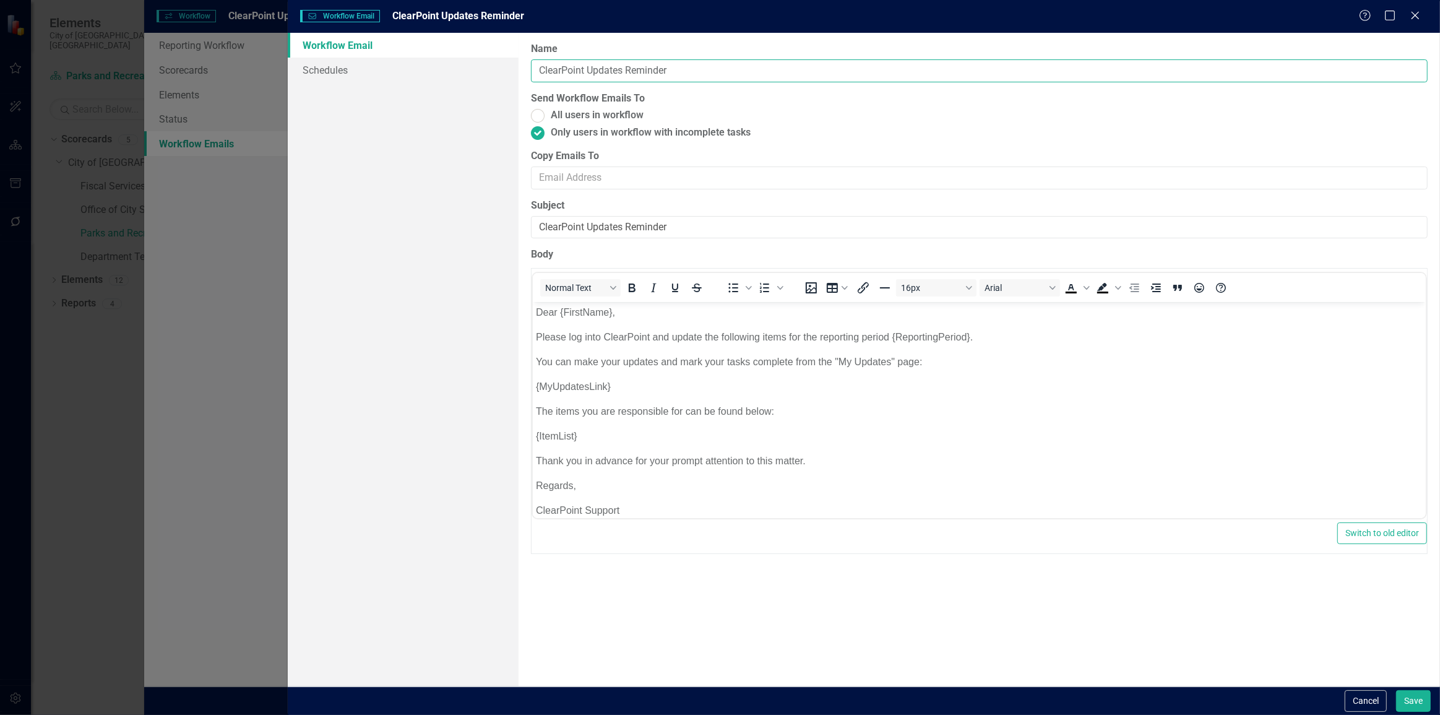
click at [626, 72] on input "ClearPoint Updates Reminder" at bounding box center [979, 70] width 897 height 23
type input "ClearPoint Updates Final Reminder"
click at [627, 224] on input "ClearPoint Updates Reminder" at bounding box center [979, 227] width 897 height 23
type input "ClearPoint Updates Final Reminder"
click at [402, 61] on link "Schedules" at bounding box center [403, 70] width 230 height 25
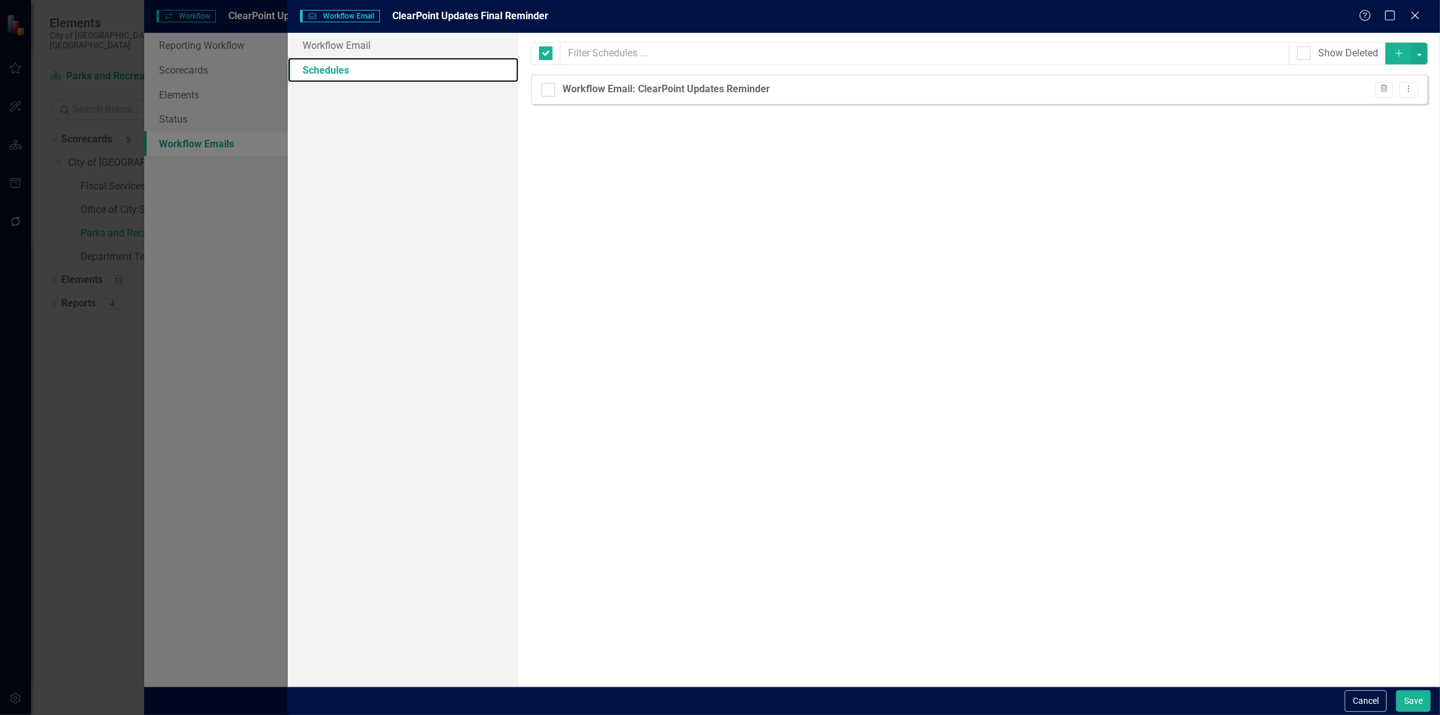
checkbox input "false"
click at [1408, 95] on button "Dropdown Menu" at bounding box center [1409, 90] width 19 height 17
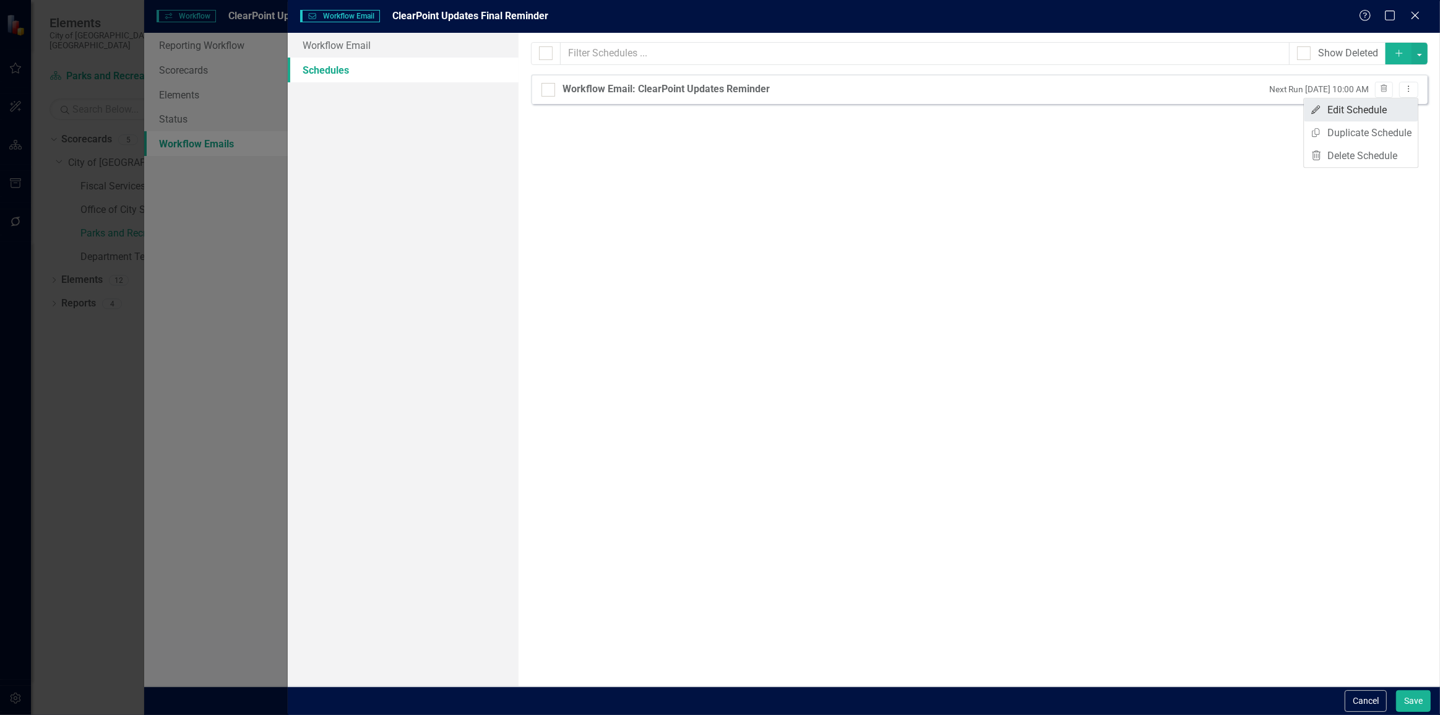
click at [1351, 116] on link "Edit Edit Schedule" at bounding box center [1361, 109] width 114 height 23
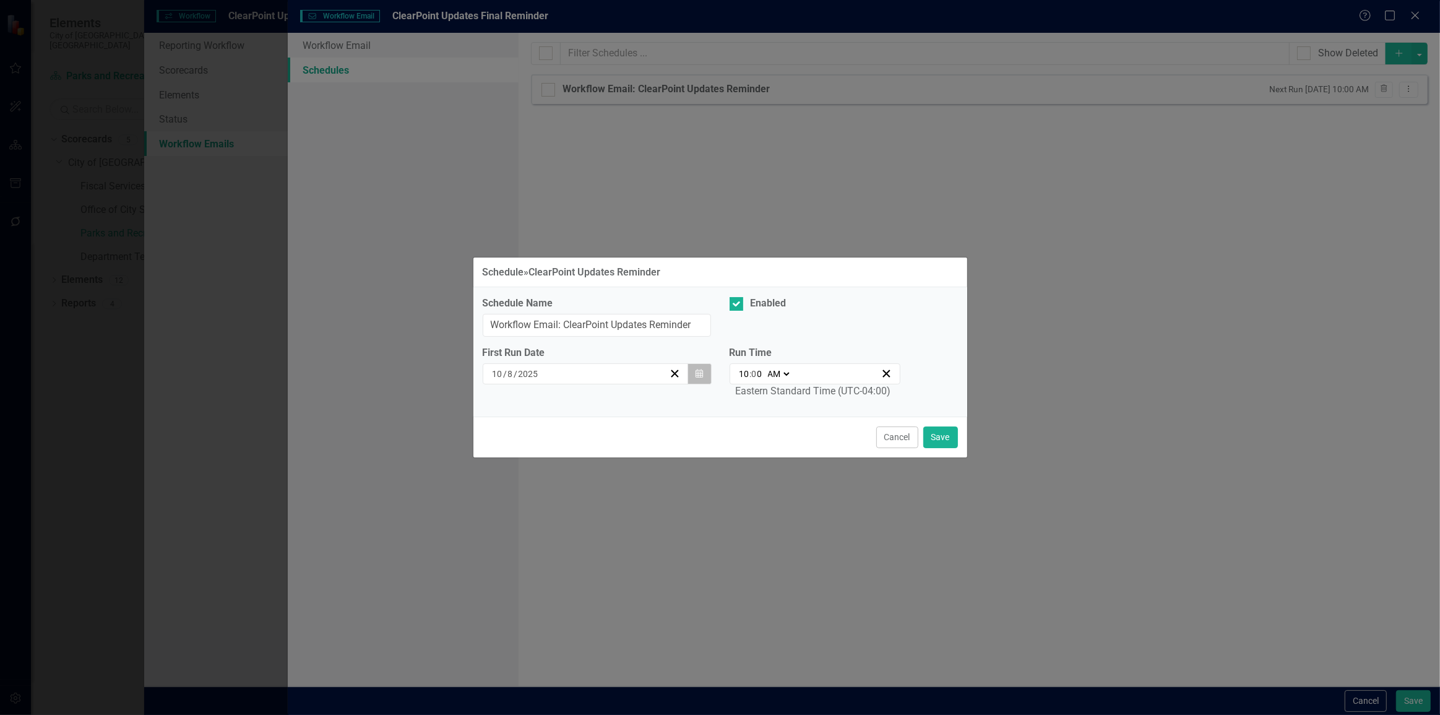
click at [703, 371] on icon "button" at bounding box center [699, 373] width 7 height 9
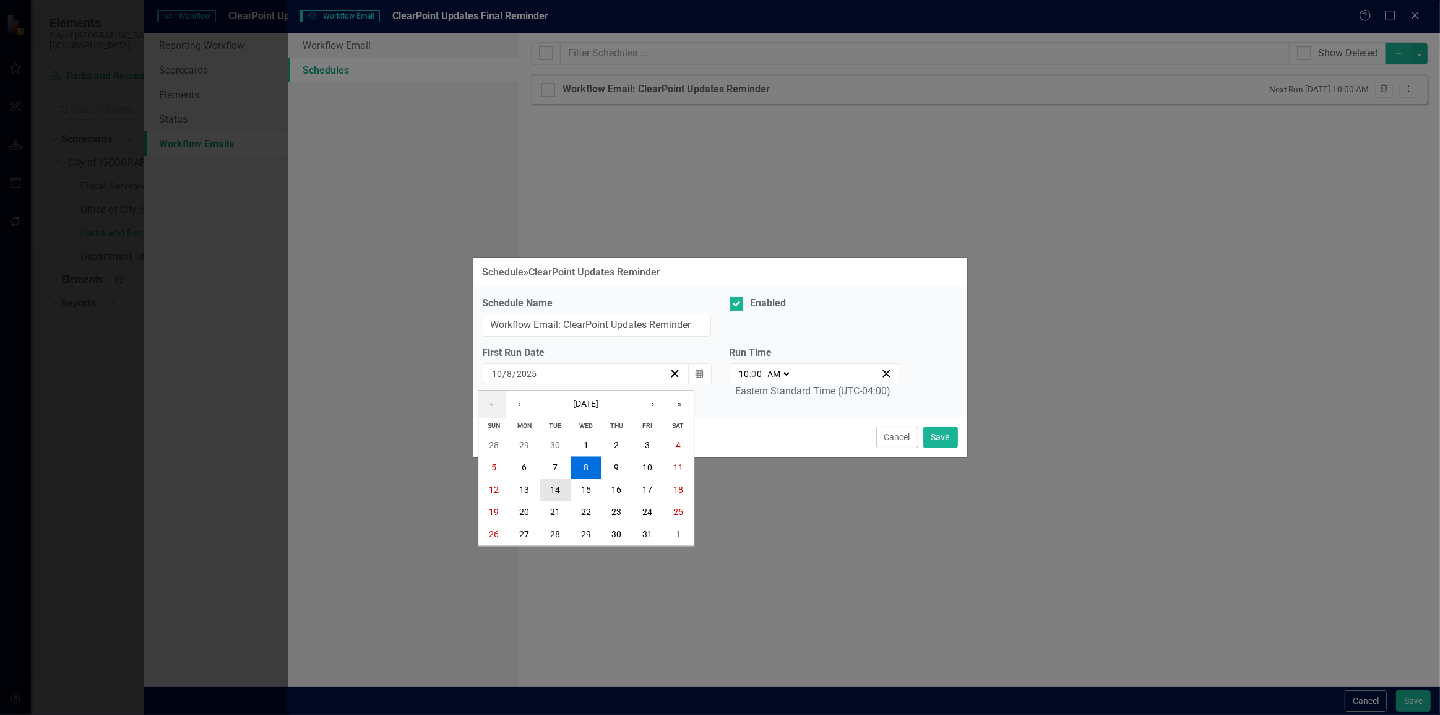
click at [550, 486] on abbr "14" at bounding box center [555, 490] width 10 height 10
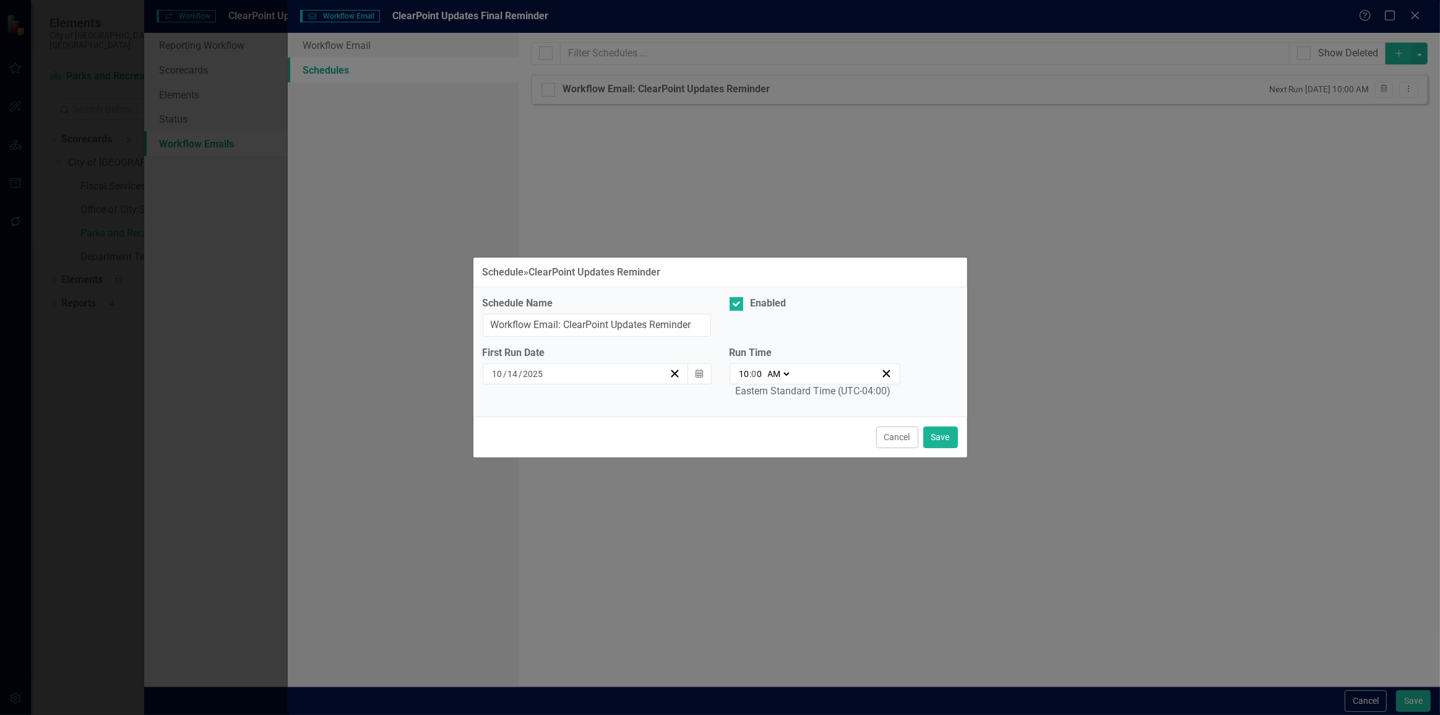
click at [943, 425] on div "Cancel Save" at bounding box center [721, 437] width 494 height 41
click at [947, 436] on button "Save" at bounding box center [941, 438] width 35 height 22
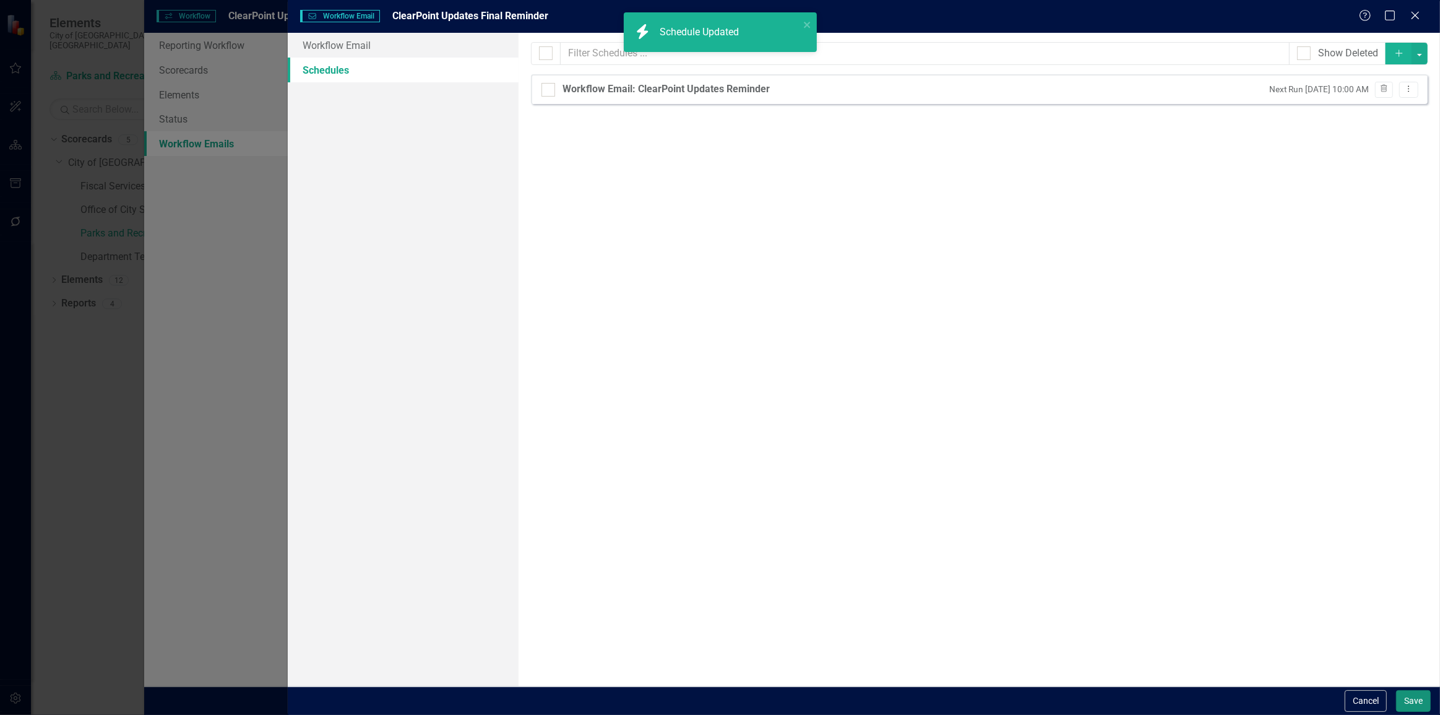
click at [1410, 702] on button "Save" at bounding box center [1414, 701] width 35 height 22
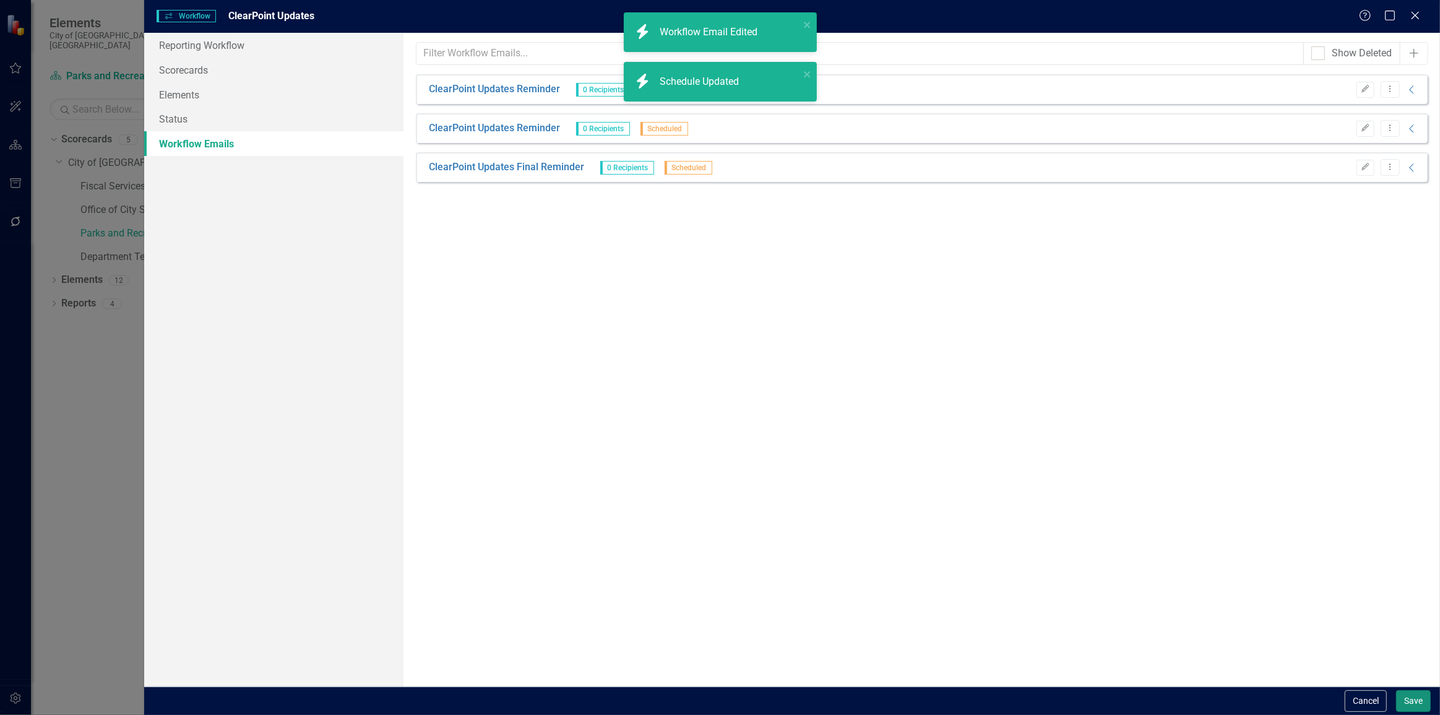
click at [1408, 703] on button "Save" at bounding box center [1414, 701] width 35 height 22
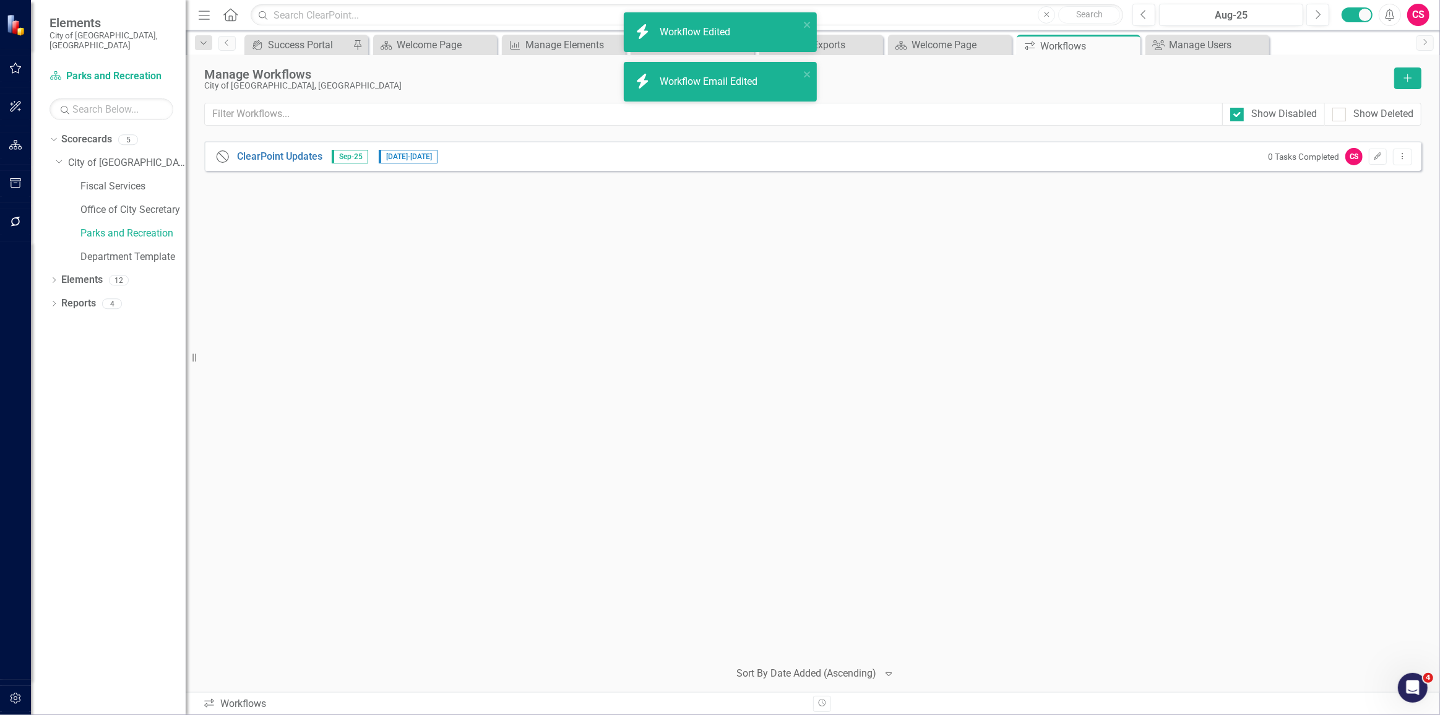
click at [737, 311] on div "Close Help ClearPoint Updates Sep-25 [DATE] - [DATE] 0 Tasks Completed CS Edit …" at bounding box center [813, 395] width 1218 height 508
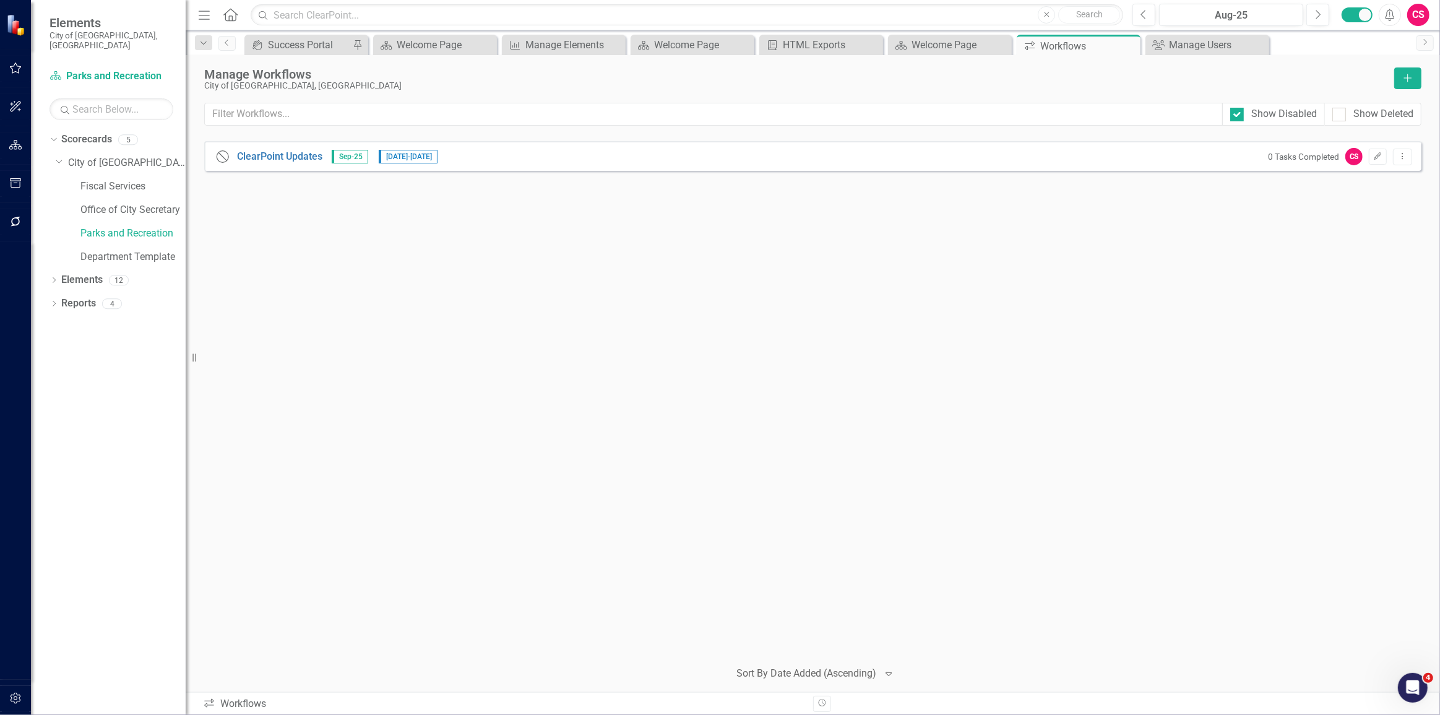
click at [353, 337] on div "Close Help ClearPoint Updates Sep-25 [DATE] - [DATE] 0 Tasks Completed CS Edit …" at bounding box center [813, 395] width 1218 height 508
